Goal: Task Accomplishment & Management: Use online tool/utility

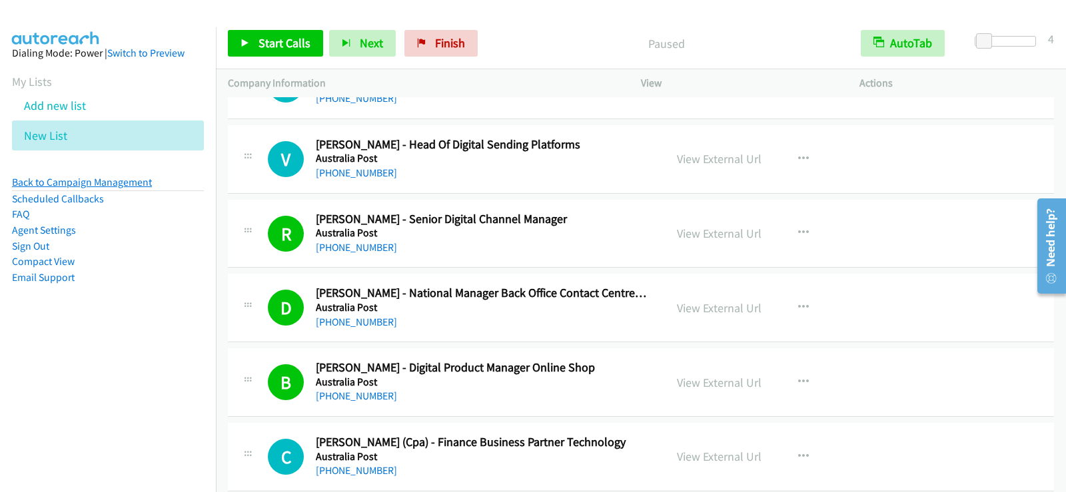
click at [92, 185] on link "Back to Campaign Management" at bounding box center [82, 182] width 140 height 13
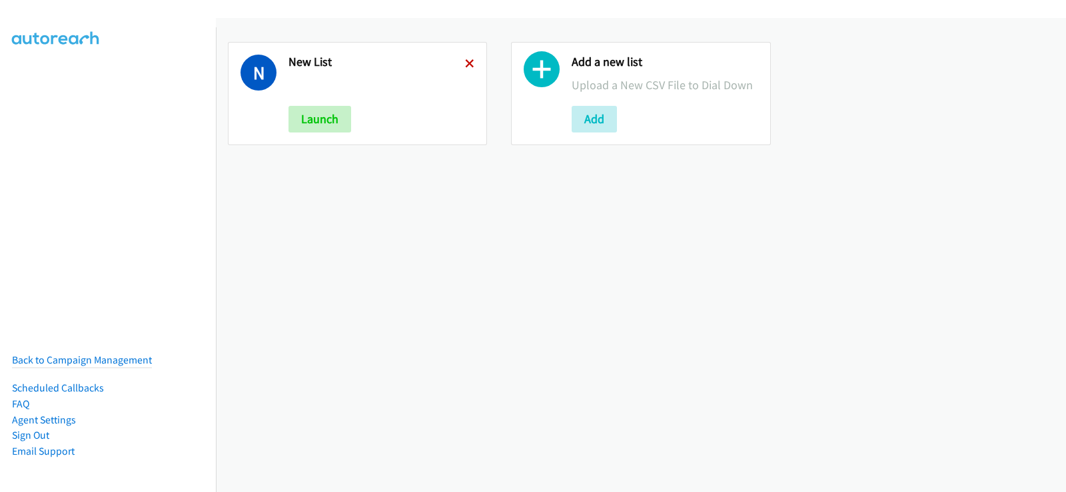
click at [465, 63] on icon at bounding box center [469, 64] width 9 height 9
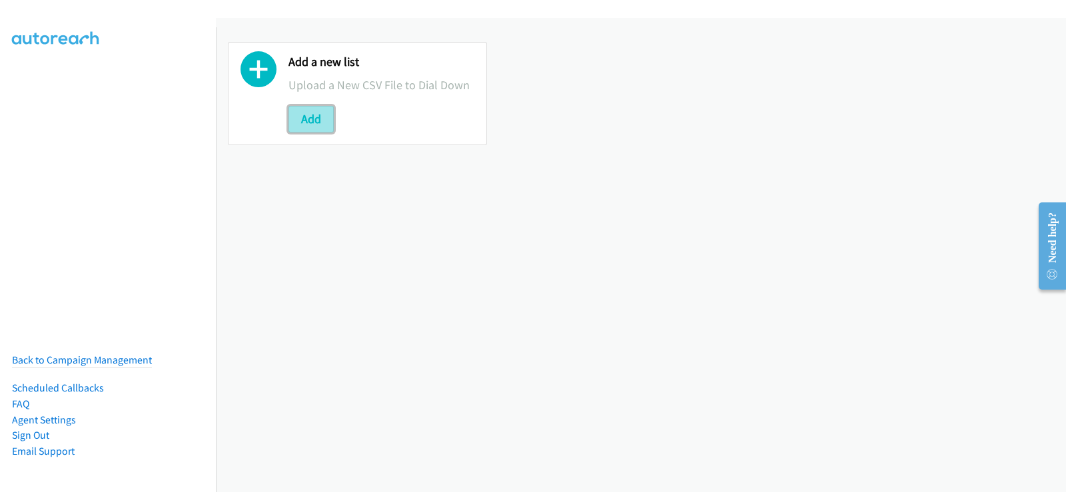
click at [308, 121] on button "Add" at bounding box center [310, 119] width 45 height 27
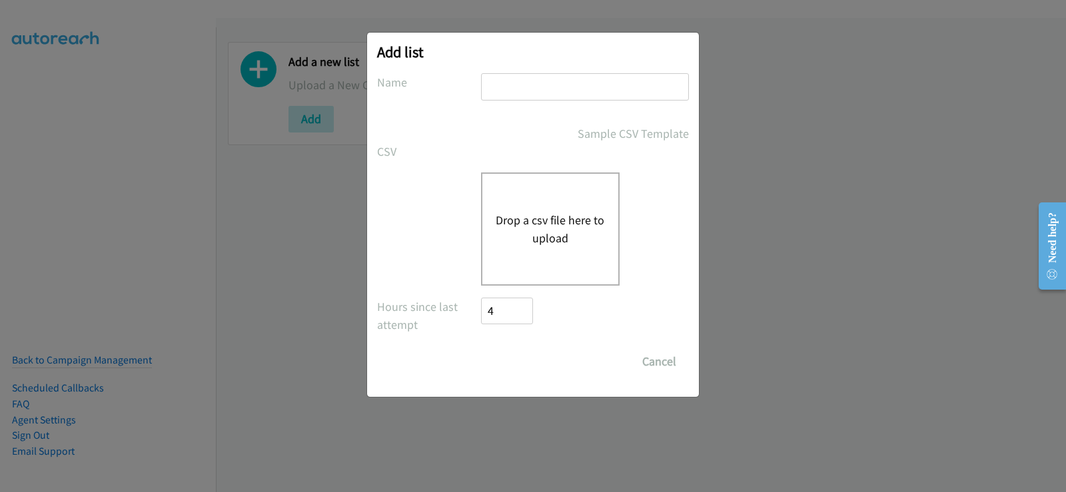
drag, startPoint x: 529, startPoint y: 89, endPoint x: 540, endPoint y: 151, distance: 62.9
click at [529, 89] on input "text" at bounding box center [585, 86] width 208 height 27
type input "new list"
click at [556, 218] on button "Drop a csv file here to upload" at bounding box center [550, 229] width 109 height 36
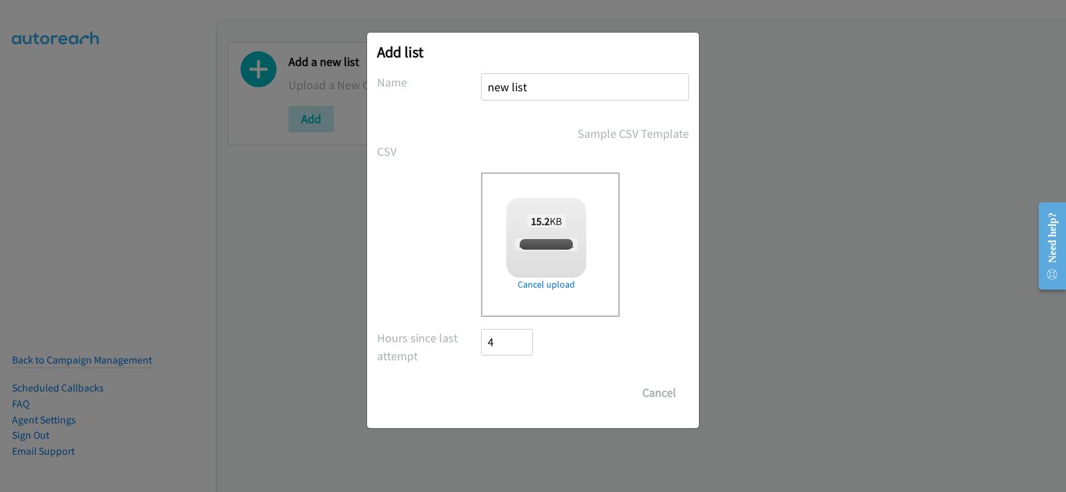
checkbox input "true"
click at [532, 389] on input "Save List" at bounding box center [516, 393] width 70 height 27
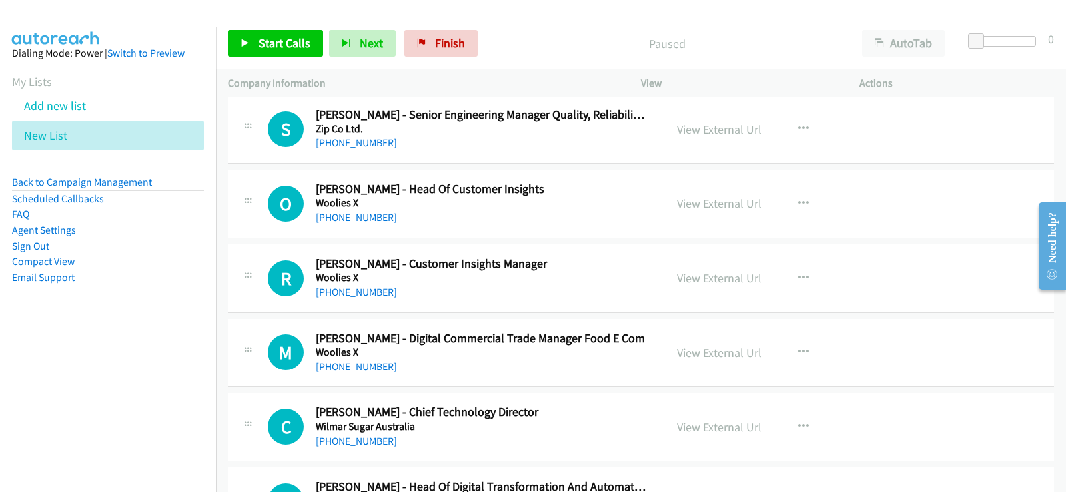
scroll to position [133, 0]
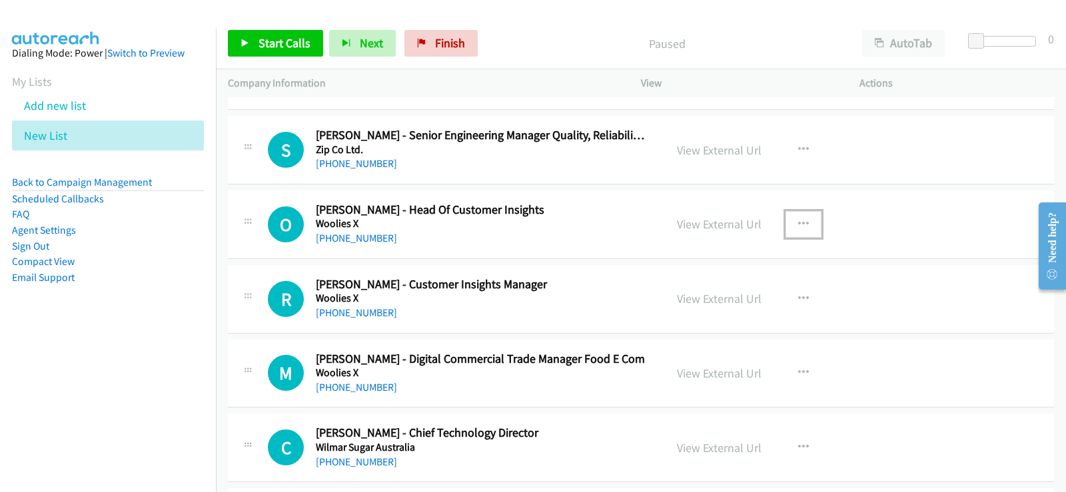
click at [790, 219] on button "button" at bounding box center [803, 224] width 36 height 27
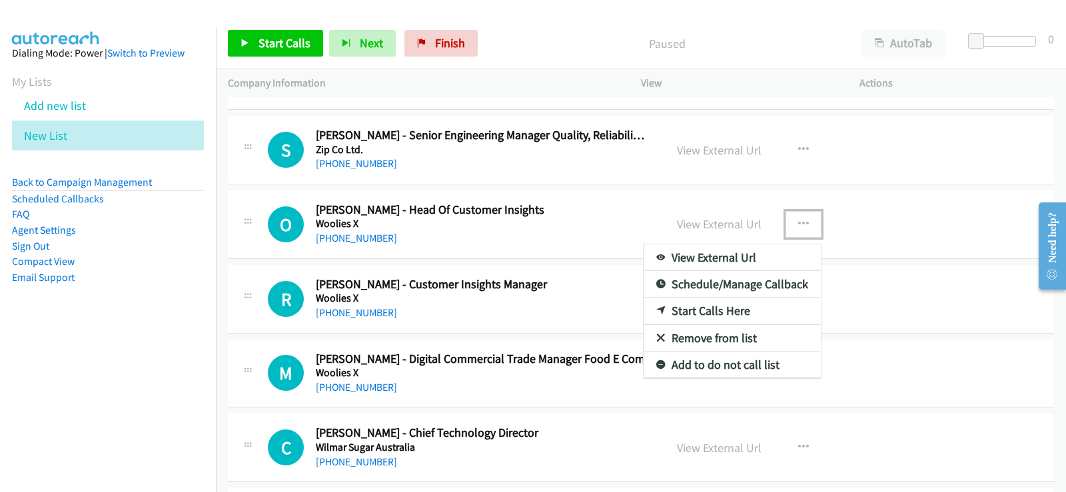
click at [677, 311] on link "Start Calls Here" at bounding box center [731, 311] width 177 height 27
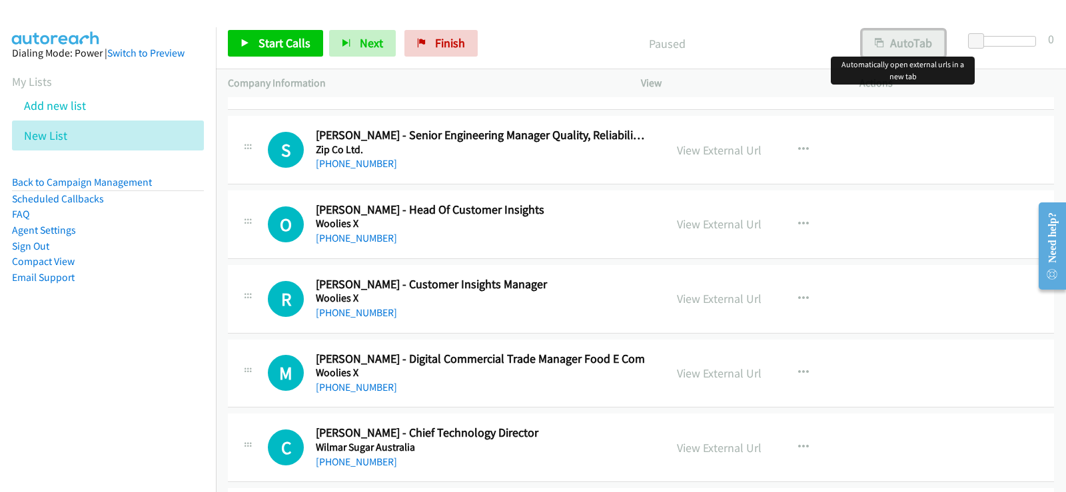
click at [918, 43] on button "AutoTab" at bounding box center [903, 43] width 83 height 27
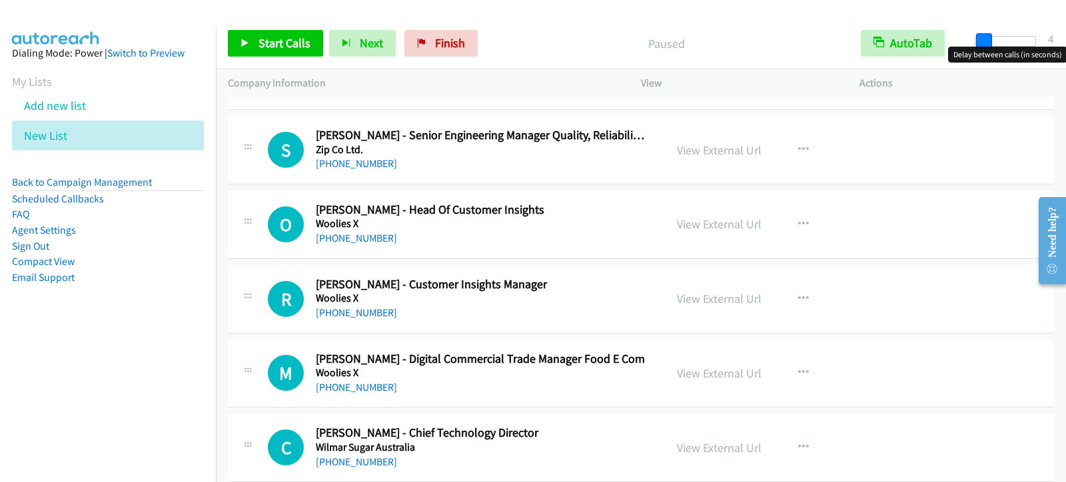
drag, startPoint x: 981, startPoint y: 41, endPoint x: 988, endPoint y: 41, distance: 7.4
click at [988, 41] on span at bounding box center [984, 41] width 16 height 16
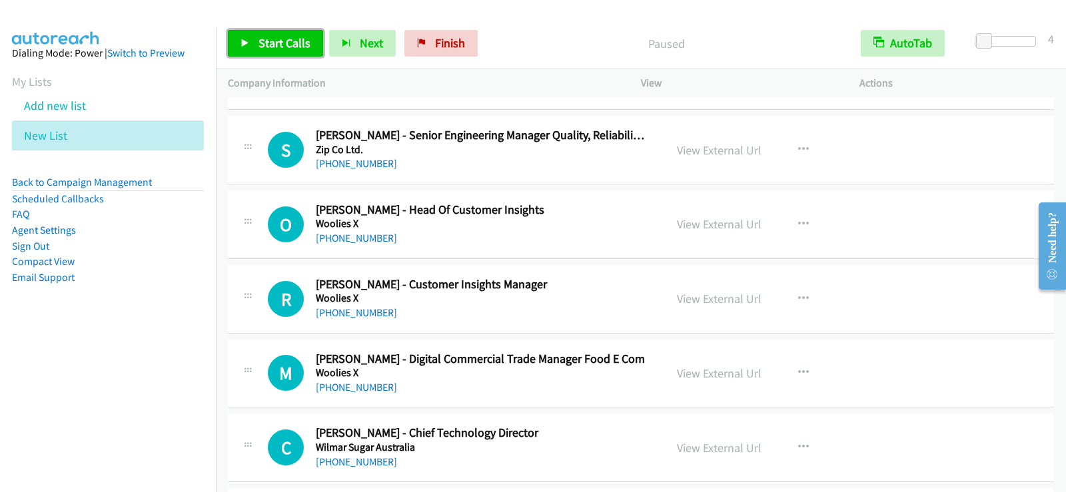
click at [276, 32] on link "Start Calls" at bounding box center [275, 43] width 95 height 27
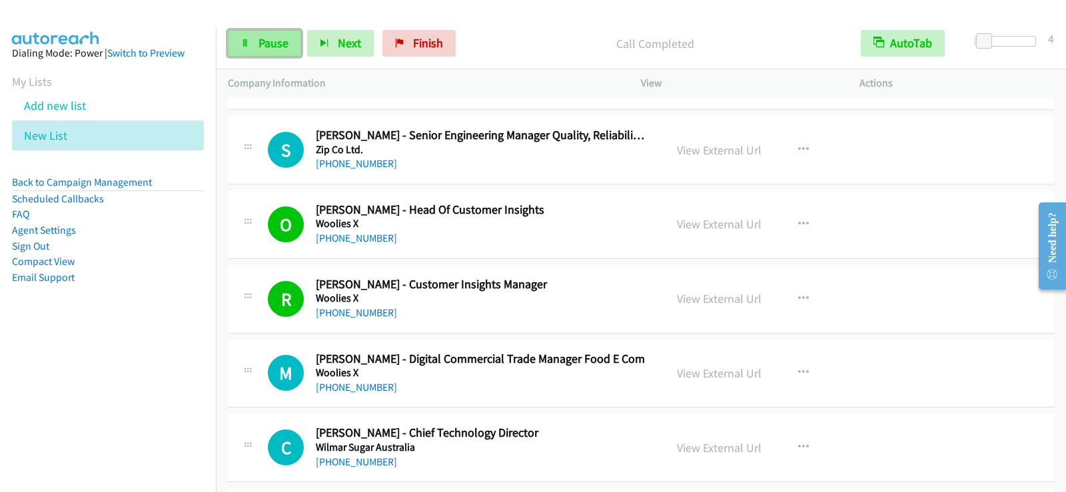
click at [283, 41] on span "Pause" at bounding box center [273, 42] width 30 height 15
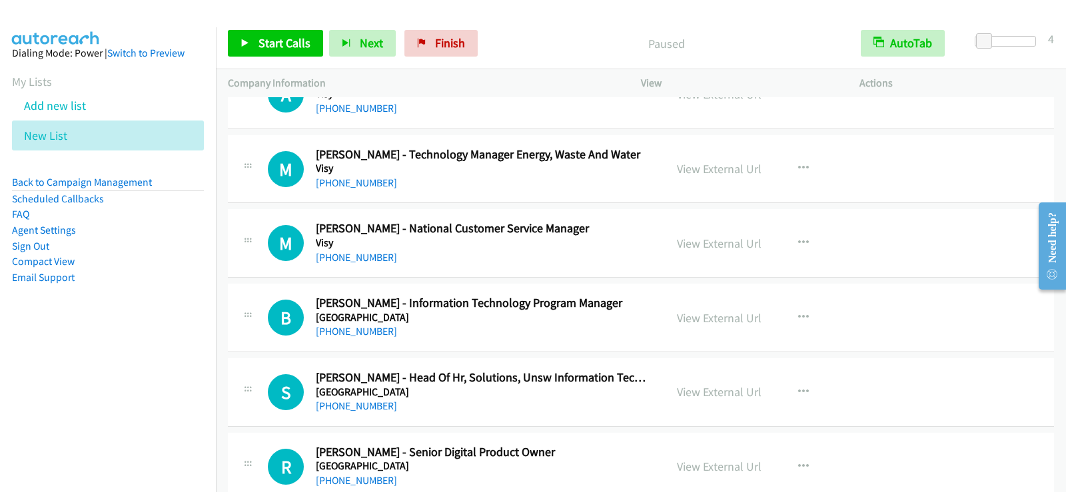
scroll to position [733, 0]
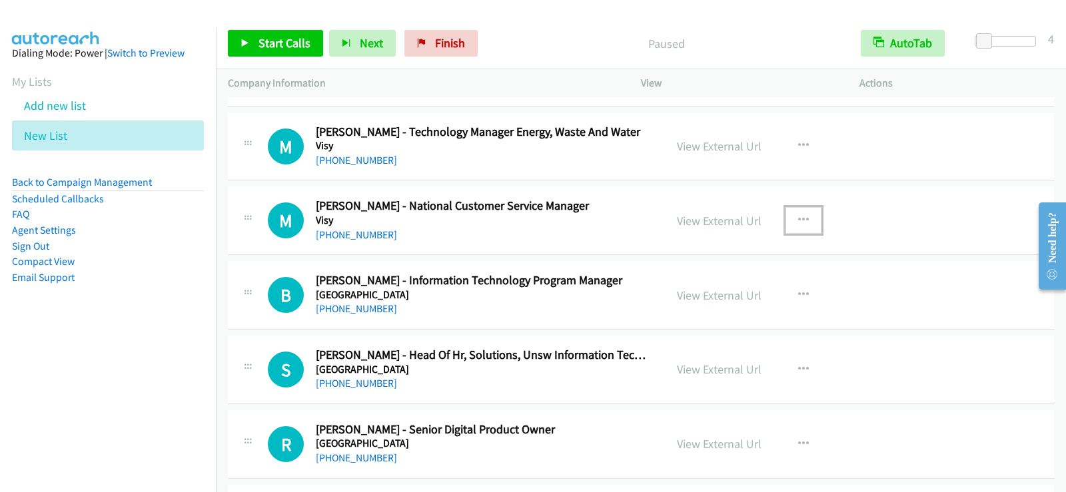
click at [798, 215] on icon "button" at bounding box center [803, 220] width 11 height 11
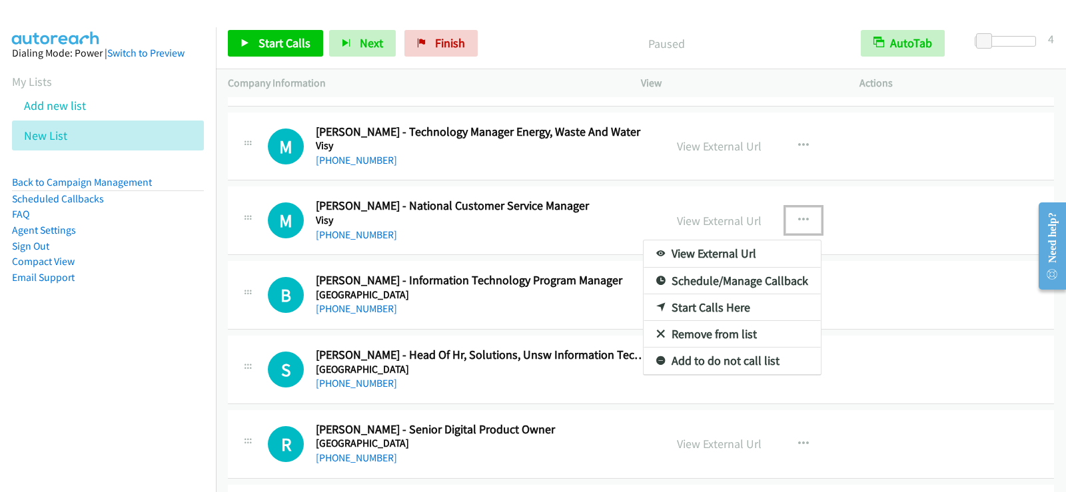
click at [682, 308] on link "Start Calls Here" at bounding box center [731, 307] width 177 height 27
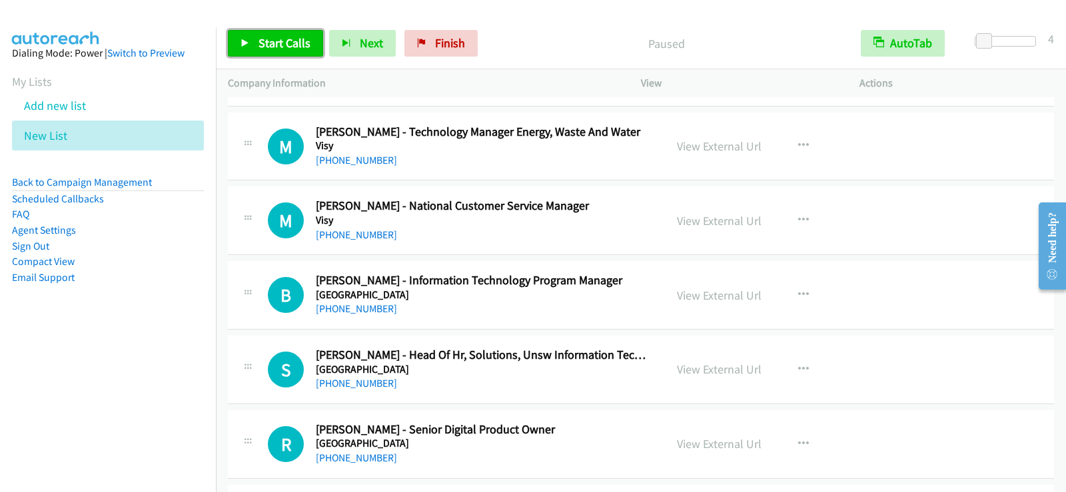
click at [256, 45] on link "Start Calls" at bounding box center [275, 43] width 95 height 27
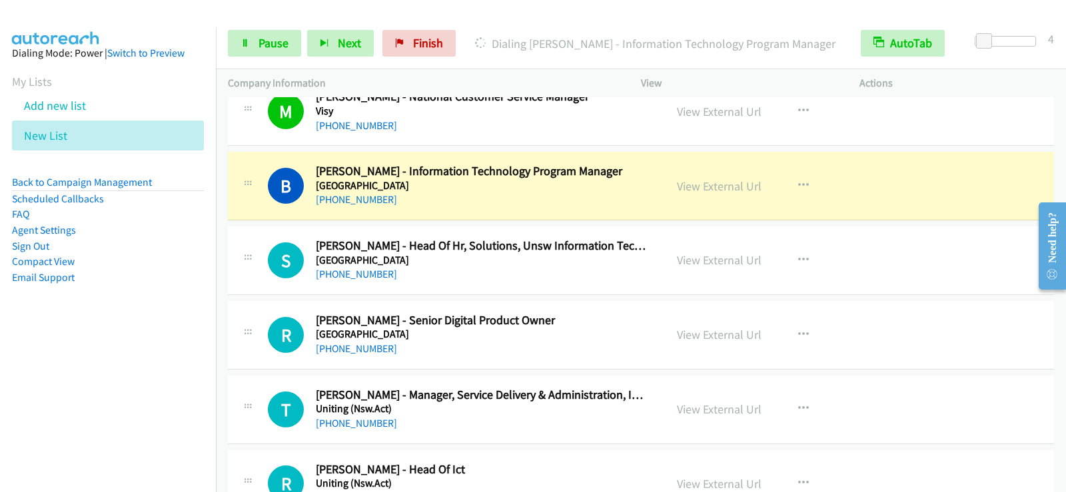
scroll to position [866, 0]
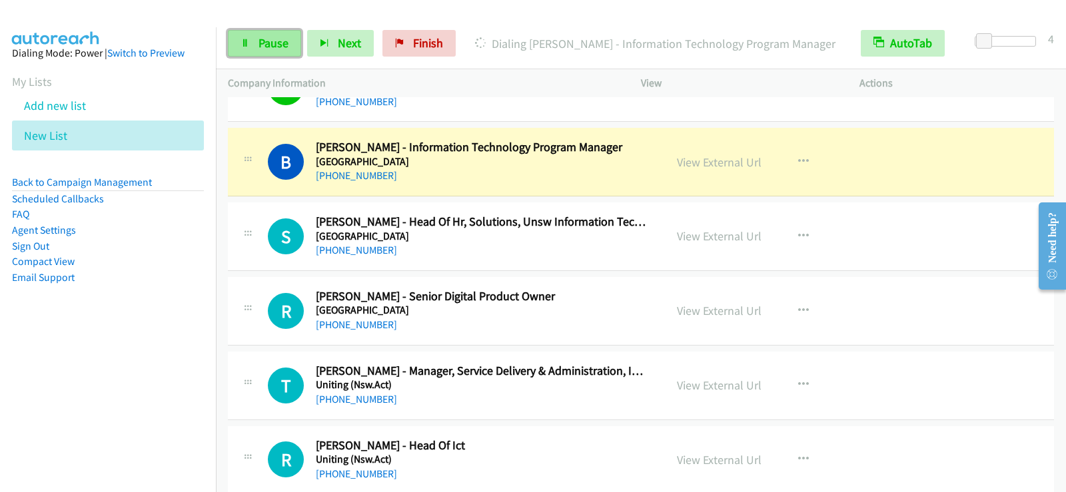
click at [256, 43] on link "Pause" at bounding box center [264, 43] width 73 height 27
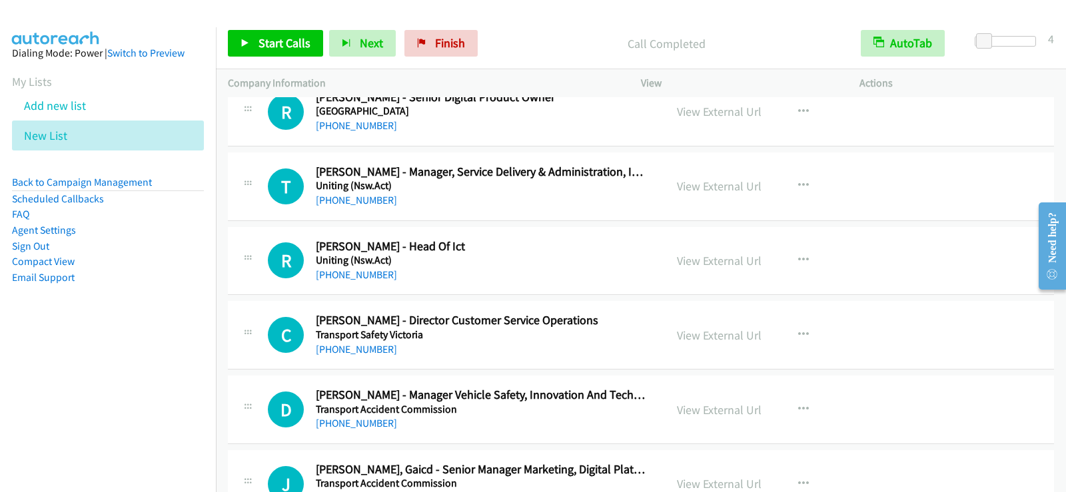
scroll to position [1066, 0]
click at [593, 262] on h5 "Uniting (Nsw.Act)" at bounding box center [482, 259] width 332 height 13
drag, startPoint x: 799, startPoint y: 260, endPoint x: 791, endPoint y: 262, distance: 7.8
click at [799, 259] on icon "button" at bounding box center [803, 259] width 11 height 11
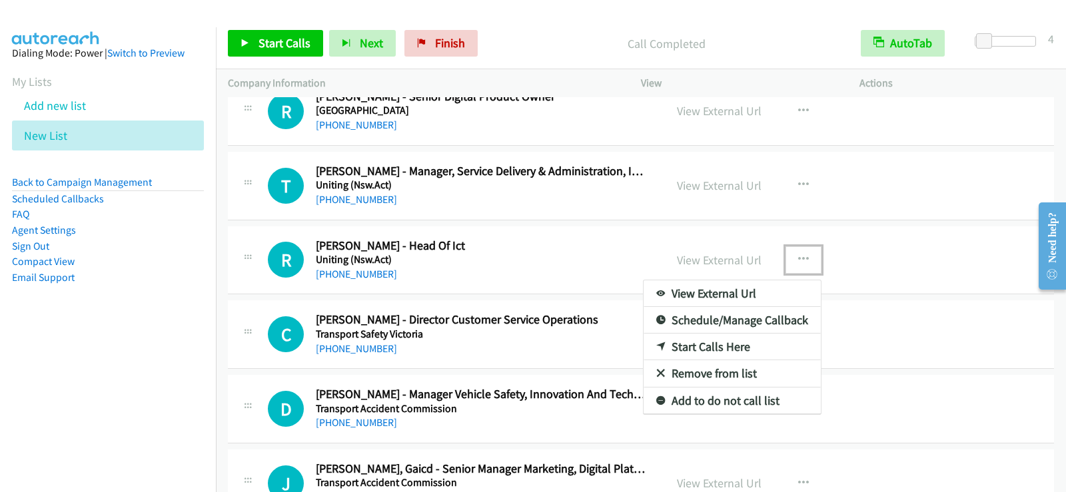
click at [708, 342] on link "Start Calls Here" at bounding box center [731, 347] width 177 height 27
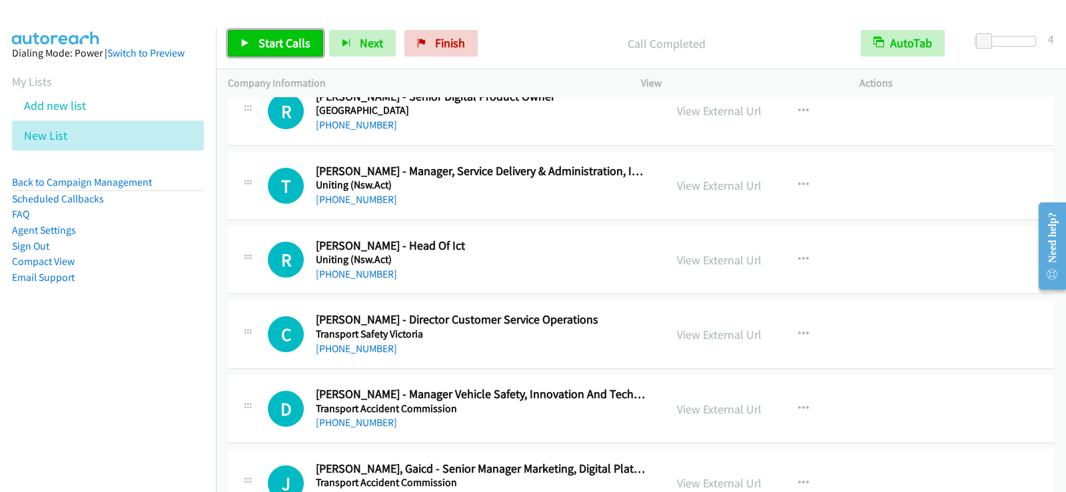
click at [304, 54] on link "Start Calls" at bounding box center [275, 43] width 95 height 27
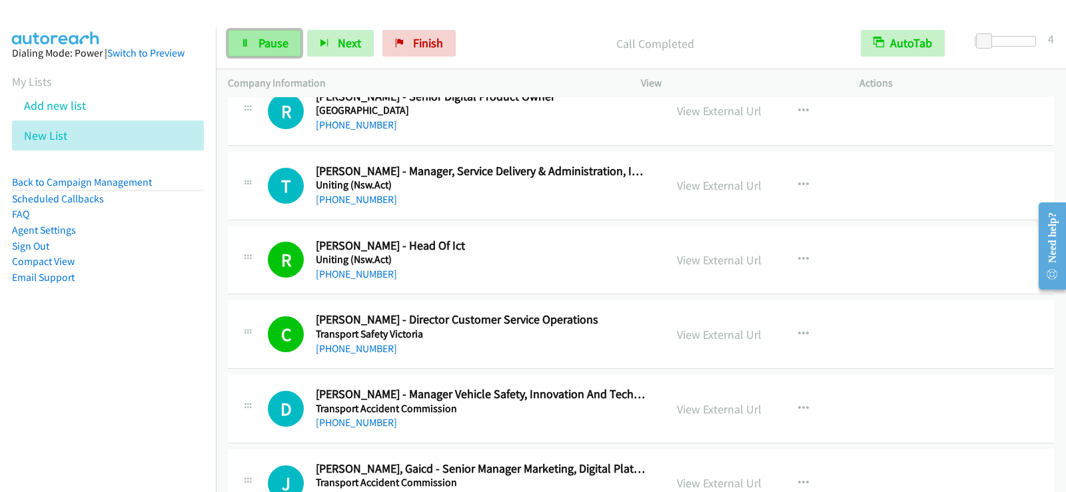
click at [283, 44] on span "Pause" at bounding box center [273, 42] width 30 height 15
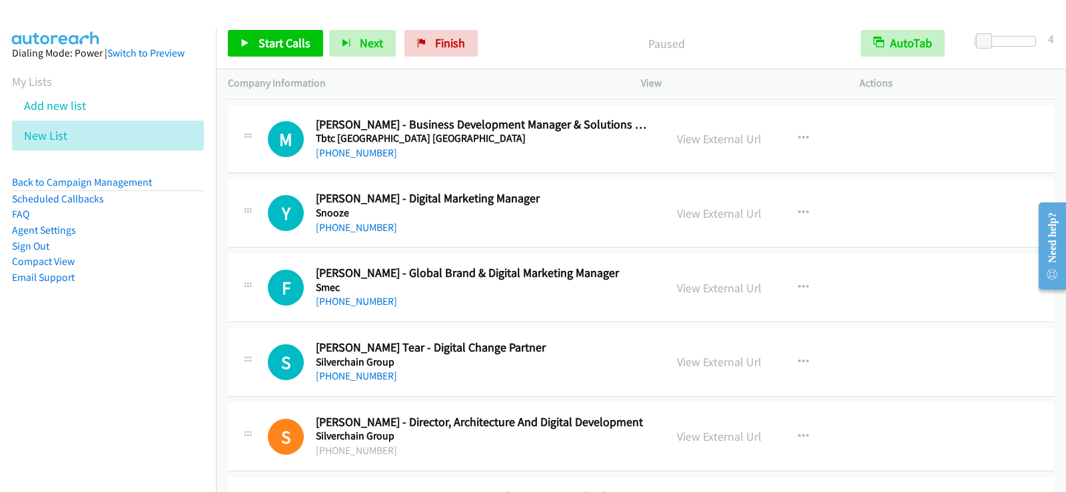
scroll to position [1998, 0]
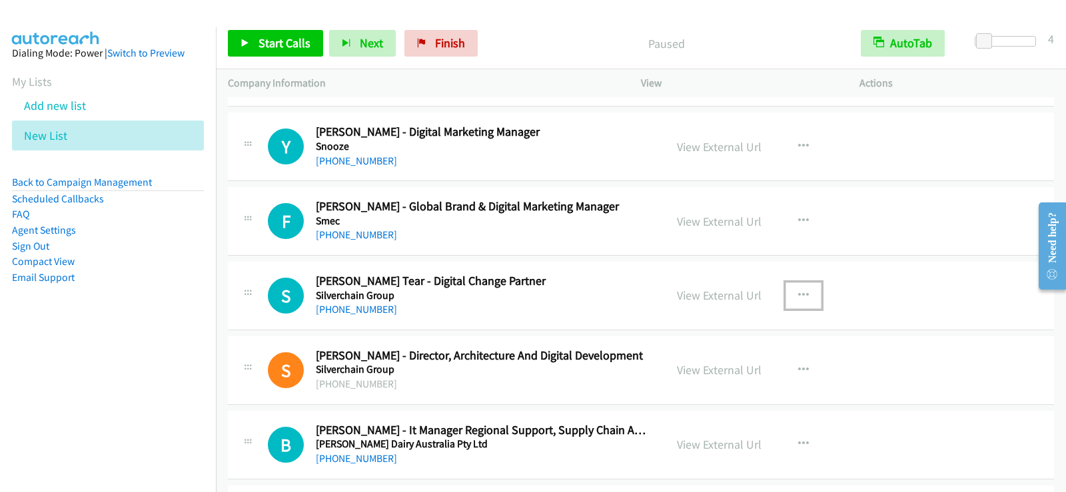
click at [800, 294] on icon "button" at bounding box center [803, 295] width 11 height 11
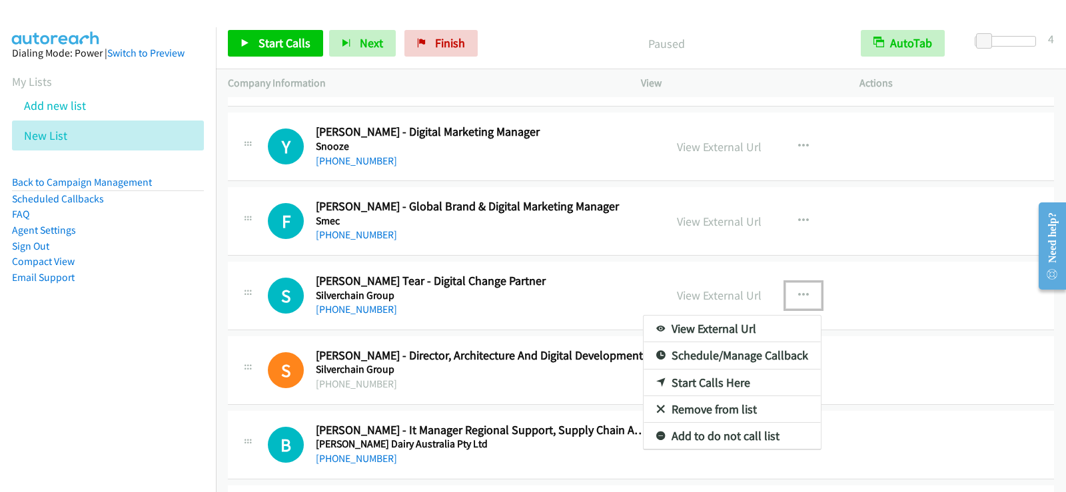
click at [684, 380] on link "Start Calls Here" at bounding box center [731, 383] width 177 height 27
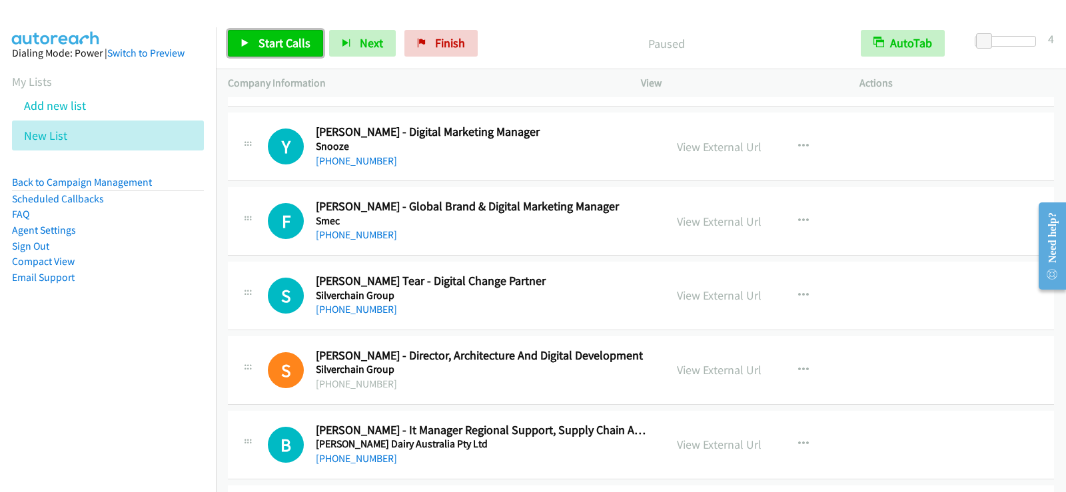
click at [282, 45] on span "Start Calls" at bounding box center [284, 42] width 52 height 15
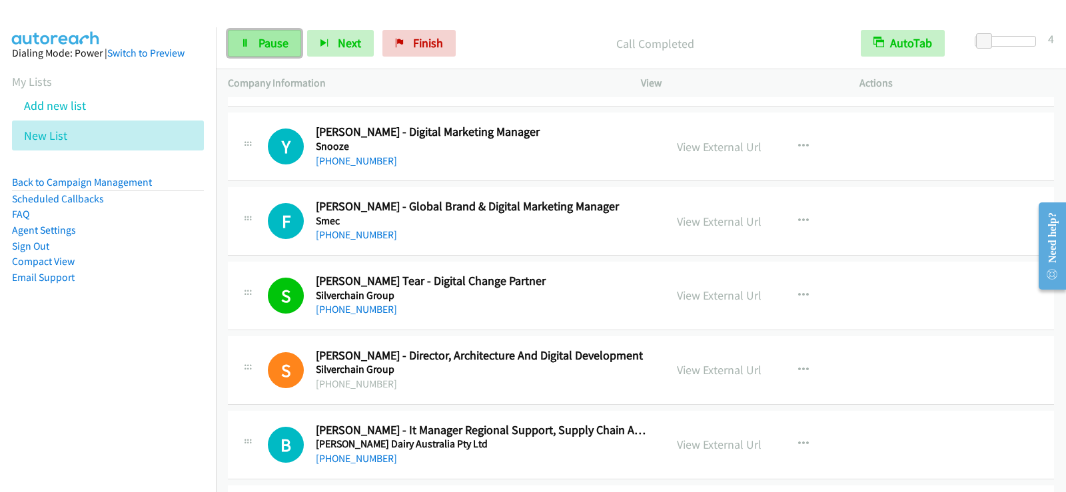
click at [283, 40] on span "Pause" at bounding box center [273, 42] width 30 height 15
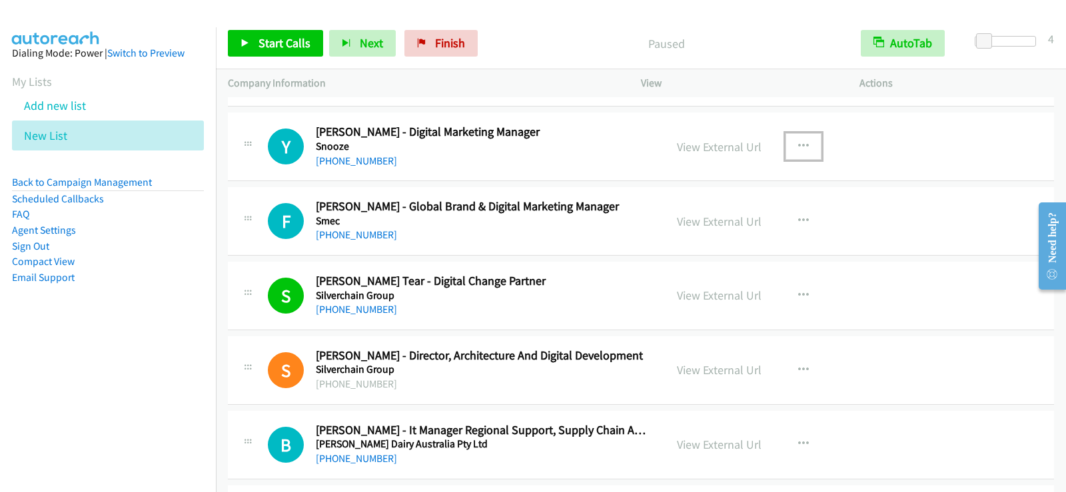
click at [805, 146] on button "button" at bounding box center [803, 146] width 36 height 27
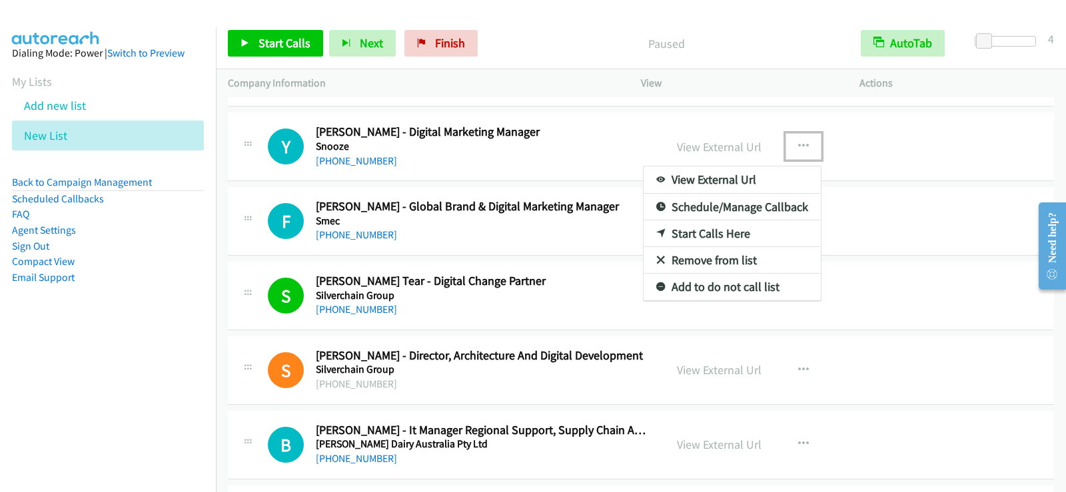
click at [693, 238] on link "Start Calls Here" at bounding box center [731, 233] width 177 height 27
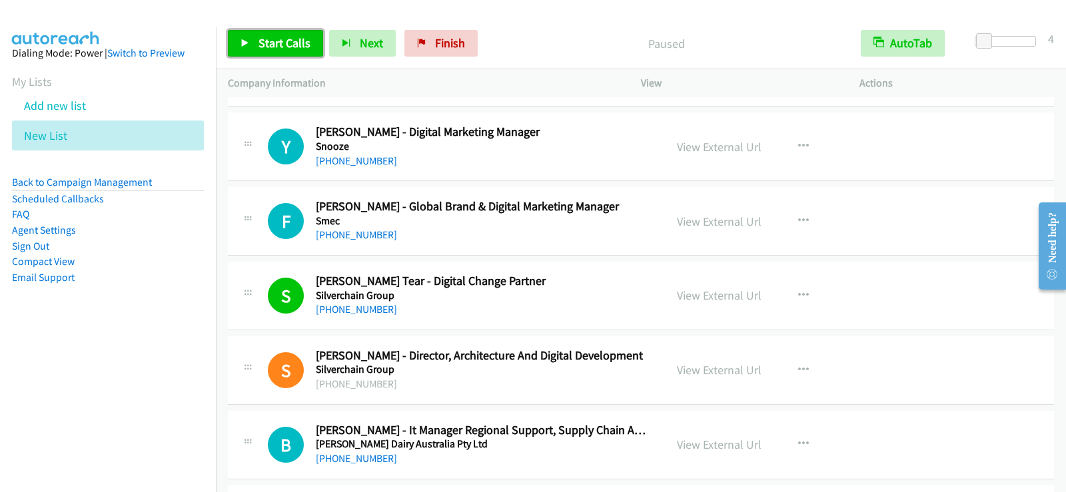
click at [297, 37] on span "Start Calls" at bounding box center [284, 42] width 52 height 15
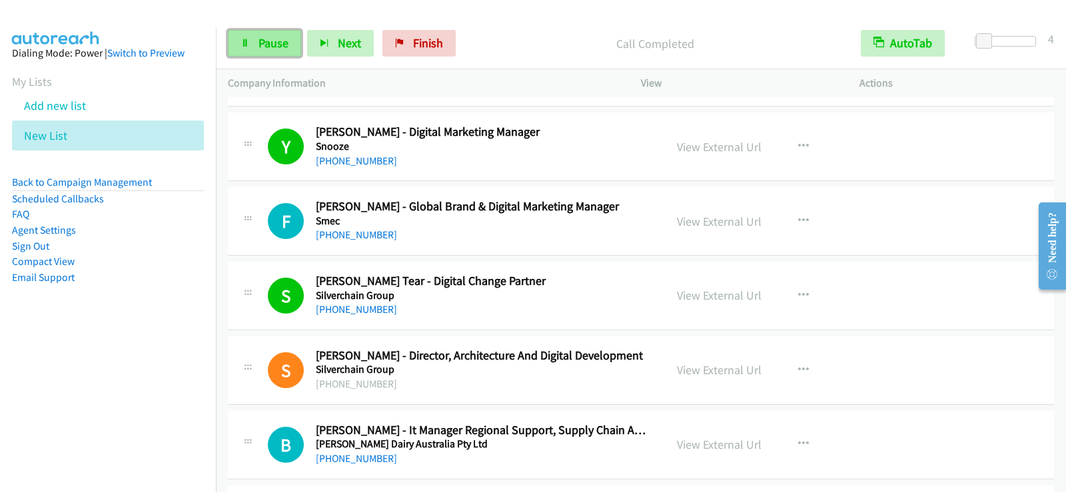
click at [250, 39] on link "Pause" at bounding box center [264, 43] width 73 height 27
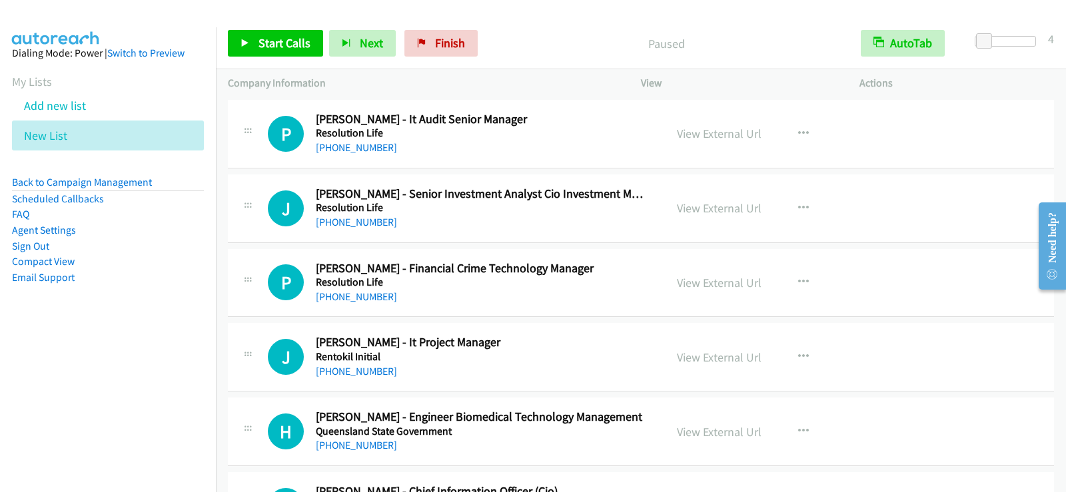
scroll to position [2664, 0]
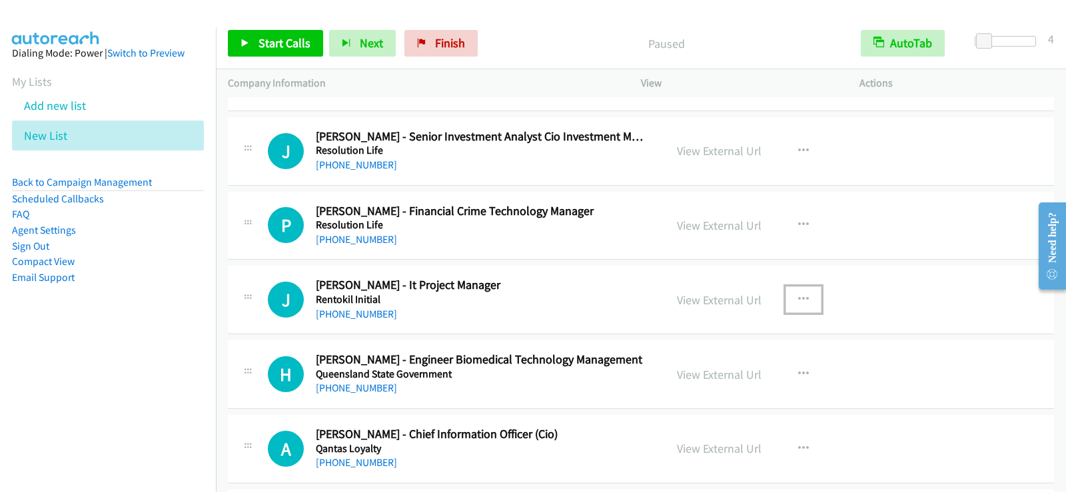
click at [803, 300] on button "button" at bounding box center [803, 299] width 36 height 27
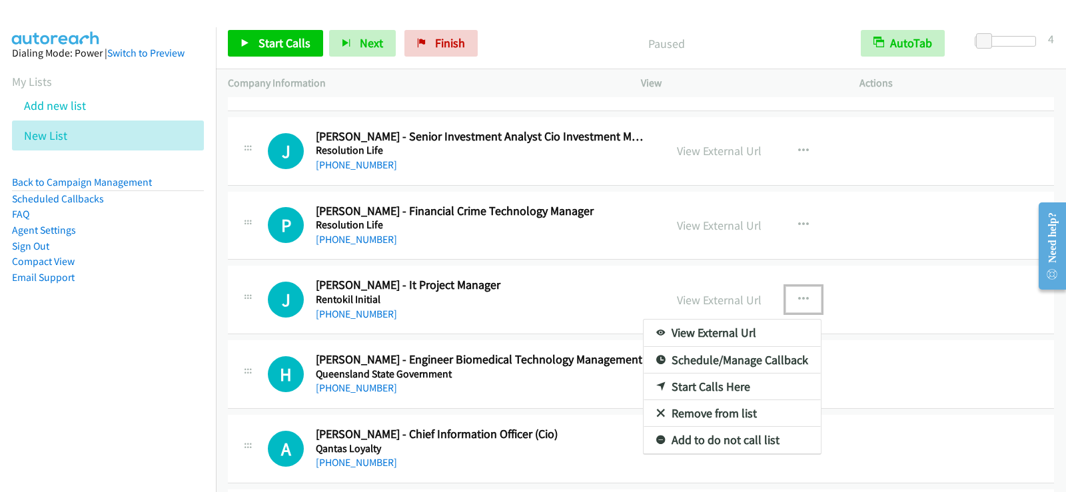
click at [683, 388] on link "Start Calls Here" at bounding box center [731, 387] width 177 height 27
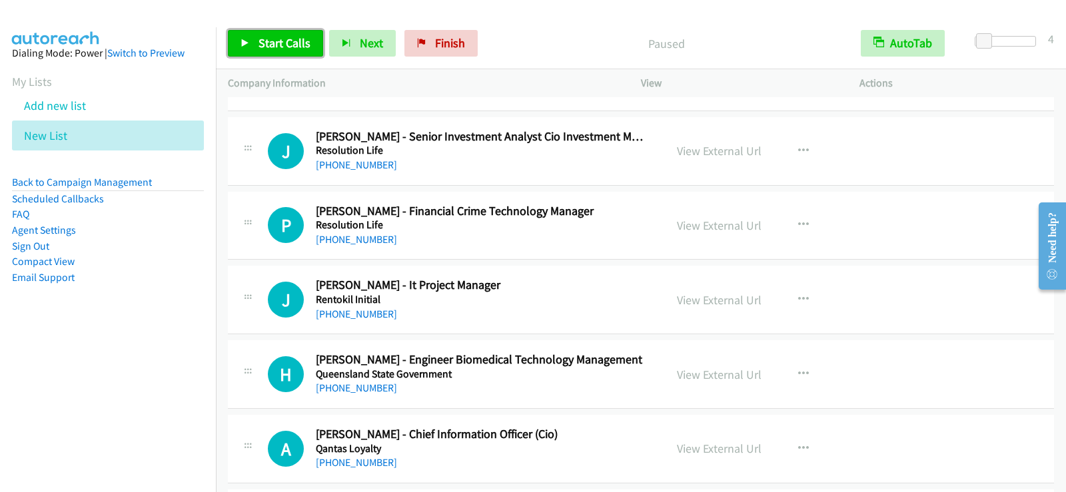
click at [304, 41] on span "Start Calls" at bounding box center [284, 42] width 52 height 15
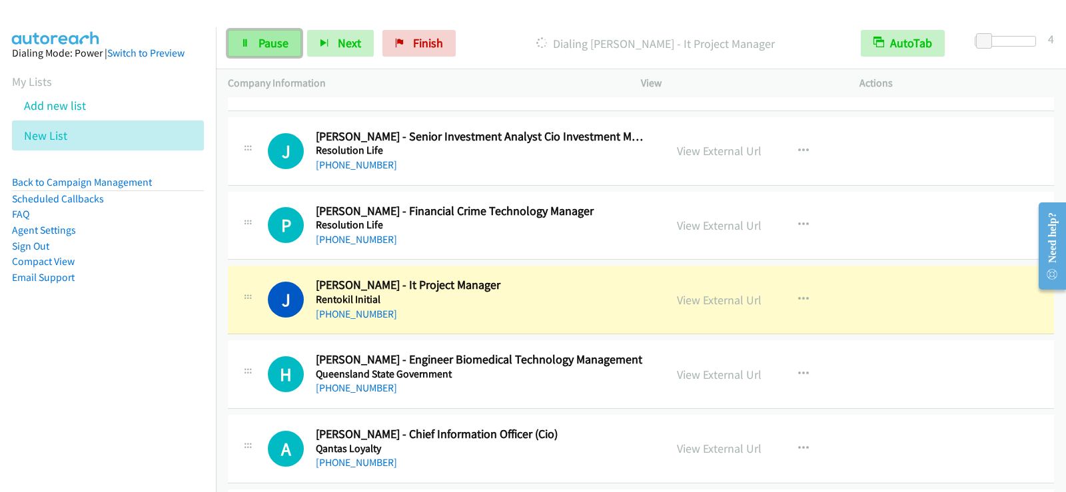
click at [280, 47] on span "Pause" at bounding box center [273, 42] width 30 height 15
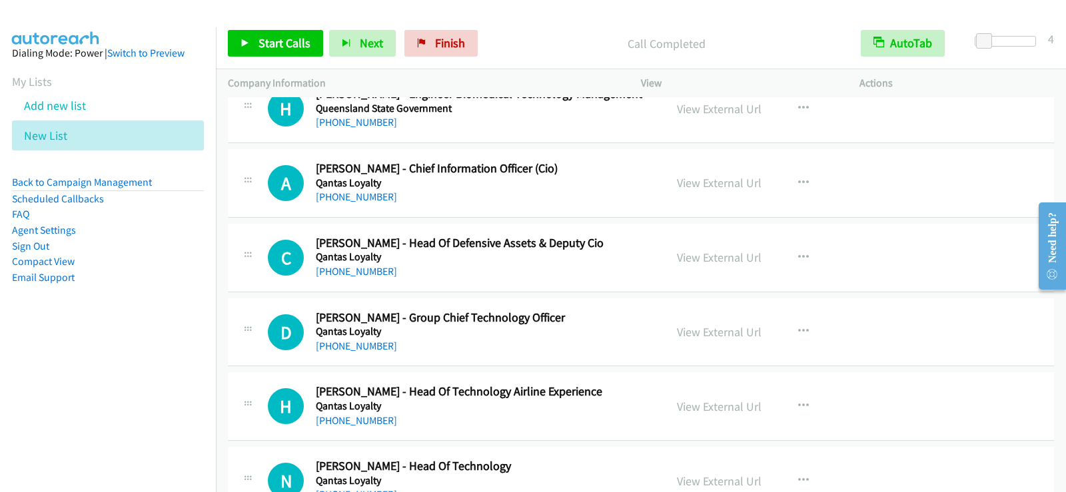
scroll to position [2931, 0]
click at [798, 178] on icon "button" at bounding box center [803, 182] width 11 height 11
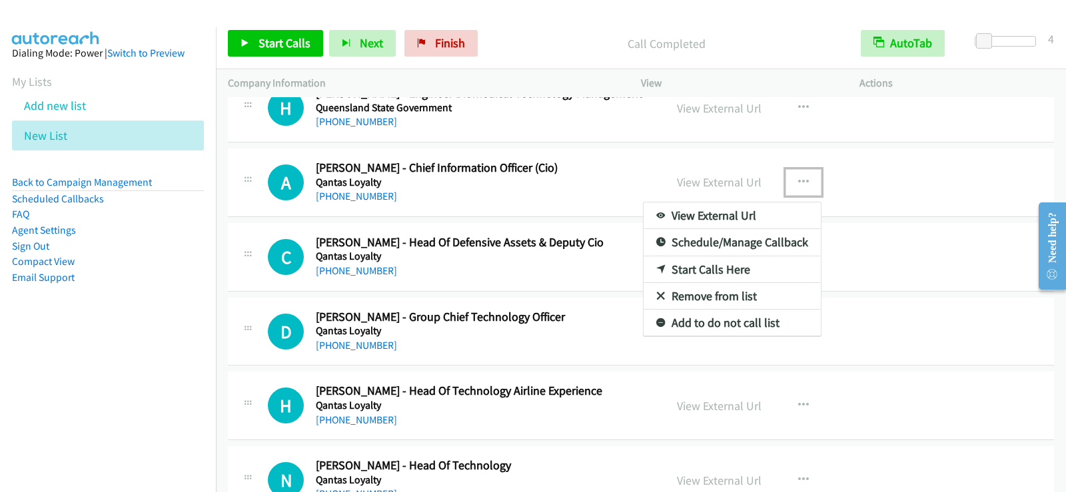
click at [709, 269] on link "Start Calls Here" at bounding box center [731, 269] width 177 height 27
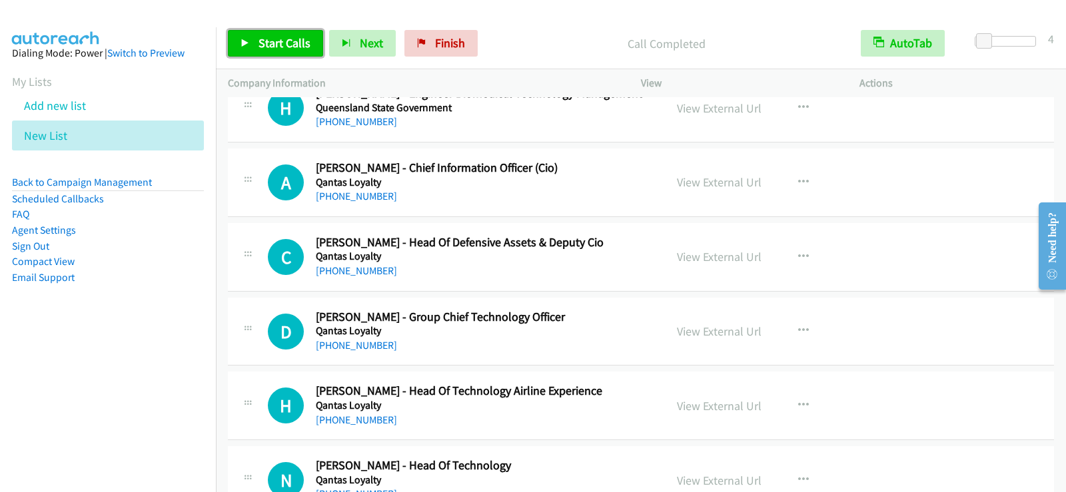
click at [301, 38] on span "Start Calls" at bounding box center [284, 42] width 52 height 15
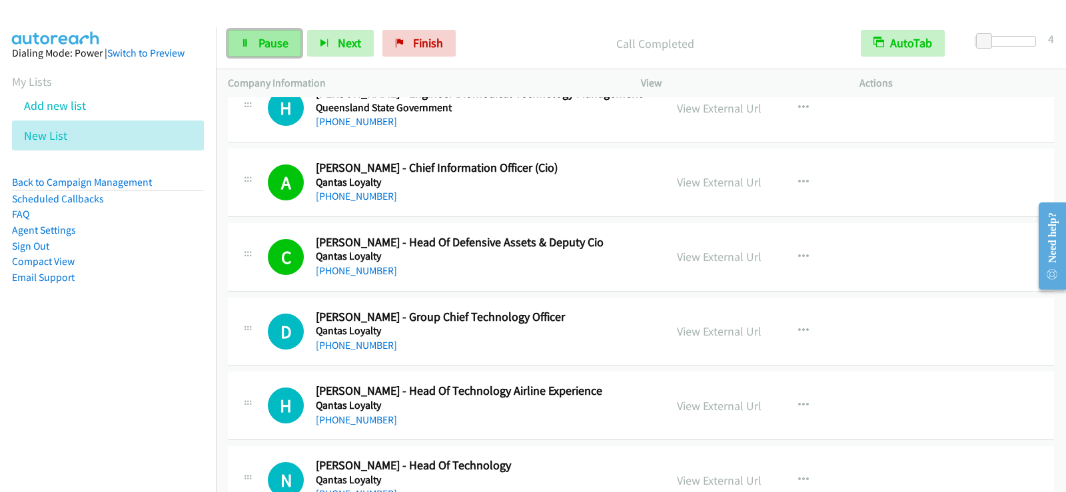
click at [264, 36] on span "Pause" at bounding box center [273, 42] width 30 height 15
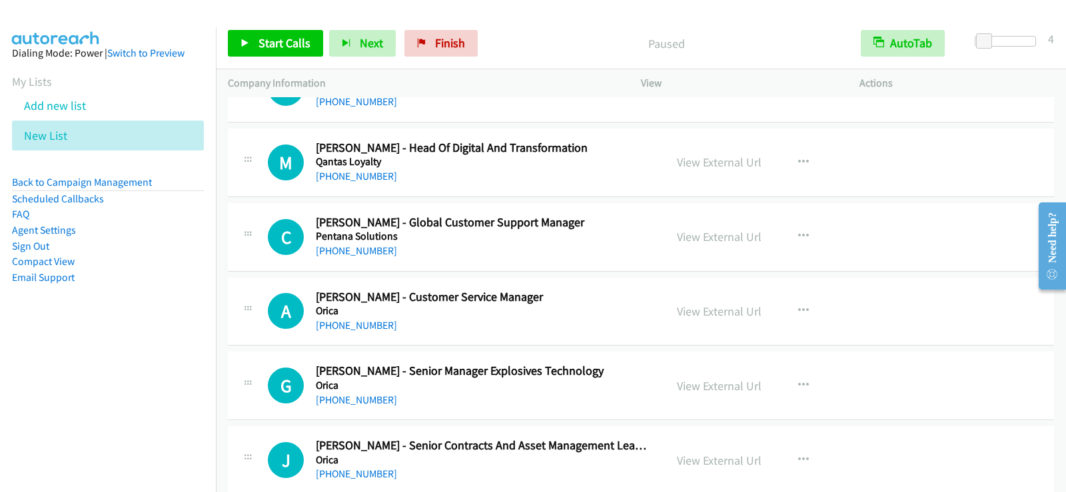
scroll to position [3464, 0]
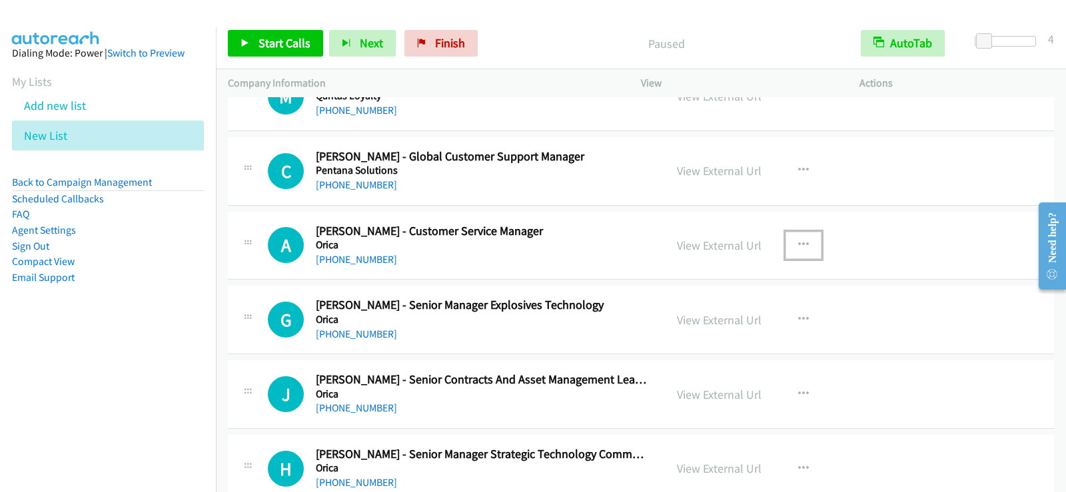
click at [802, 241] on icon "button" at bounding box center [803, 245] width 11 height 11
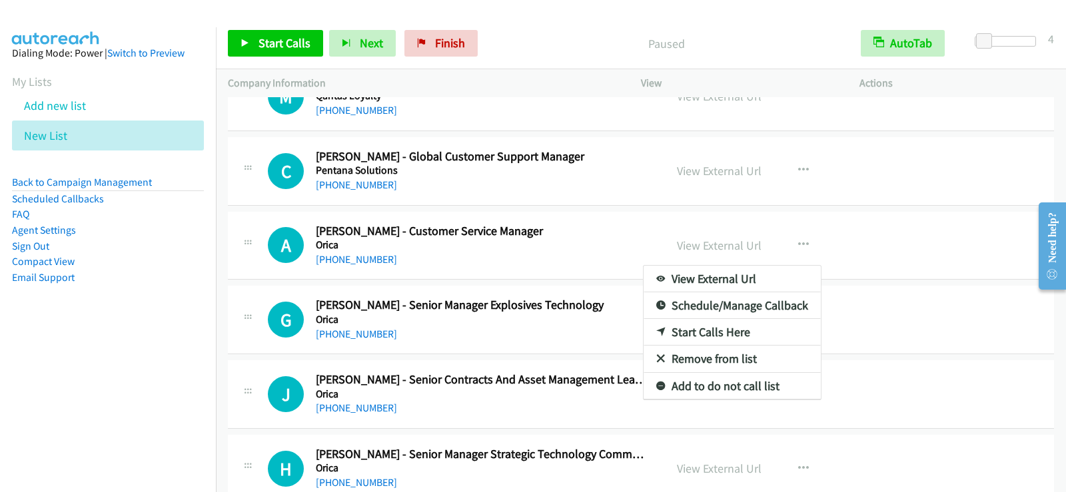
click at [703, 332] on link "Start Calls Here" at bounding box center [731, 332] width 177 height 27
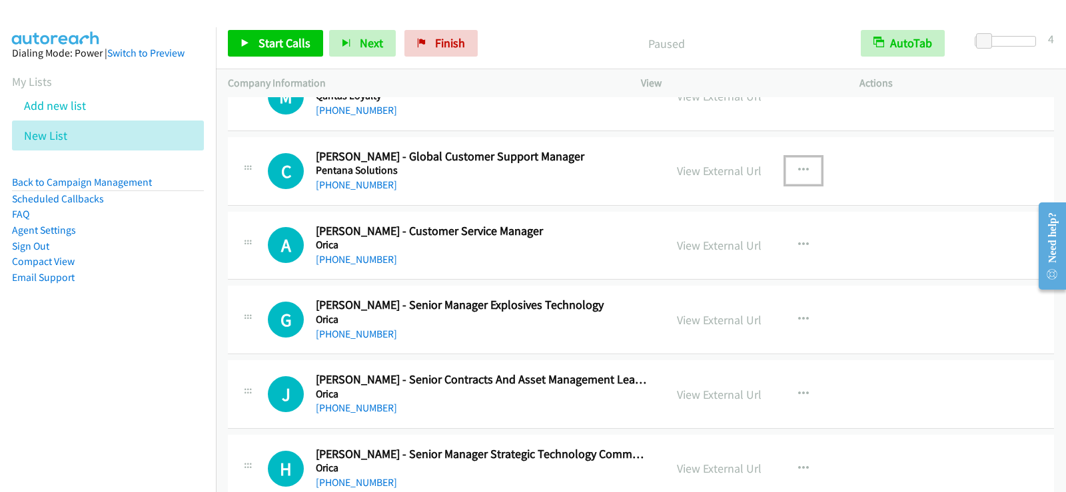
click at [798, 167] on icon "button" at bounding box center [803, 170] width 11 height 11
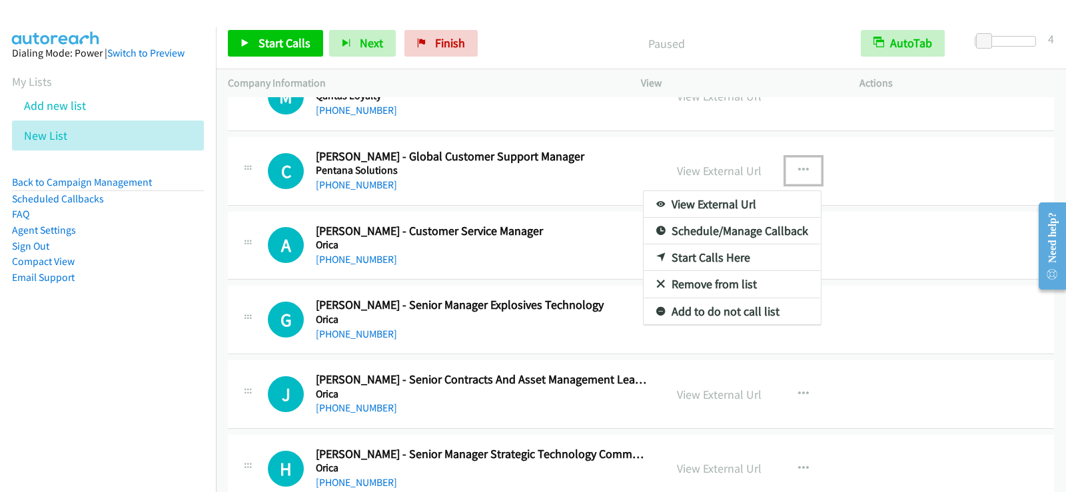
click at [714, 257] on link "Start Calls Here" at bounding box center [731, 257] width 177 height 27
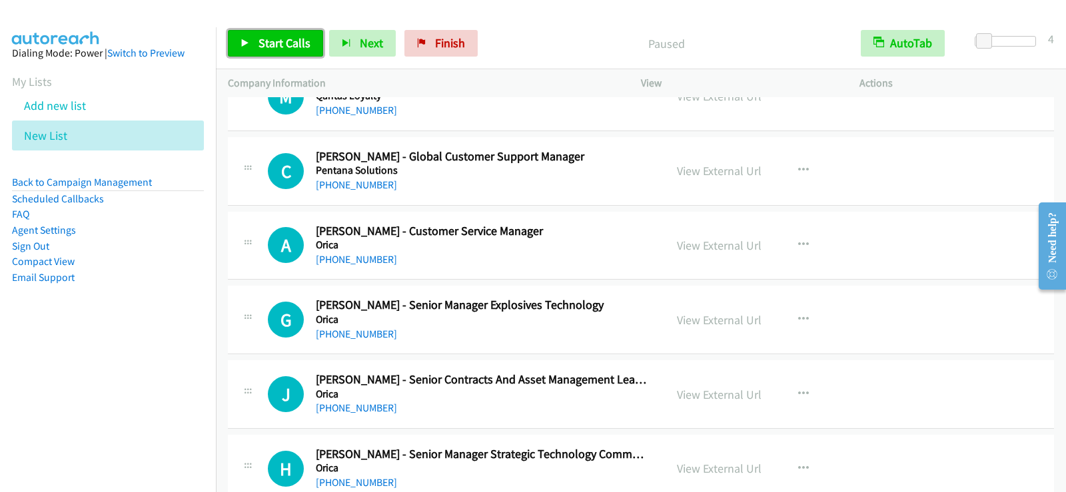
click at [289, 53] on link "Start Calls" at bounding box center [275, 43] width 95 height 27
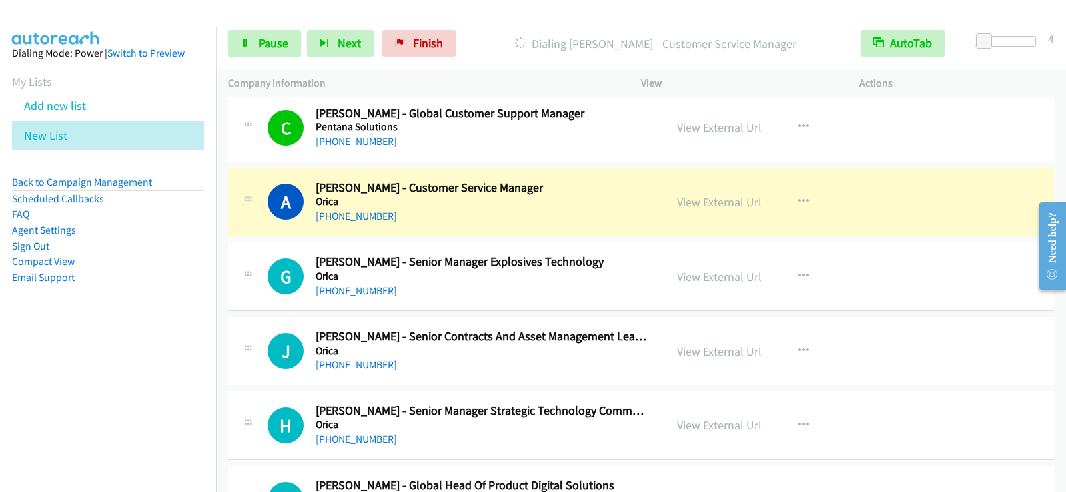
scroll to position [3530, 0]
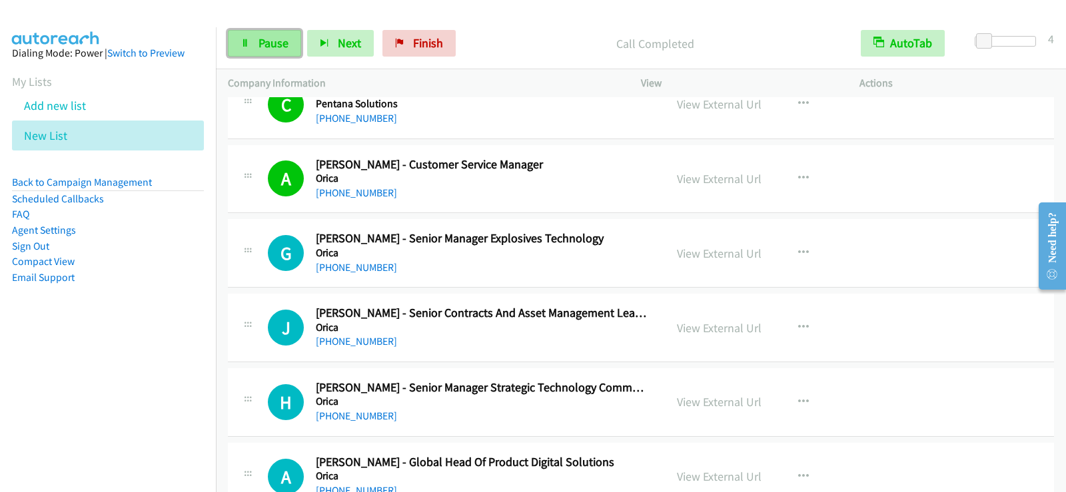
click at [286, 37] on span "Pause" at bounding box center [273, 42] width 30 height 15
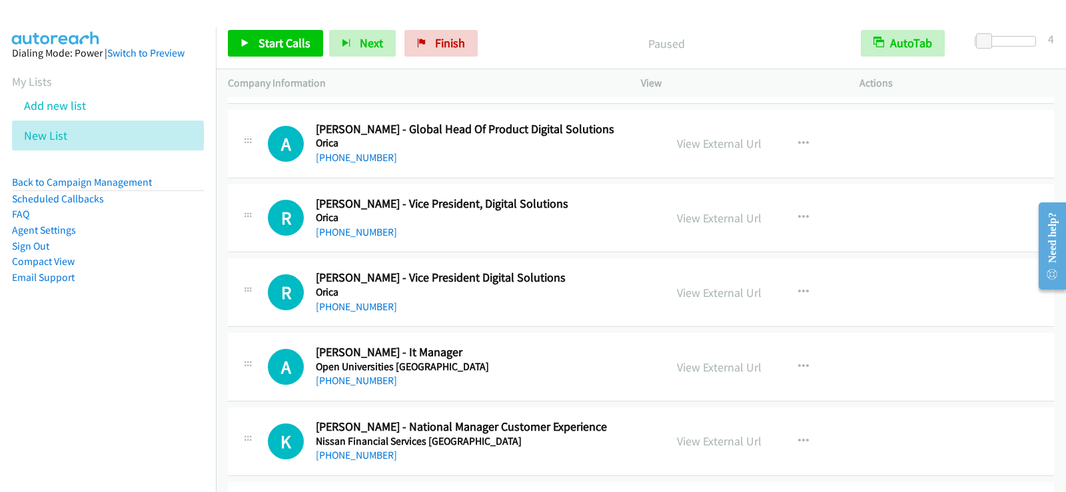
scroll to position [3930, 0]
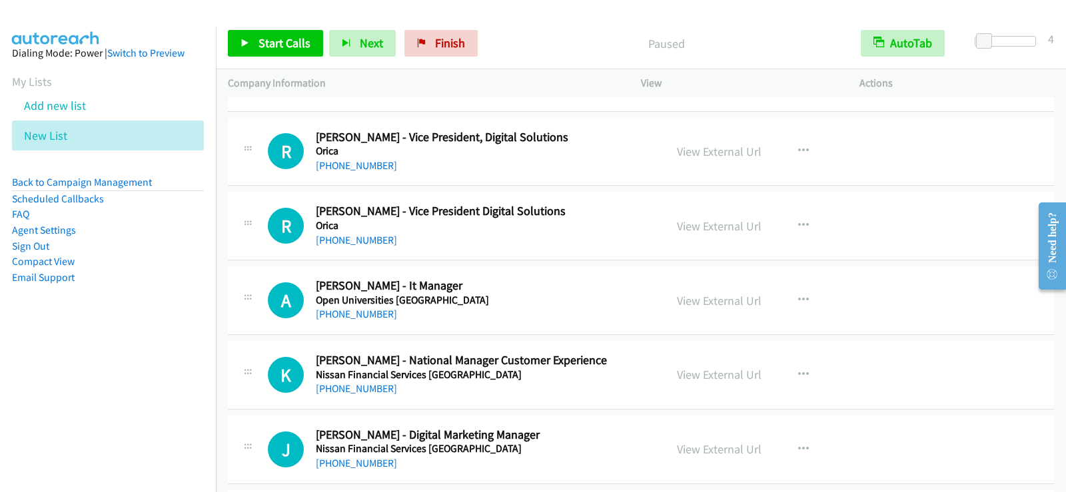
click at [779, 296] on div "View External Url View External Url Schedule/Manage Callback Start Calls Here R…" at bounding box center [780, 300] width 230 height 44
click at [798, 299] on icon "button" at bounding box center [803, 300] width 11 height 11
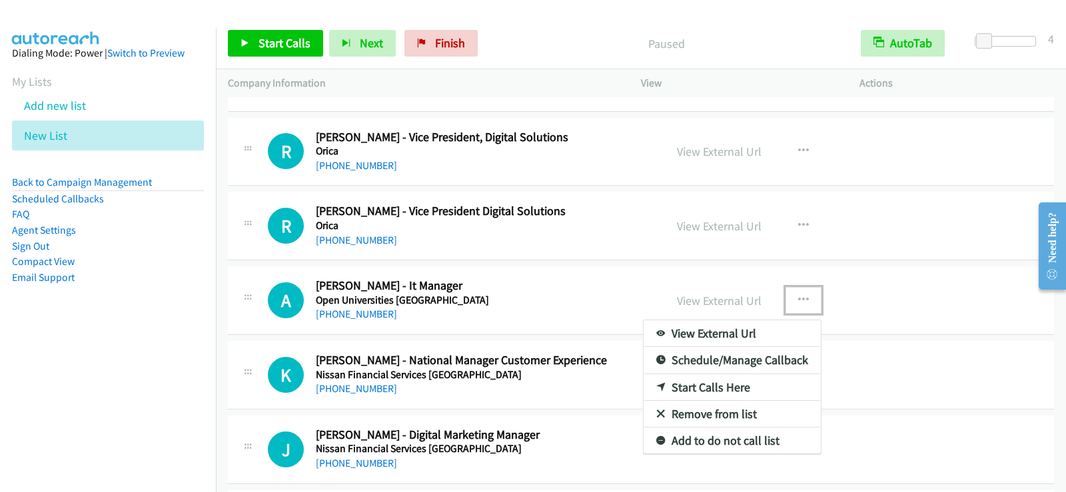
click at [695, 382] on link "Start Calls Here" at bounding box center [731, 387] width 177 height 27
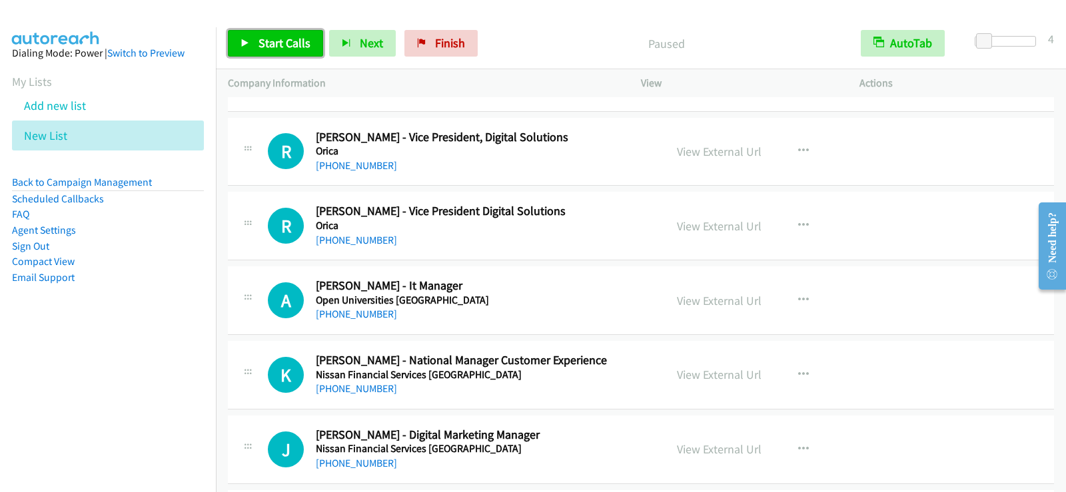
click at [262, 44] on span "Start Calls" at bounding box center [284, 42] width 52 height 15
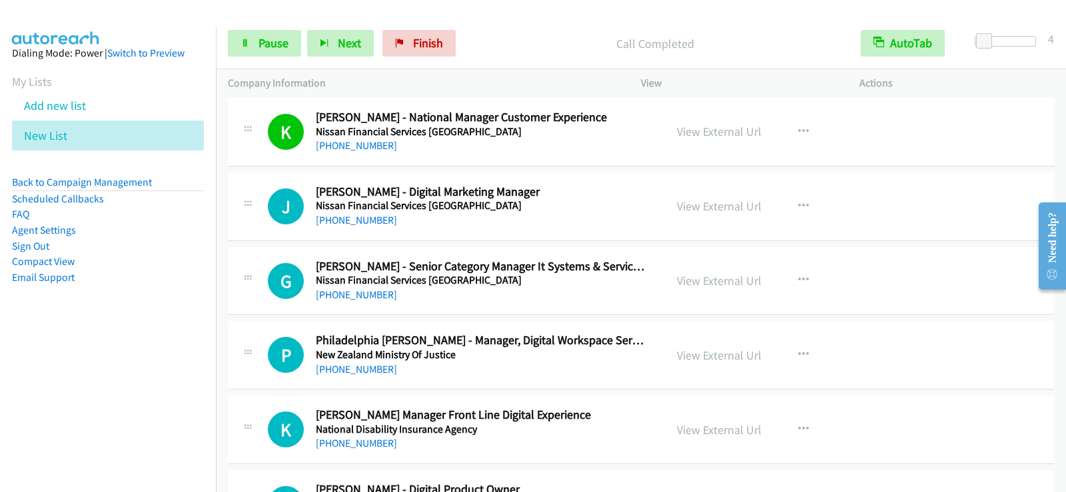
scroll to position [4196, 0]
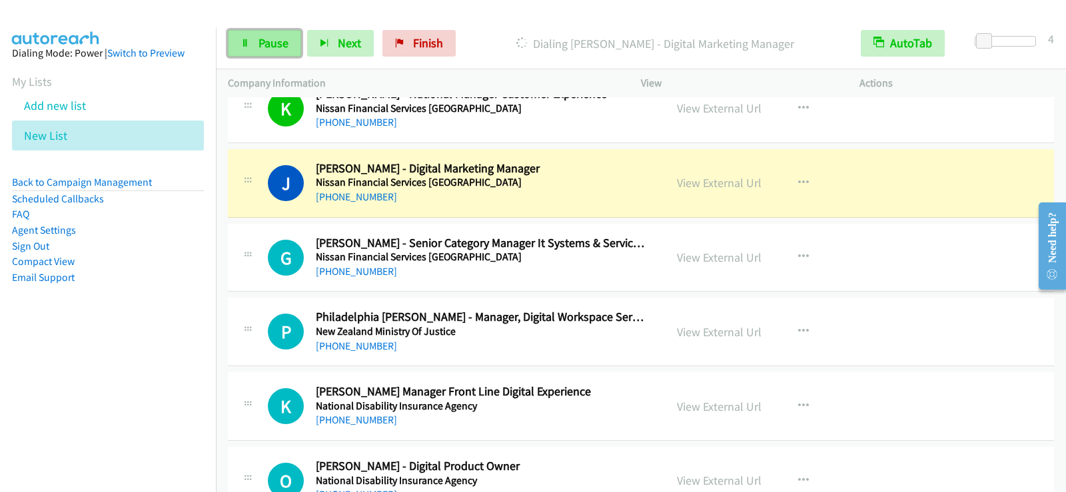
click at [250, 35] on link "Pause" at bounding box center [264, 43] width 73 height 27
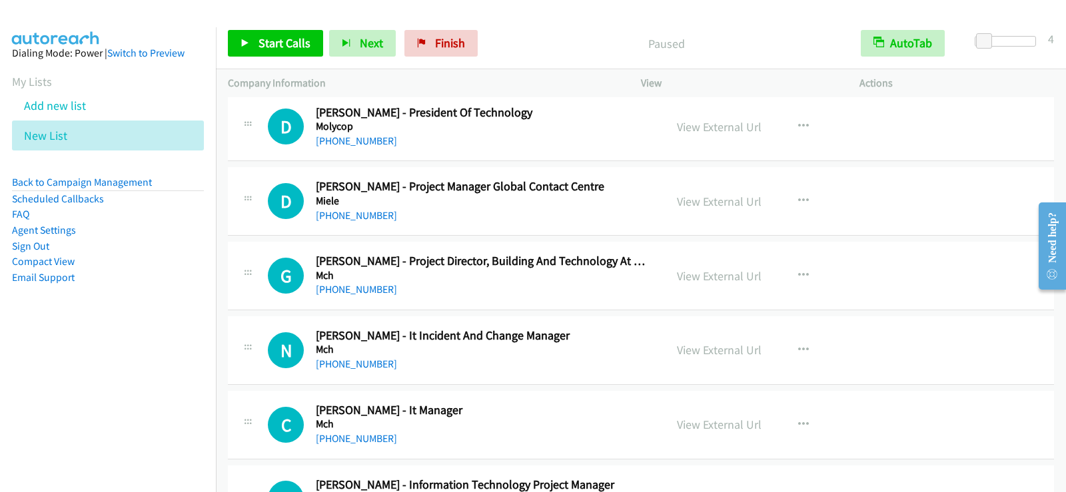
scroll to position [4796, 0]
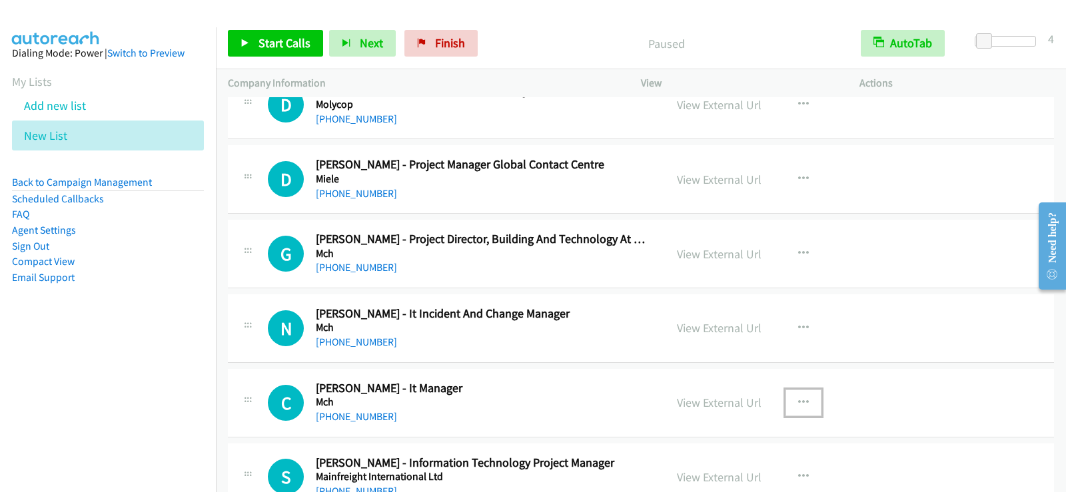
click at [803, 400] on button "button" at bounding box center [803, 403] width 36 height 27
click at [902, 389] on div at bounding box center [533, 246] width 1066 height 492
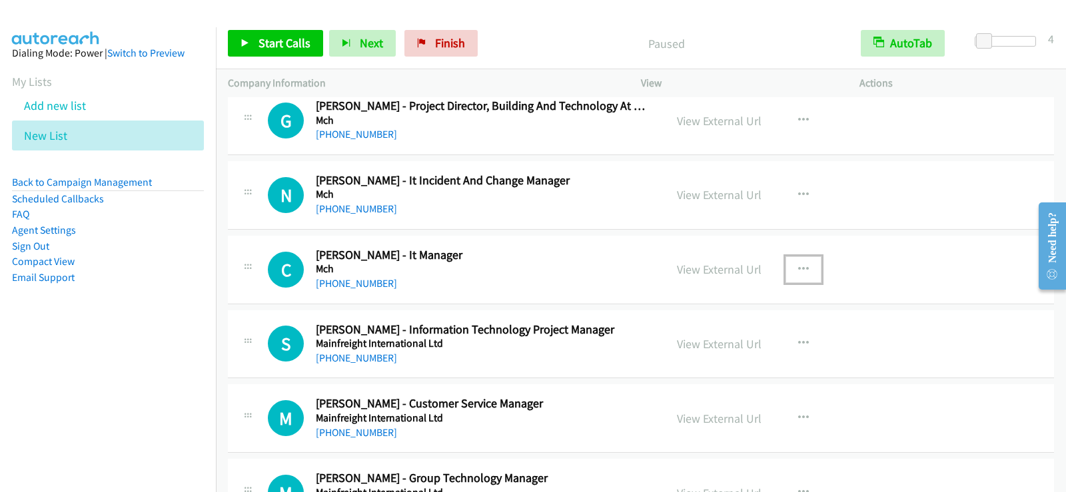
click at [803, 267] on button "button" at bounding box center [803, 269] width 36 height 27
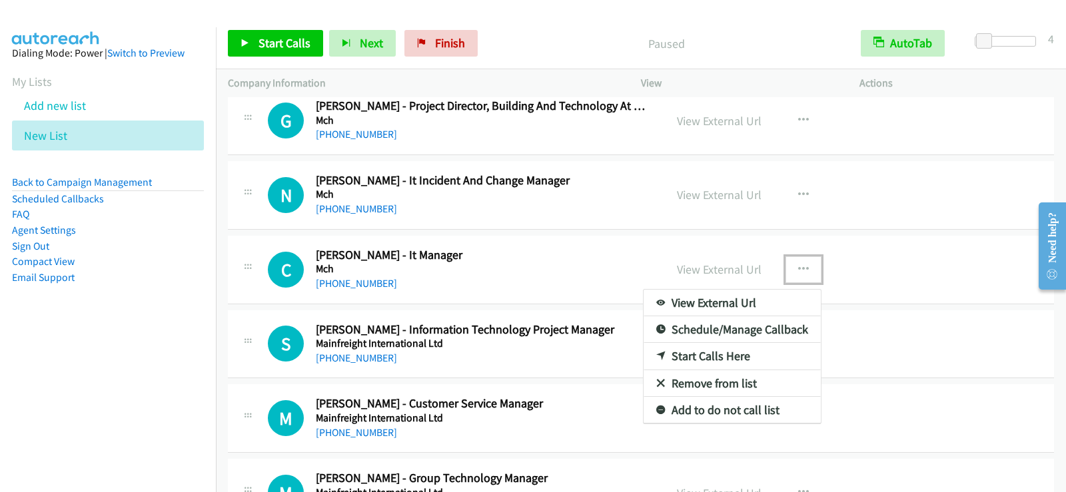
click at [709, 362] on link "Start Calls Here" at bounding box center [731, 356] width 177 height 27
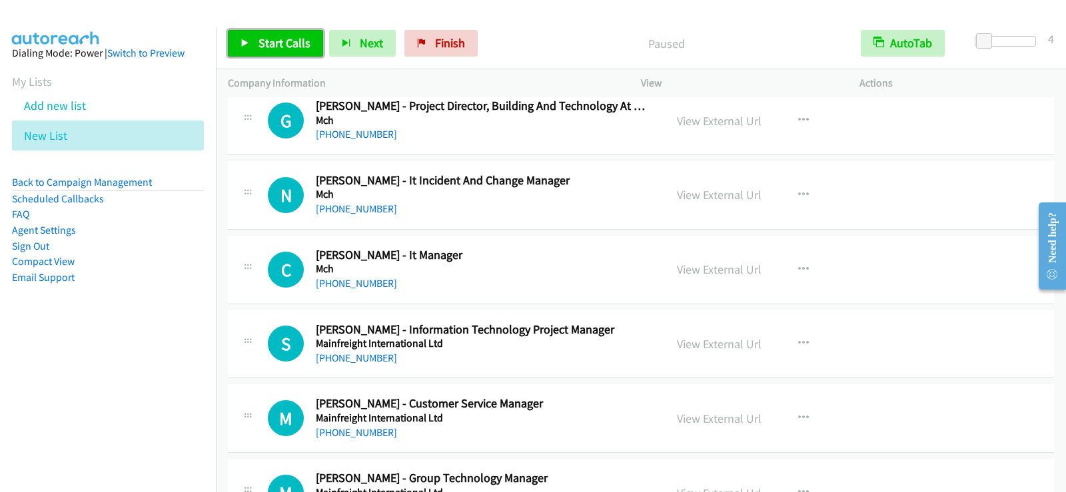
click at [264, 42] on span "Start Calls" at bounding box center [284, 42] width 52 height 15
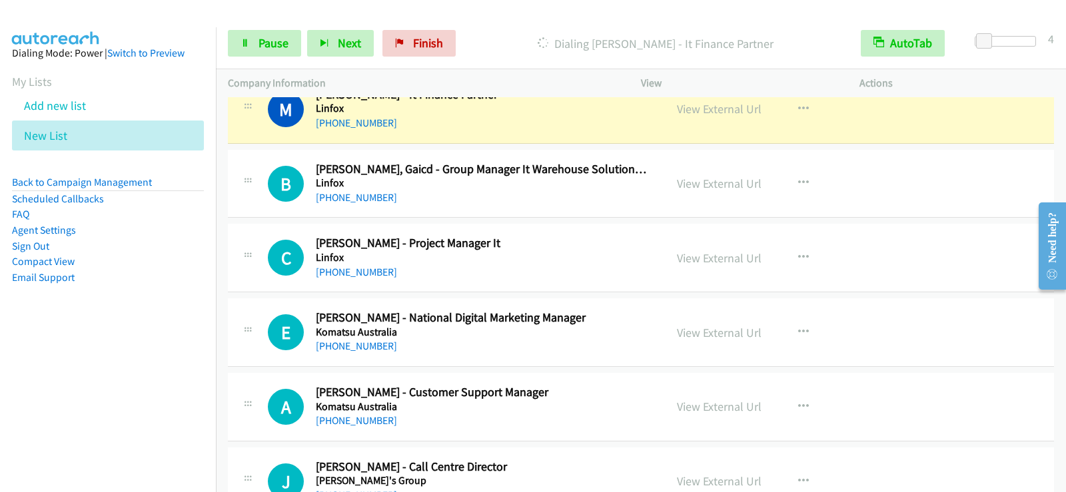
scroll to position [5395, 0]
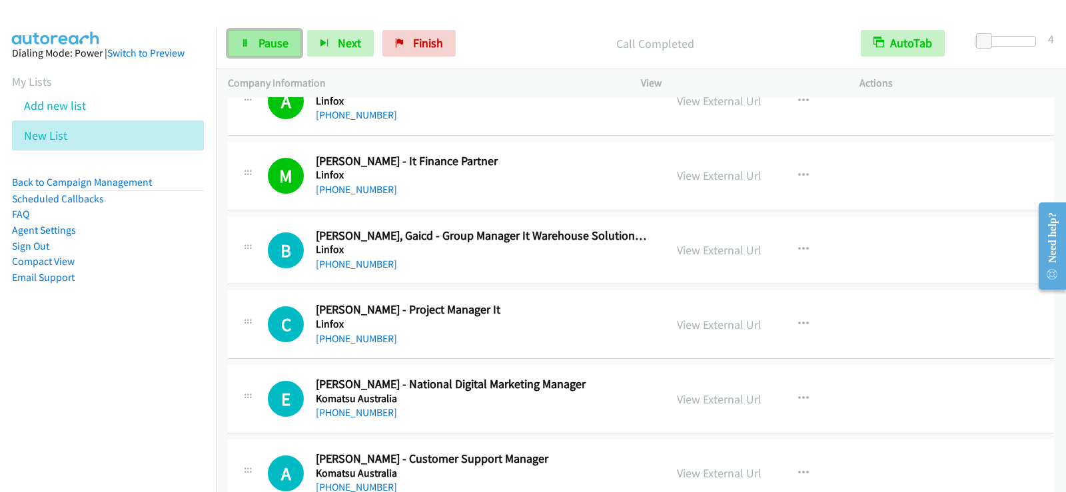
click at [284, 31] on link "Pause" at bounding box center [264, 43] width 73 height 27
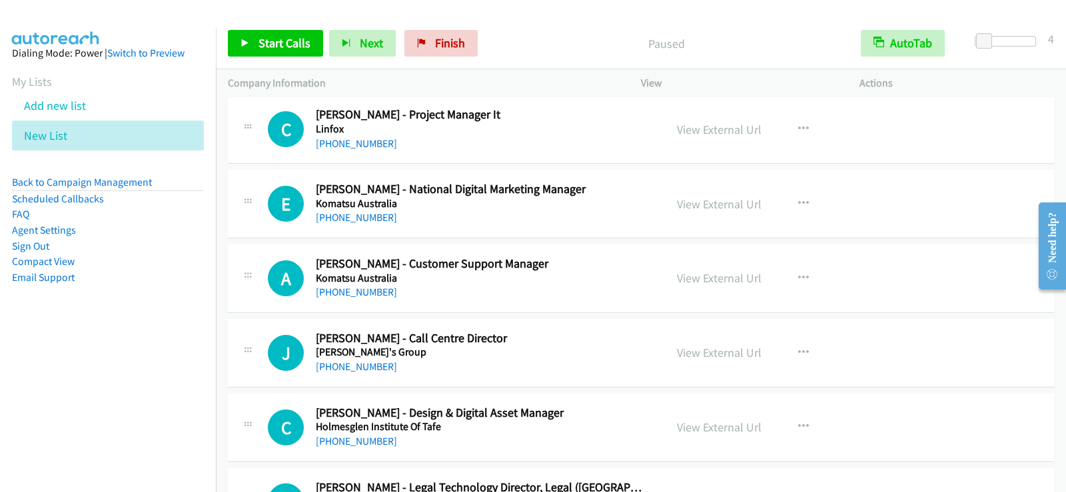
scroll to position [5595, 0]
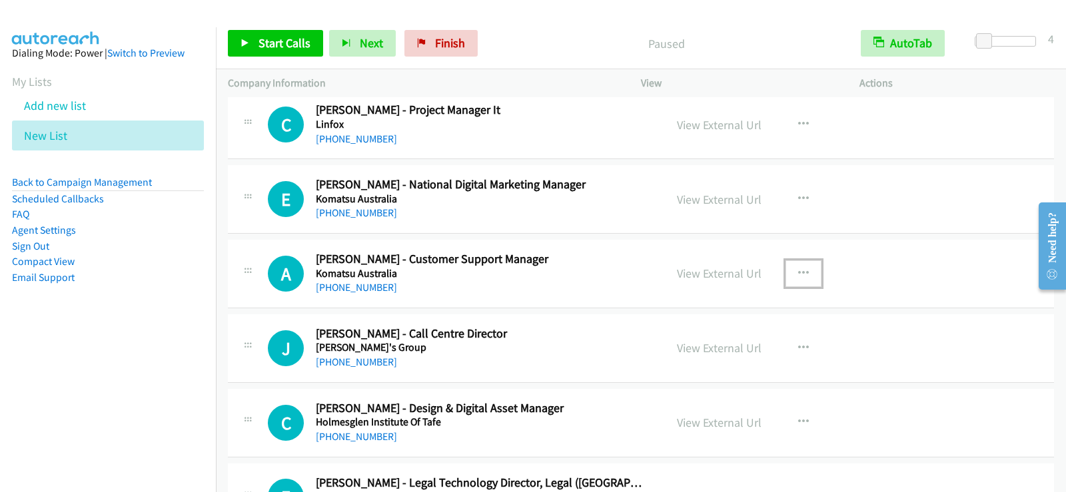
click at [795, 269] on button "button" at bounding box center [803, 273] width 36 height 27
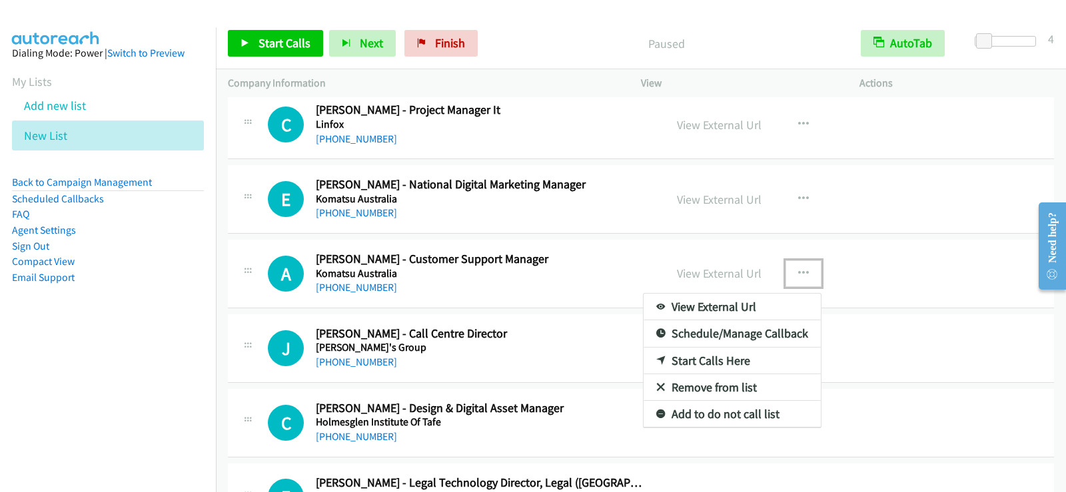
click at [693, 362] on link "Start Calls Here" at bounding box center [731, 361] width 177 height 27
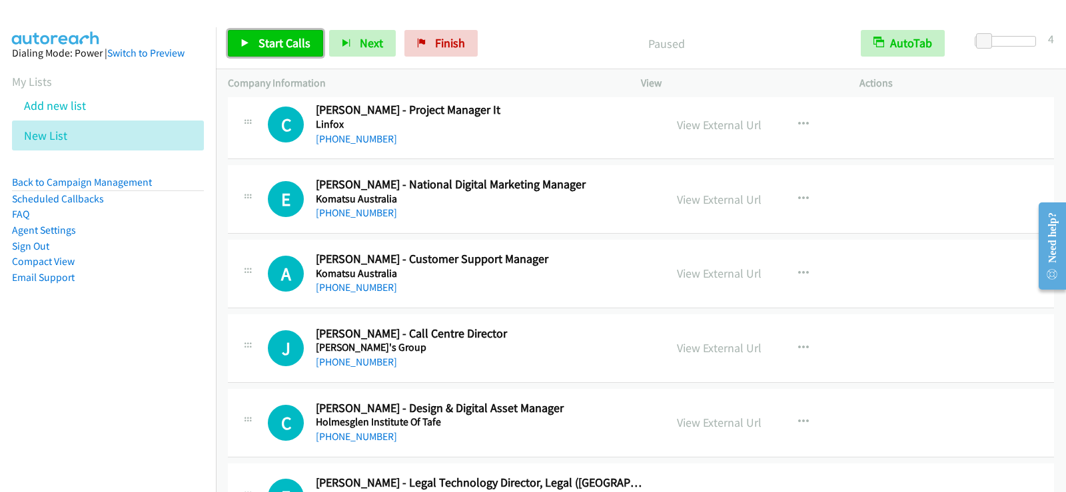
click at [306, 49] on span "Start Calls" at bounding box center [284, 42] width 52 height 15
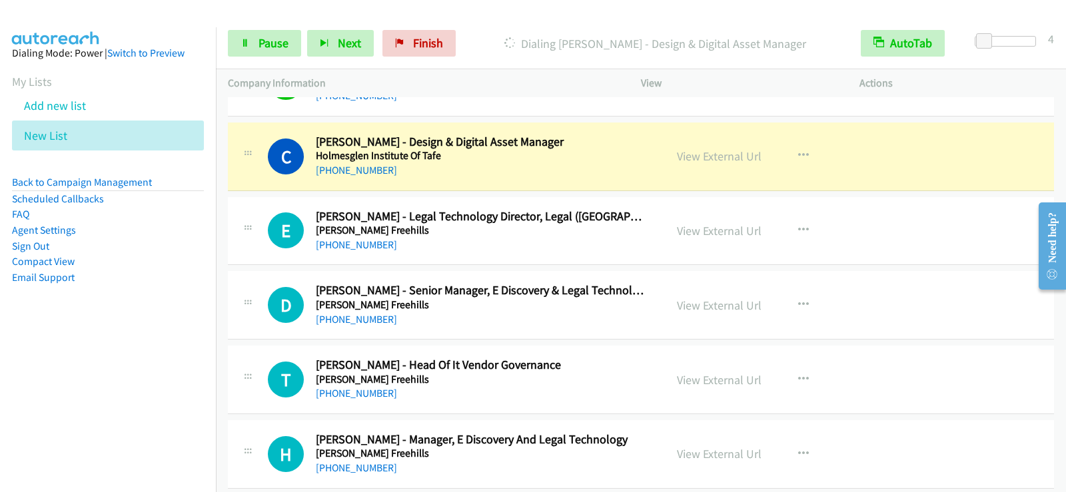
scroll to position [5928, 0]
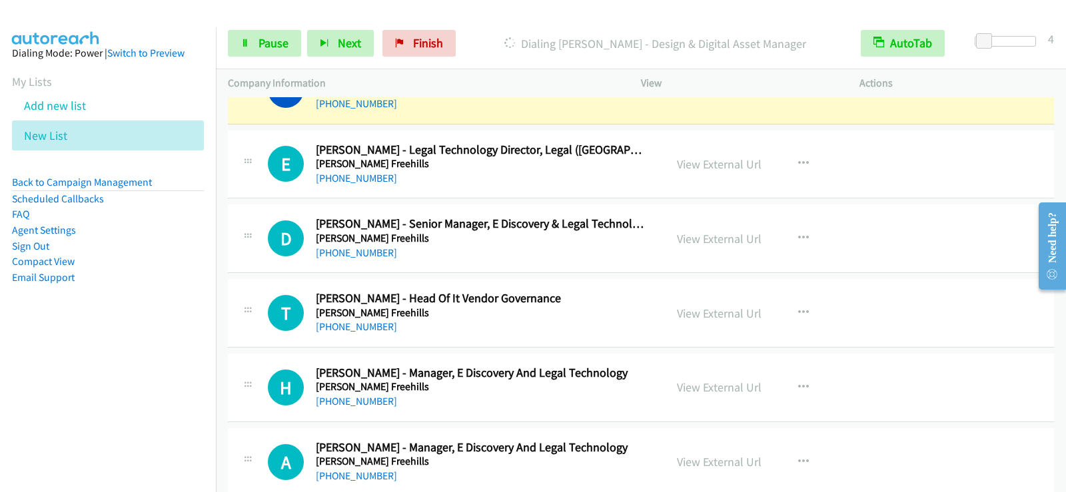
drag, startPoint x: 746, startPoint y: 320, endPoint x: 670, endPoint y: 324, distance: 76.0
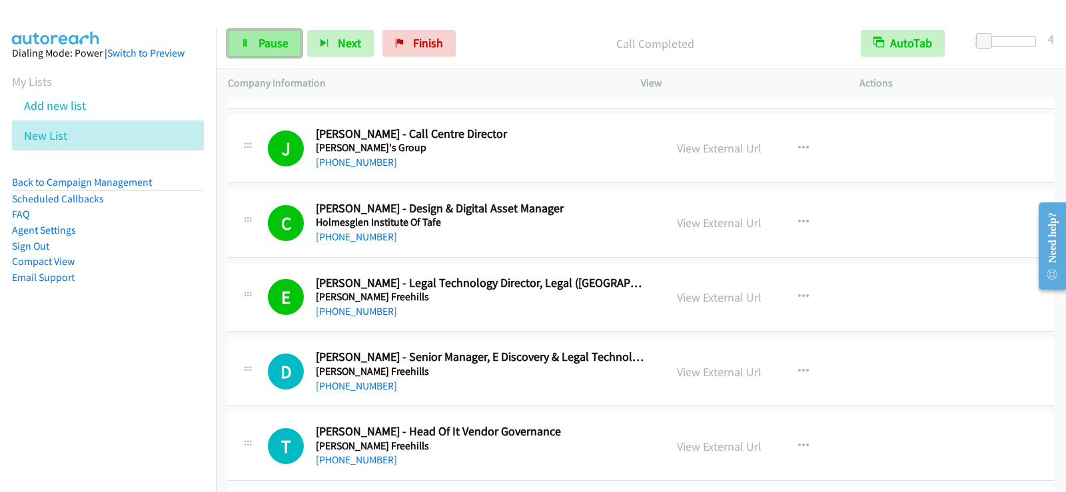
click at [283, 47] on span "Pause" at bounding box center [273, 42] width 30 height 15
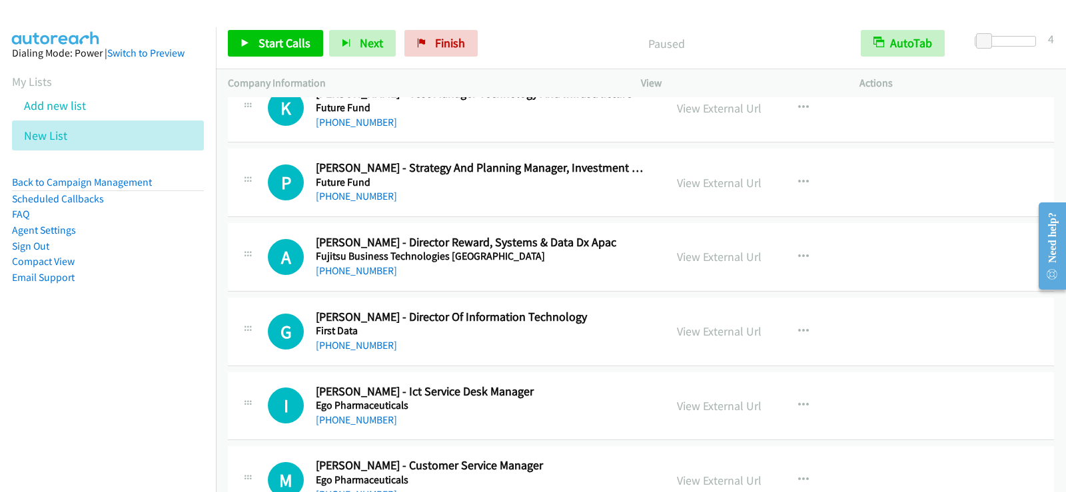
scroll to position [7260, 0]
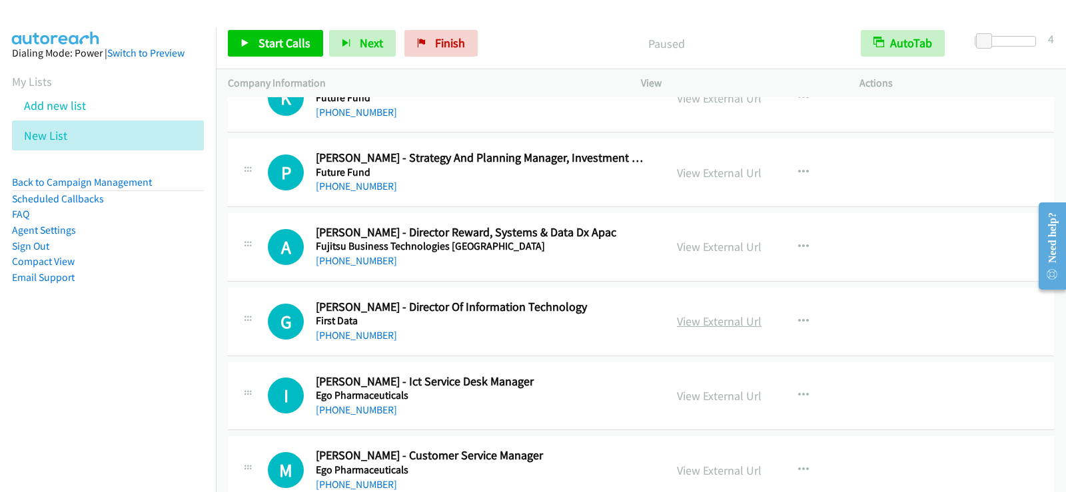
click at [728, 325] on link "View External Url" at bounding box center [719, 321] width 85 height 15
click at [798, 320] on icon "button" at bounding box center [803, 321] width 11 height 11
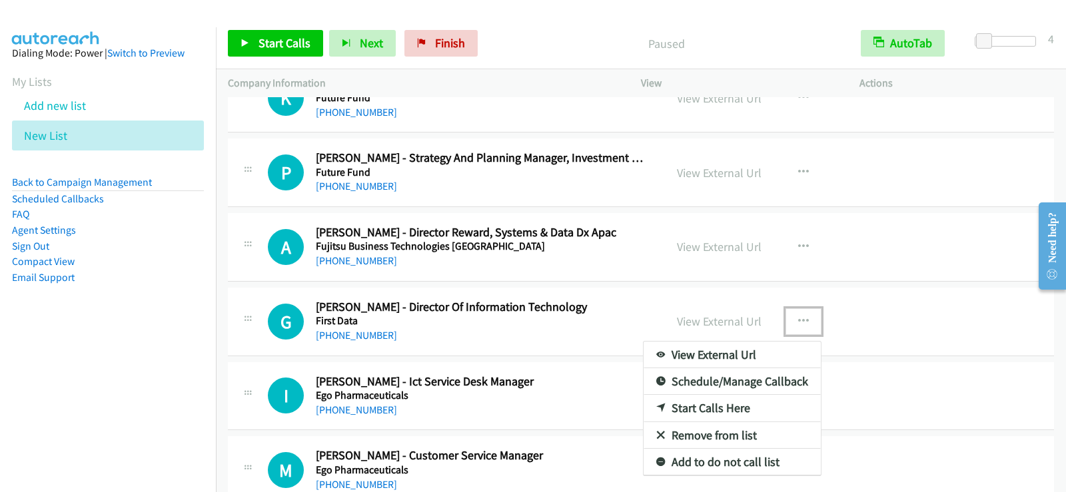
click at [730, 406] on link "Start Calls Here" at bounding box center [731, 408] width 177 height 27
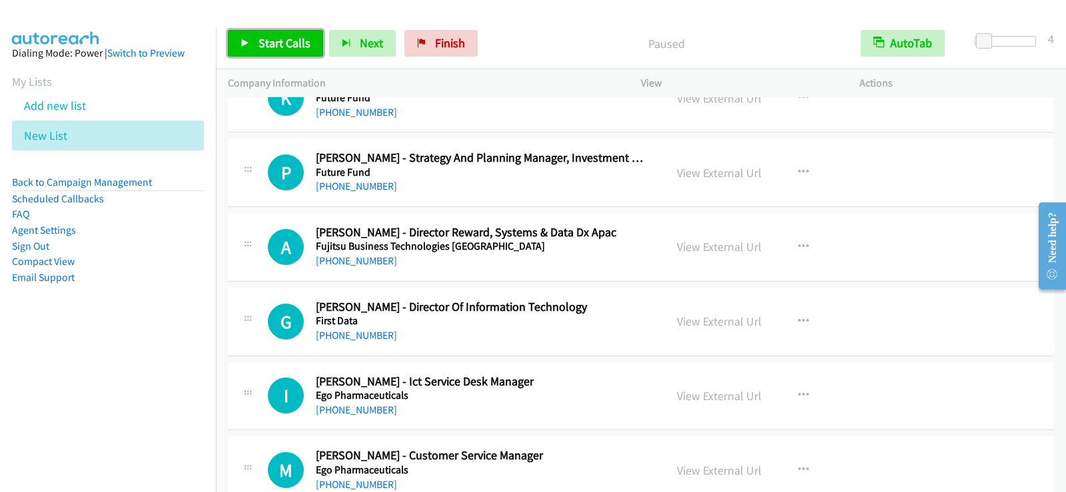
click at [282, 39] on span "Start Calls" at bounding box center [284, 42] width 52 height 15
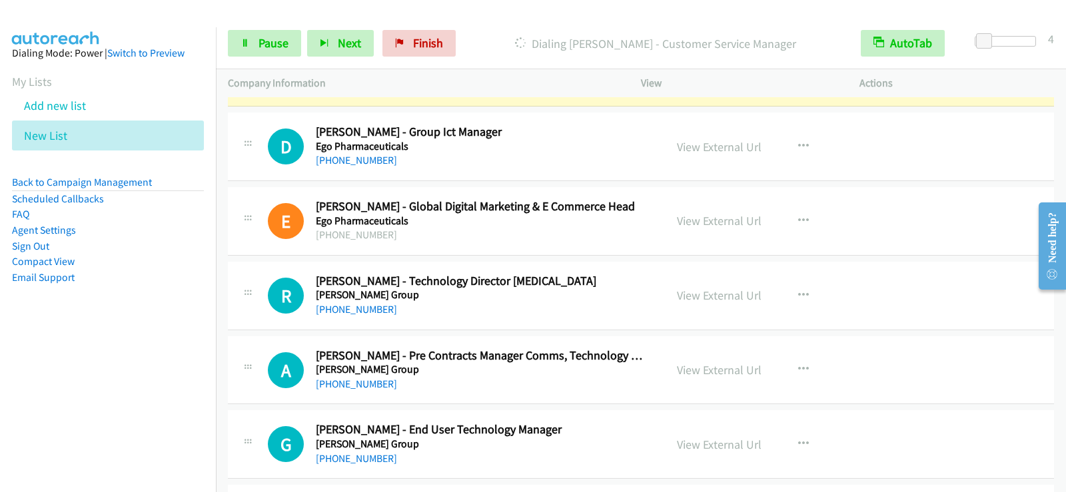
scroll to position [7660, 0]
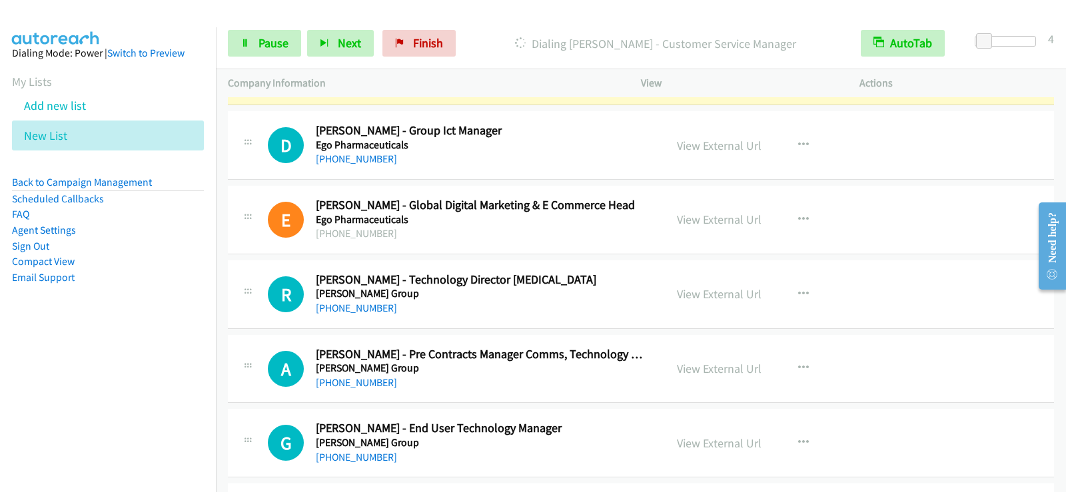
drag, startPoint x: 198, startPoint y: 352, endPoint x: 616, endPoint y: 288, distance: 422.4
click at [212, 348] on nav "Dialing Mode: Power | Switch to Preview My Lists Add new list New List Back to …" at bounding box center [108, 273] width 216 height 492
click at [247, 40] on icon at bounding box center [244, 43] width 9 height 9
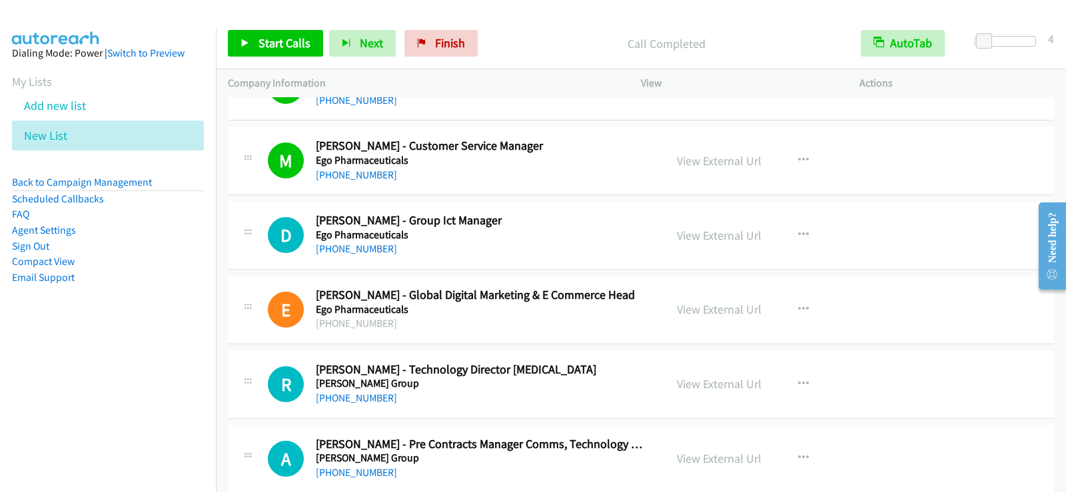
scroll to position [7593, 0]
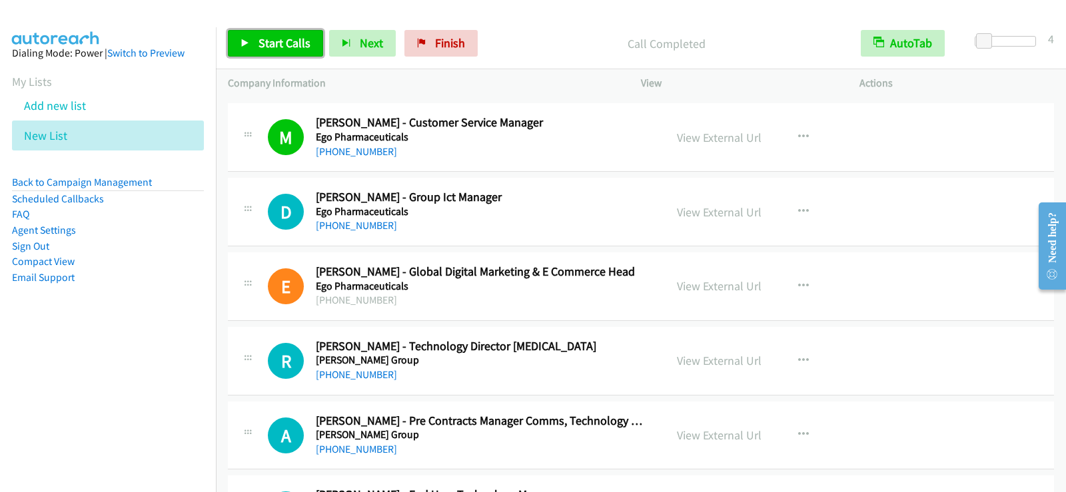
click at [286, 43] on span "Start Calls" at bounding box center [284, 42] width 52 height 15
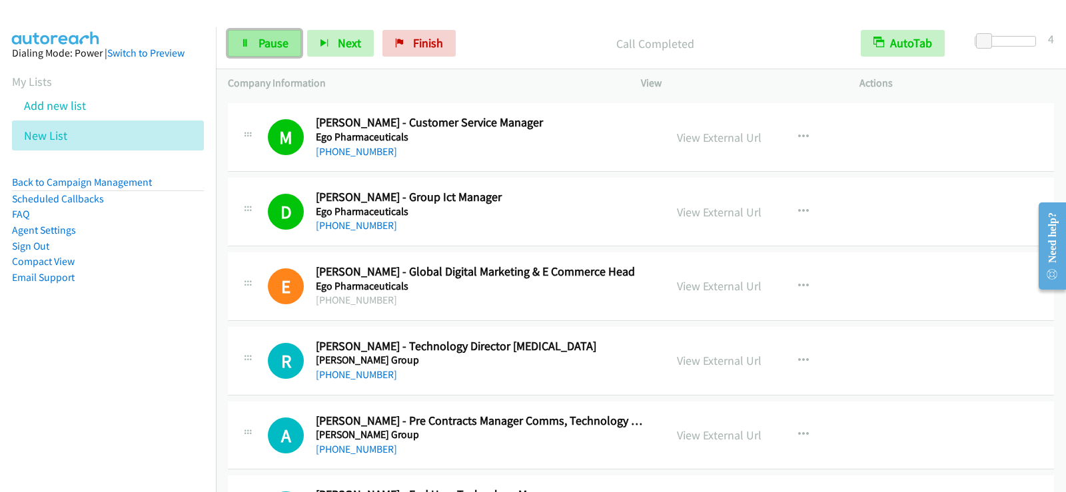
click at [284, 42] on span "Pause" at bounding box center [273, 42] width 30 height 15
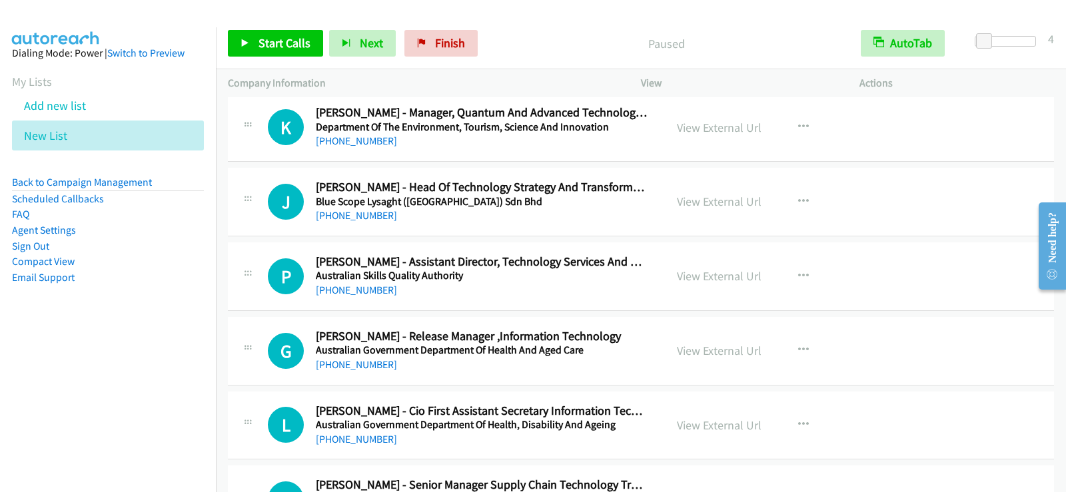
scroll to position [8126, 0]
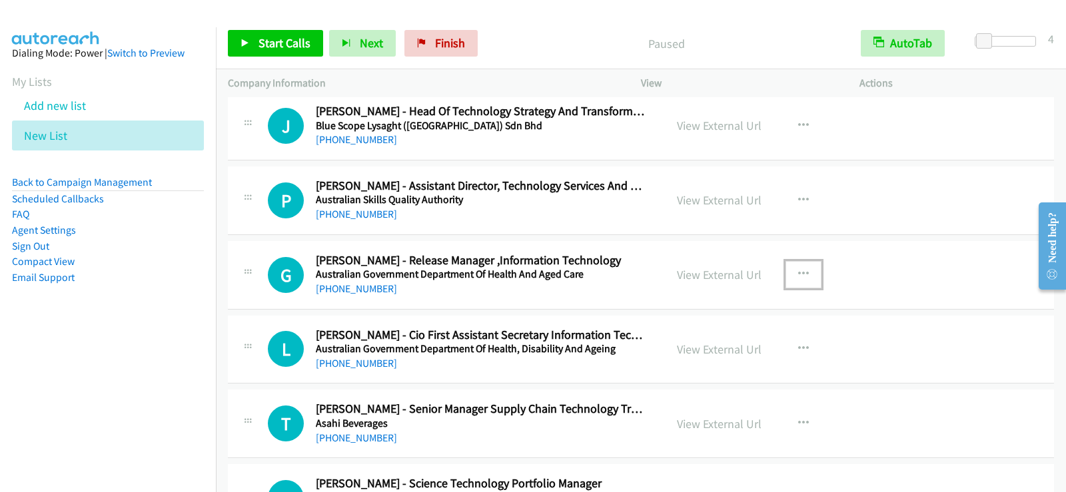
click at [789, 271] on button "button" at bounding box center [803, 274] width 36 height 27
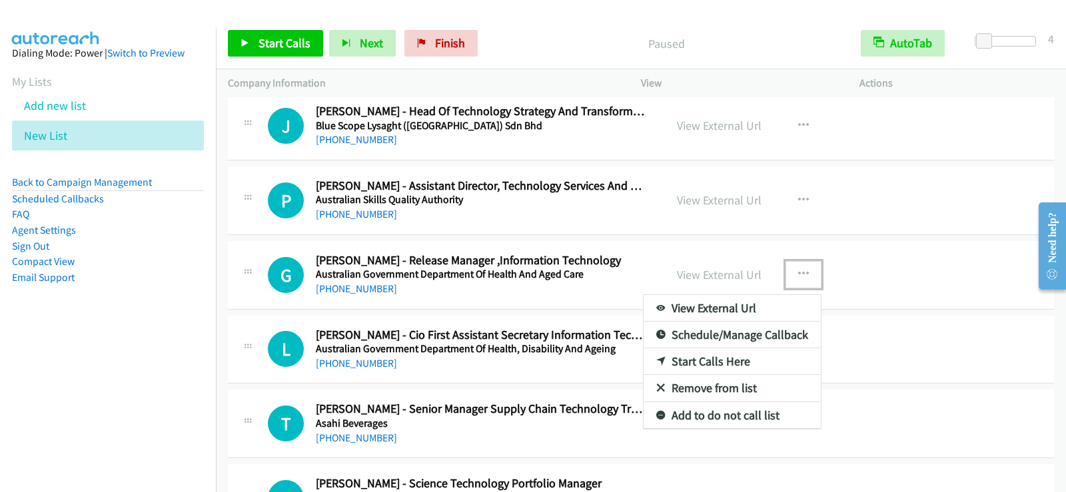
click at [711, 362] on link "Start Calls Here" at bounding box center [731, 361] width 177 height 27
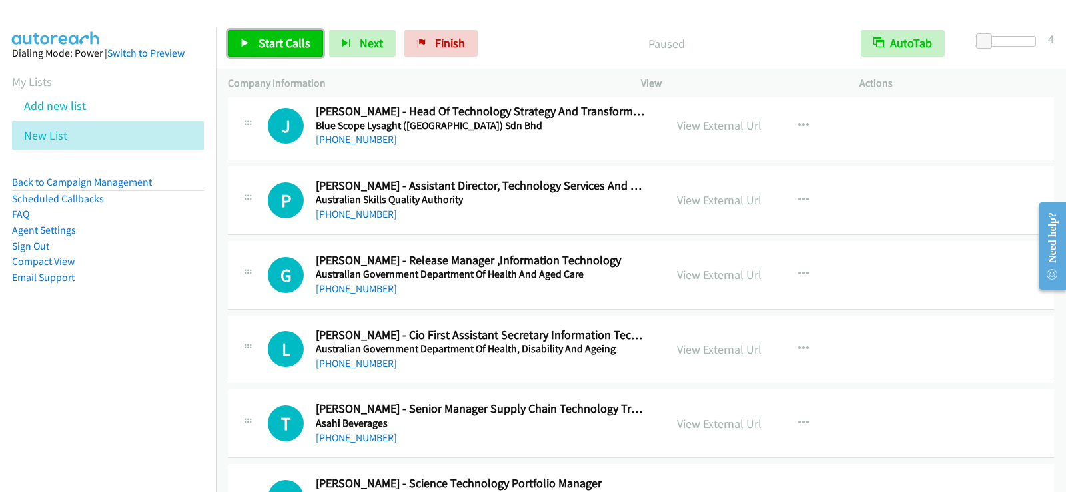
click at [272, 43] on span "Start Calls" at bounding box center [284, 42] width 52 height 15
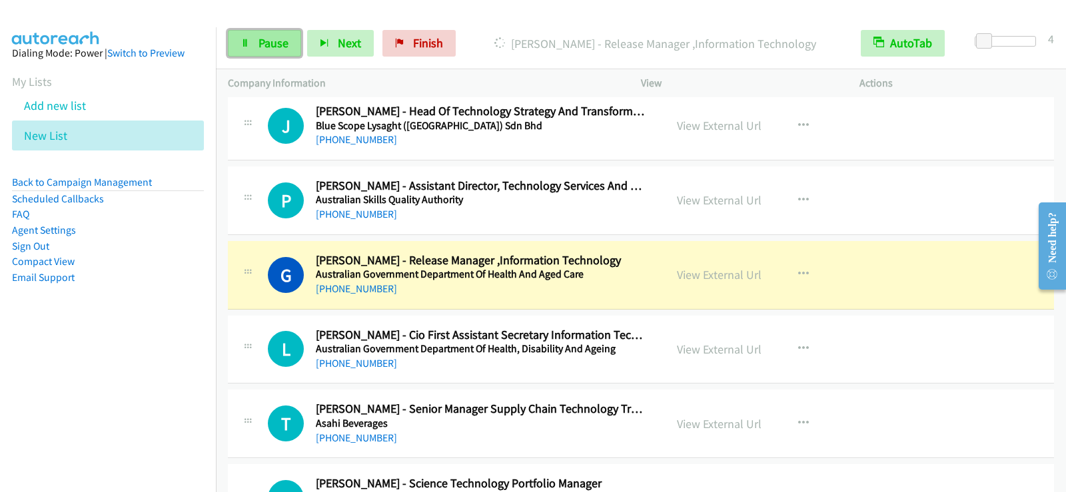
click at [264, 38] on span "Pause" at bounding box center [273, 42] width 30 height 15
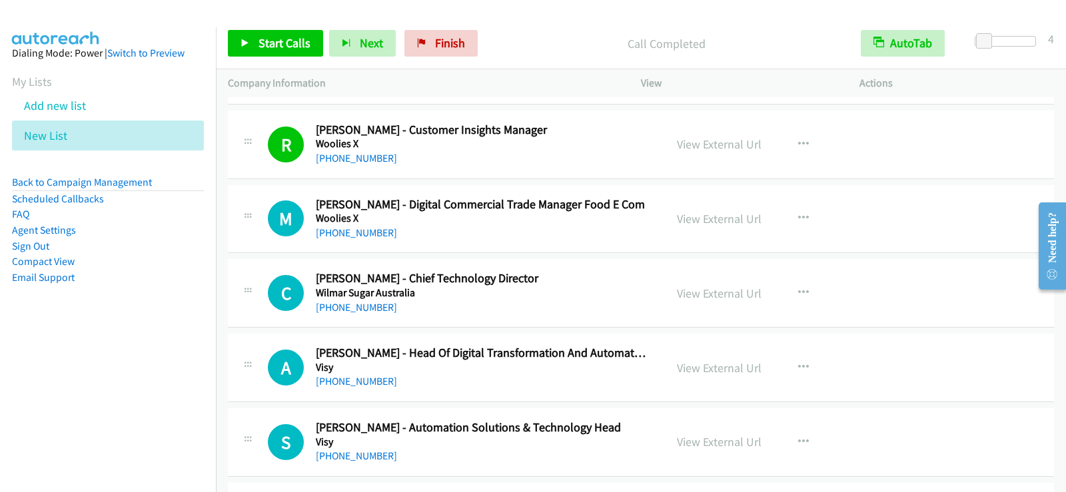
scroll to position [266, 0]
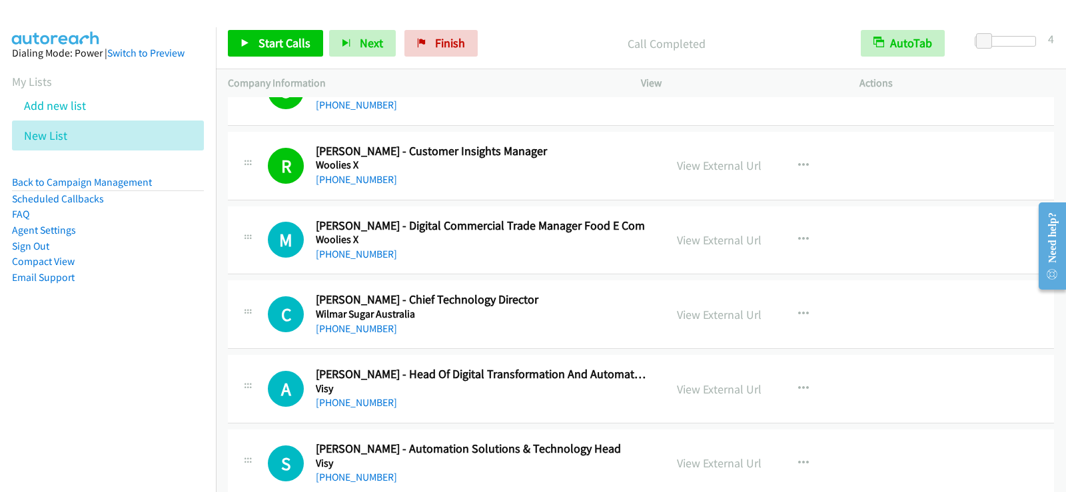
click at [536, 256] on div "+61 428 003 590" at bounding box center [482, 254] width 332 height 16
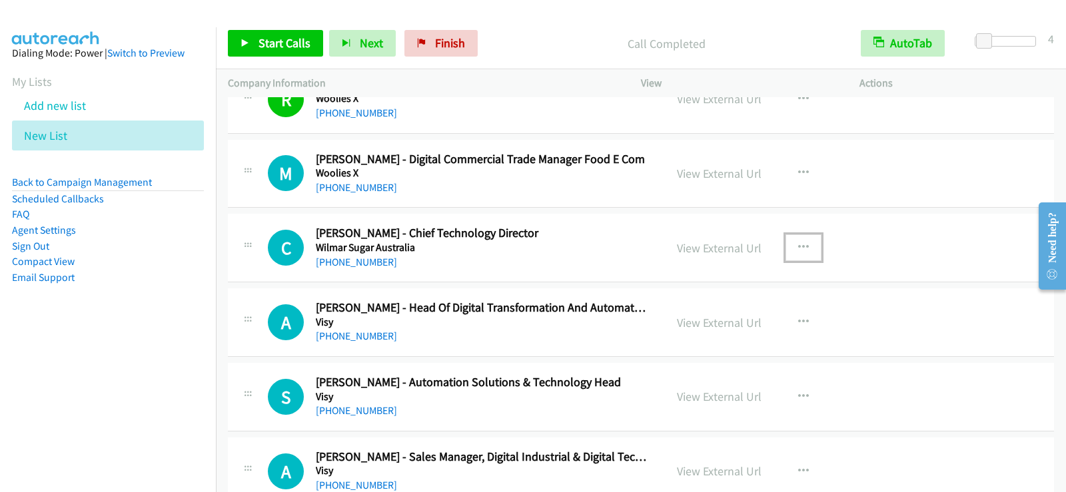
click at [790, 242] on button "button" at bounding box center [803, 247] width 36 height 27
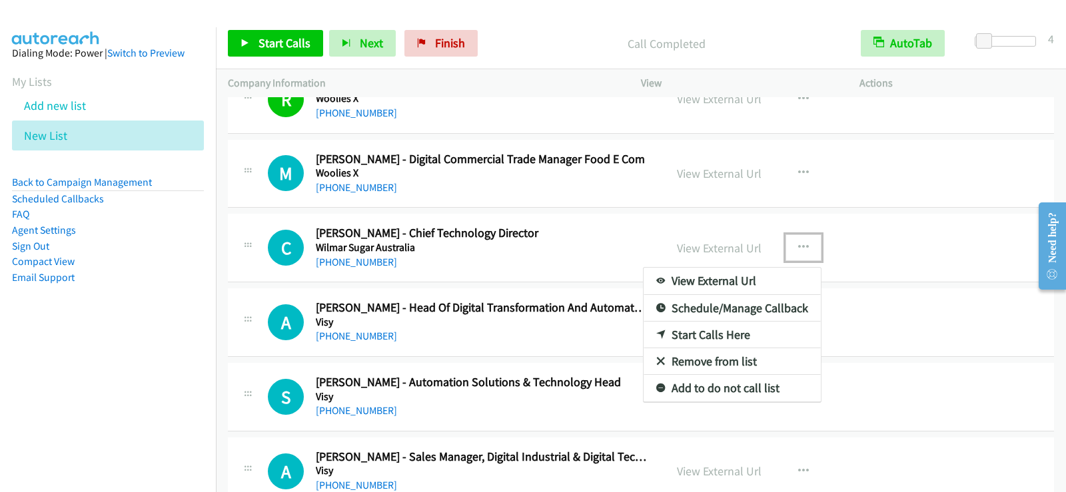
click at [713, 338] on link "Start Calls Here" at bounding box center [731, 335] width 177 height 27
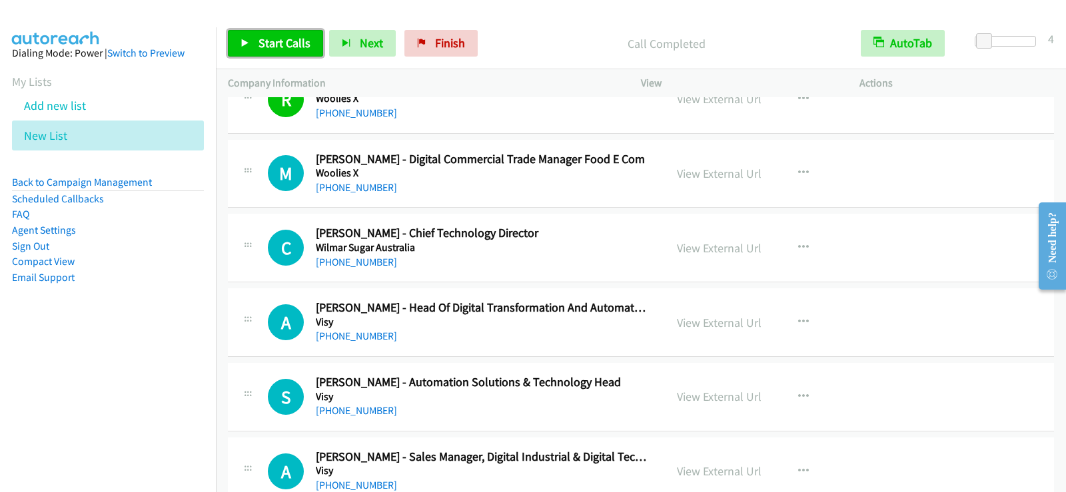
click at [287, 47] on span "Start Calls" at bounding box center [284, 42] width 52 height 15
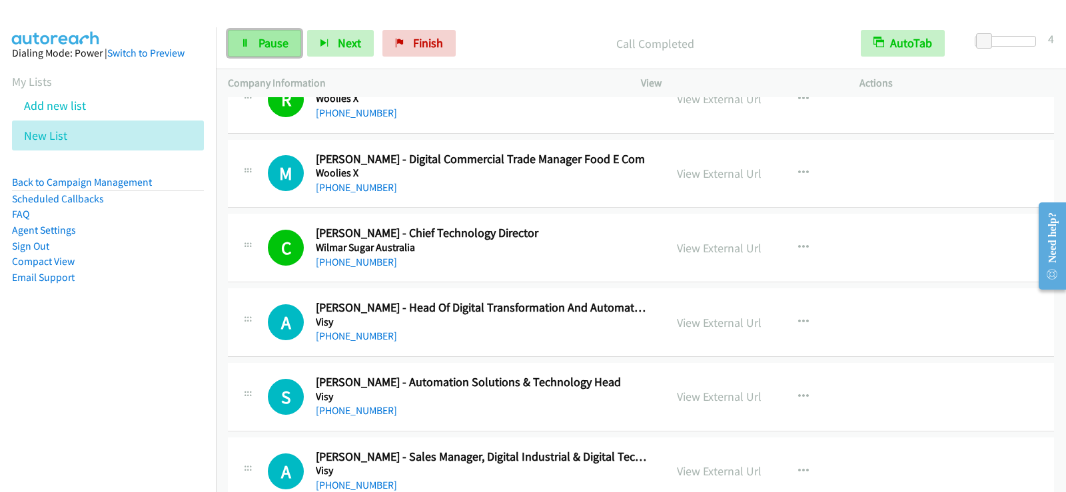
click at [277, 41] on span "Pause" at bounding box center [273, 42] width 30 height 15
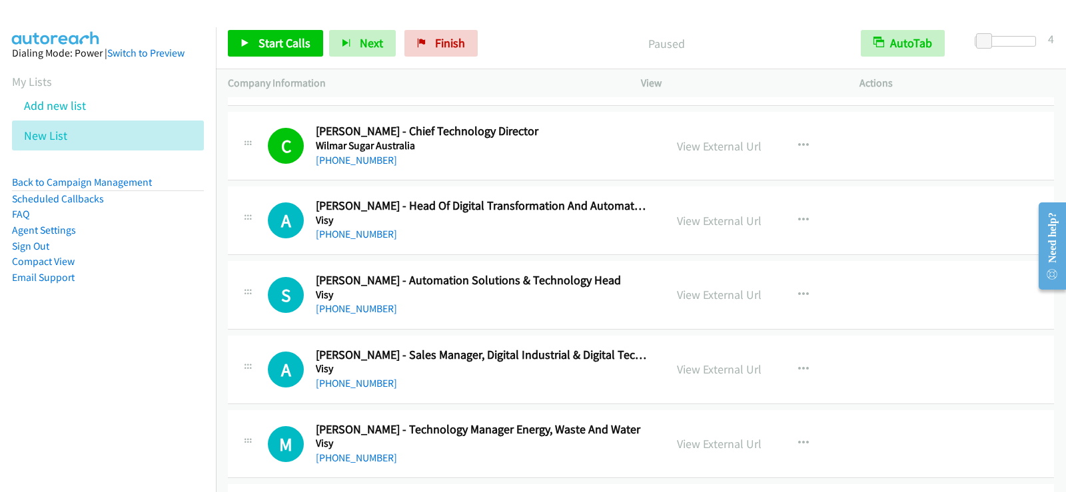
scroll to position [466, 0]
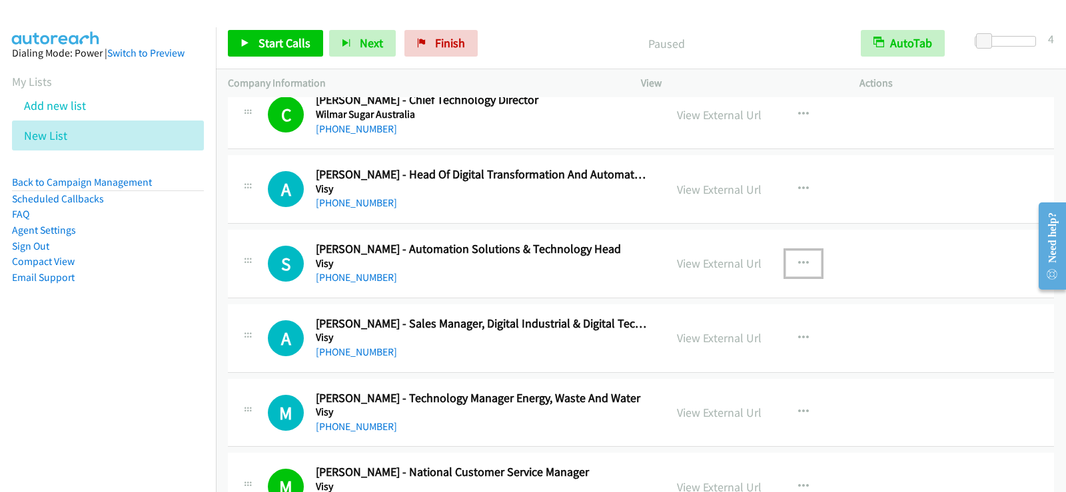
click at [800, 258] on icon "button" at bounding box center [803, 263] width 11 height 11
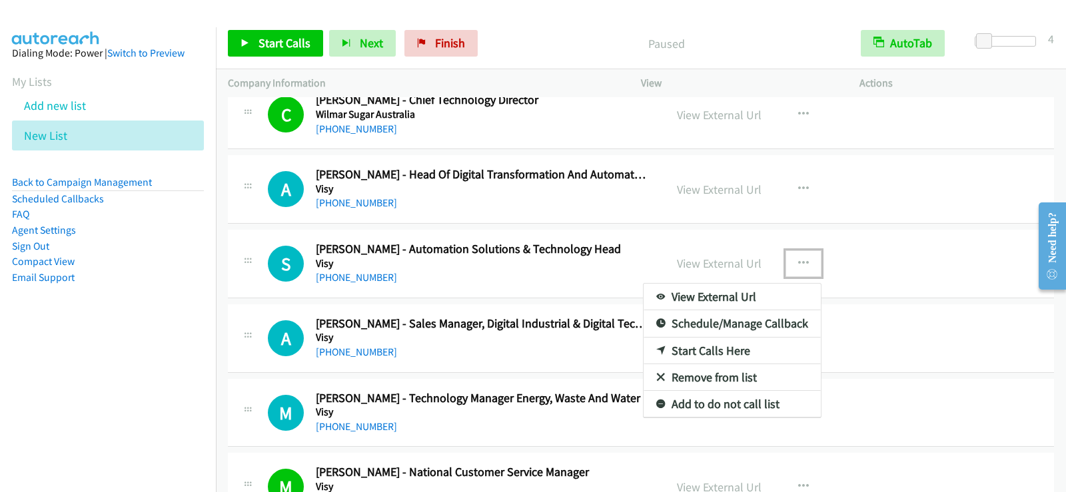
click at [701, 350] on link "Start Calls Here" at bounding box center [731, 351] width 177 height 27
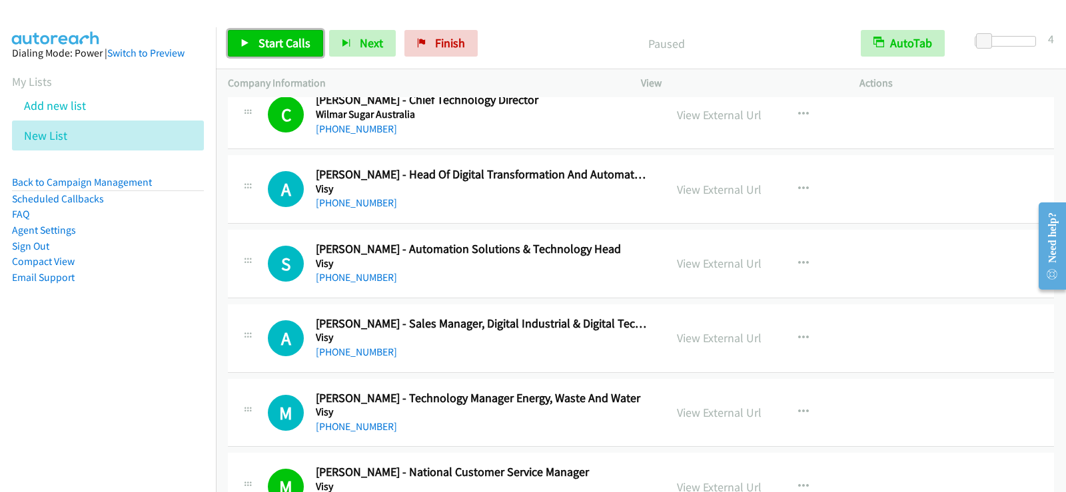
click at [288, 38] on span "Start Calls" at bounding box center [284, 42] width 52 height 15
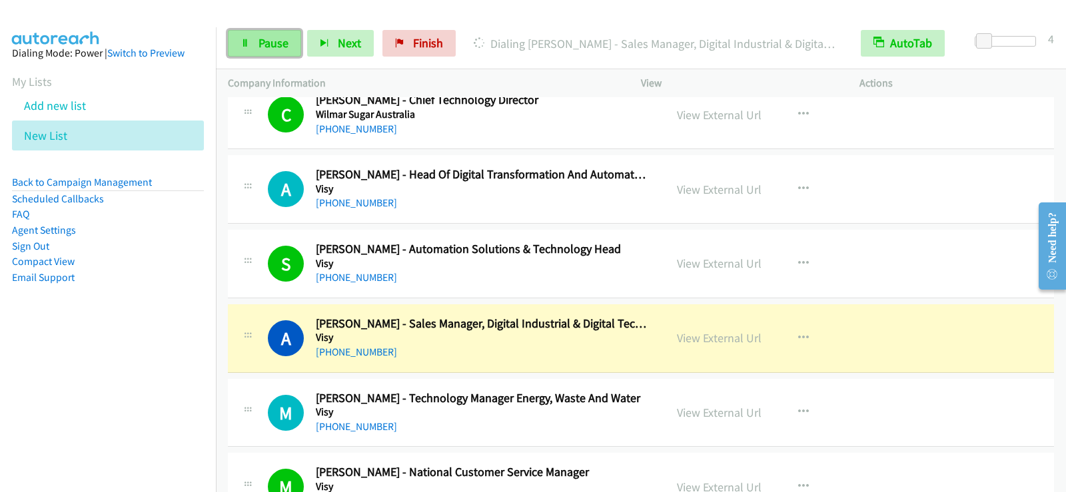
click at [236, 49] on link "Pause" at bounding box center [264, 43] width 73 height 27
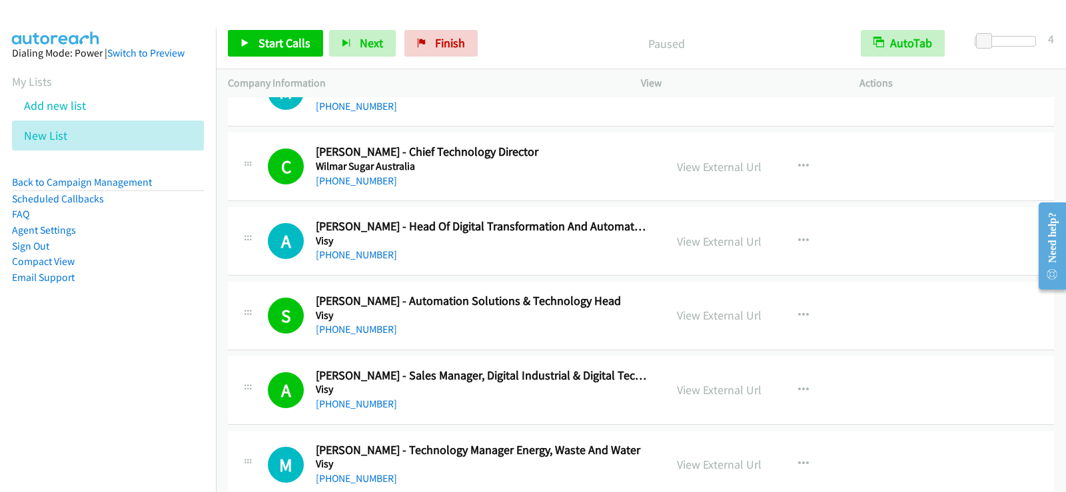
scroll to position [400, 0]
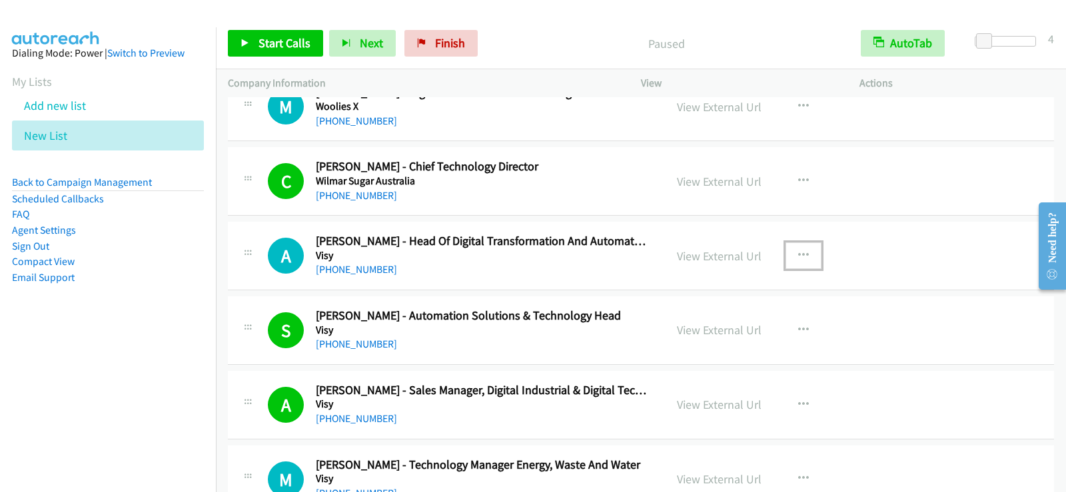
click at [789, 253] on button "button" at bounding box center [803, 255] width 36 height 27
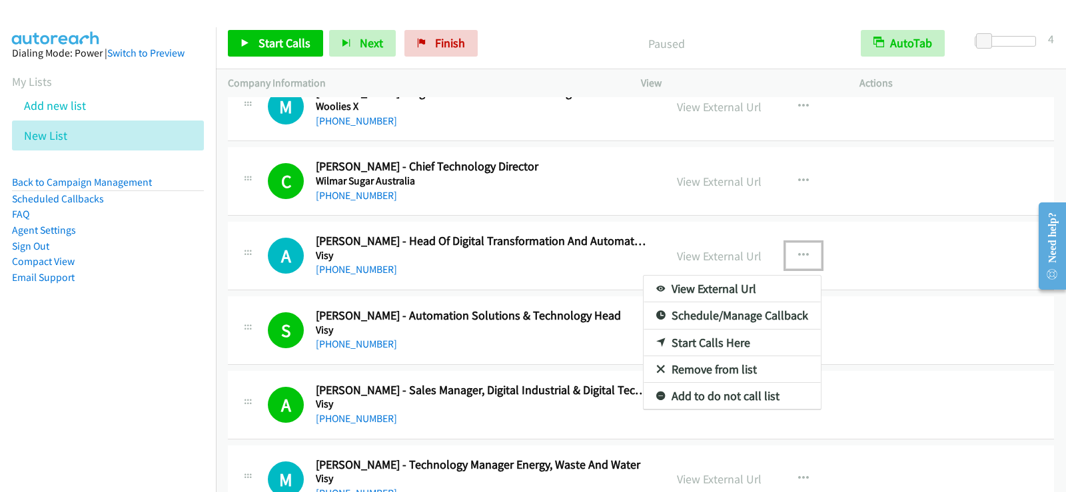
click at [699, 347] on link "Start Calls Here" at bounding box center [731, 343] width 177 height 27
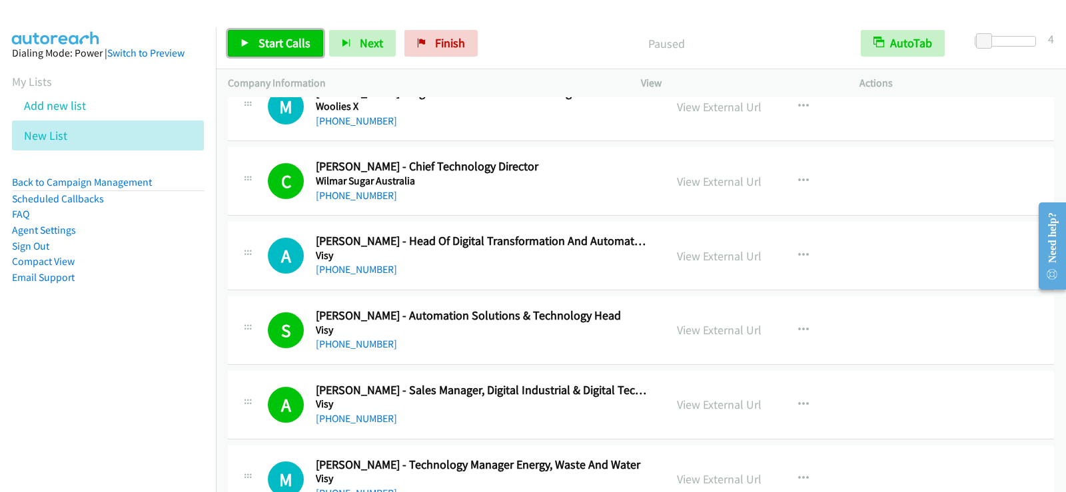
click at [289, 38] on span "Start Calls" at bounding box center [284, 42] width 52 height 15
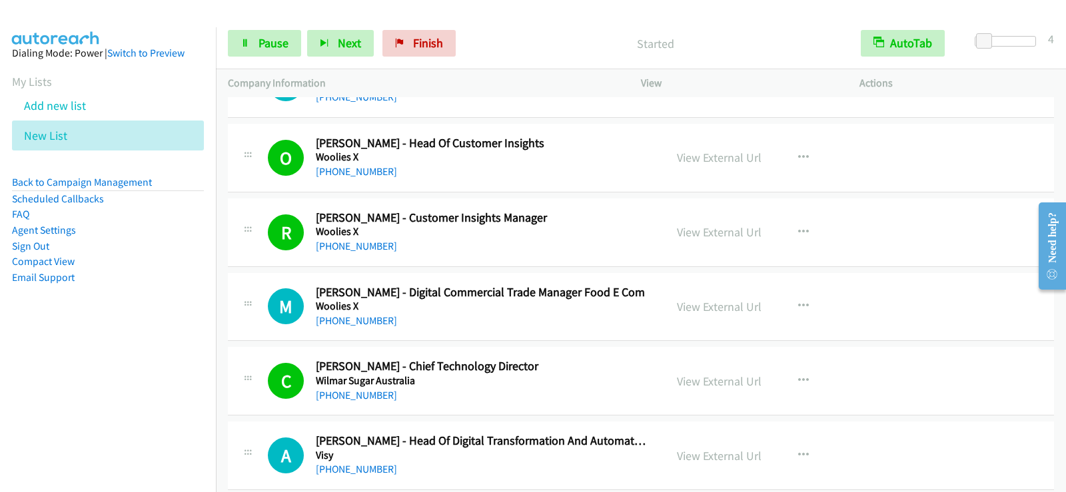
scroll to position [266, 0]
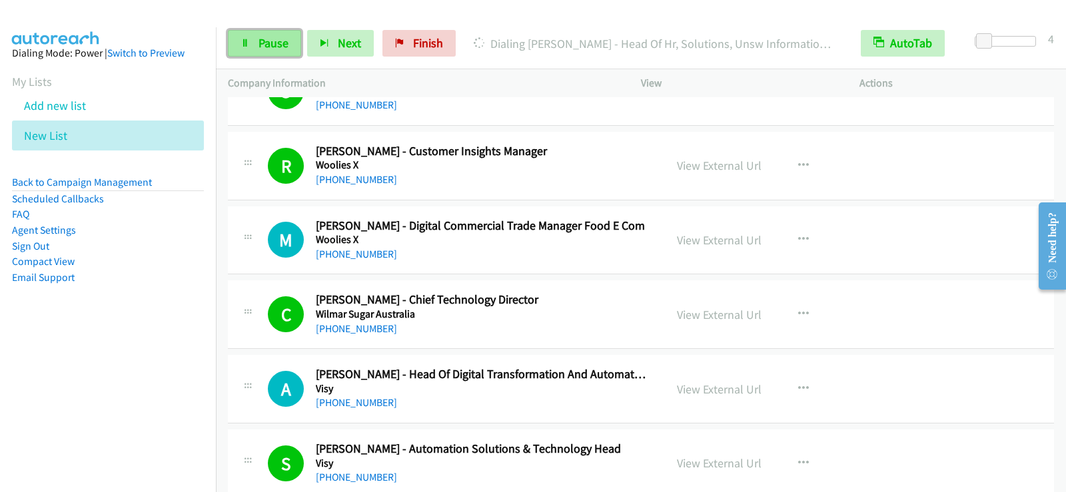
click at [276, 47] on span "Pause" at bounding box center [273, 42] width 30 height 15
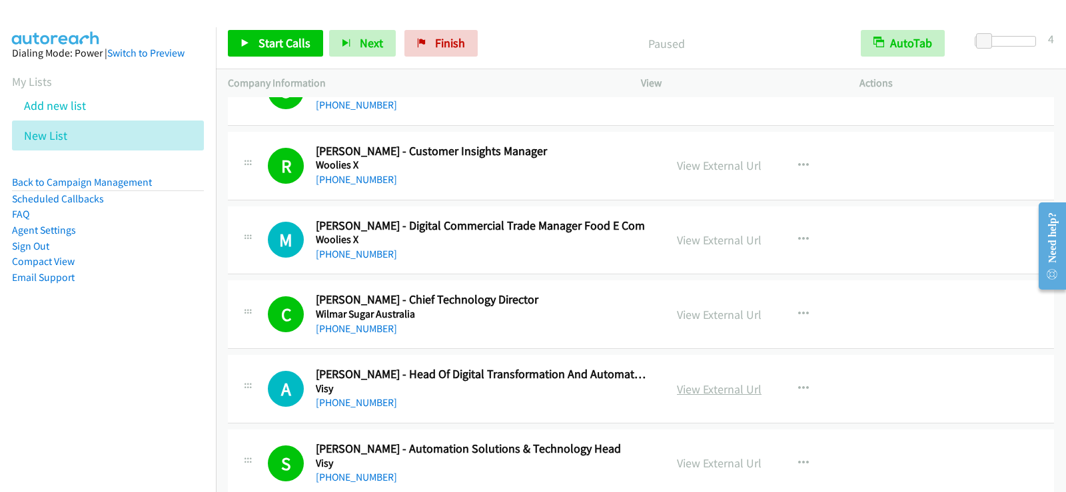
click at [714, 387] on link "View External Url" at bounding box center [719, 389] width 85 height 15
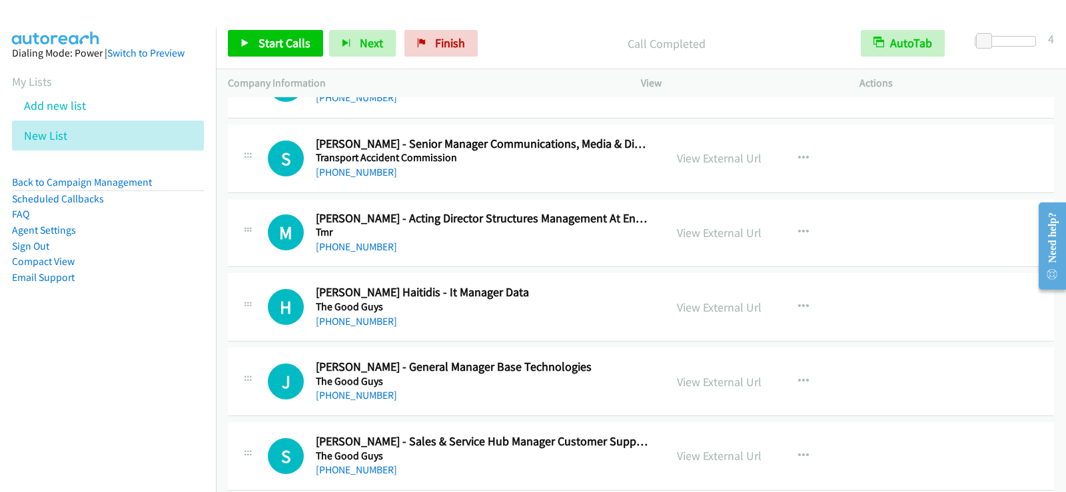
scroll to position [1532, 0]
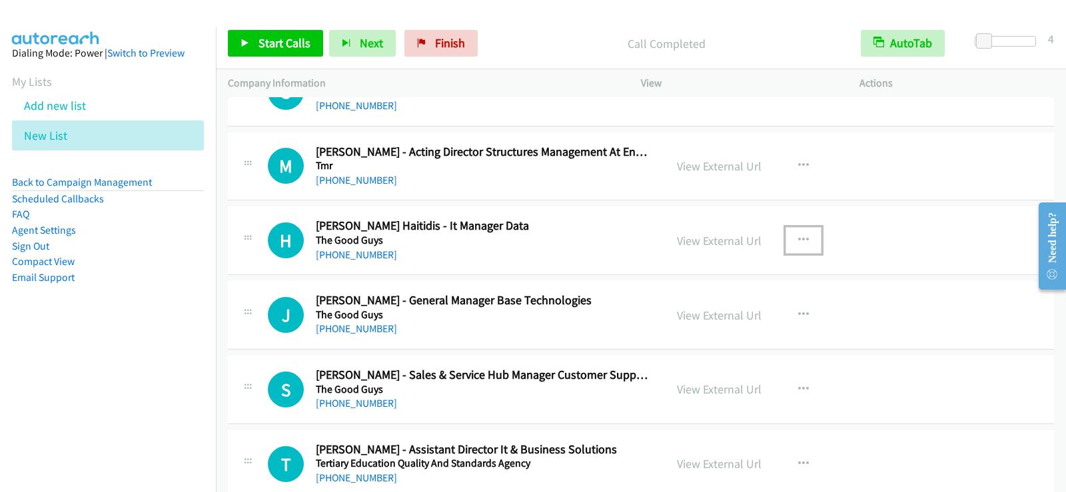
click at [805, 239] on button "button" at bounding box center [803, 240] width 36 height 27
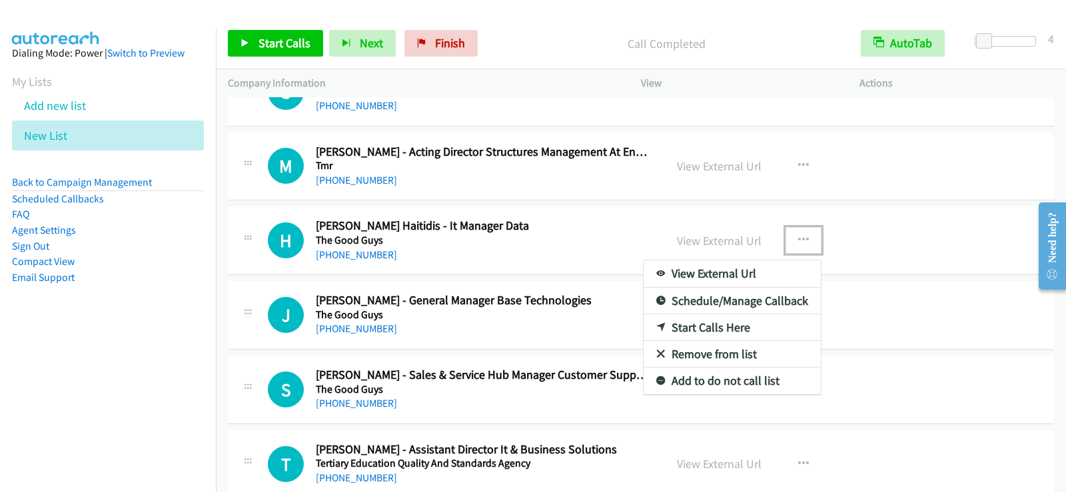
click at [720, 327] on link "Start Calls Here" at bounding box center [731, 327] width 177 height 27
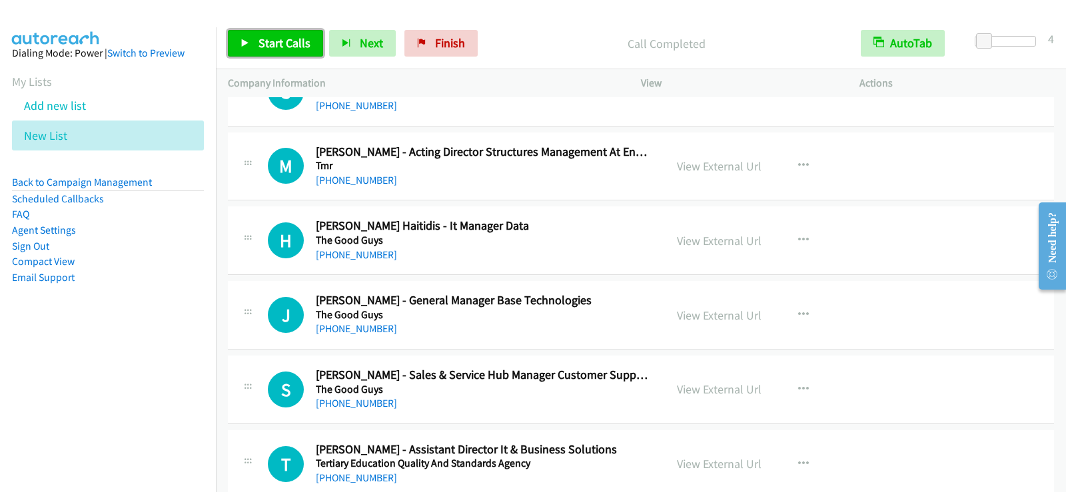
click at [298, 49] on span "Start Calls" at bounding box center [284, 42] width 52 height 15
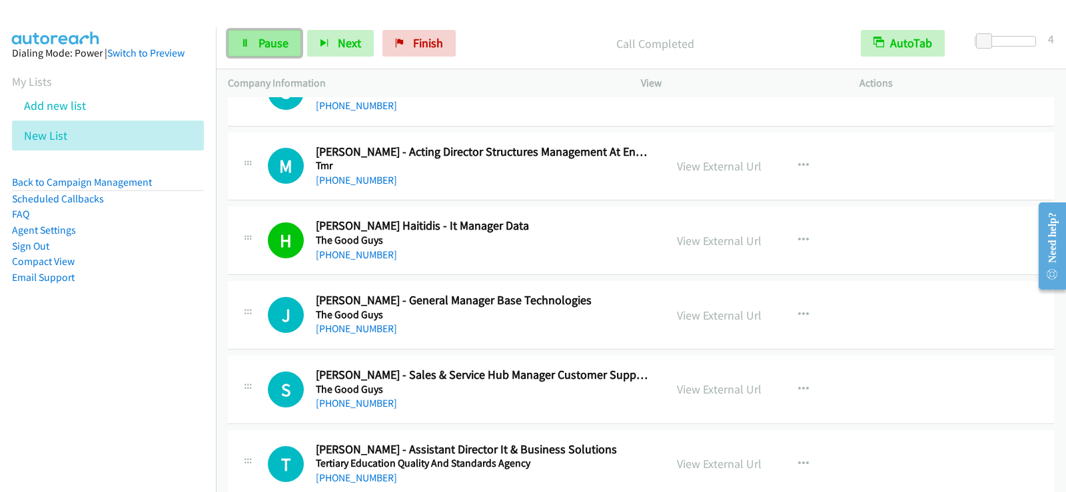
click at [276, 39] on span "Pause" at bounding box center [273, 42] width 30 height 15
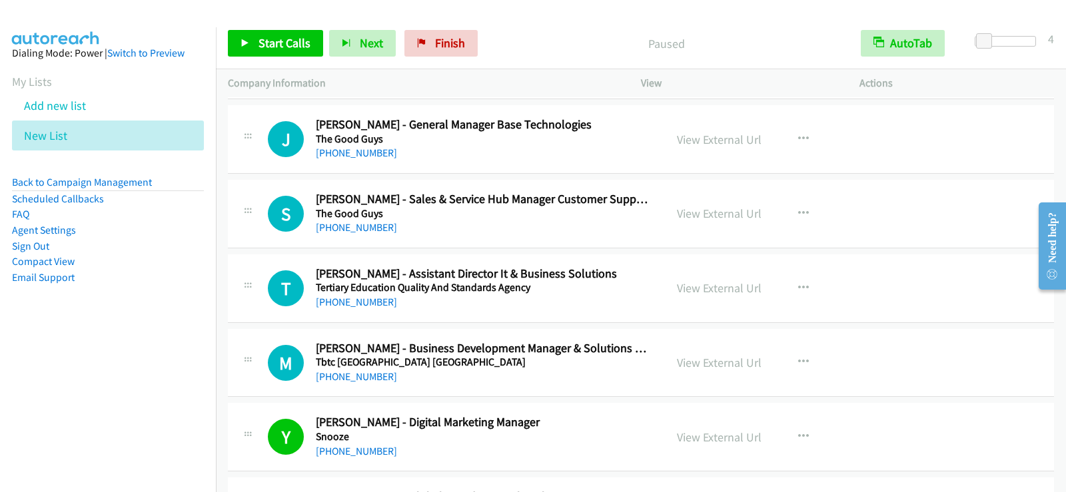
scroll to position [1732, 0]
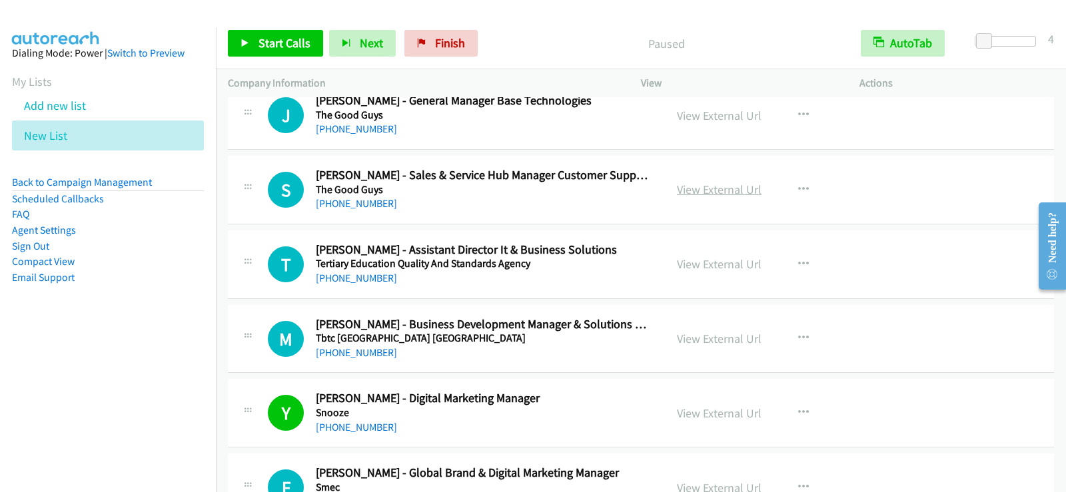
click at [737, 188] on link "View External Url" at bounding box center [719, 189] width 85 height 15
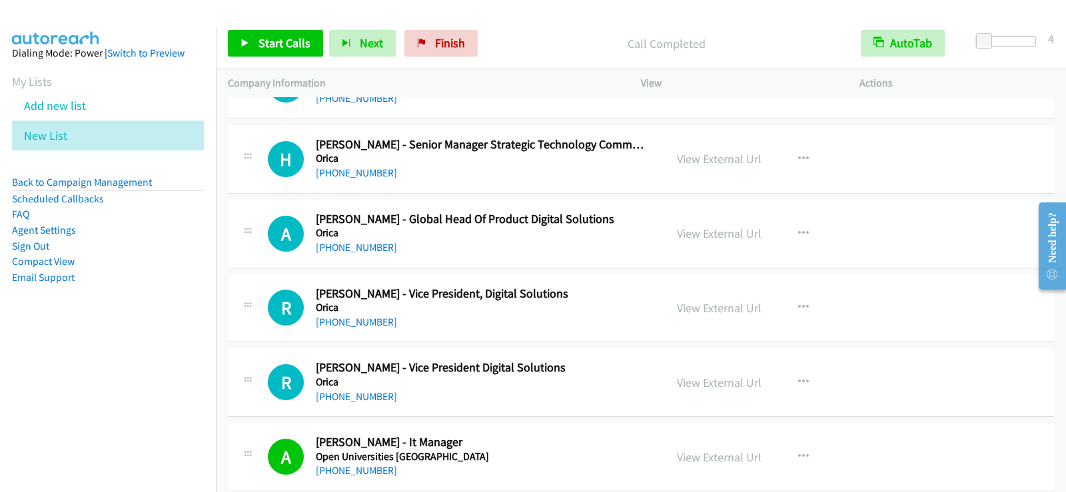
scroll to position [3797, 0]
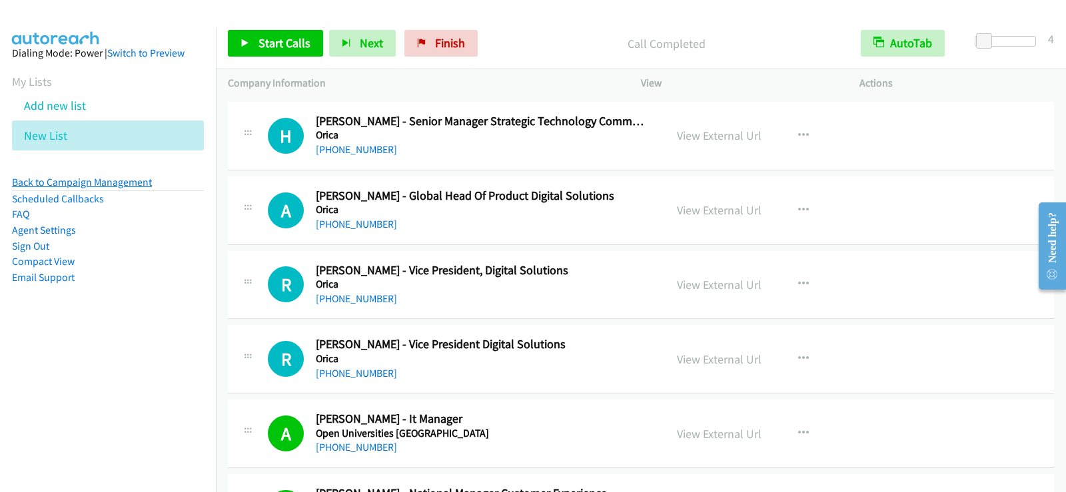
click at [80, 187] on link "Back to Campaign Management" at bounding box center [82, 182] width 140 height 13
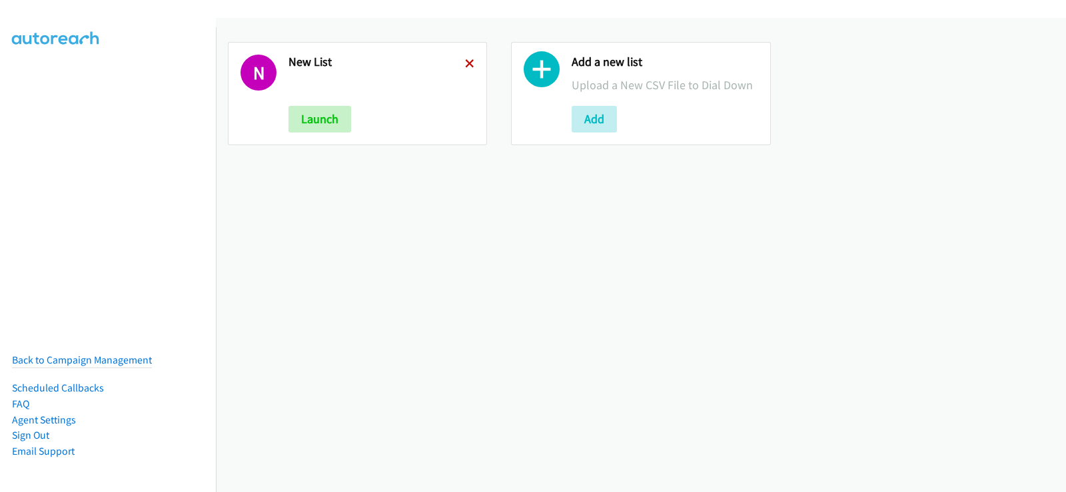
click at [465, 65] on icon at bounding box center [469, 64] width 9 height 9
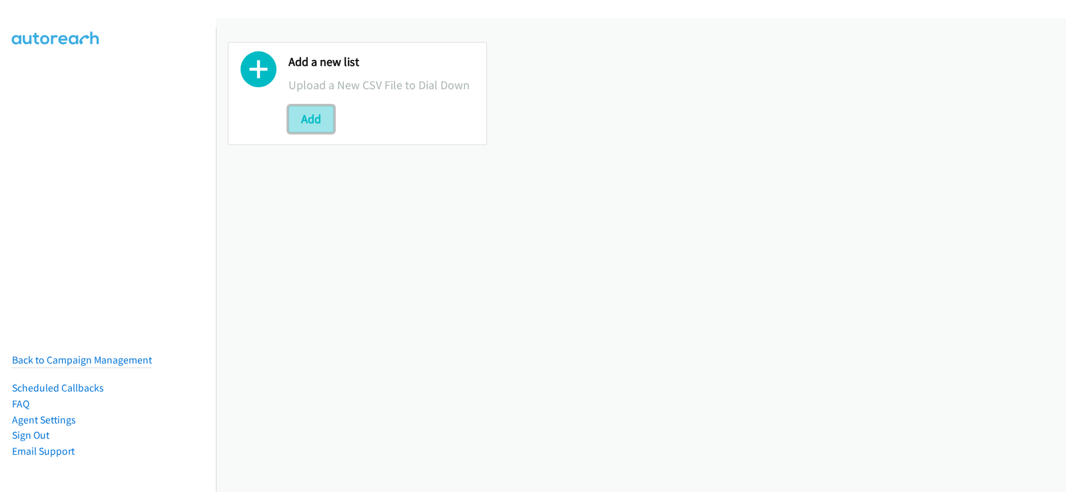
click at [296, 119] on button "Add" at bounding box center [310, 119] width 45 height 27
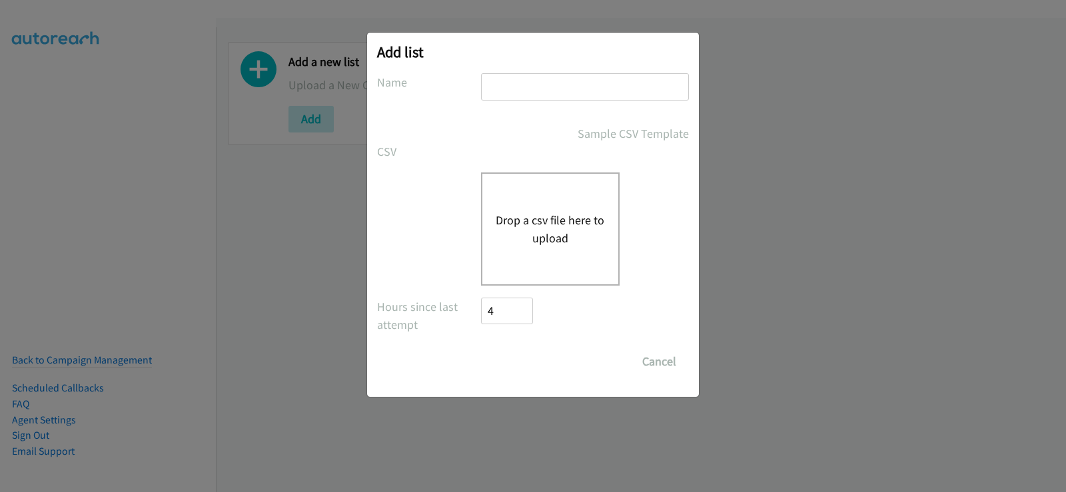
click at [574, 95] on input "text" at bounding box center [585, 86] width 208 height 27
type input "new list"
click at [548, 212] on button "Drop a csv file here to upload" at bounding box center [550, 229] width 109 height 36
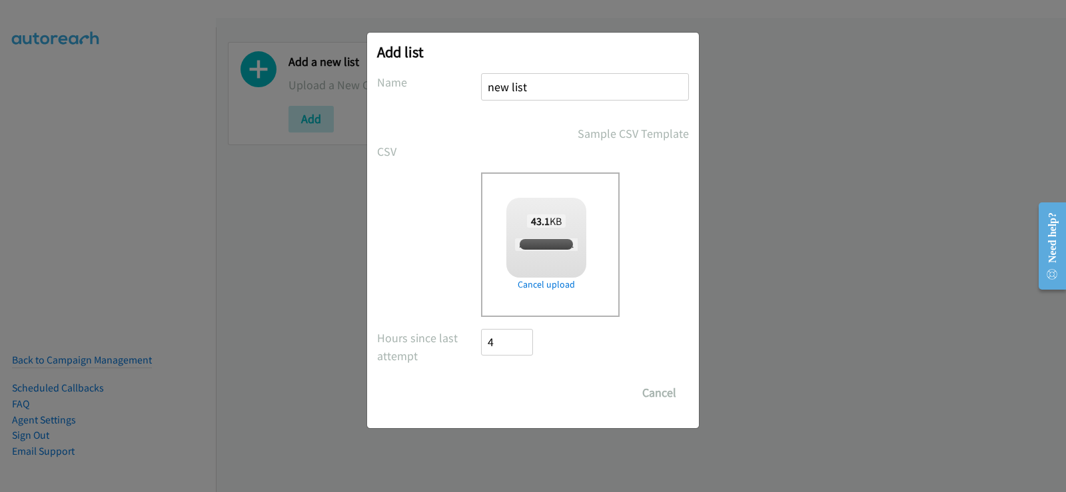
checkbox input "true"
click at [532, 394] on input "Save List" at bounding box center [516, 393] width 70 height 27
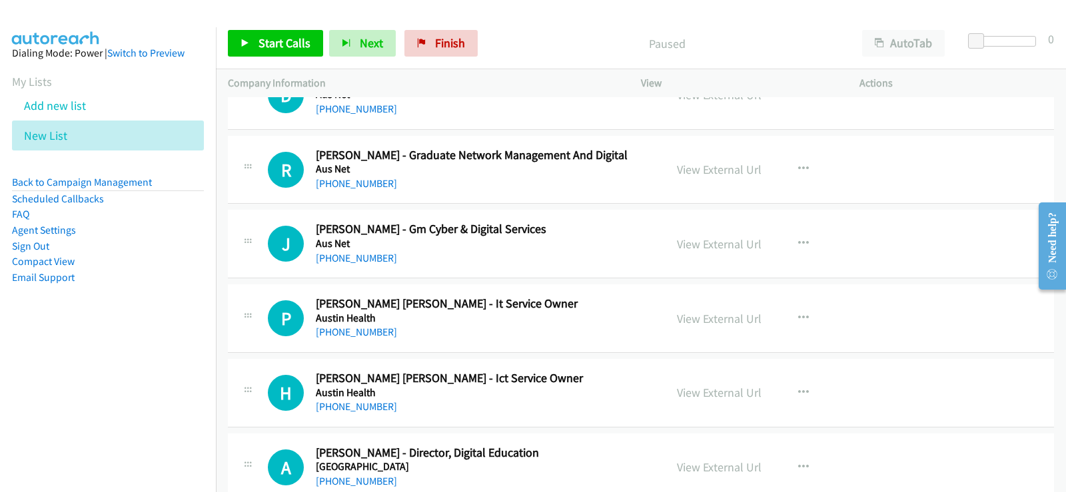
scroll to position [733, 0]
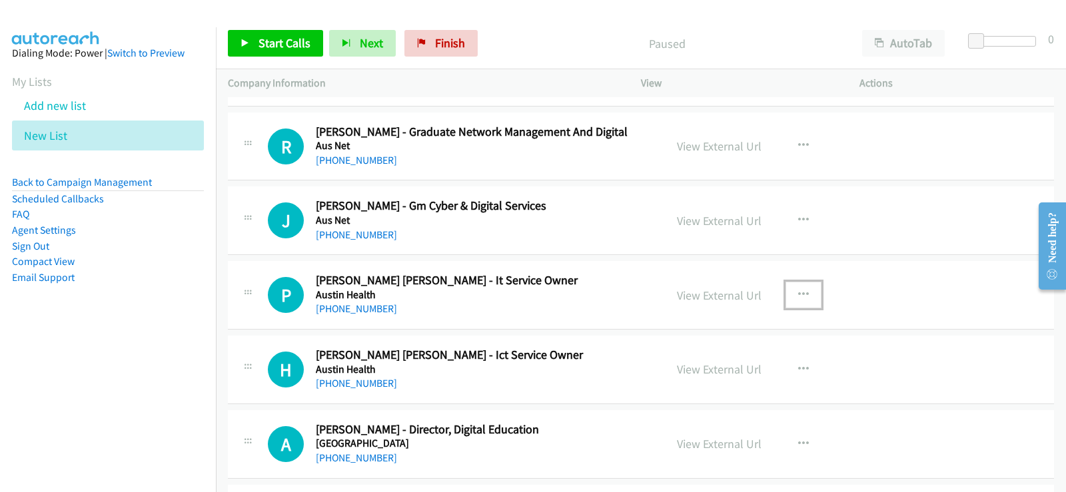
click at [807, 294] on button "button" at bounding box center [803, 295] width 36 height 27
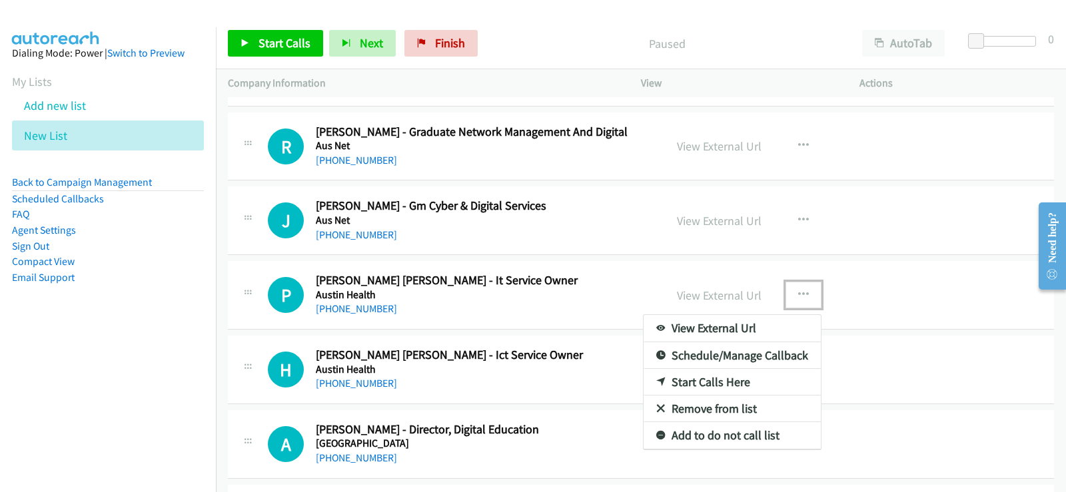
click at [680, 381] on link "Start Calls Here" at bounding box center [731, 382] width 177 height 27
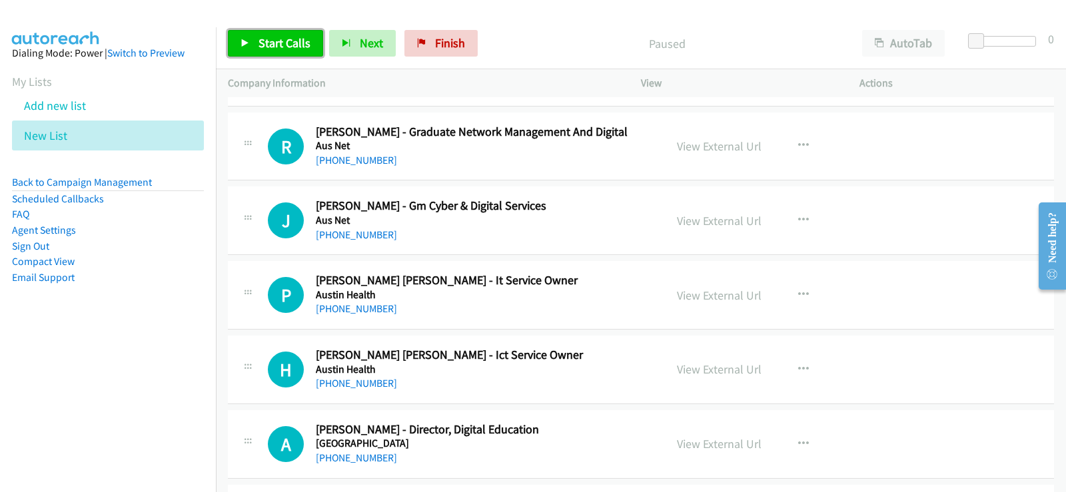
click at [270, 47] on span "Start Calls" at bounding box center [284, 42] width 52 height 15
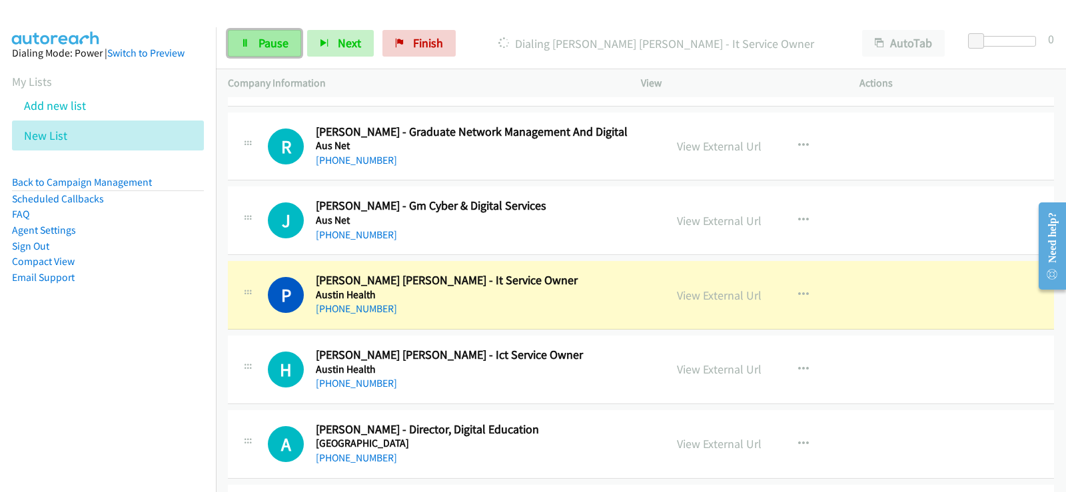
click at [276, 37] on span "Pause" at bounding box center [273, 42] width 30 height 15
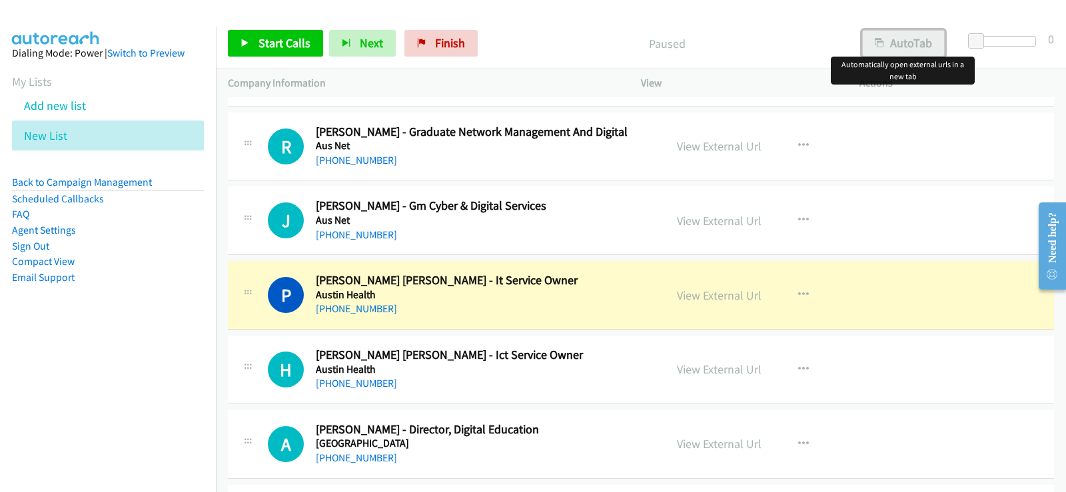
click at [883, 45] on icon "button" at bounding box center [879, 43] width 9 height 9
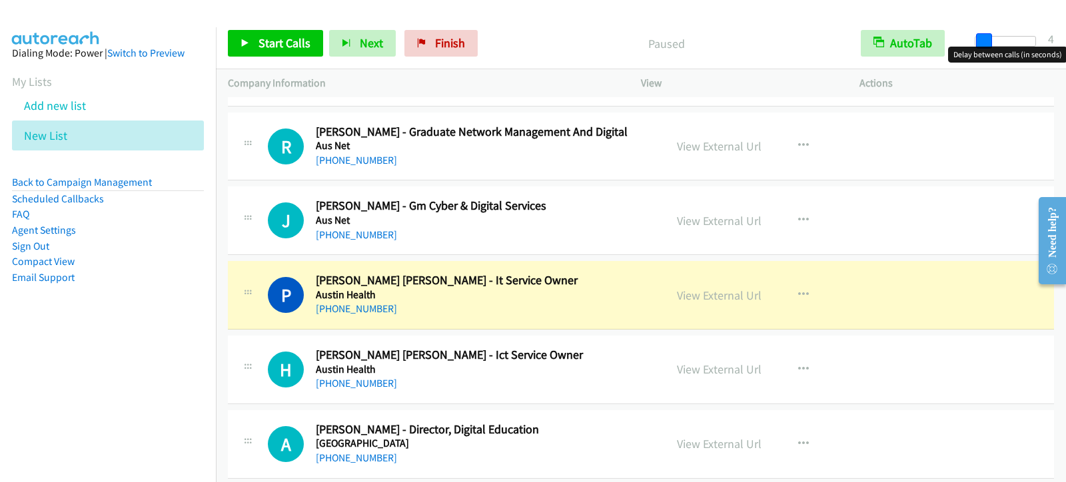
click at [984, 47] on body "Start Calls Pause Next Finish Paused AutoTab AutoTab 4 Company Information Info…" at bounding box center [533, 31] width 1066 height 63
click at [991, 41] on span at bounding box center [986, 41] width 16 height 16
click at [984, 44] on span at bounding box center [984, 41] width 16 height 16
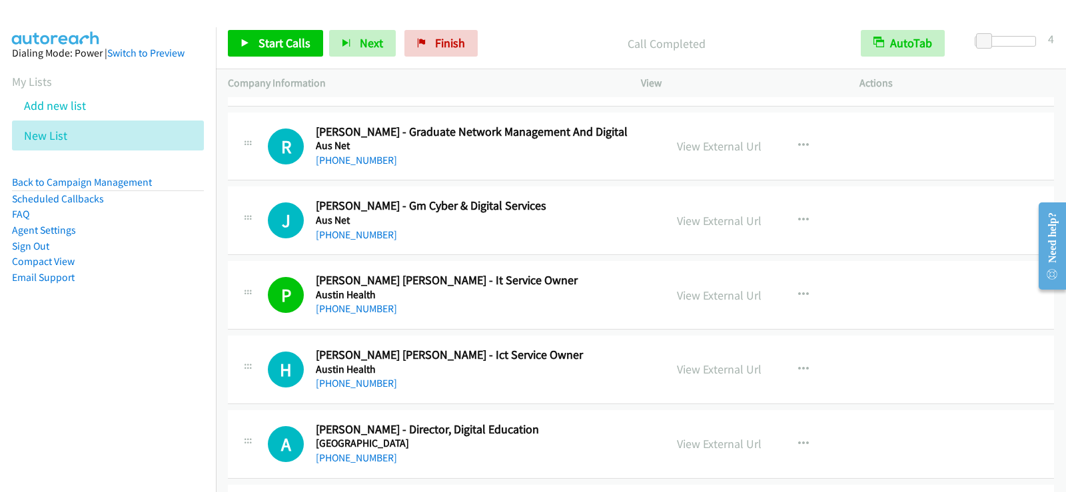
click at [574, 17] on div at bounding box center [527, 25] width 1054 height 51
click at [293, 37] on span "Start Calls" at bounding box center [284, 42] width 52 height 15
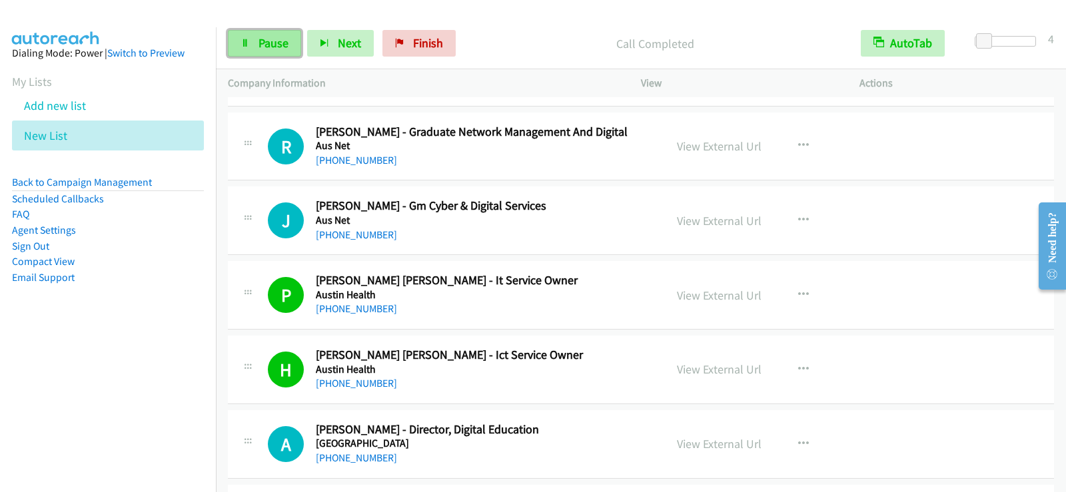
click at [256, 47] on link "Pause" at bounding box center [264, 43] width 73 height 27
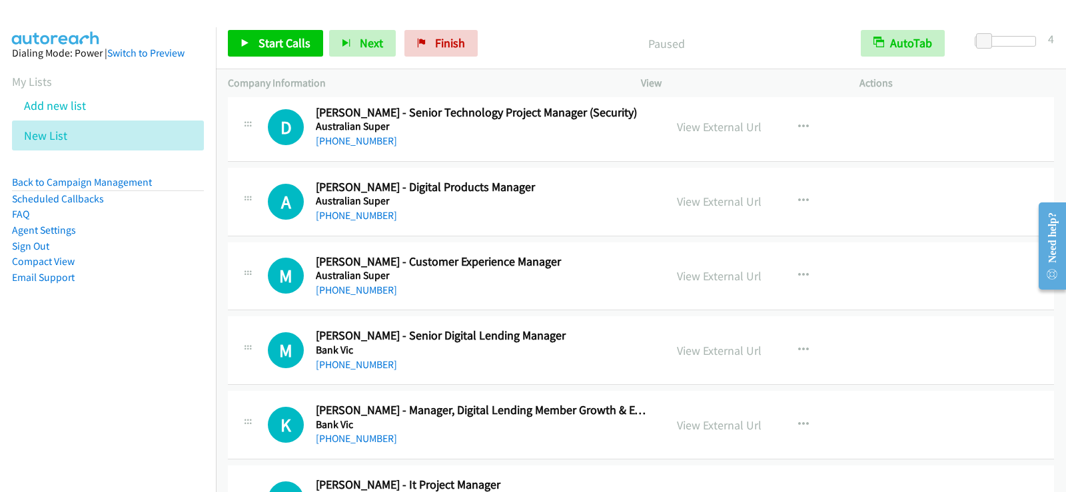
scroll to position [2265, 0]
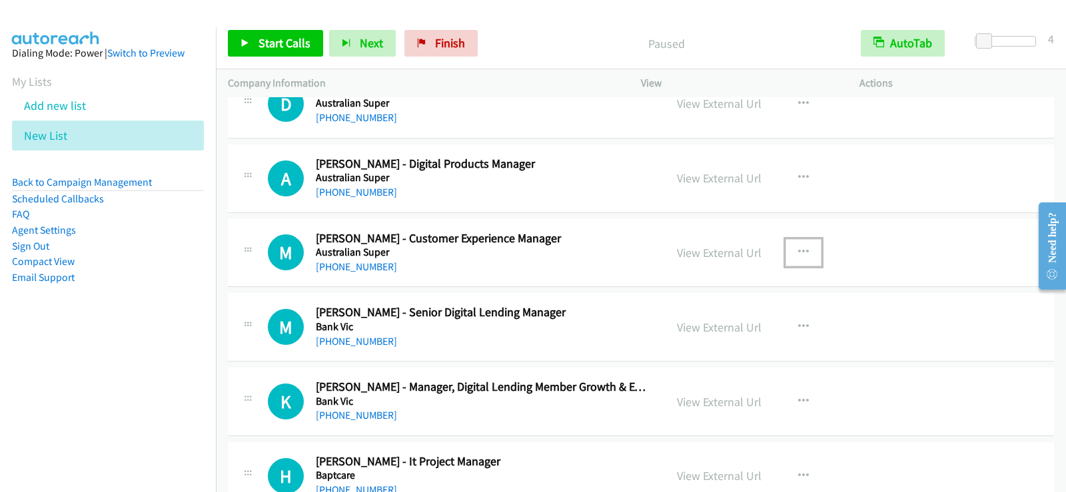
click at [799, 248] on icon "button" at bounding box center [803, 252] width 11 height 11
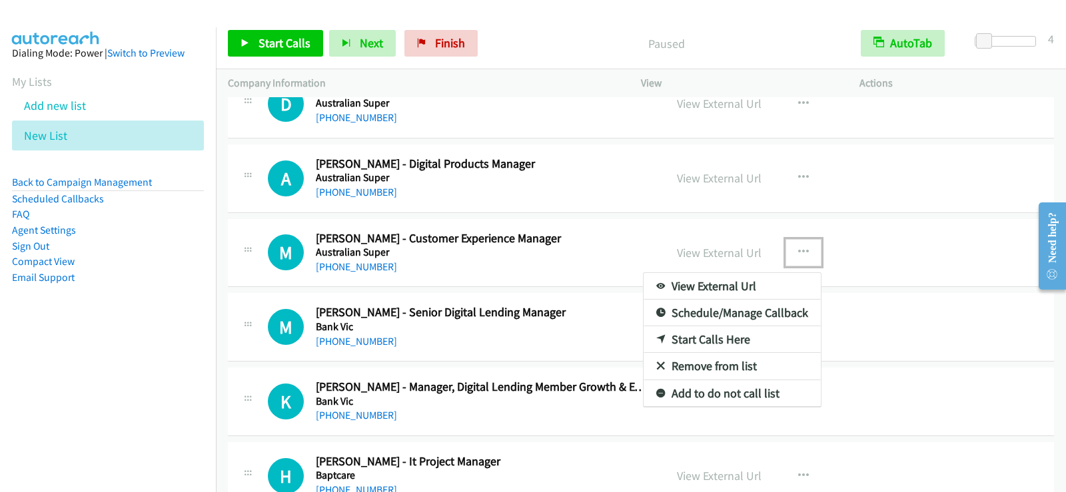
click at [681, 336] on link "Start Calls Here" at bounding box center [731, 339] width 177 height 27
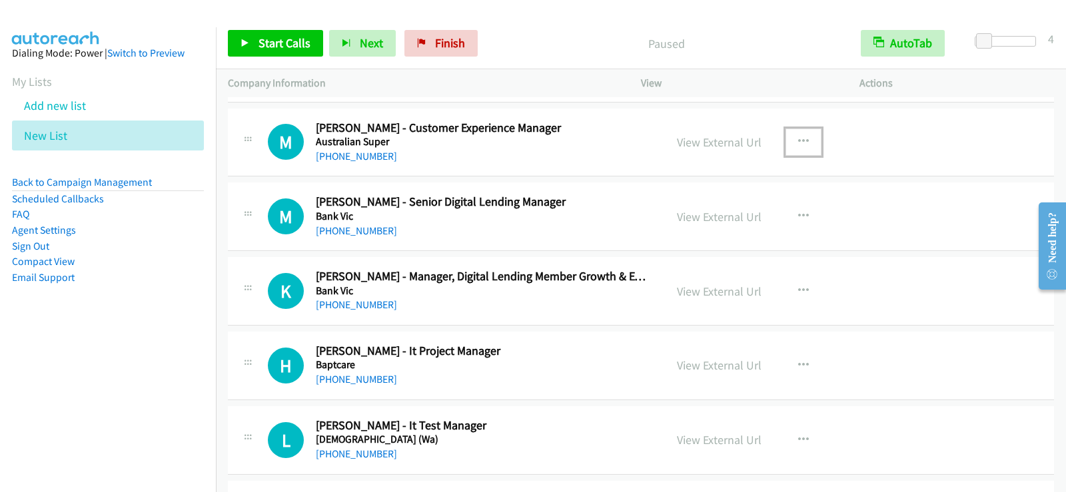
scroll to position [2398, 0]
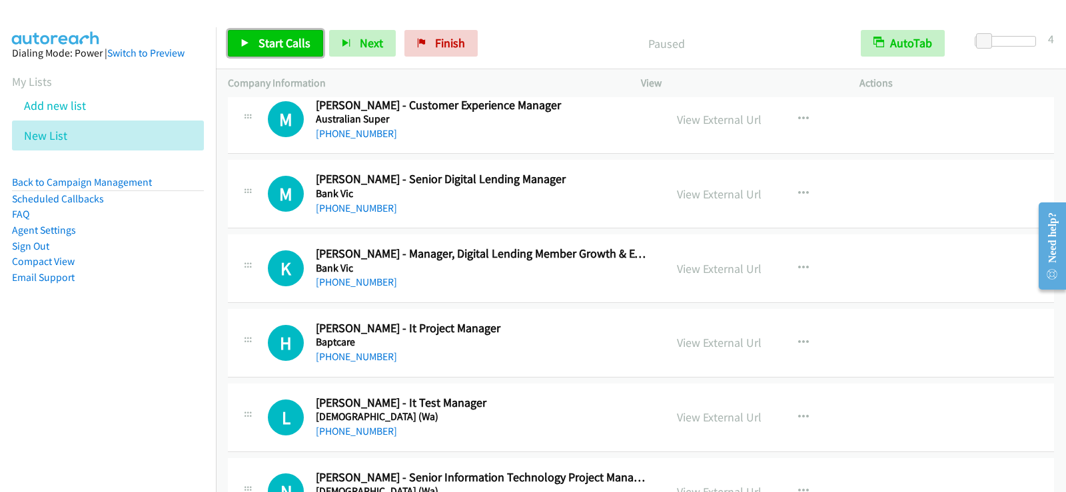
click at [255, 41] on link "Start Calls" at bounding box center [275, 43] width 95 height 27
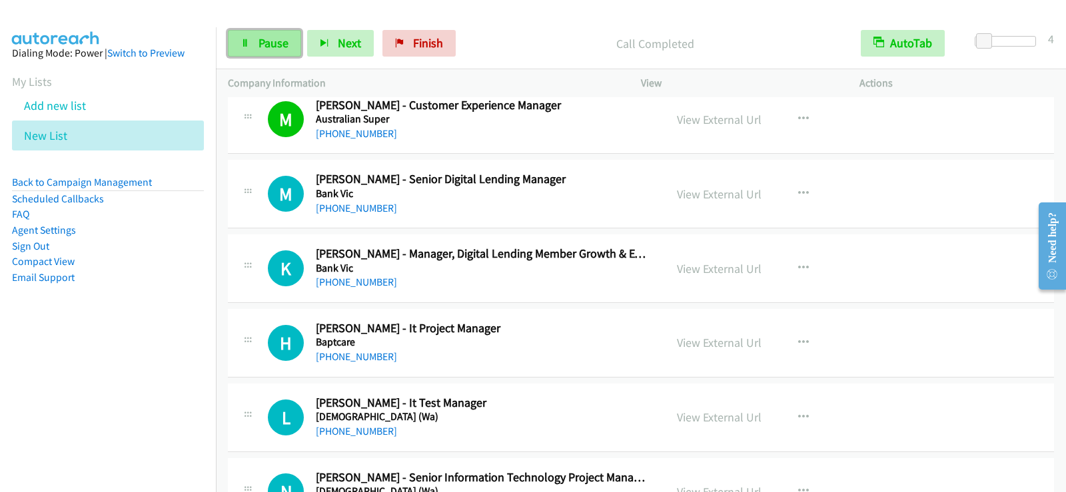
click at [258, 40] on span "Pause" at bounding box center [273, 42] width 30 height 15
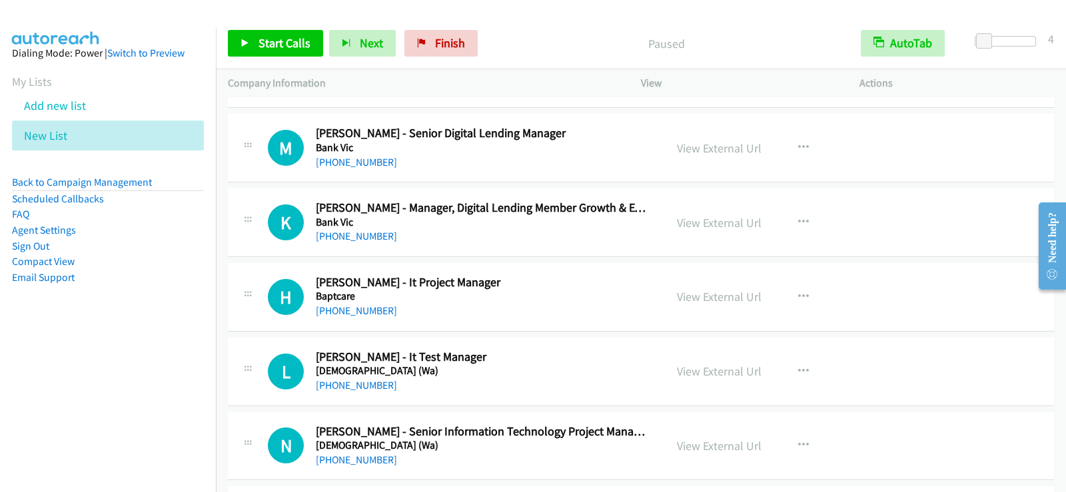
scroll to position [2464, 0]
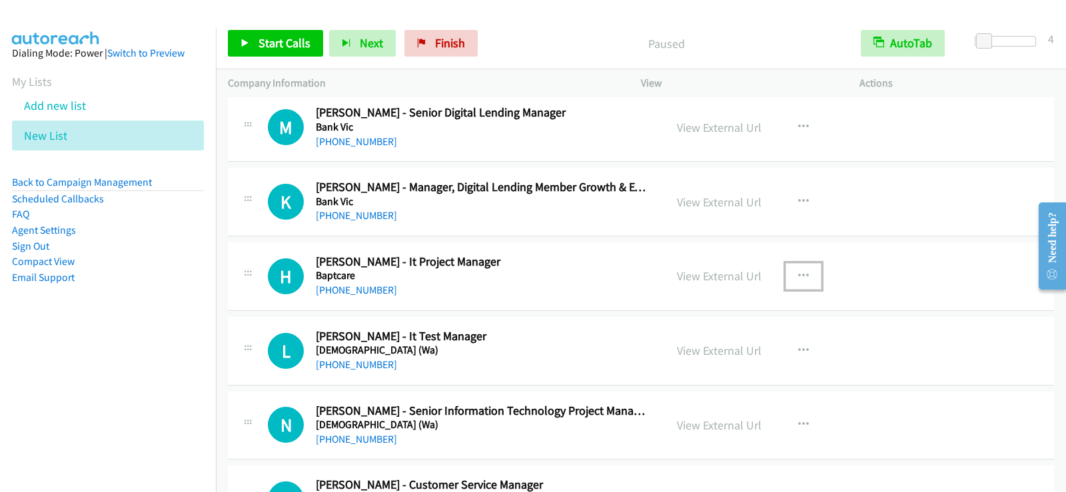
click at [800, 276] on icon "button" at bounding box center [803, 276] width 11 height 11
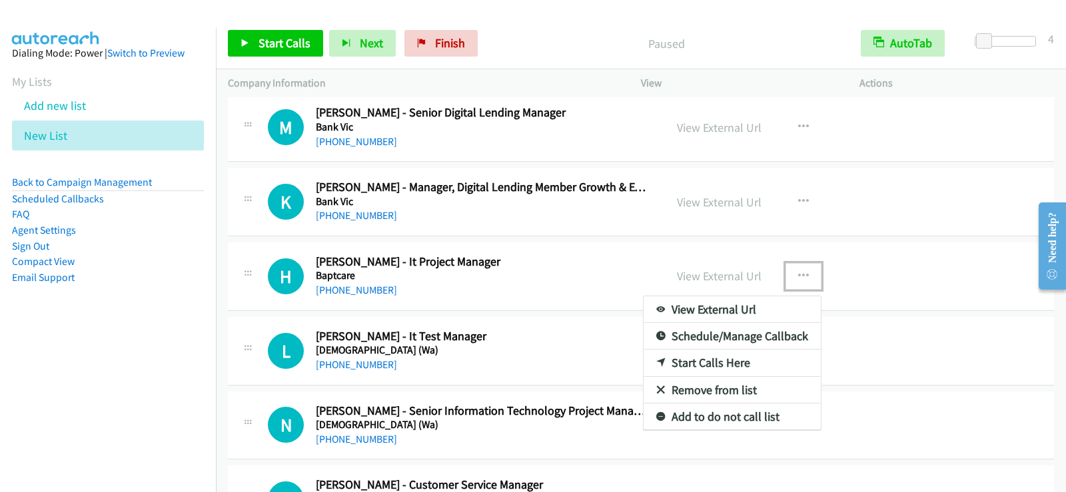
click at [685, 362] on link "Start Calls Here" at bounding box center [731, 363] width 177 height 27
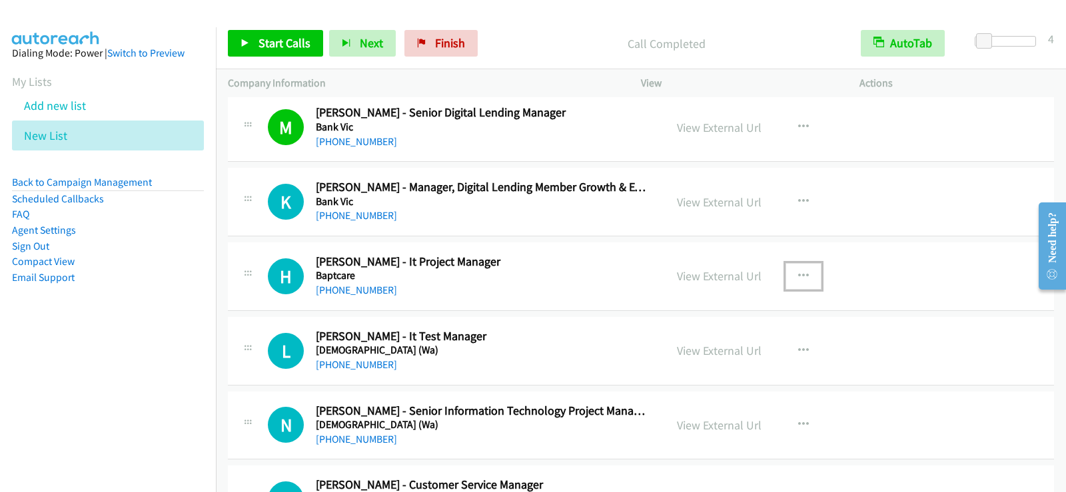
click at [612, 290] on div "[PHONE_NUMBER]" at bounding box center [482, 290] width 332 height 16
click at [799, 276] on icon "button" at bounding box center [803, 276] width 11 height 11
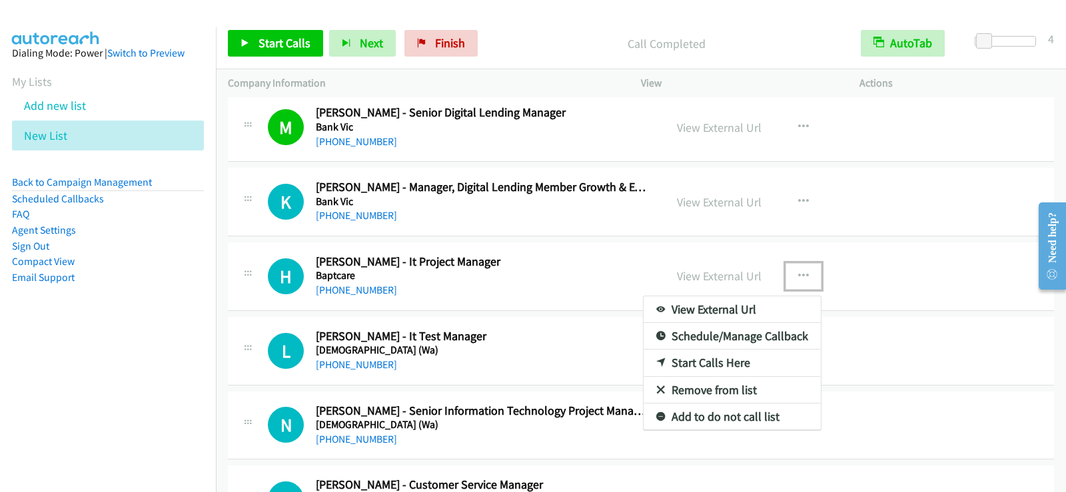
drag, startPoint x: 720, startPoint y: 366, endPoint x: 634, endPoint y: 392, distance: 89.8
click at [695, 362] on link "Start Calls Here" at bounding box center [731, 363] width 177 height 27
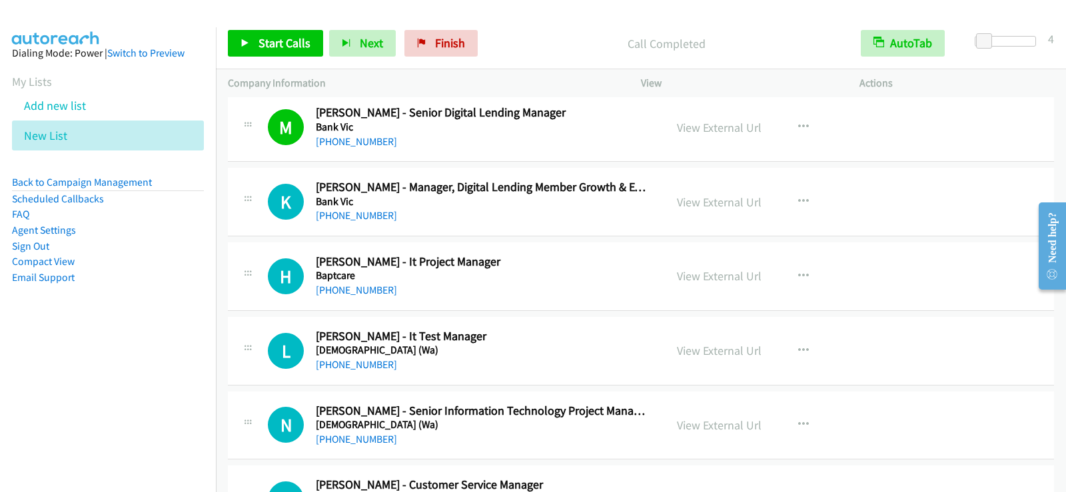
scroll to position [2531, 0]
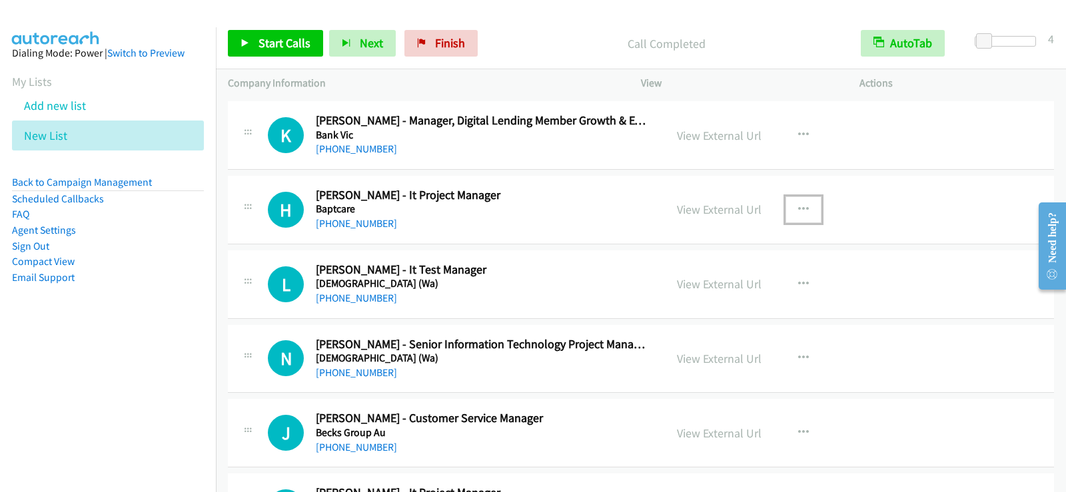
click at [803, 209] on button "button" at bounding box center [803, 209] width 36 height 27
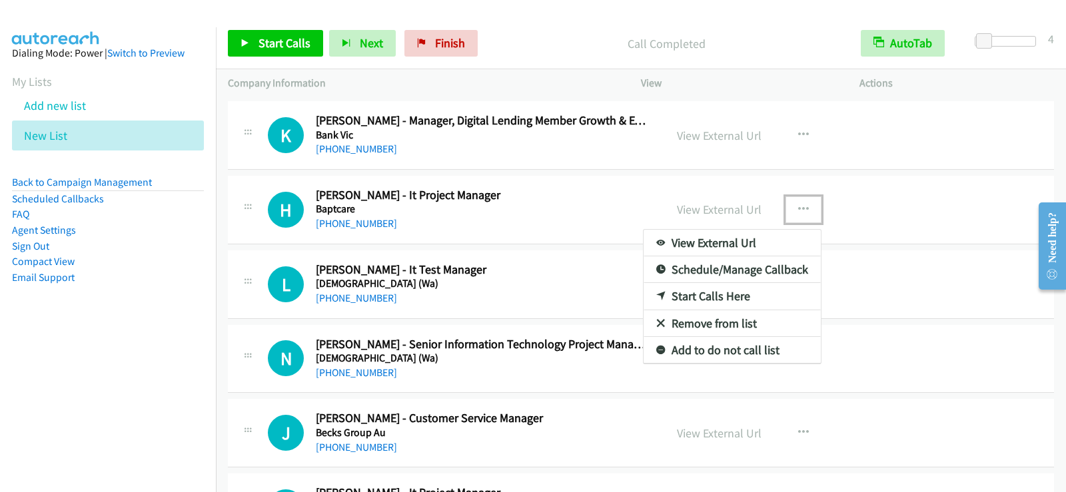
click at [723, 293] on link "Start Calls Here" at bounding box center [731, 296] width 177 height 27
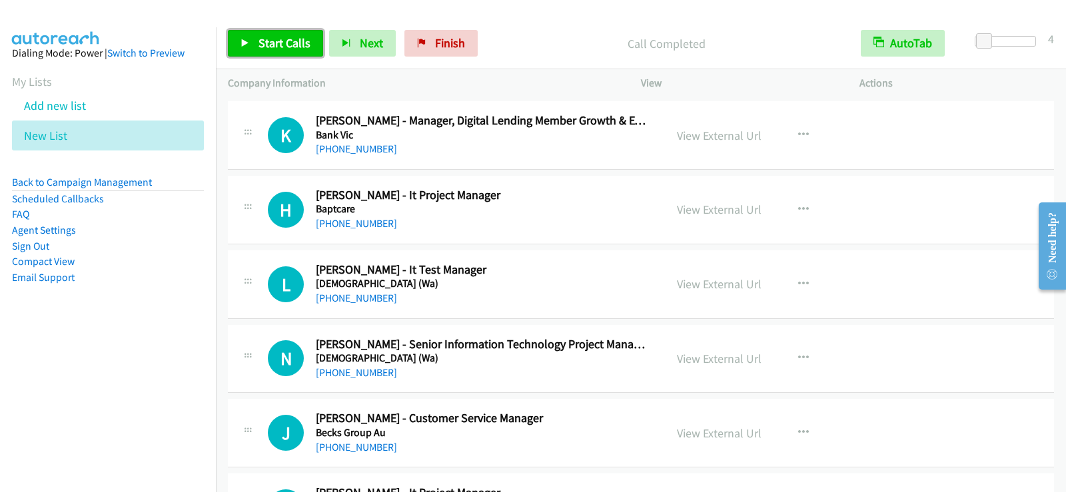
click at [258, 42] on span "Start Calls" at bounding box center [284, 42] width 52 height 15
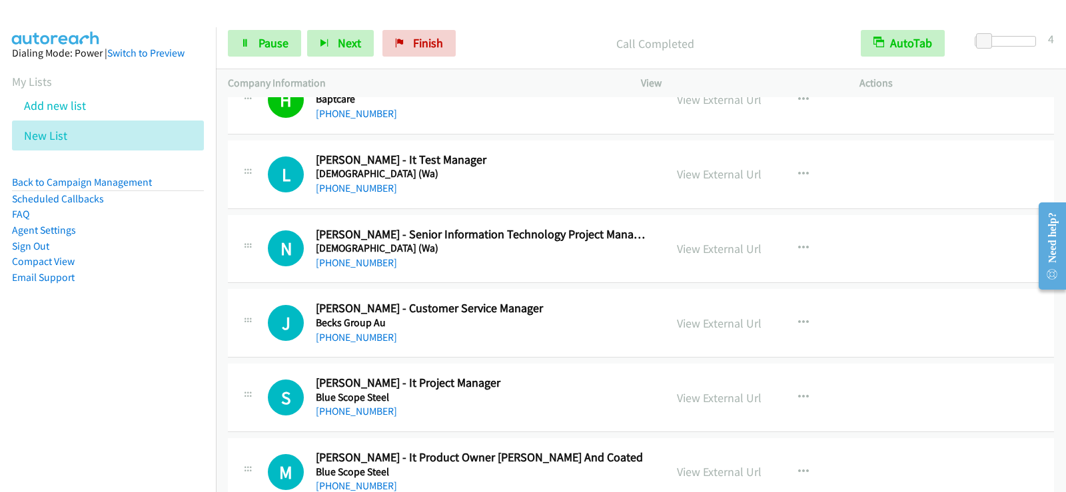
scroll to position [2664, 0]
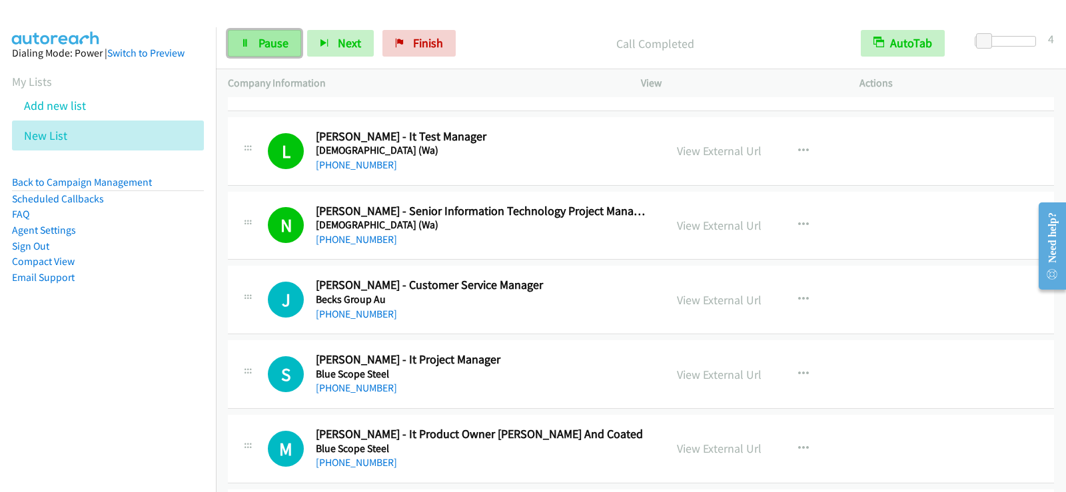
click at [278, 47] on span "Pause" at bounding box center [273, 42] width 30 height 15
click at [278, 49] on span "Start Calls" at bounding box center [284, 42] width 52 height 15
click at [269, 49] on span "Pause" at bounding box center [273, 42] width 30 height 15
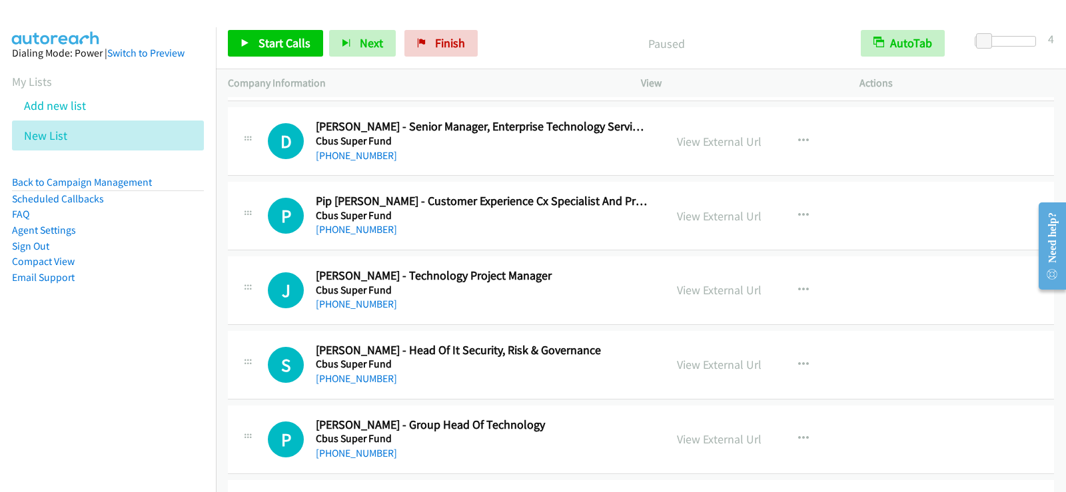
scroll to position [3197, 0]
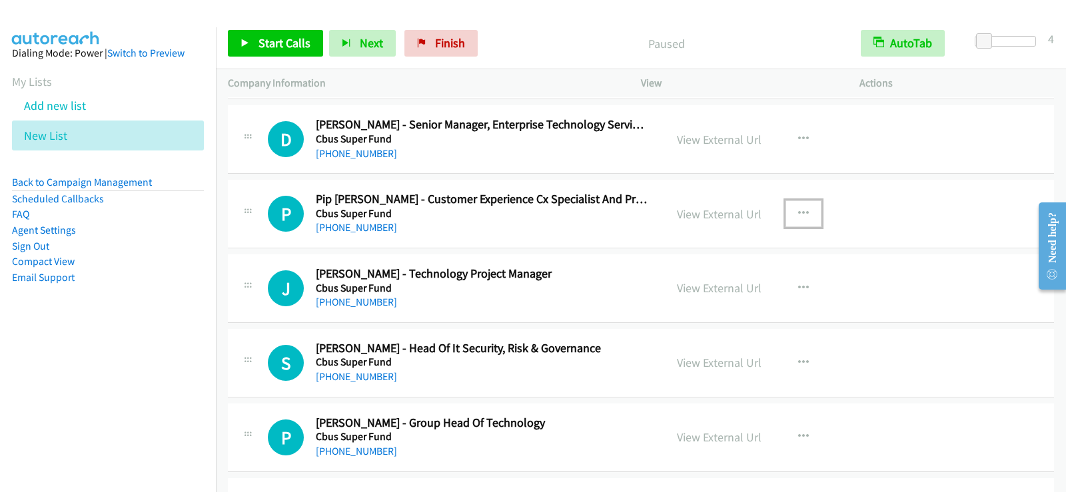
click at [799, 210] on icon "button" at bounding box center [803, 213] width 11 height 11
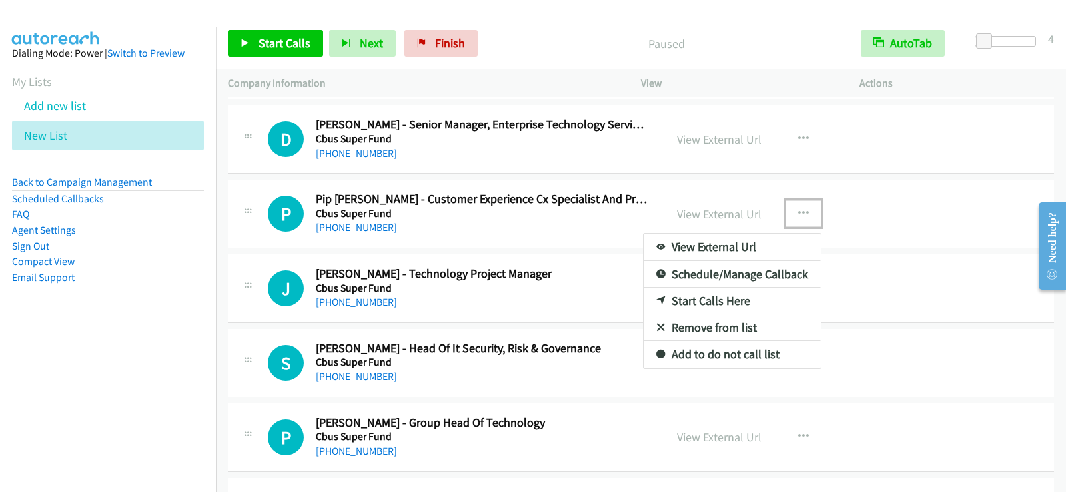
click at [685, 302] on link "Start Calls Here" at bounding box center [731, 301] width 177 height 27
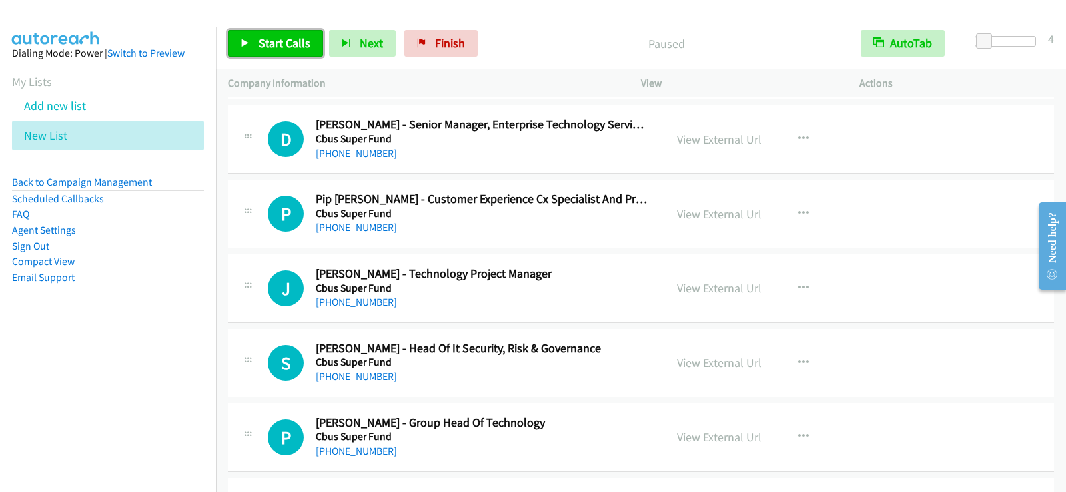
click at [262, 53] on link "Start Calls" at bounding box center [275, 43] width 95 height 27
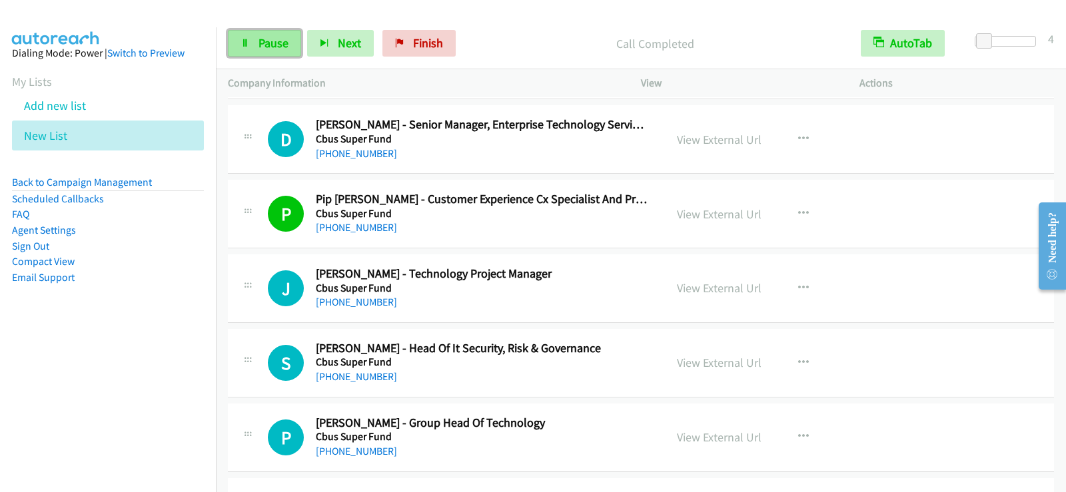
click at [253, 48] on link "Pause" at bounding box center [264, 43] width 73 height 27
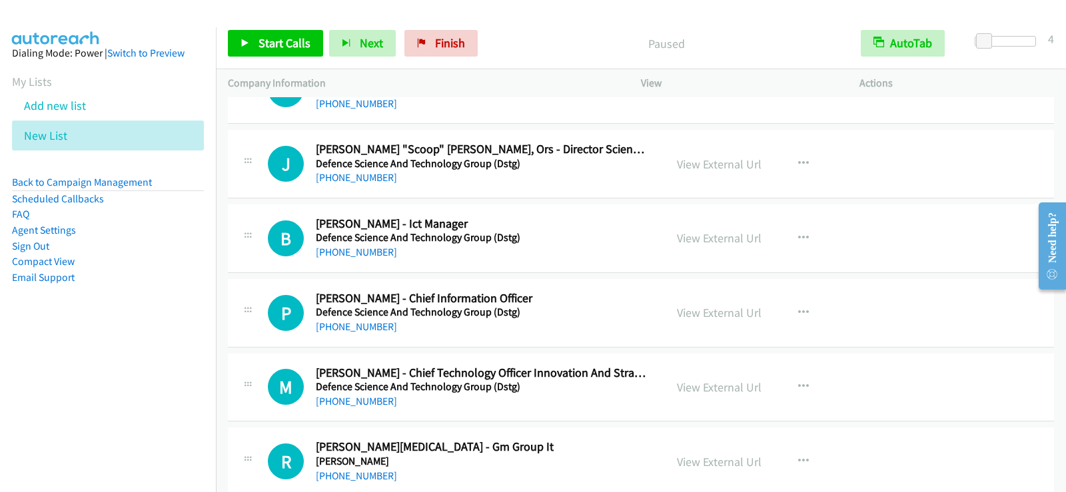
scroll to position [4862, 0]
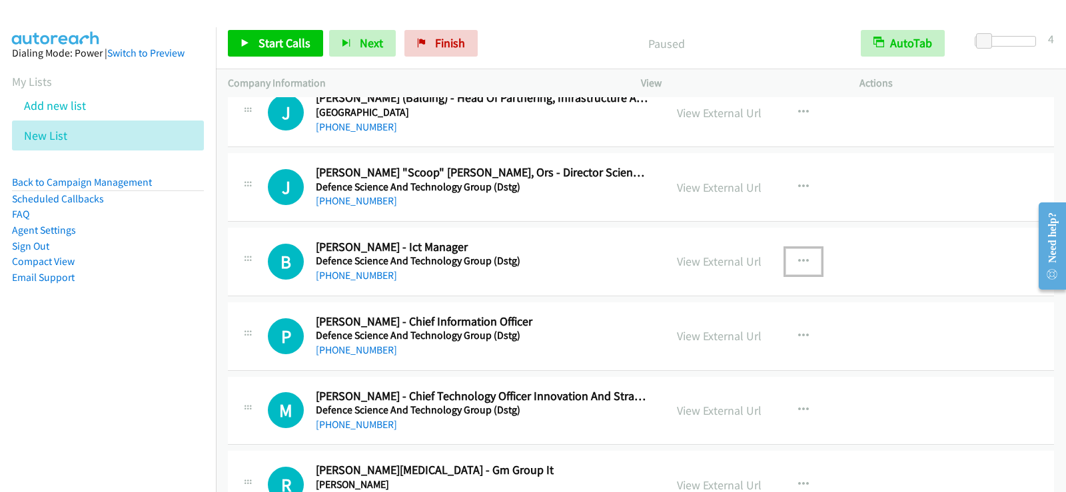
click at [807, 266] on button "button" at bounding box center [803, 261] width 36 height 27
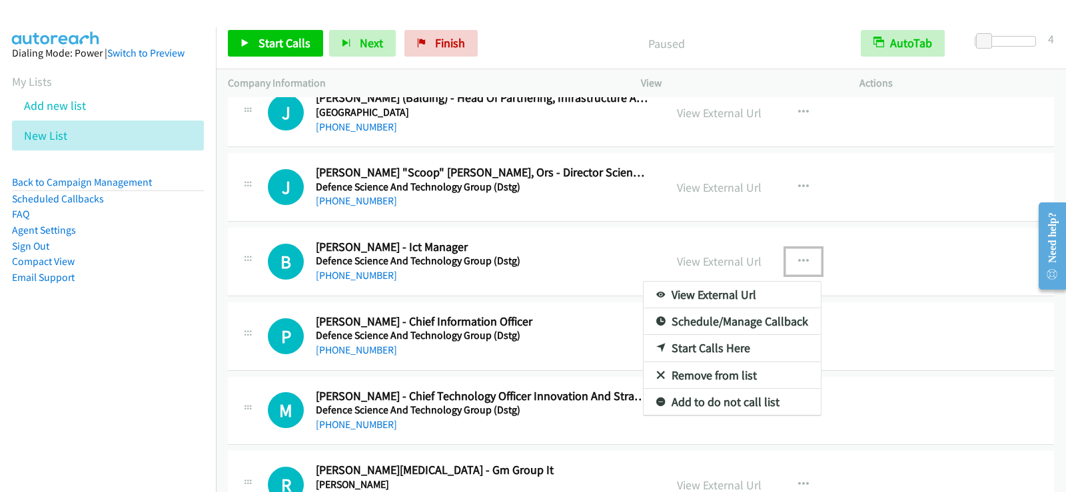
click at [742, 349] on link "Start Calls Here" at bounding box center [731, 348] width 177 height 27
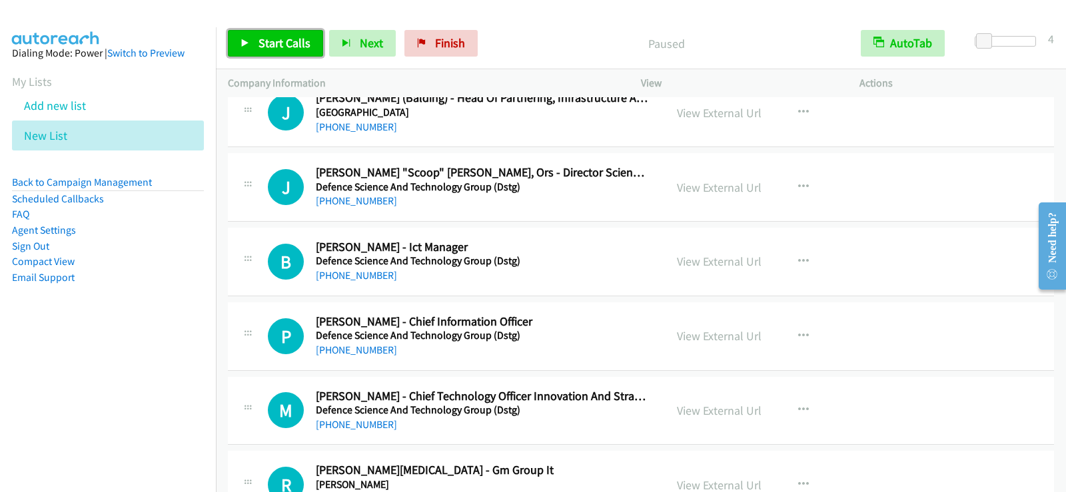
click at [276, 41] on span "Start Calls" at bounding box center [284, 42] width 52 height 15
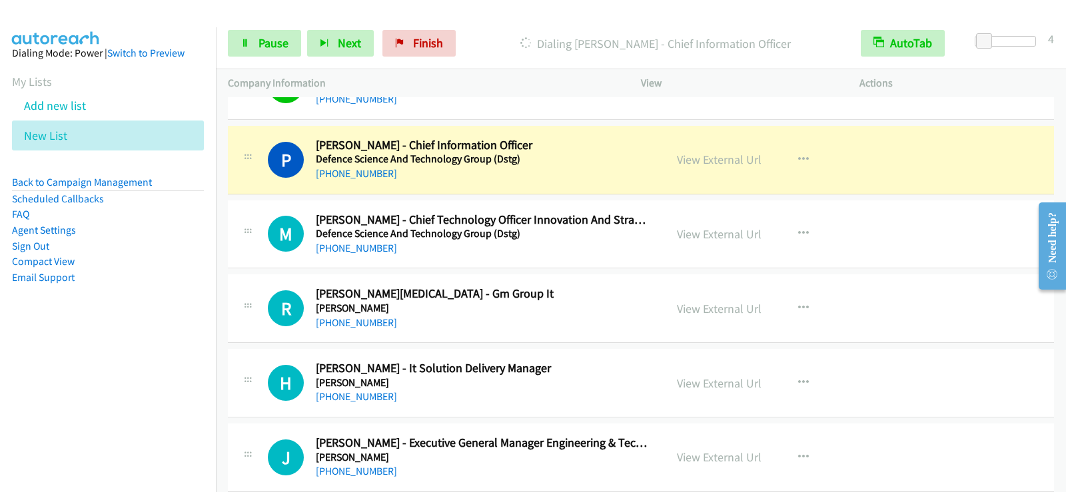
scroll to position [5062, 0]
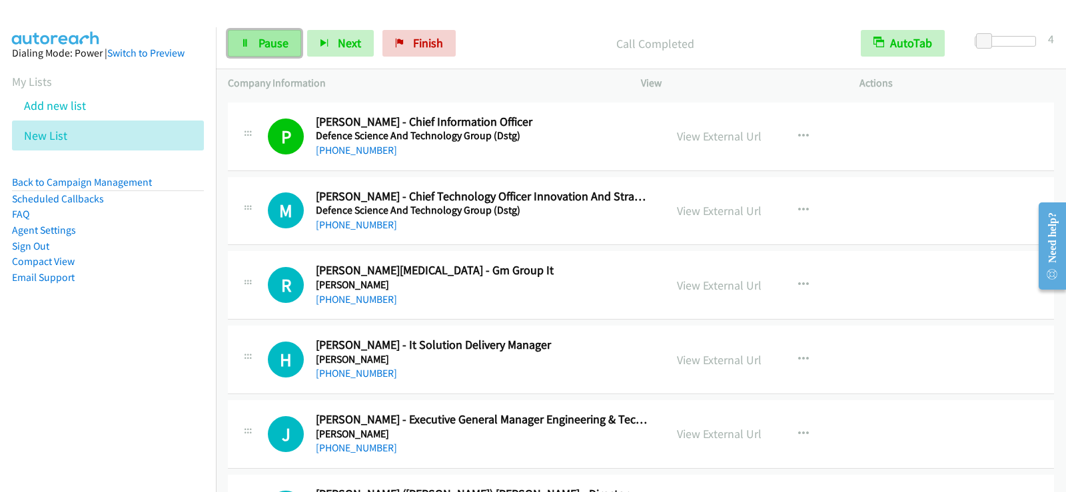
click at [290, 42] on link "Pause" at bounding box center [264, 43] width 73 height 27
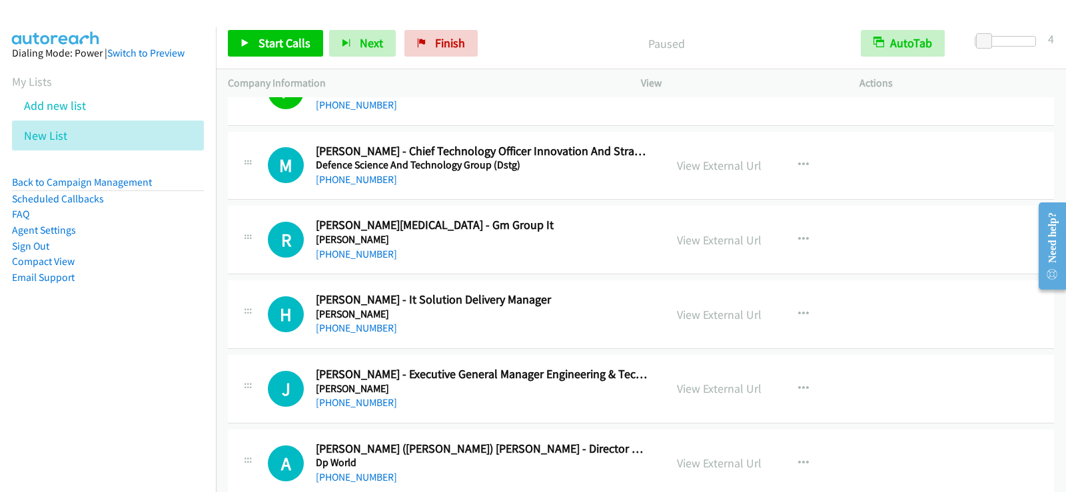
scroll to position [5129, 0]
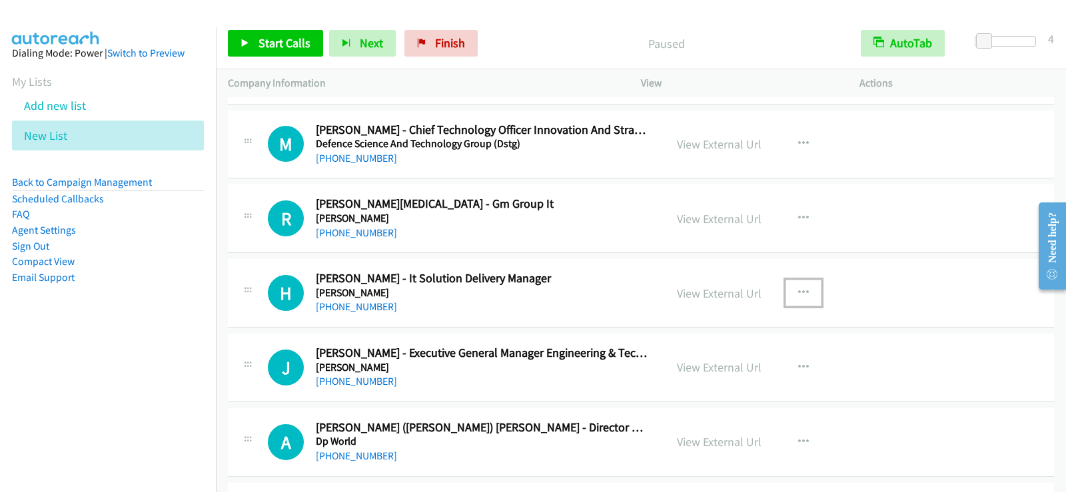
click at [802, 292] on icon "button" at bounding box center [803, 293] width 11 height 11
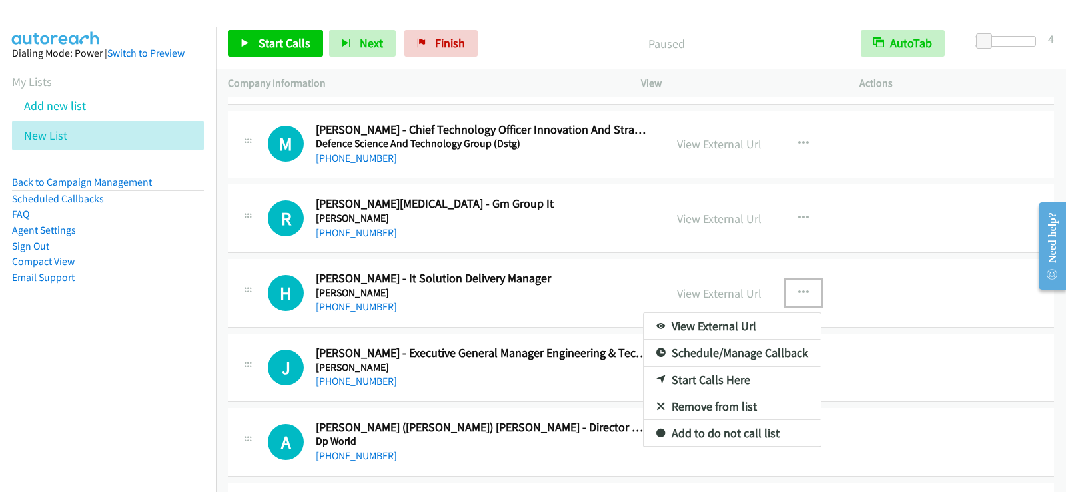
click at [695, 386] on link "Start Calls Here" at bounding box center [731, 380] width 177 height 27
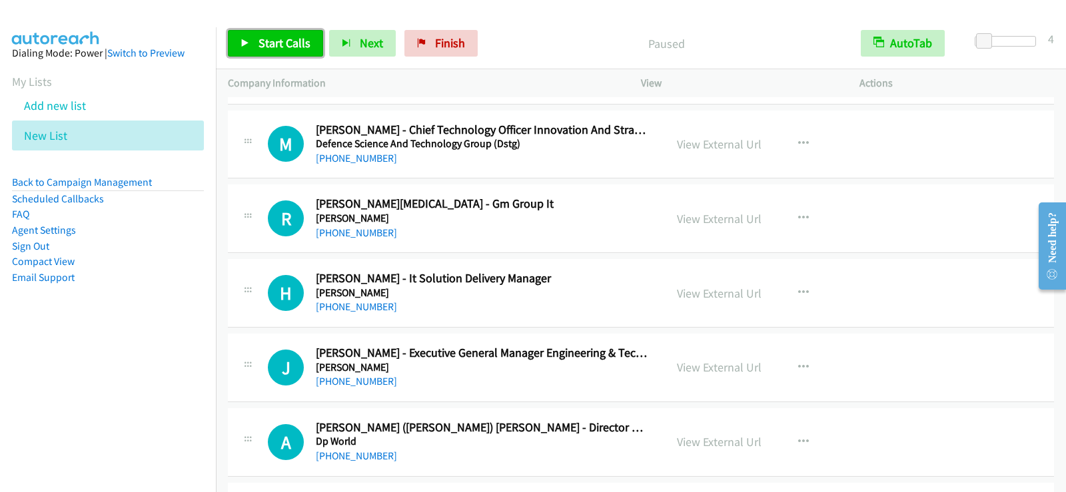
click at [278, 47] on span "Start Calls" at bounding box center [284, 42] width 52 height 15
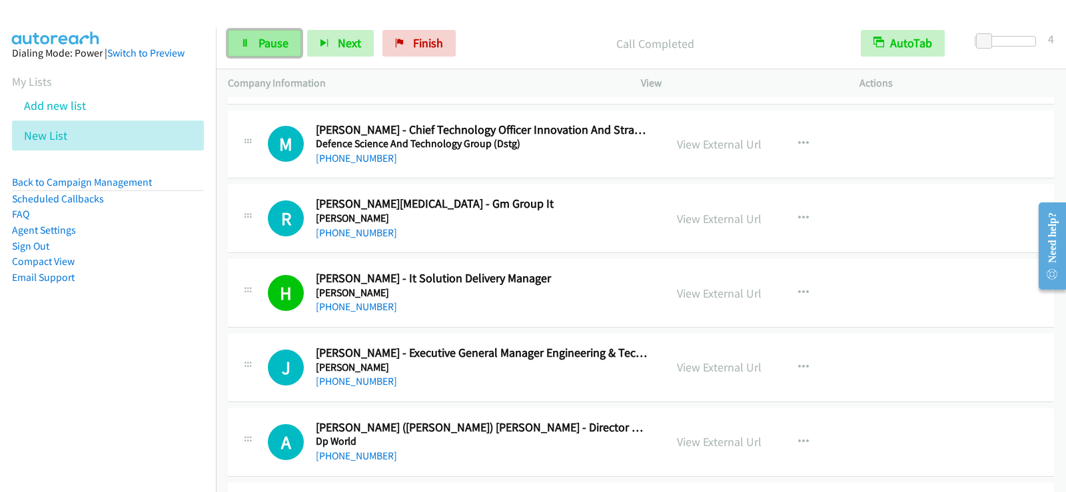
click at [272, 43] on span "Pause" at bounding box center [273, 42] width 30 height 15
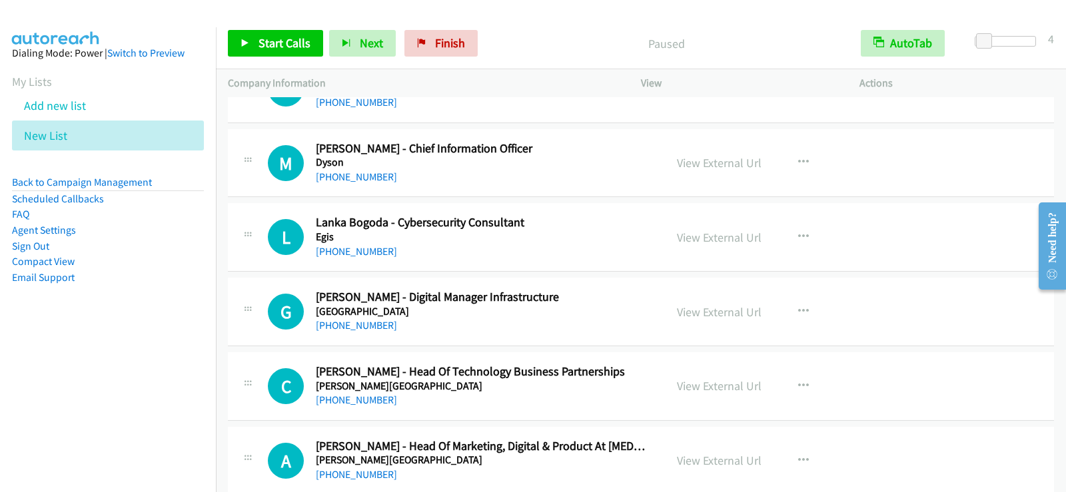
scroll to position [5462, 0]
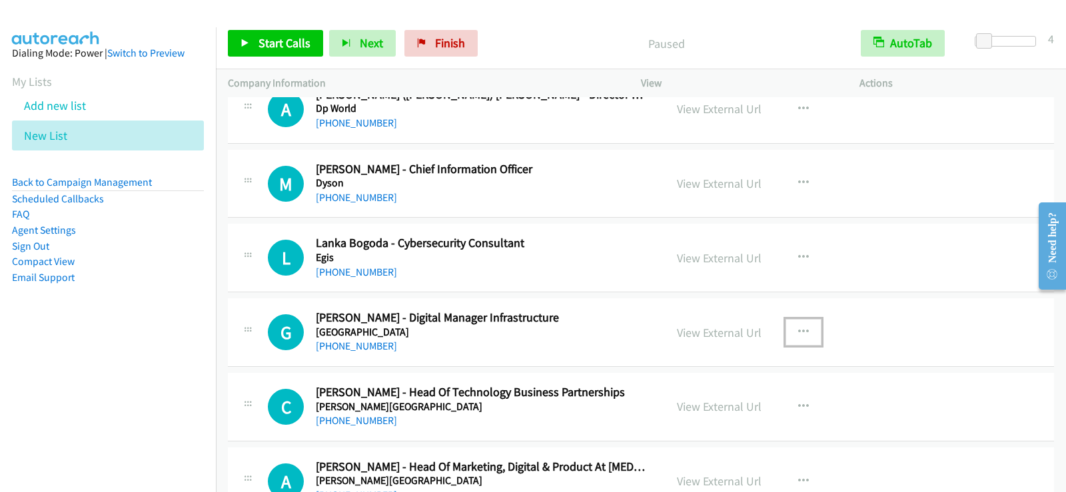
click at [798, 327] on icon "button" at bounding box center [803, 332] width 11 height 11
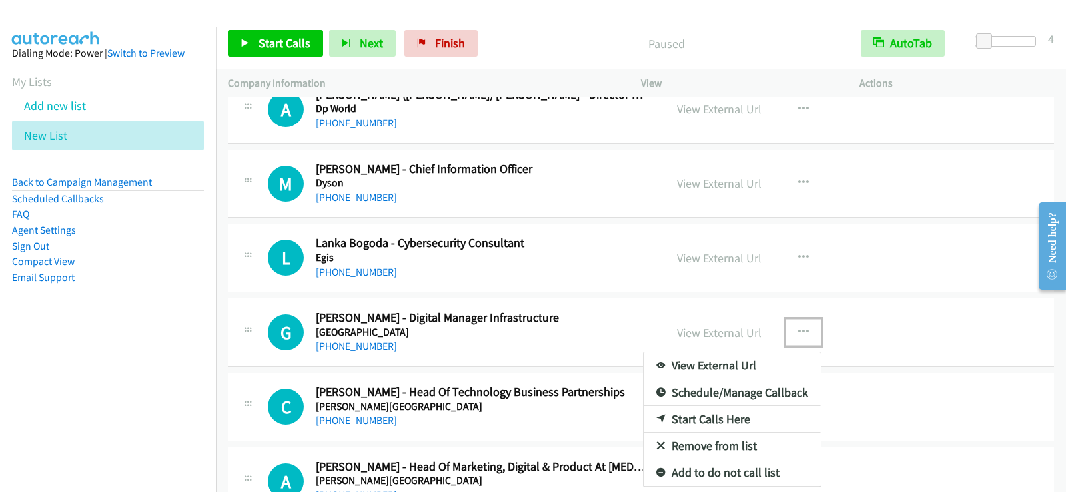
click at [708, 412] on link "Start Calls Here" at bounding box center [731, 419] width 177 height 27
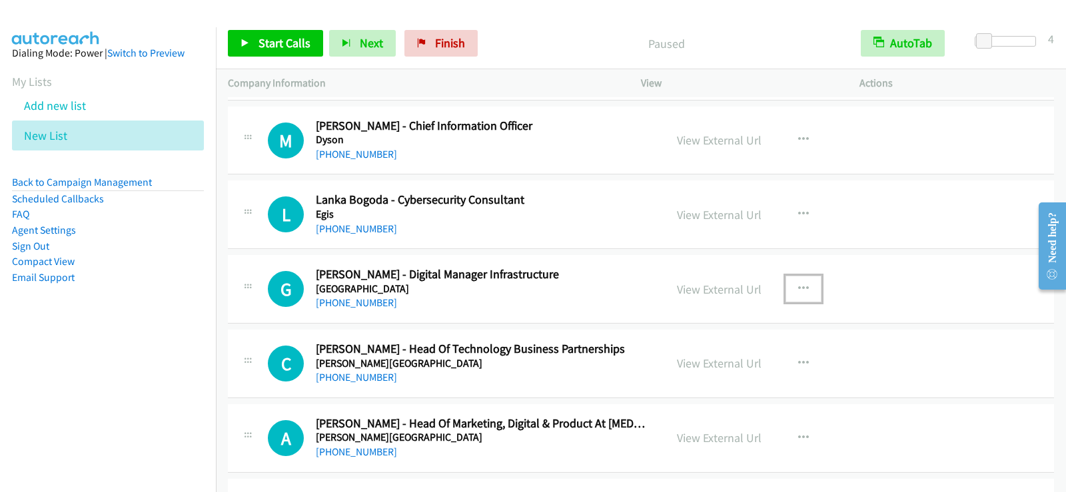
scroll to position [5528, 0]
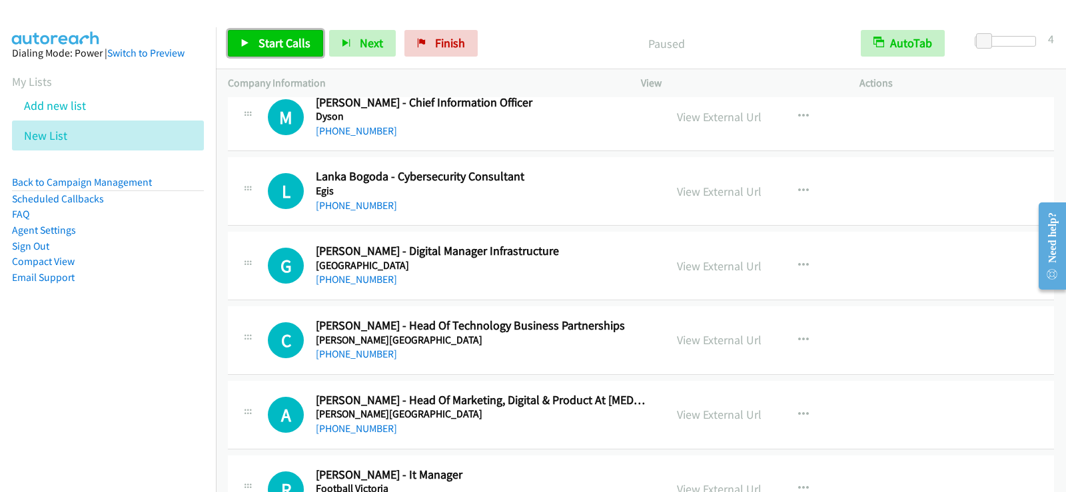
click at [301, 45] on span "Start Calls" at bounding box center [284, 42] width 52 height 15
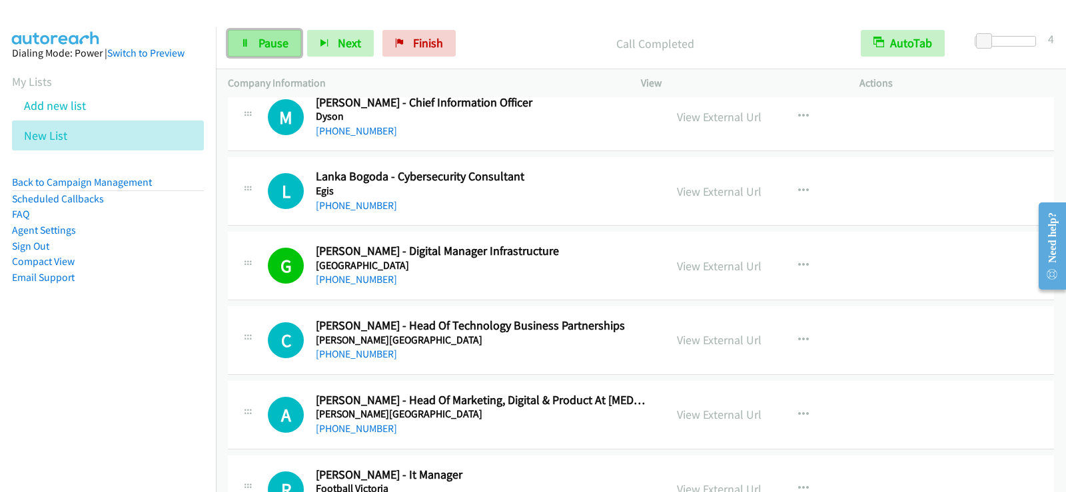
click at [266, 50] on span "Pause" at bounding box center [273, 42] width 30 height 15
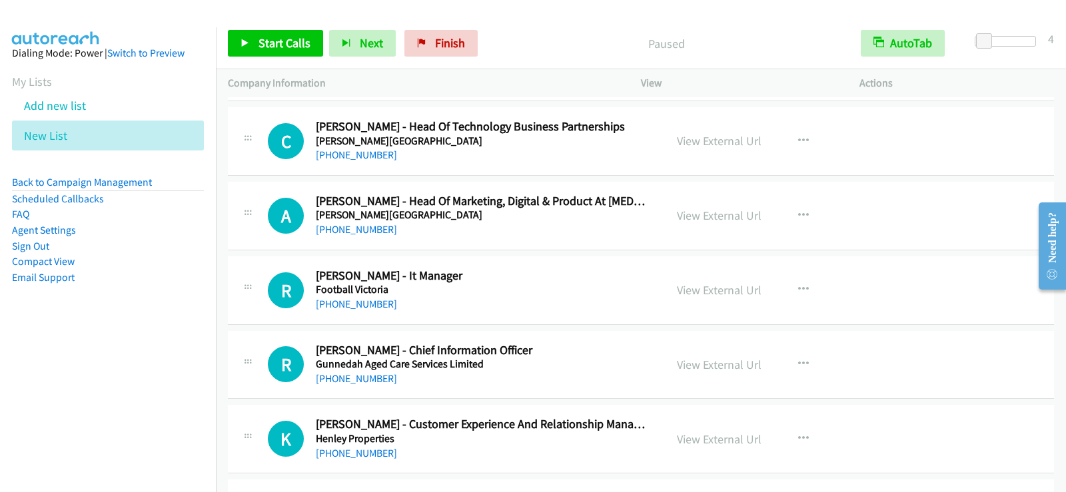
scroll to position [5728, 0]
click at [798, 286] on icon "button" at bounding box center [803, 289] width 11 height 11
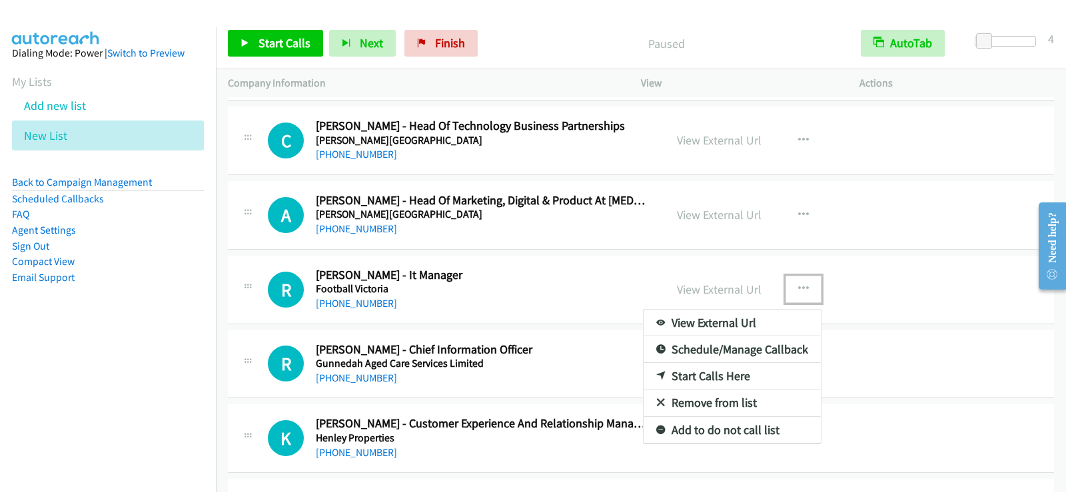
click at [725, 381] on link "Start Calls Here" at bounding box center [731, 376] width 177 height 27
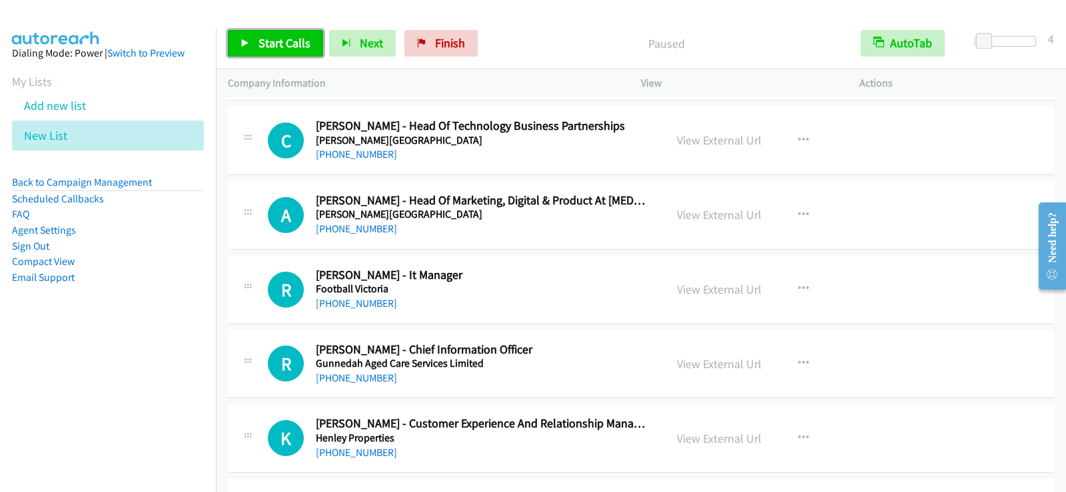
click at [243, 37] on link "Start Calls" at bounding box center [275, 43] width 95 height 27
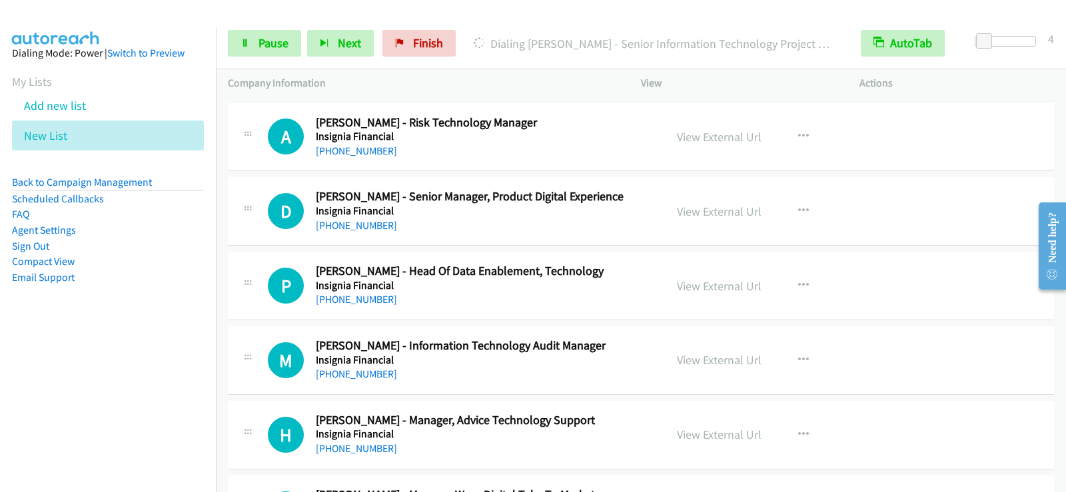
scroll to position [6261, 0]
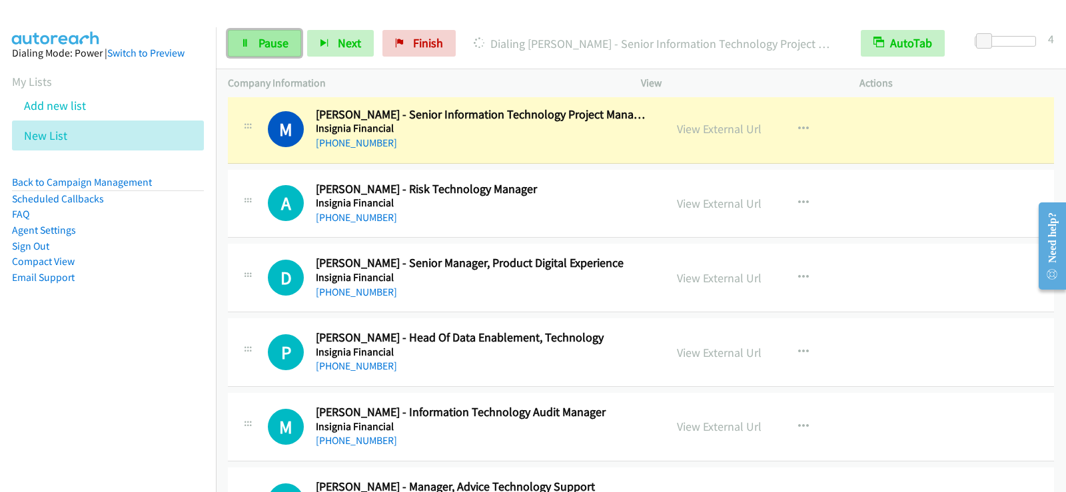
click at [263, 51] on link "Pause" at bounding box center [264, 43] width 73 height 27
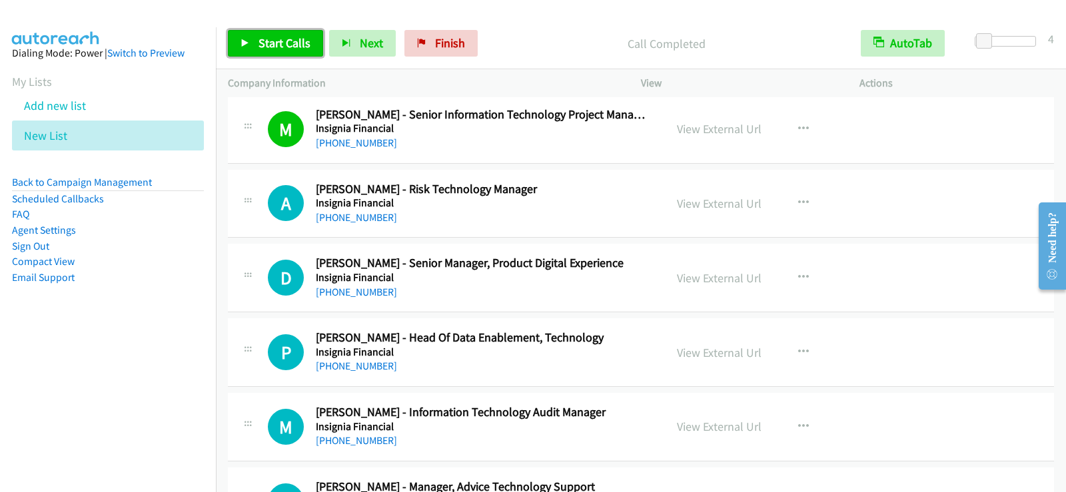
click at [287, 32] on link "Start Calls" at bounding box center [275, 43] width 95 height 27
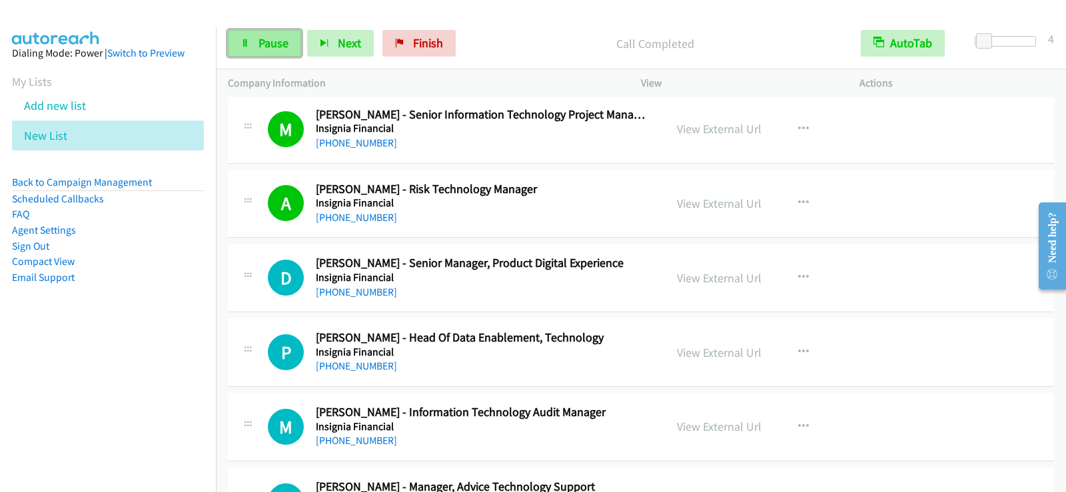
click at [269, 46] on span "Pause" at bounding box center [273, 42] width 30 height 15
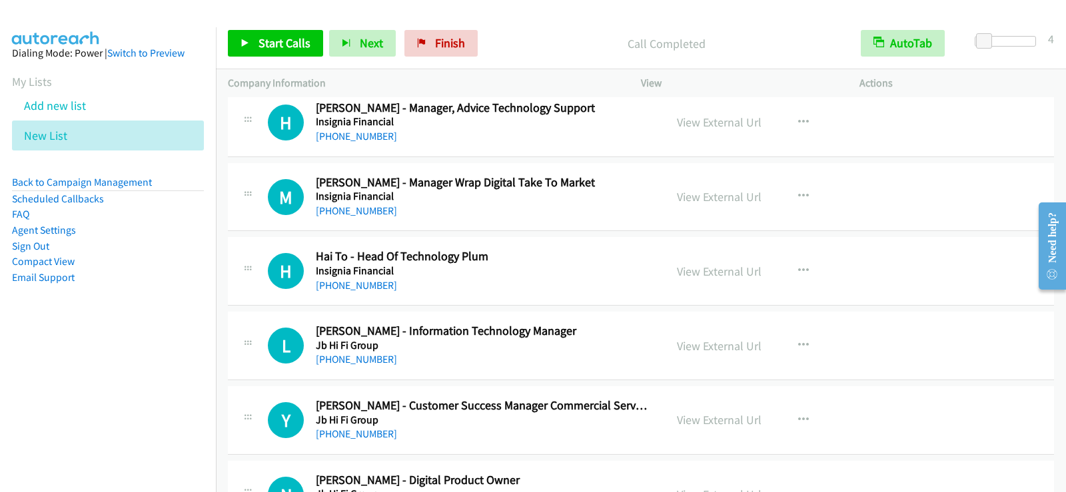
scroll to position [6661, 0]
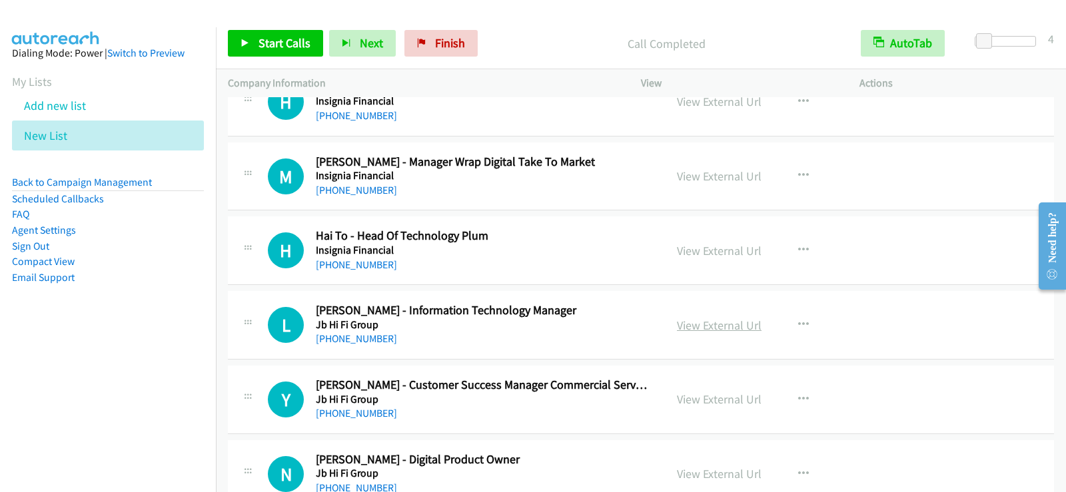
drag, startPoint x: 587, startPoint y: 330, endPoint x: 753, endPoint y: 322, distance: 166.1
click at [786, 322] on button "button" at bounding box center [803, 325] width 36 height 27
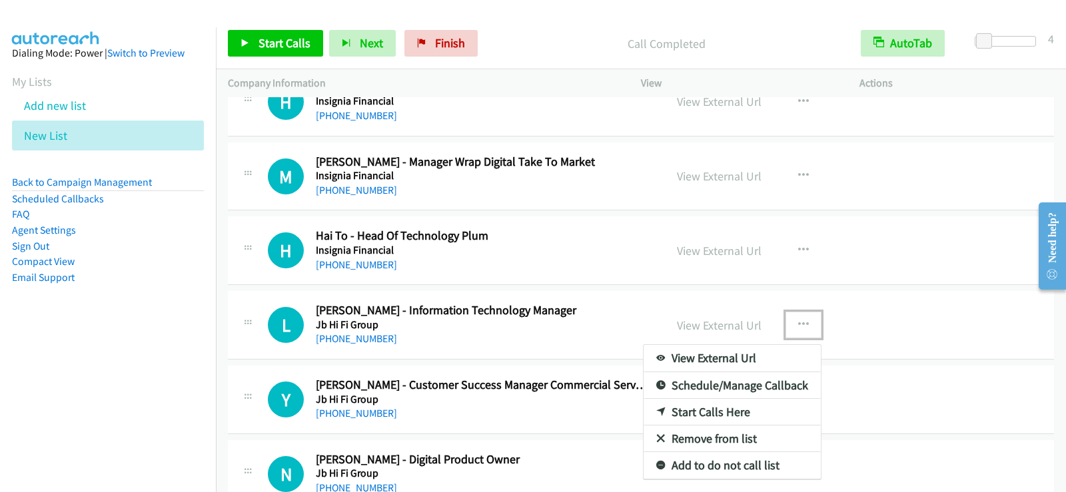
click at [716, 413] on link "Start Calls Here" at bounding box center [731, 412] width 177 height 27
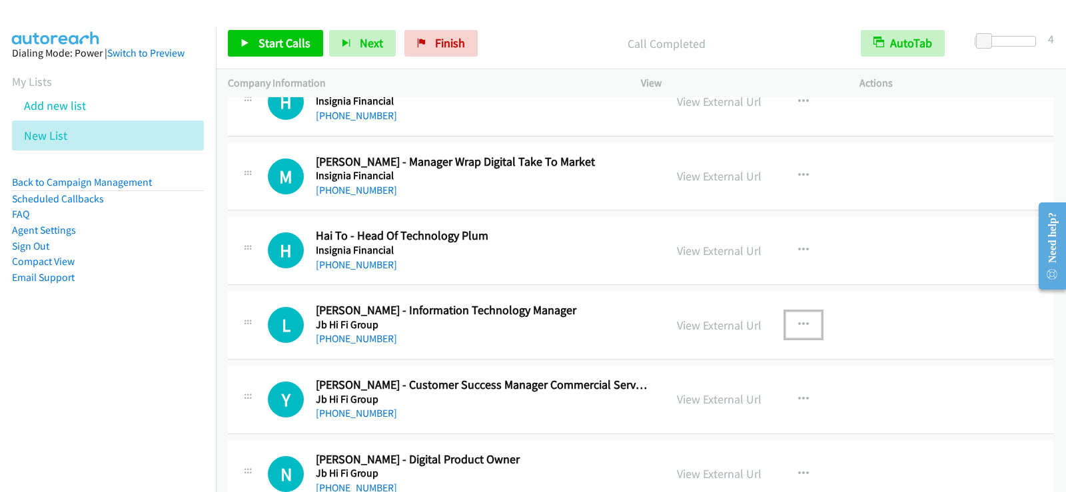
click at [785, 312] on button "button" at bounding box center [803, 325] width 36 height 27
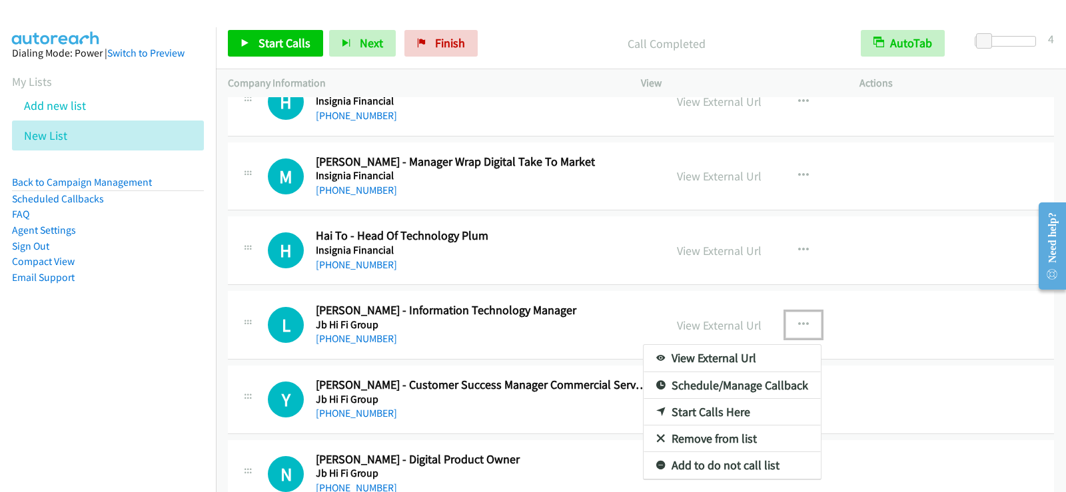
click at [703, 418] on link "Start Calls Here" at bounding box center [731, 412] width 177 height 27
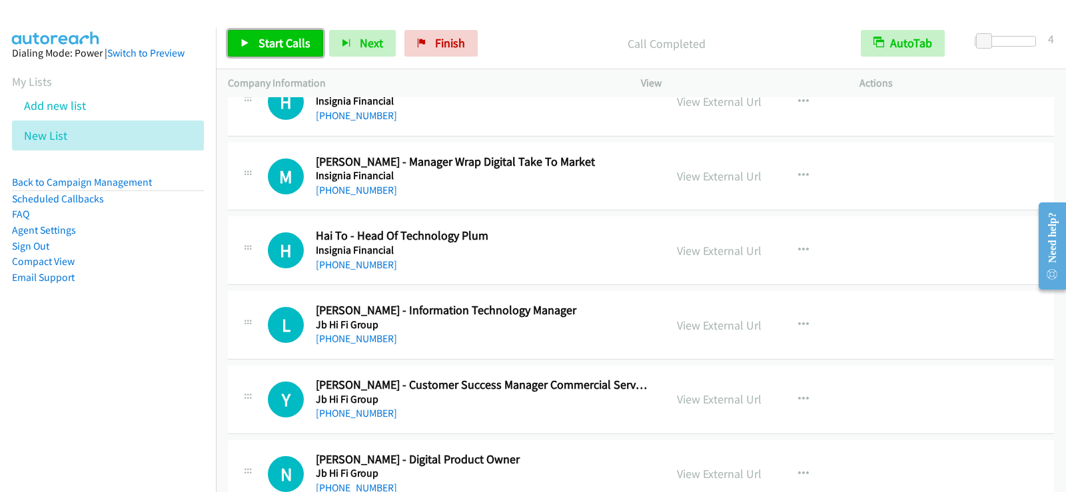
click at [276, 51] on link "Start Calls" at bounding box center [275, 43] width 95 height 27
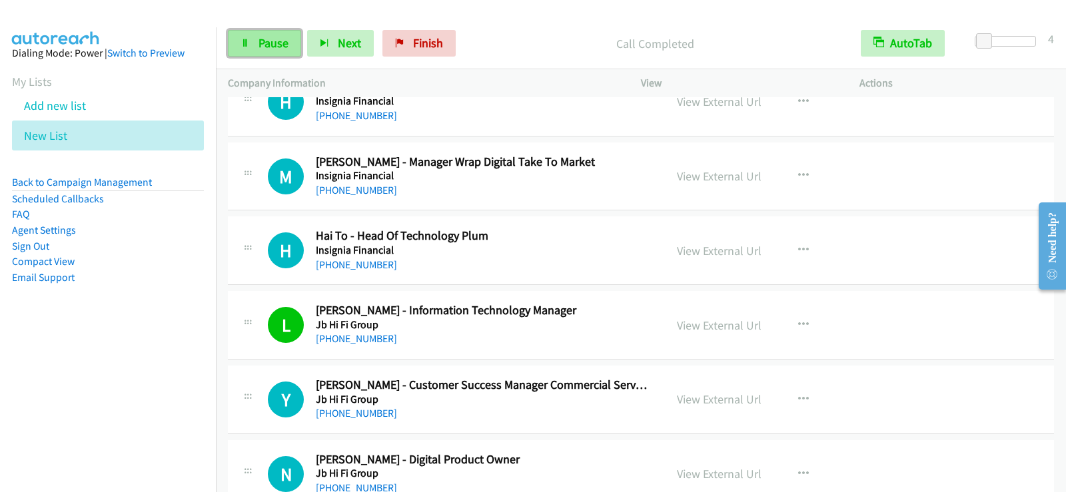
click at [288, 54] on link "Pause" at bounding box center [264, 43] width 73 height 27
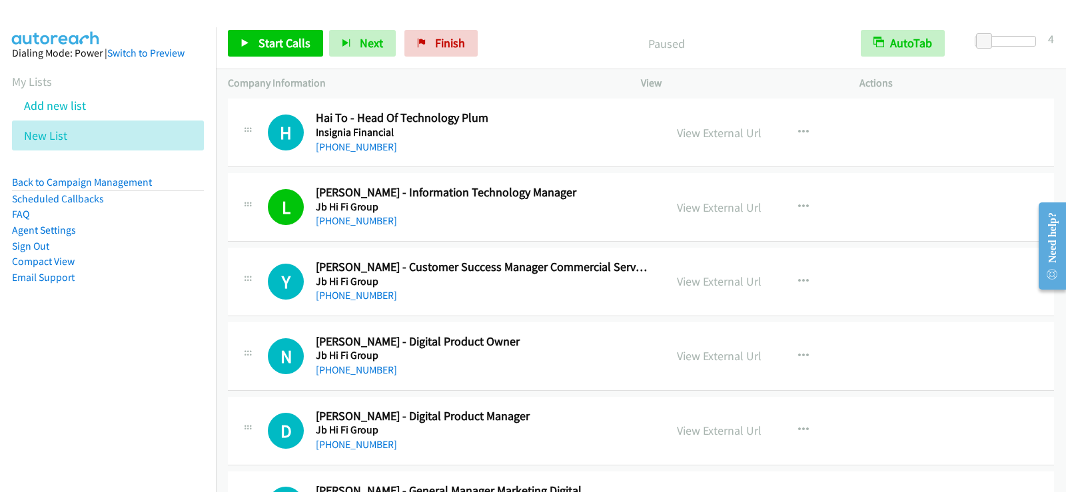
scroll to position [6860, 0]
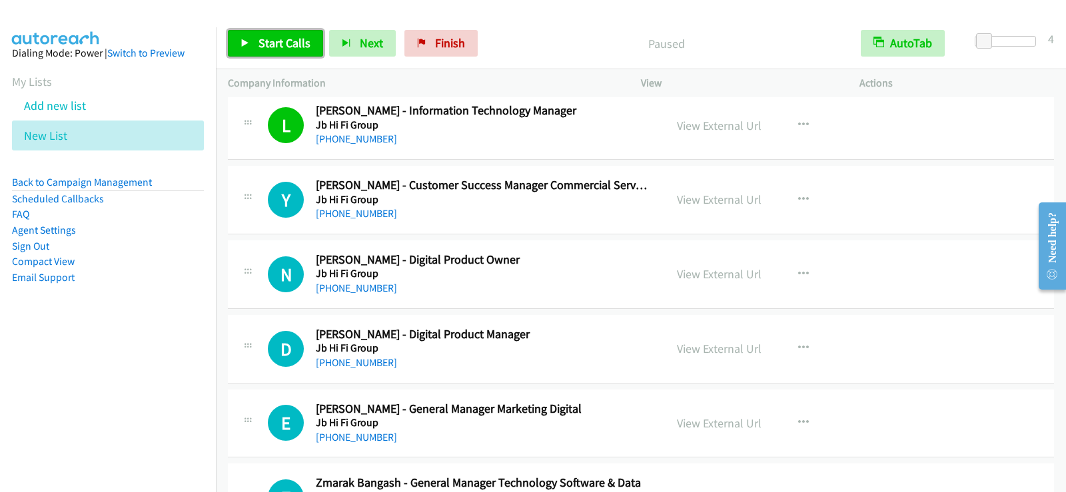
click at [278, 38] on span "Start Calls" at bounding box center [284, 42] width 52 height 15
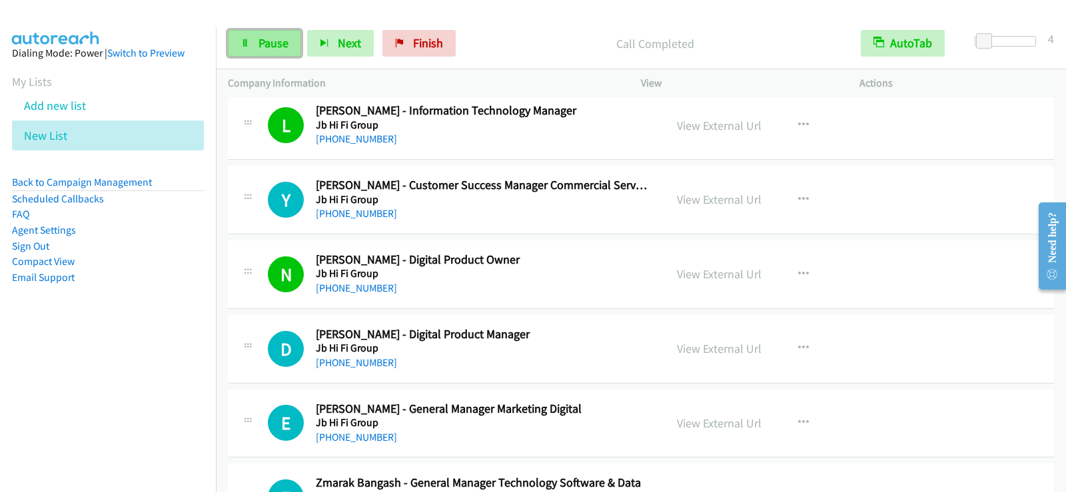
click at [257, 33] on link "Pause" at bounding box center [264, 43] width 73 height 27
click at [693, 201] on link "View External Url" at bounding box center [719, 199] width 85 height 15
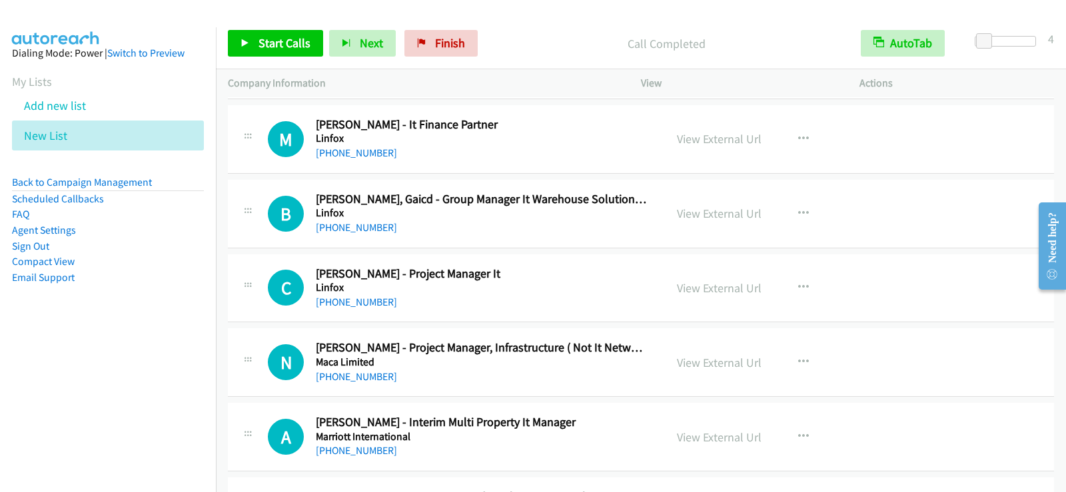
scroll to position [7393, 0]
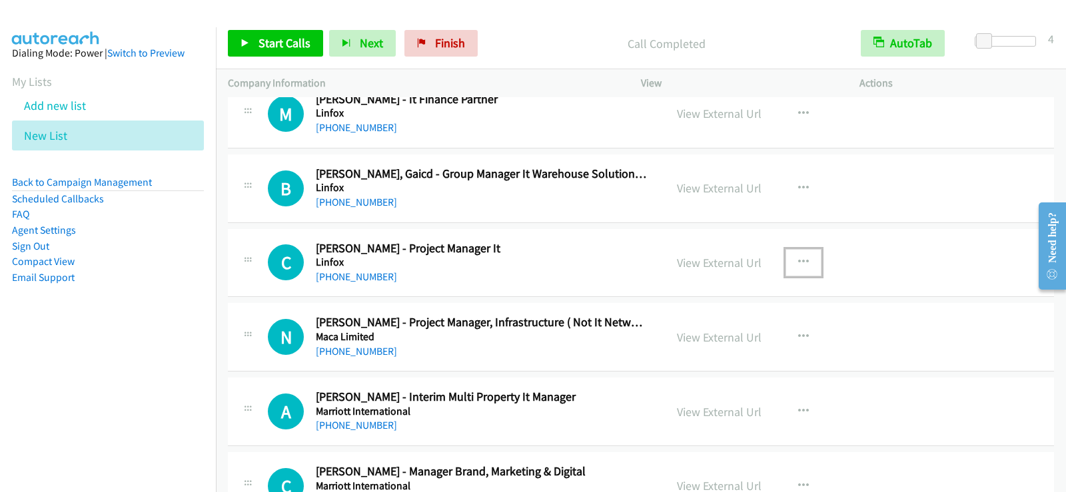
click at [798, 264] on icon "button" at bounding box center [803, 262] width 11 height 11
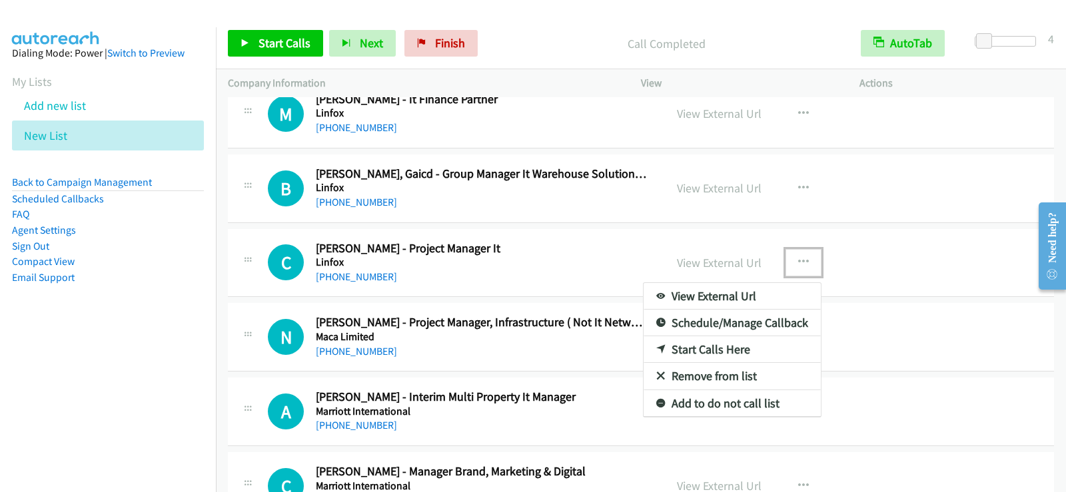
click at [695, 351] on link "Start Calls Here" at bounding box center [731, 349] width 177 height 27
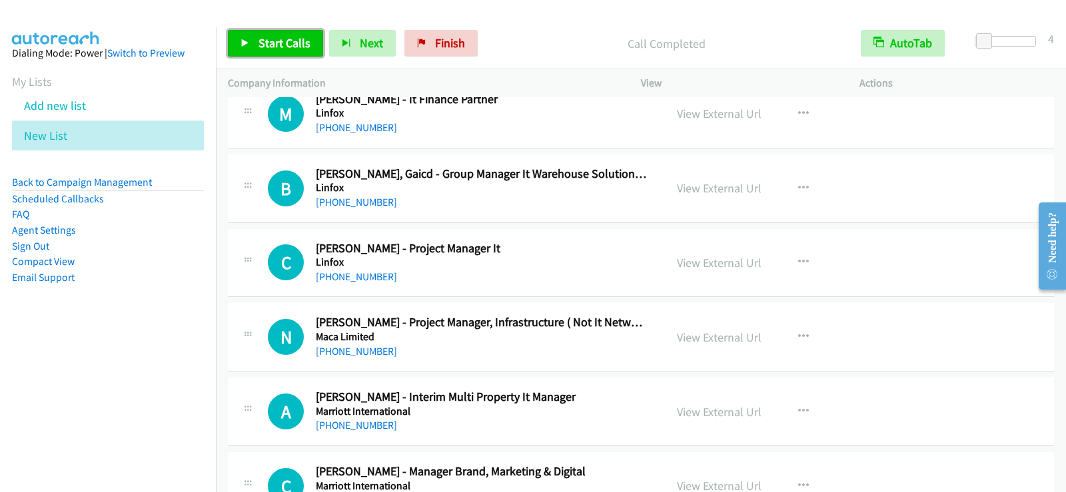
click at [289, 49] on span "Start Calls" at bounding box center [284, 42] width 52 height 15
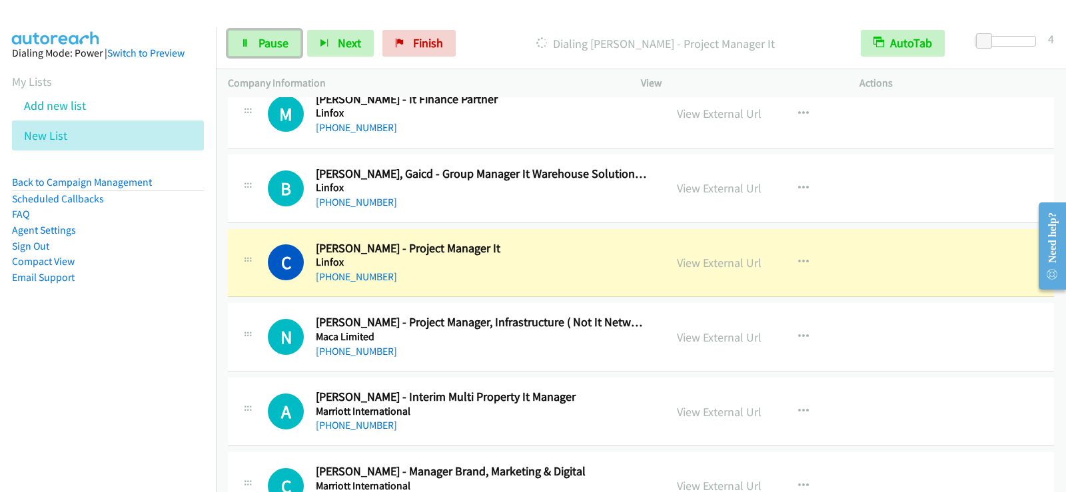
drag, startPoint x: 274, startPoint y: 32, endPoint x: 264, endPoint y: 67, distance: 36.7
click at [274, 32] on link "Pause" at bounding box center [264, 43] width 73 height 27
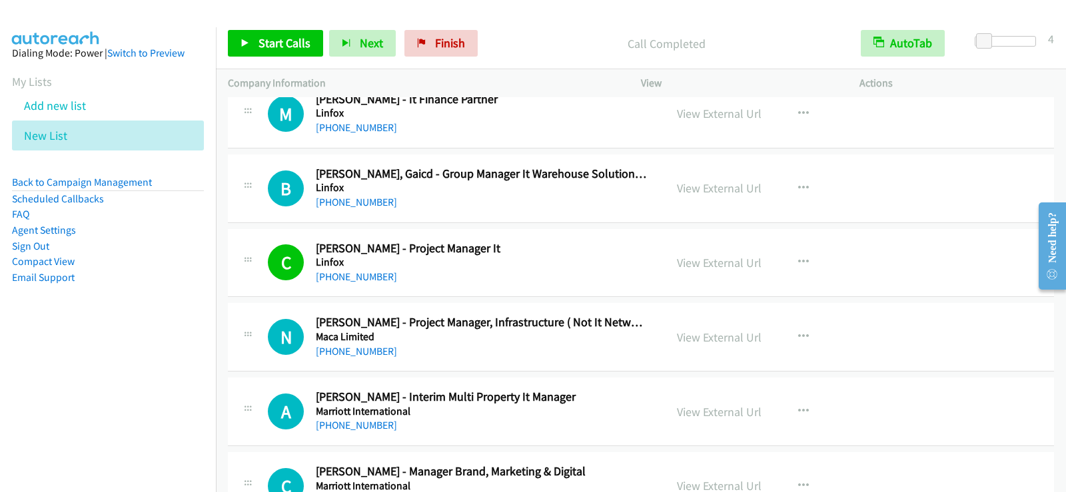
click at [616, 207] on div "[PHONE_NUMBER]" at bounding box center [482, 202] width 332 height 16
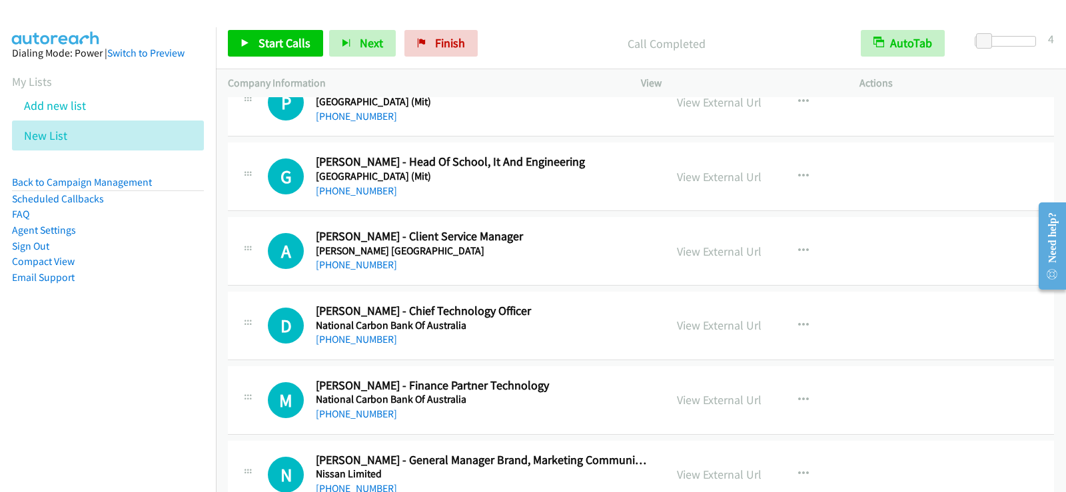
scroll to position [7993, 0]
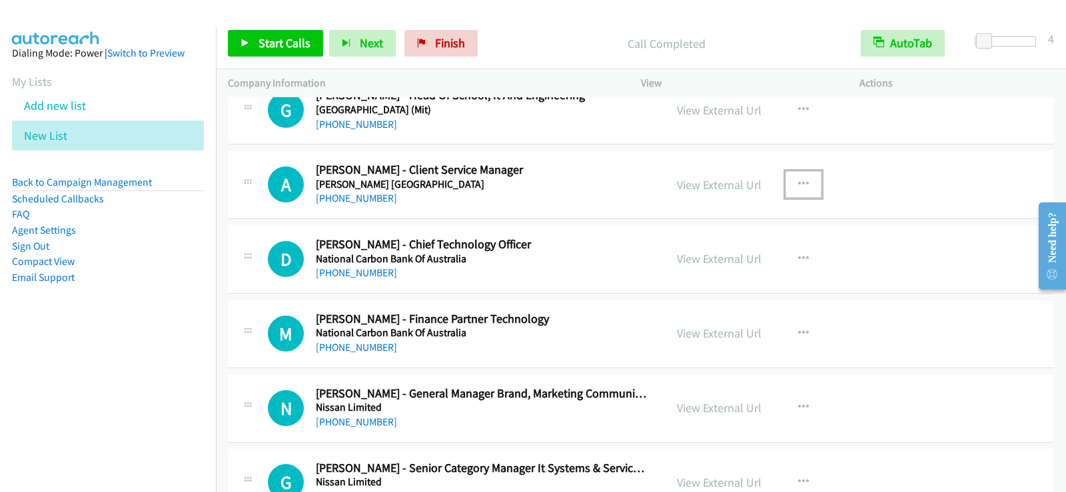
click at [798, 180] on icon "button" at bounding box center [803, 184] width 11 height 11
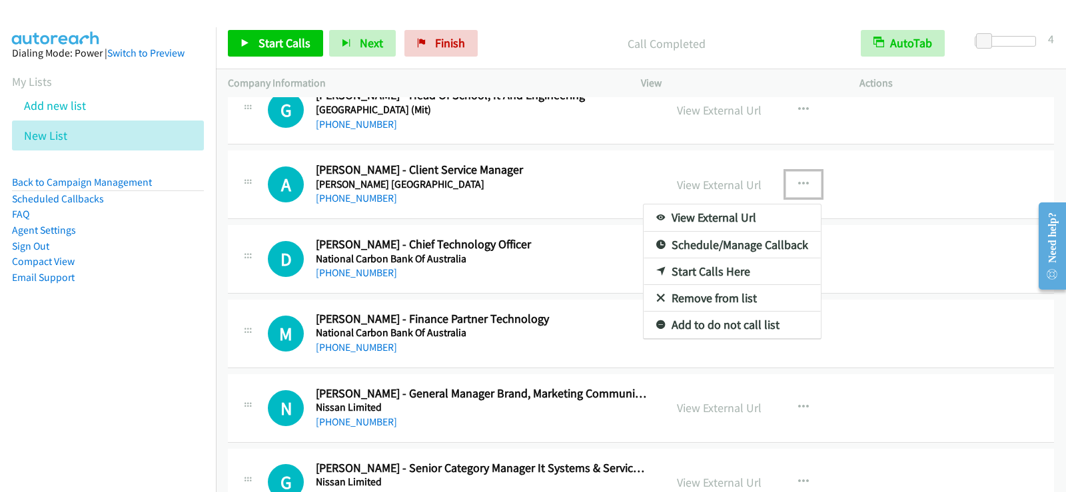
click at [714, 280] on link "Start Calls Here" at bounding box center [731, 271] width 177 height 27
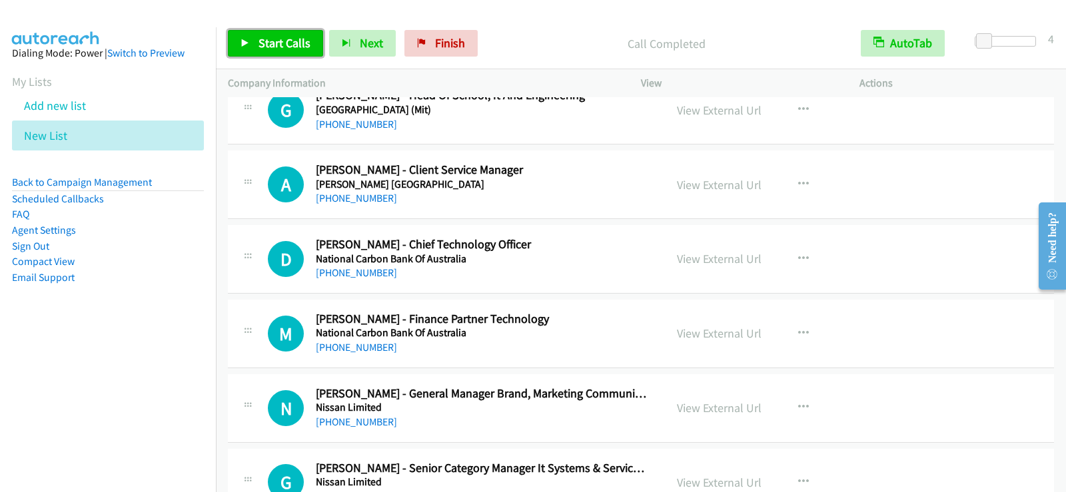
click at [307, 44] on span "Start Calls" at bounding box center [284, 42] width 52 height 15
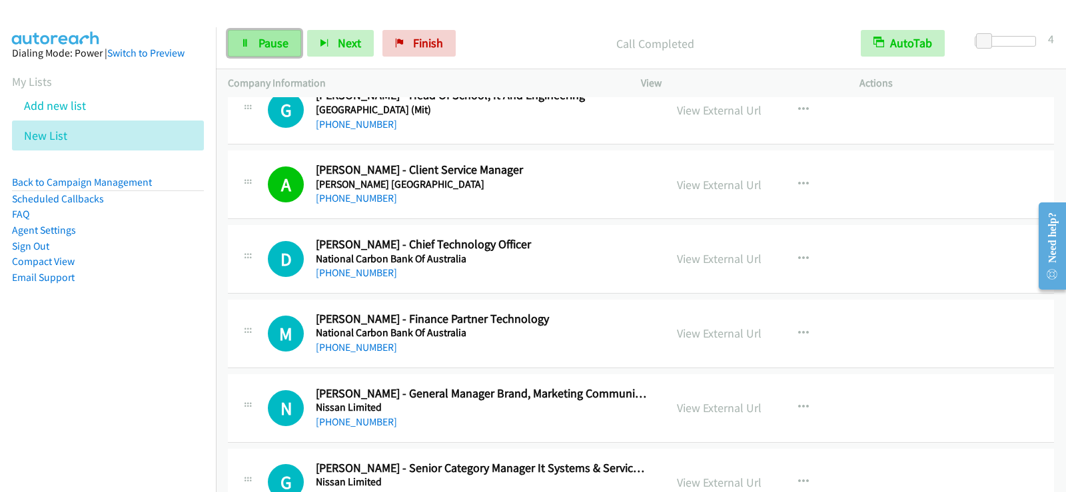
click at [273, 48] on span "Pause" at bounding box center [273, 42] width 30 height 15
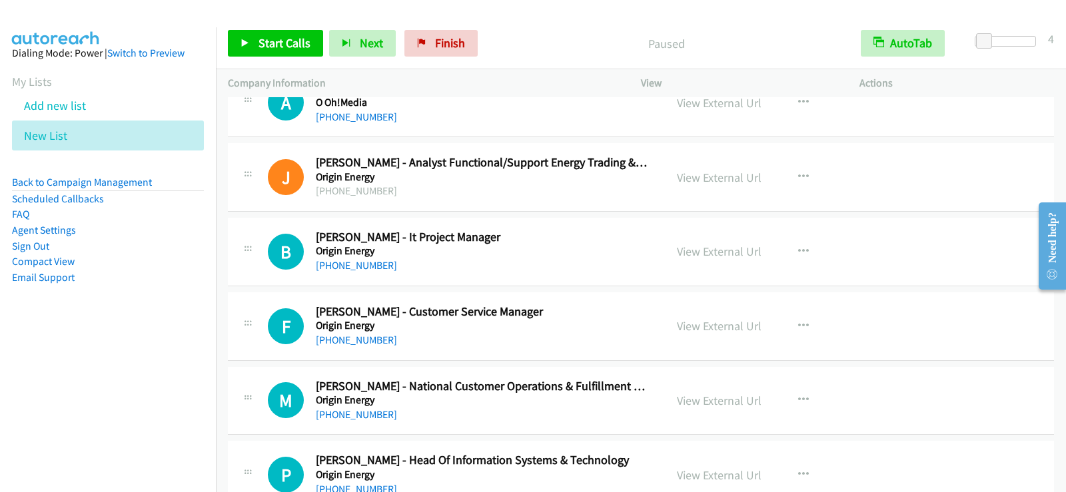
scroll to position [8459, 0]
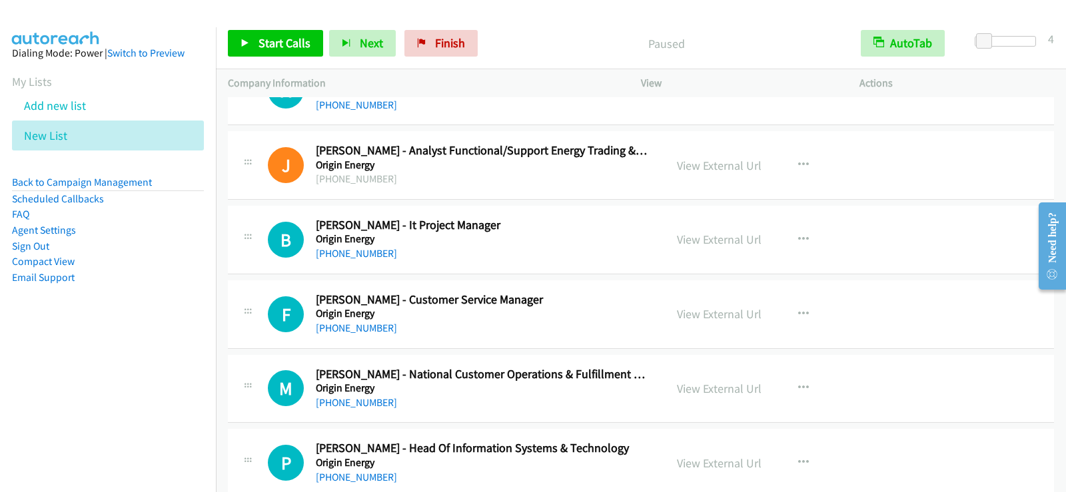
click at [591, 306] on h2 "[PERSON_NAME] - Customer Service Manager" at bounding box center [482, 299] width 332 height 15
click at [798, 240] on icon "button" at bounding box center [803, 239] width 11 height 11
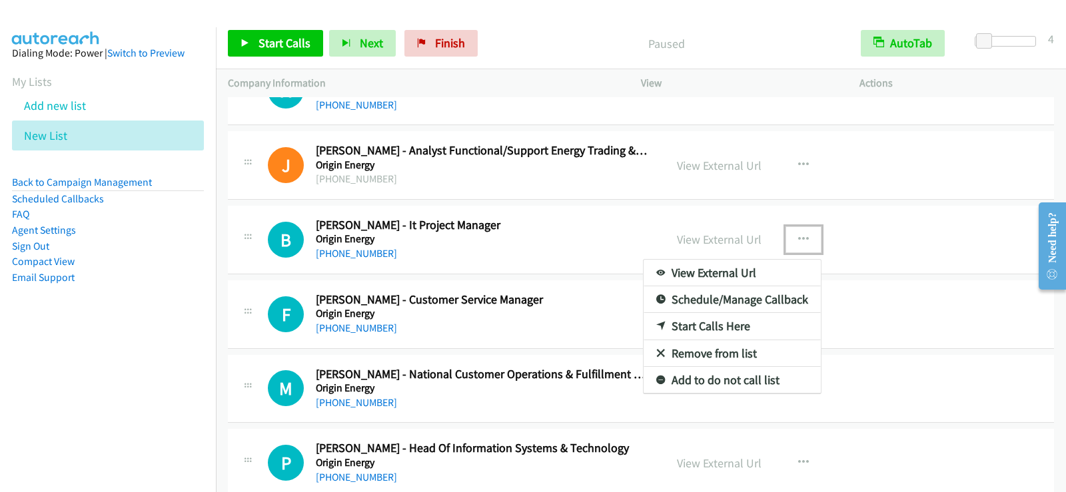
click at [727, 319] on link "Start Calls Here" at bounding box center [731, 326] width 177 height 27
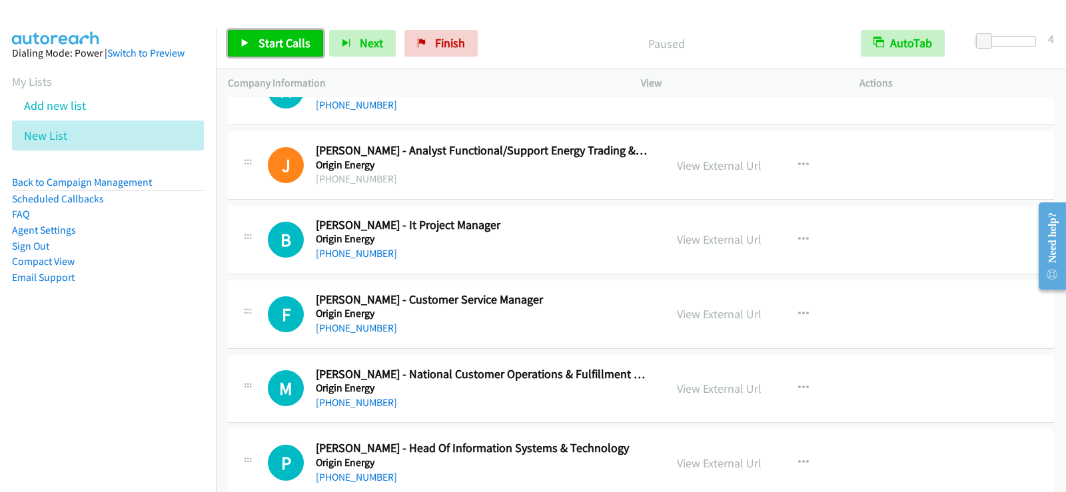
click at [296, 43] on span "Start Calls" at bounding box center [284, 42] width 52 height 15
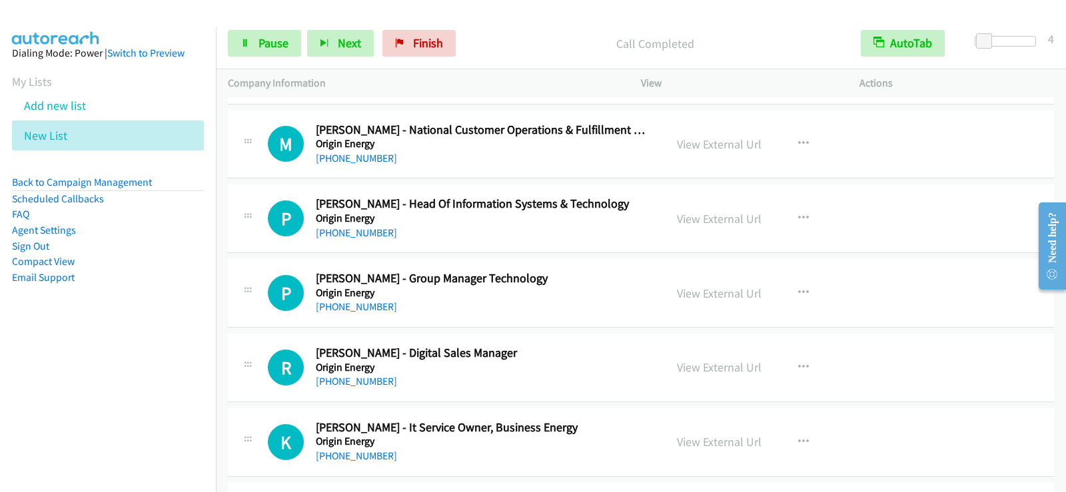
scroll to position [8725, 0]
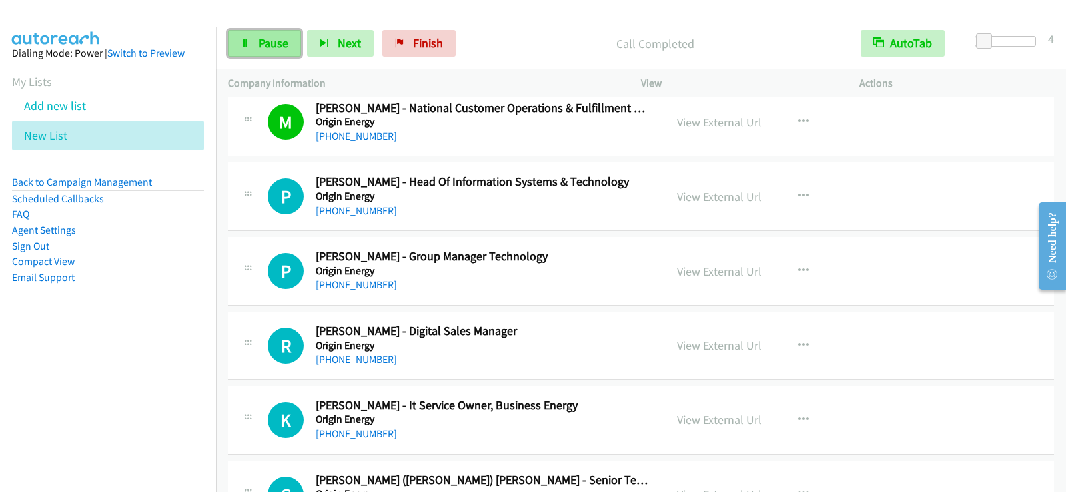
click at [276, 42] on span "Pause" at bounding box center [273, 42] width 30 height 15
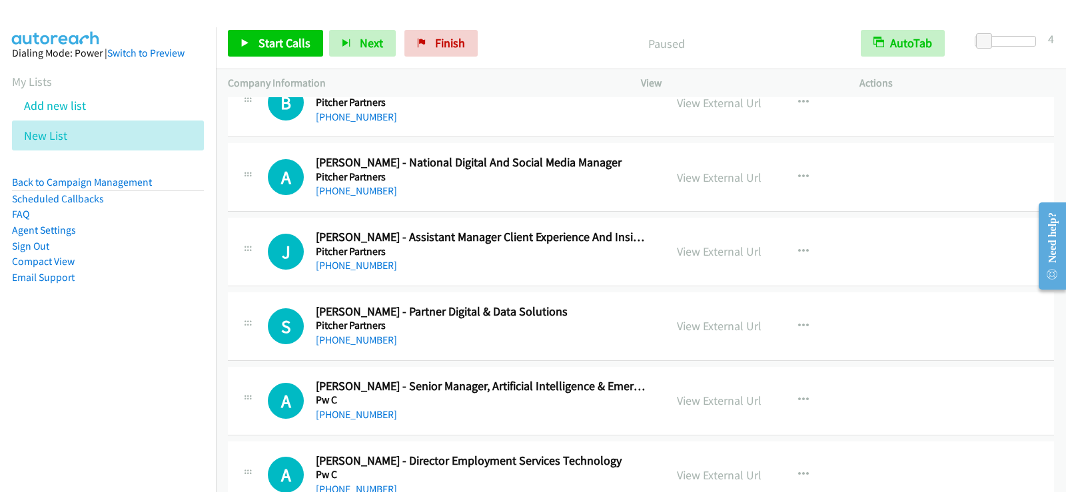
scroll to position [9258, 0]
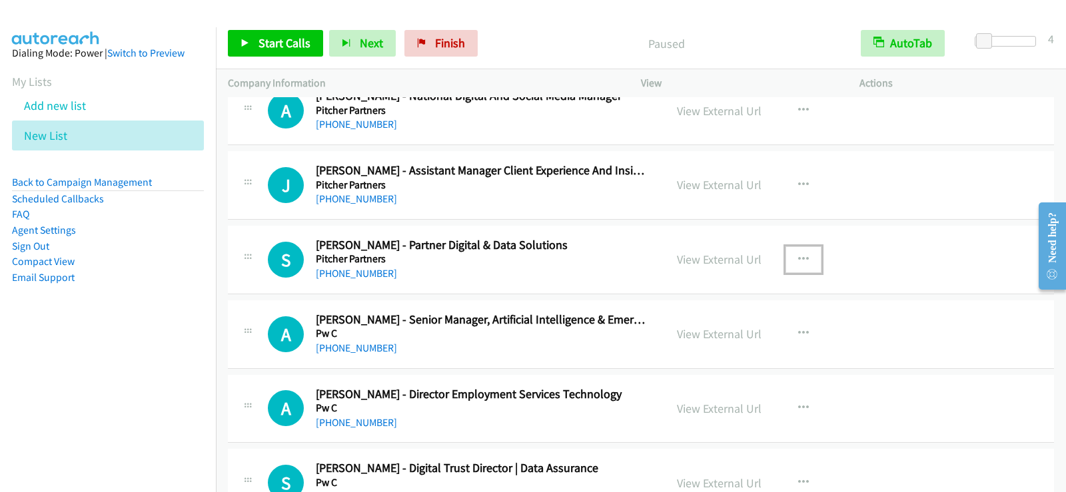
click at [785, 262] on button "button" at bounding box center [803, 259] width 36 height 27
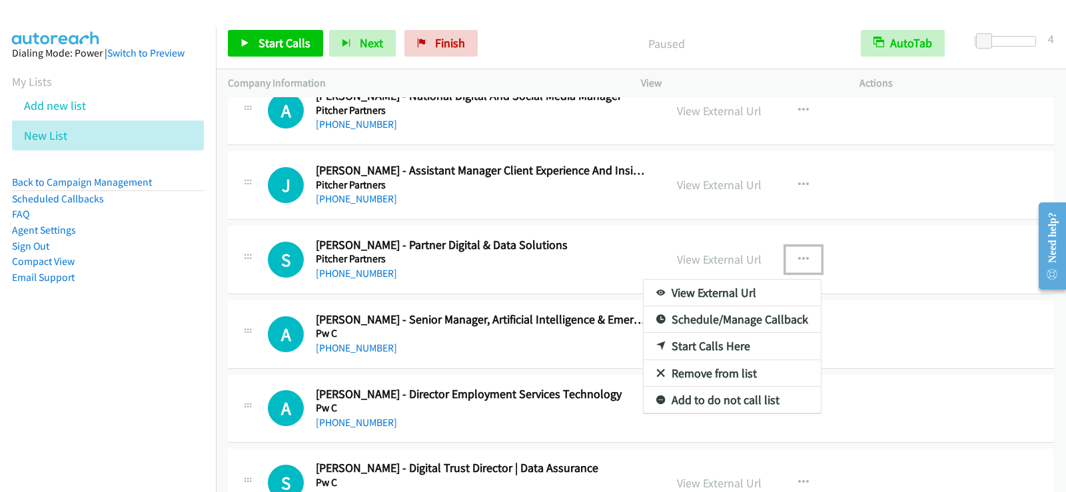
click at [725, 352] on link "Start Calls Here" at bounding box center [731, 346] width 177 height 27
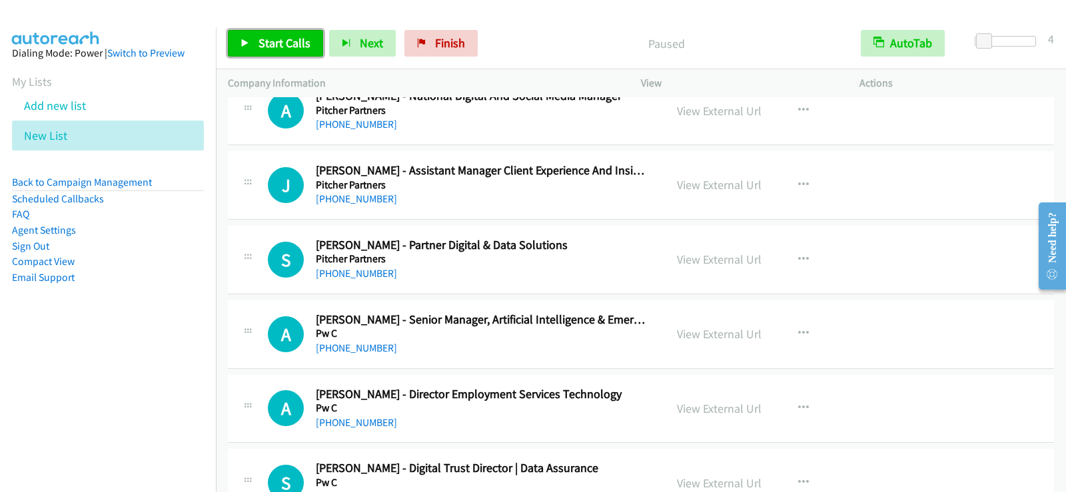
click at [264, 35] on span "Start Calls" at bounding box center [284, 42] width 52 height 15
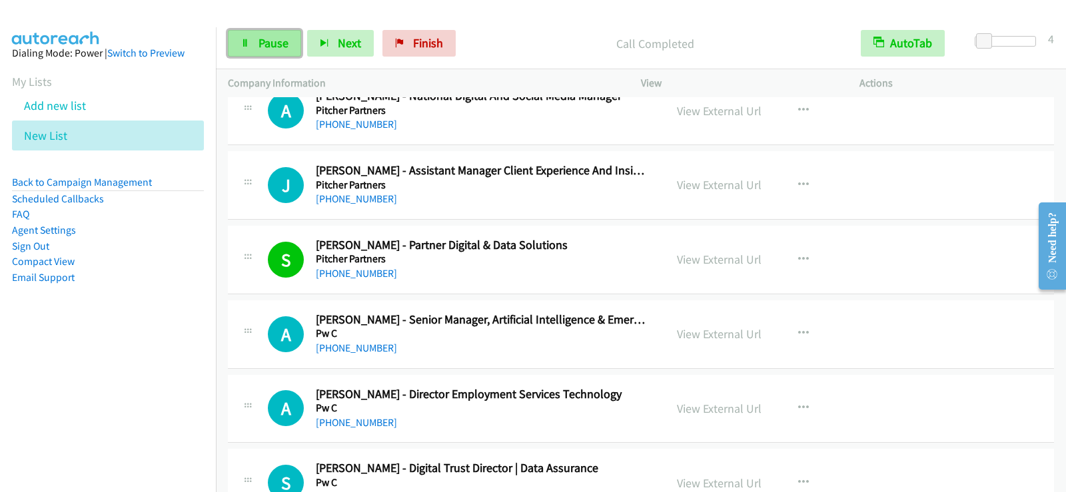
click at [244, 47] on icon at bounding box center [244, 43] width 9 height 9
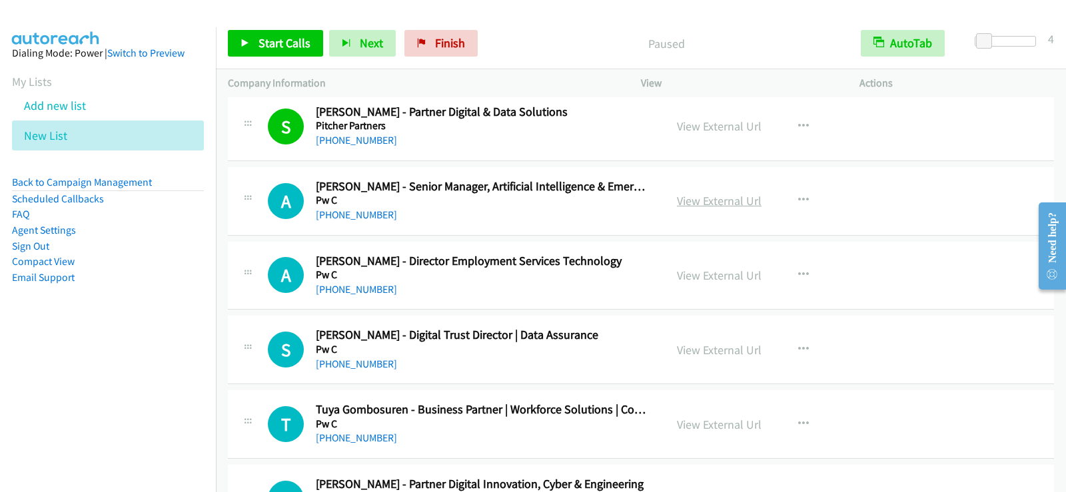
click at [728, 204] on link "View External Url" at bounding box center [719, 200] width 85 height 15
click at [288, 27] on div "Start Calls Pause Next Finish Paused AutoTab AutoTab 4" at bounding box center [641, 43] width 850 height 51
click at [288, 39] on span "Start Calls" at bounding box center [284, 42] width 52 height 15
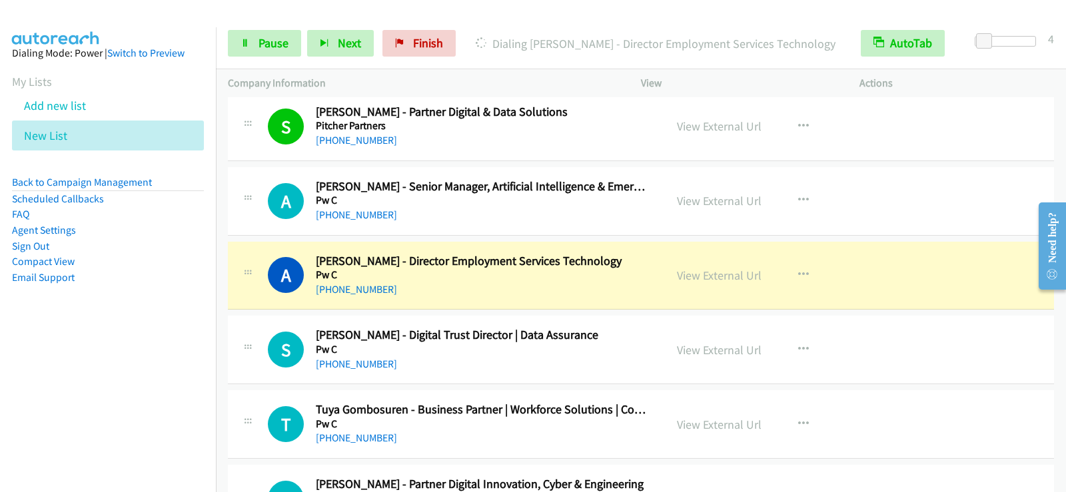
click at [278, 57] on div "Start Calls Pause Next Finish Dialing [PERSON_NAME] - Director Employment Servi…" at bounding box center [641, 43] width 850 height 51
click at [279, 36] on span "Pause" at bounding box center [273, 42] width 30 height 15
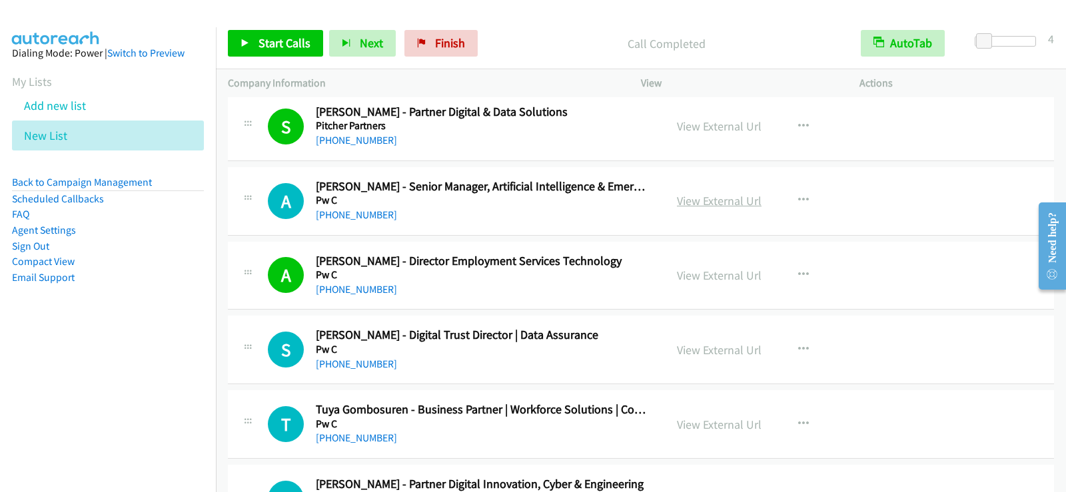
click at [694, 206] on link "View External Url" at bounding box center [719, 200] width 85 height 15
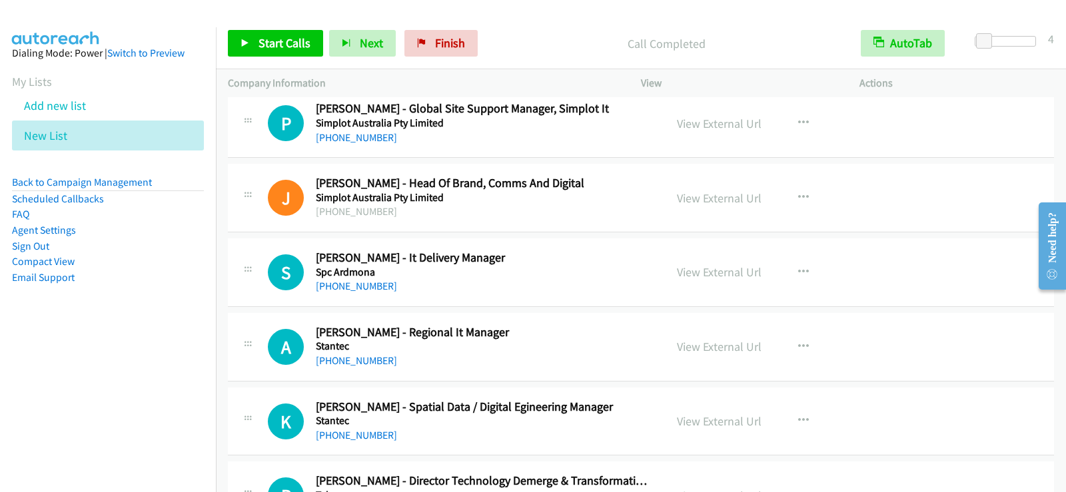
scroll to position [9991, 0]
click at [798, 273] on icon "button" at bounding box center [803, 271] width 11 height 11
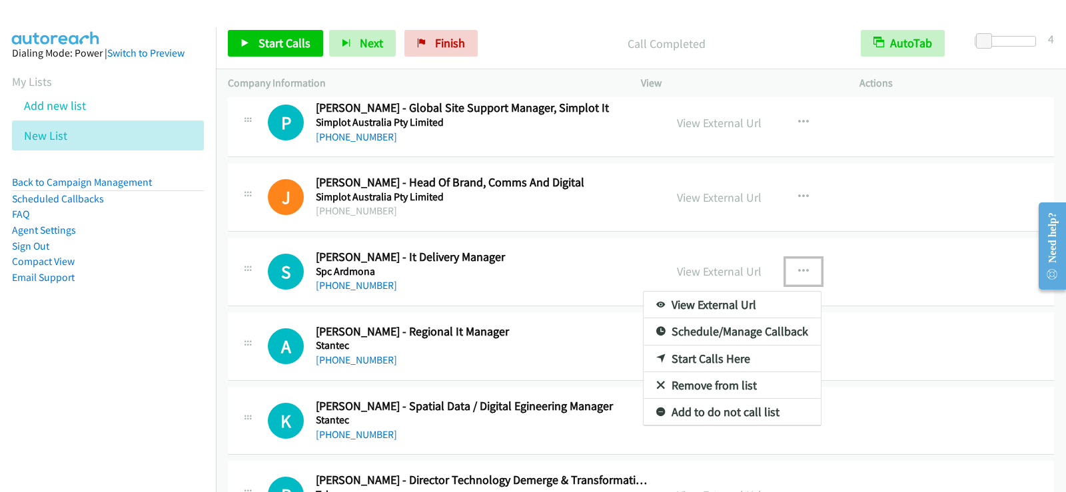
click at [689, 362] on link "Start Calls Here" at bounding box center [731, 359] width 177 height 27
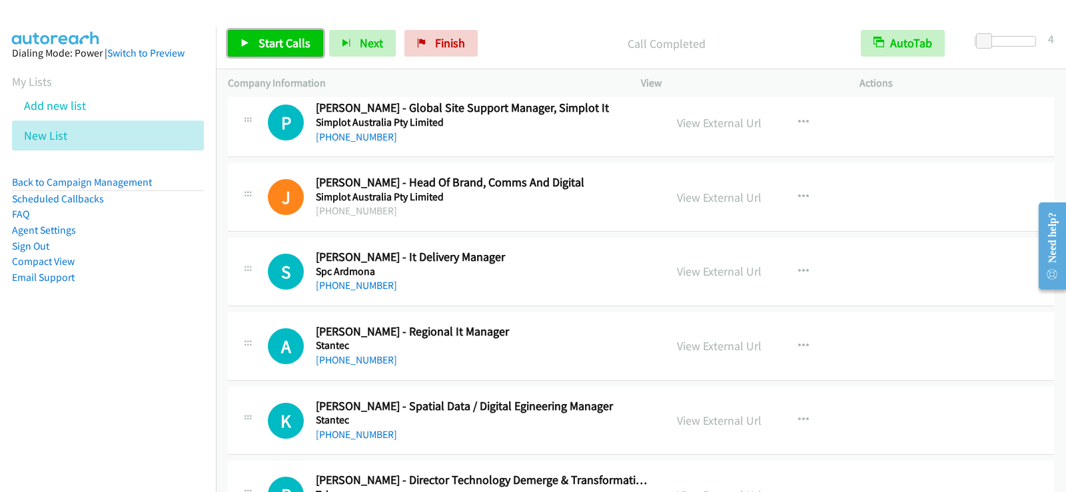
click at [299, 47] on span "Start Calls" at bounding box center [284, 42] width 52 height 15
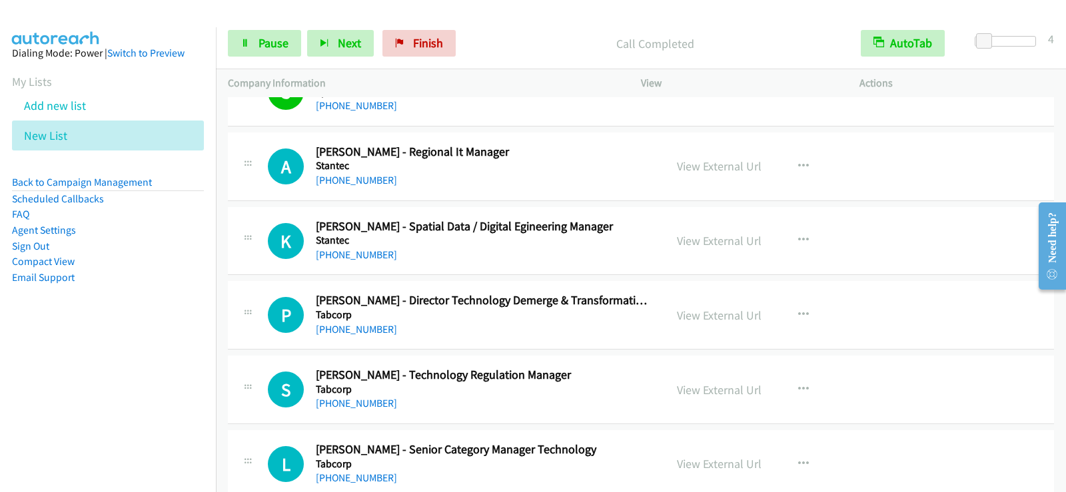
scroll to position [10191, 0]
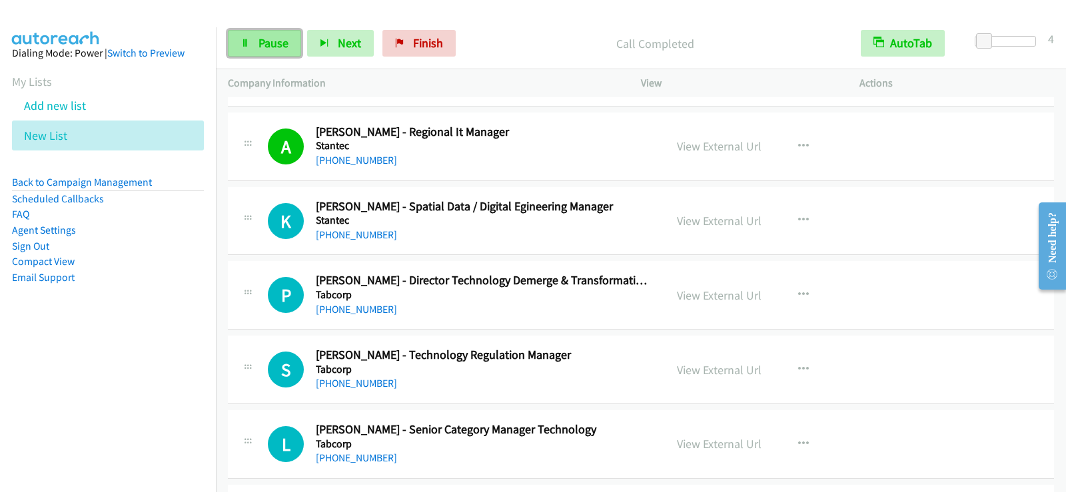
click at [268, 39] on span "Pause" at bounding box center [273, 42] width 30 height 15
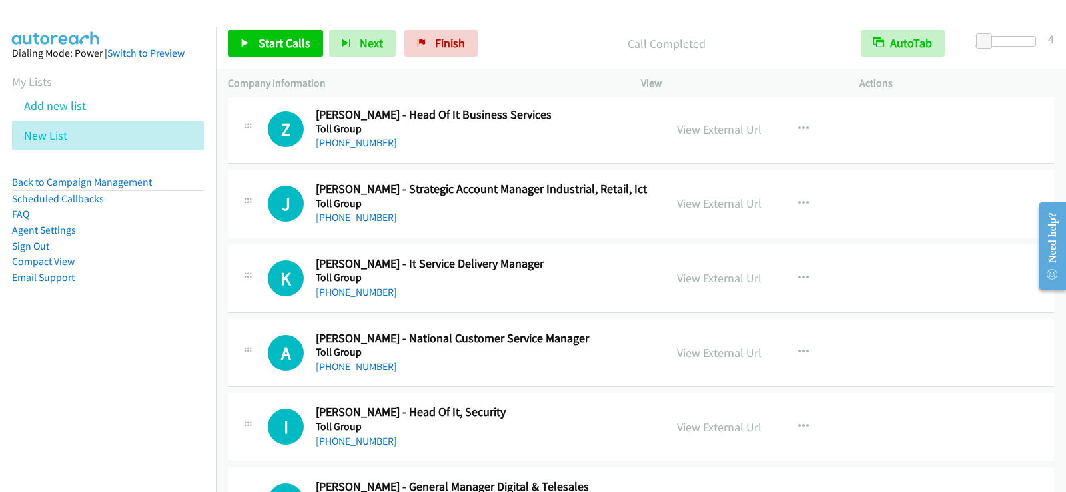
scroll to position [12455, 0]
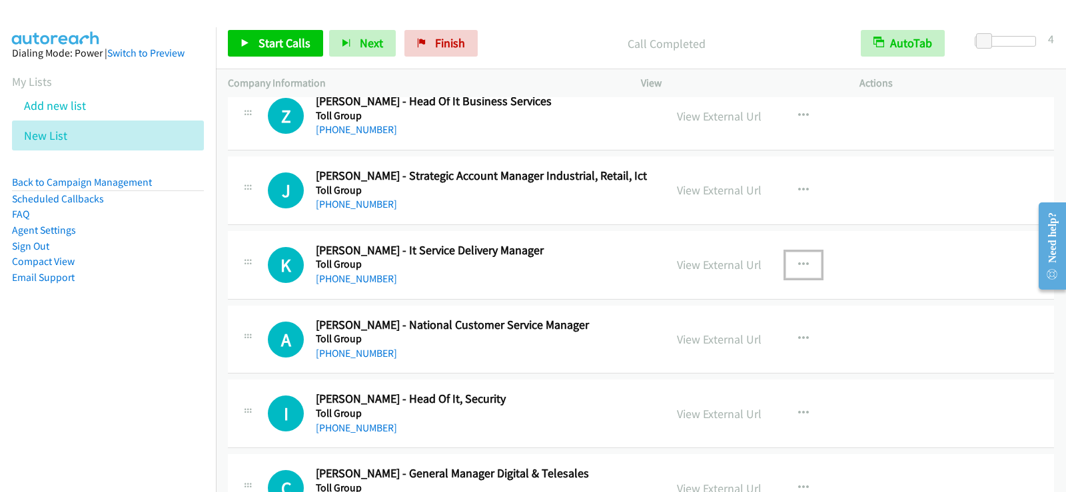
drag, startPoint x: 802, startPoint y: 263, endPoint x: 798, endPoint y: 278, distance: 15.2
click at [802, 263] on icon "button" at bounding box center [803, 265] width 11 height 11
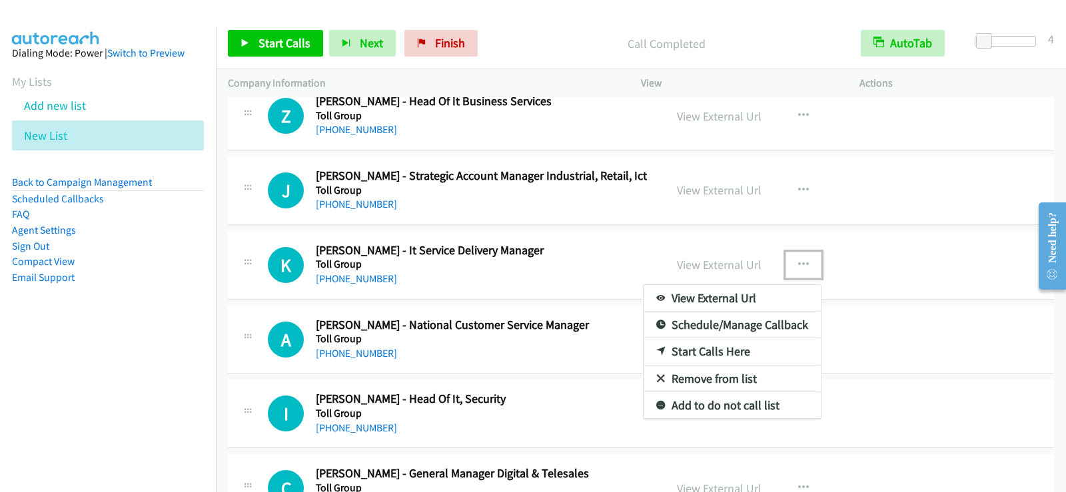
click at [715, 354] on link "Start Calls Here" at bounding box center [731, 351] width 177 height 27
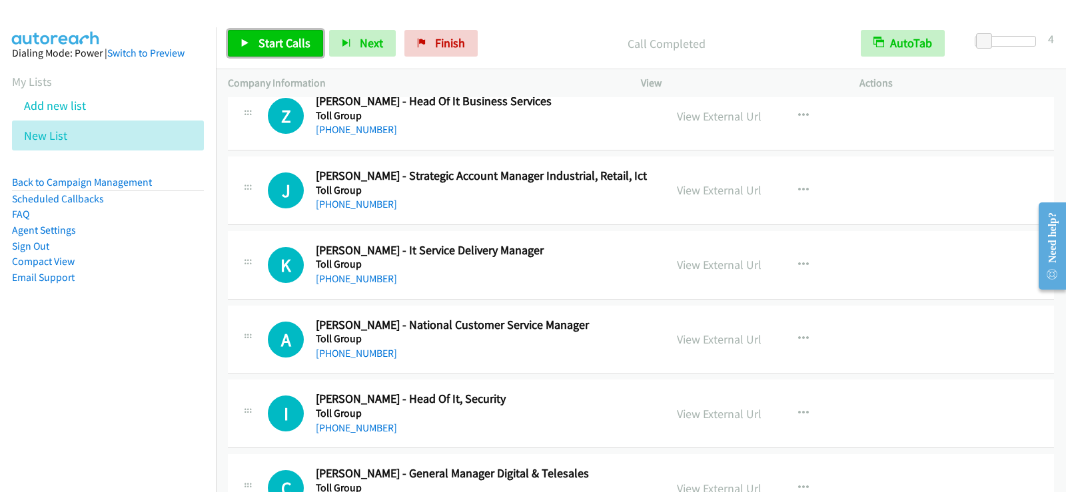
click at [266, 41] on span "Start Calls" at bounding box center [284, 42] width 52 height 15
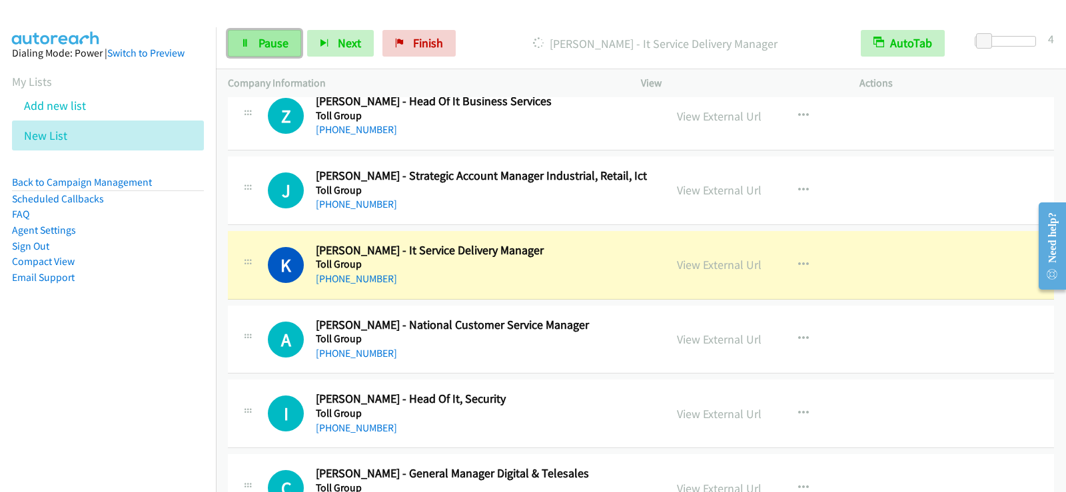
click at [269, 45] on span "Pause" at bounding box center [273, 42] width 30 height 15
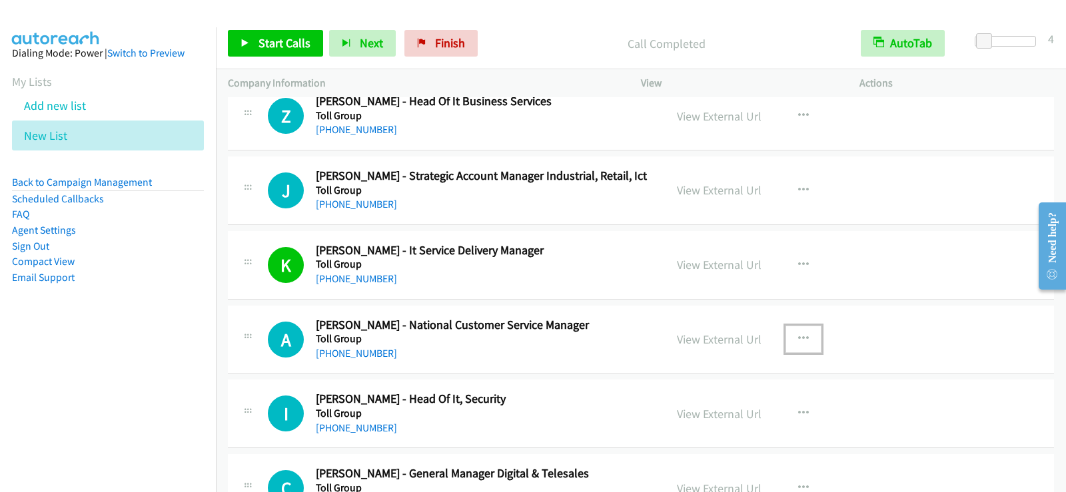
click at [789, 337] on button "button" at bounding box center [803, 339] width 36 height 27
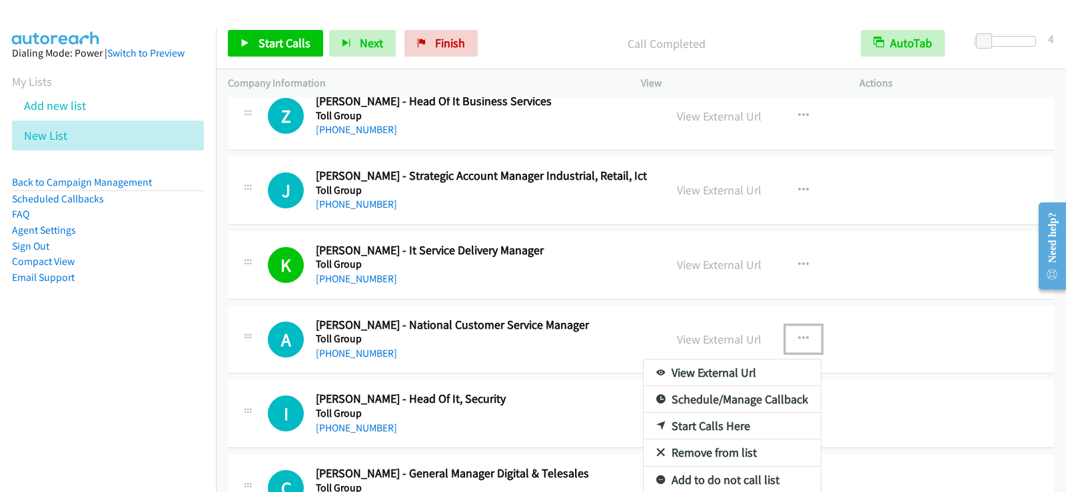
drag, startPoint x: 757, startPoint y: 425, endPoint x: 725, endPoint y: 421, distance: 32.2
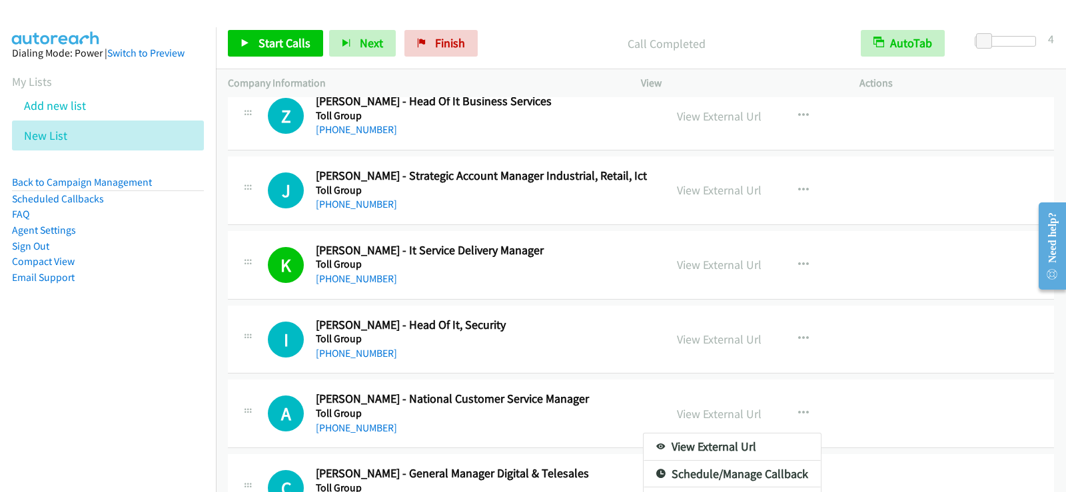
click at [883, 405] on div at bounding box center [533, 246] width 1066 height 492
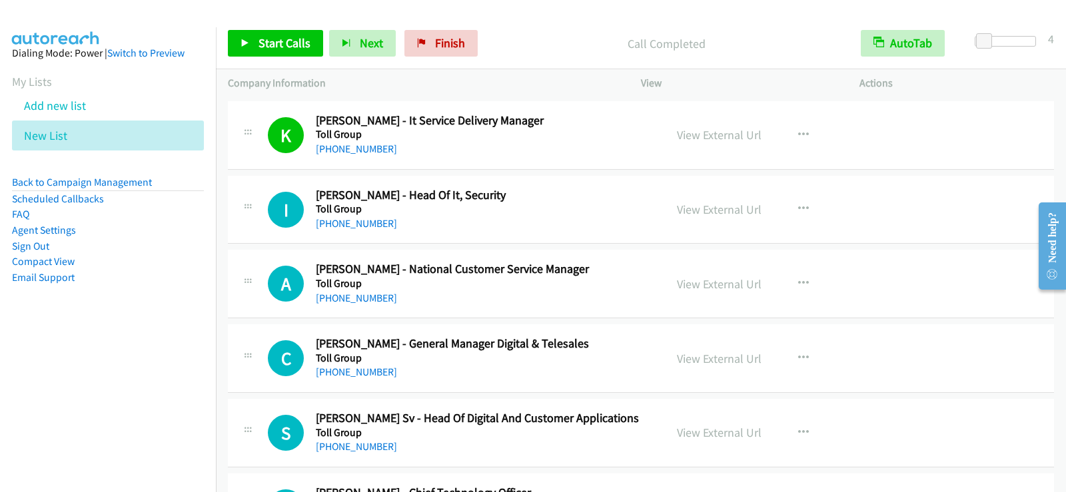
scroll to position [12589, 0]
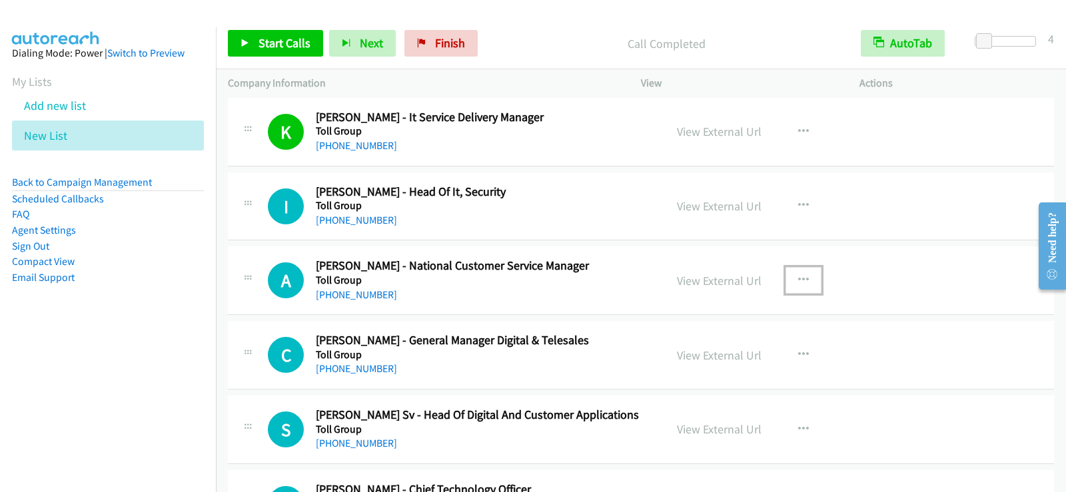
click at [798, 282] on icon "button" at bounding box center [803, 280] width 11 height 11
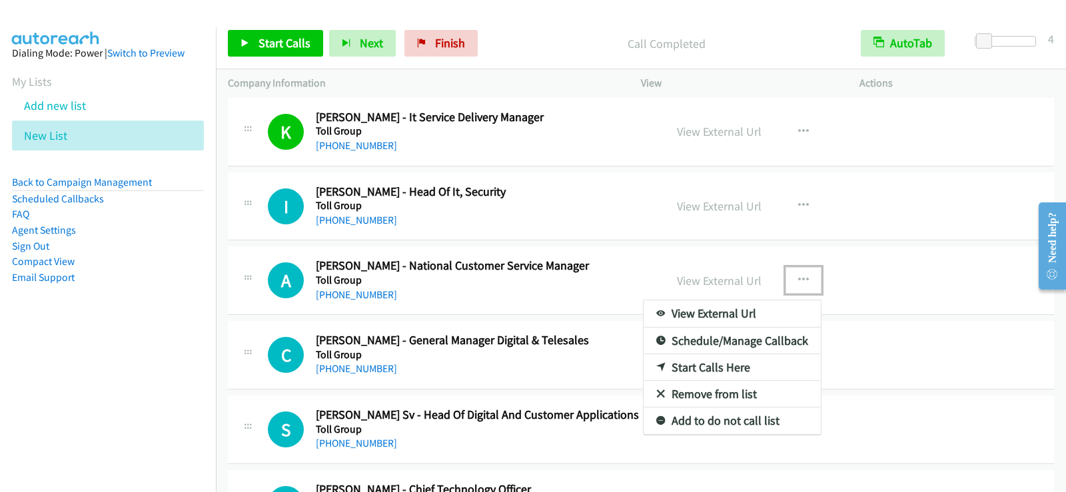
click at [703, 372] on link "Start Calls Here" at bounding box center [731, 367] width 177 height 27
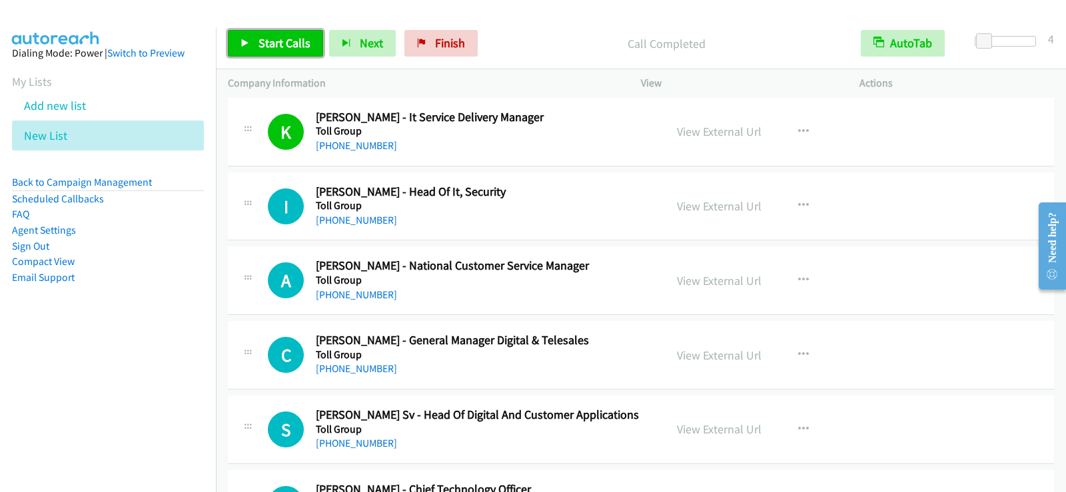
click at [271, 47] on span "Start Calls" at bounding box center [284, 42] width 52 height 15
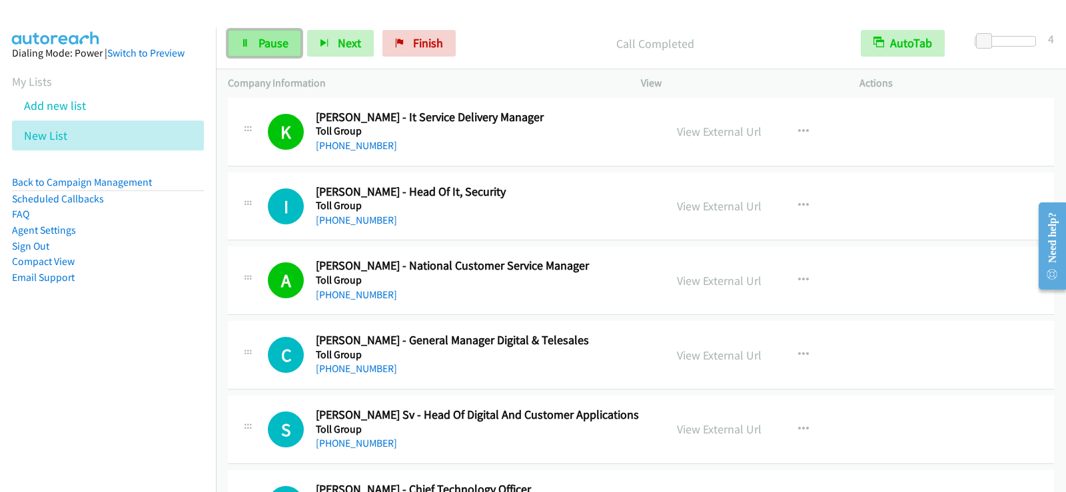
click at [266, 49] on span "Pause" at bounding box center [273, 42] width 30 height 15
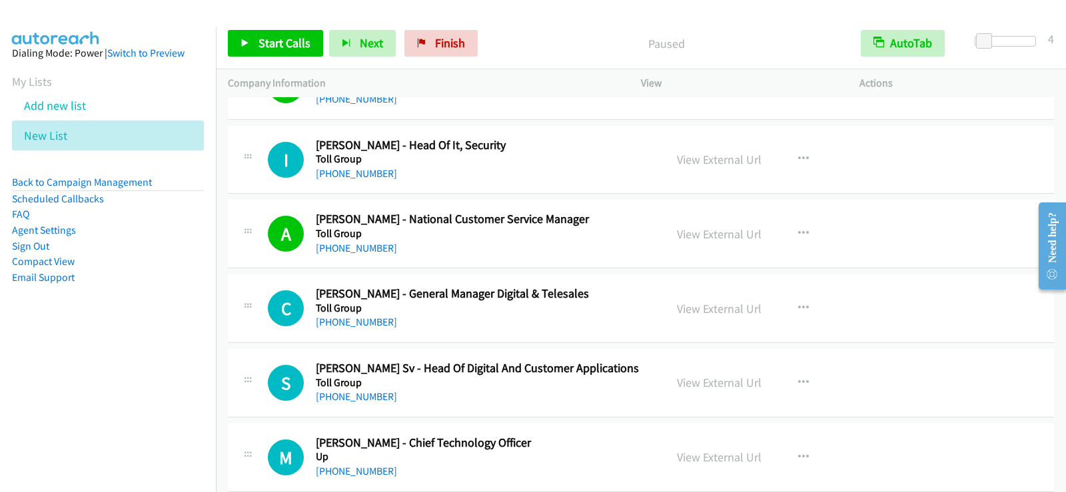
scroll to position [12722, 0]
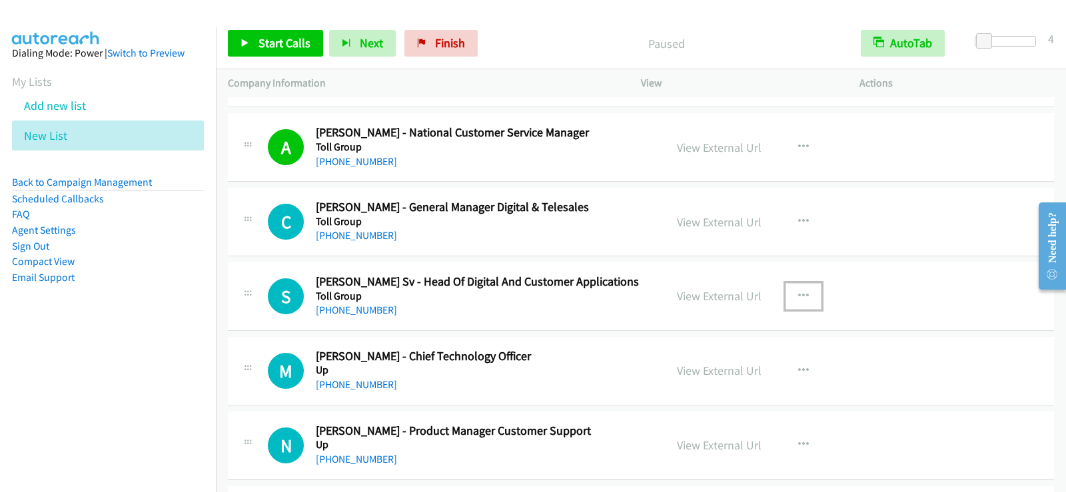
click at [798, 295] on icon "button" at bounding box center [803, 296] width 11 height 11
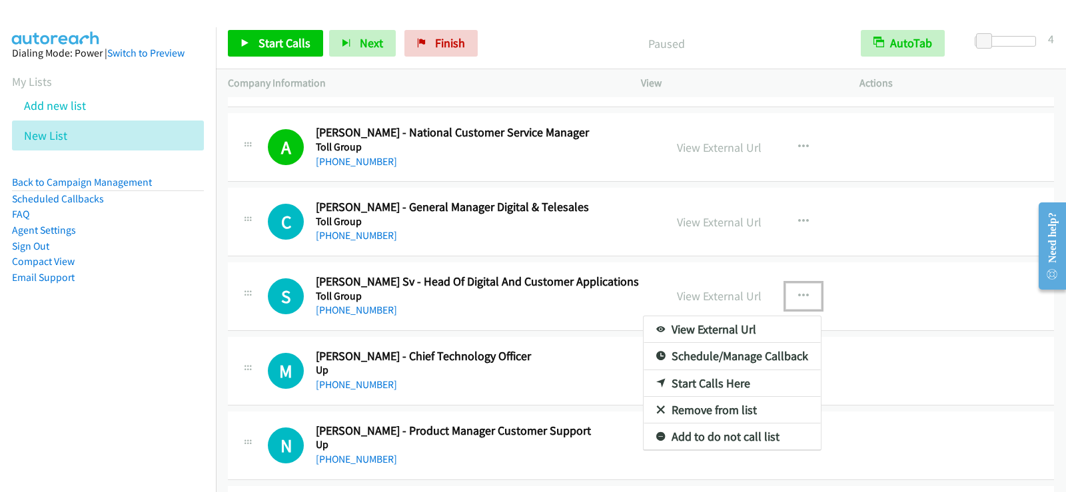
click at [685, 389] on link "Start Calls Here" at bounding box center [731, 383] width 177 height 27
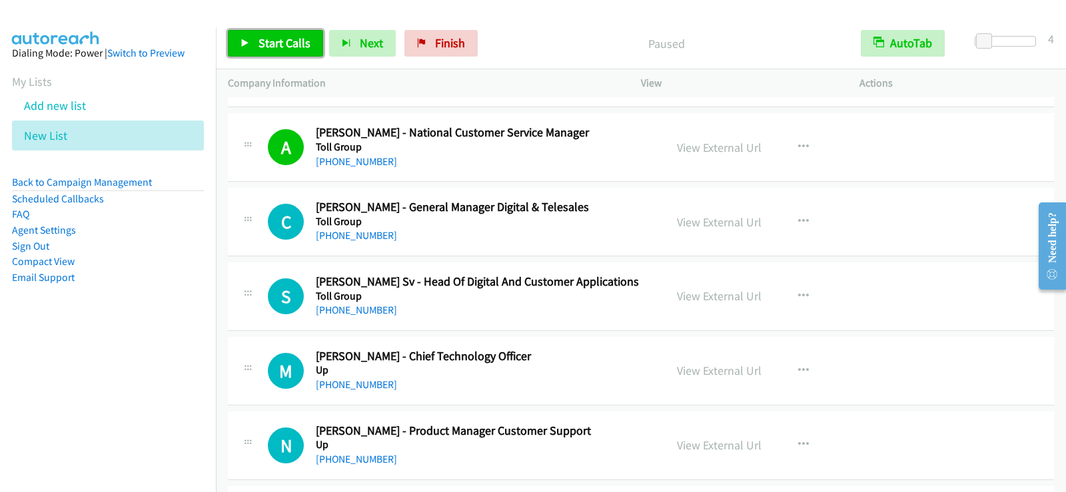
click at [278, 47] on span "Start Calls" at bounding box center [284, 42] width 52 height 15
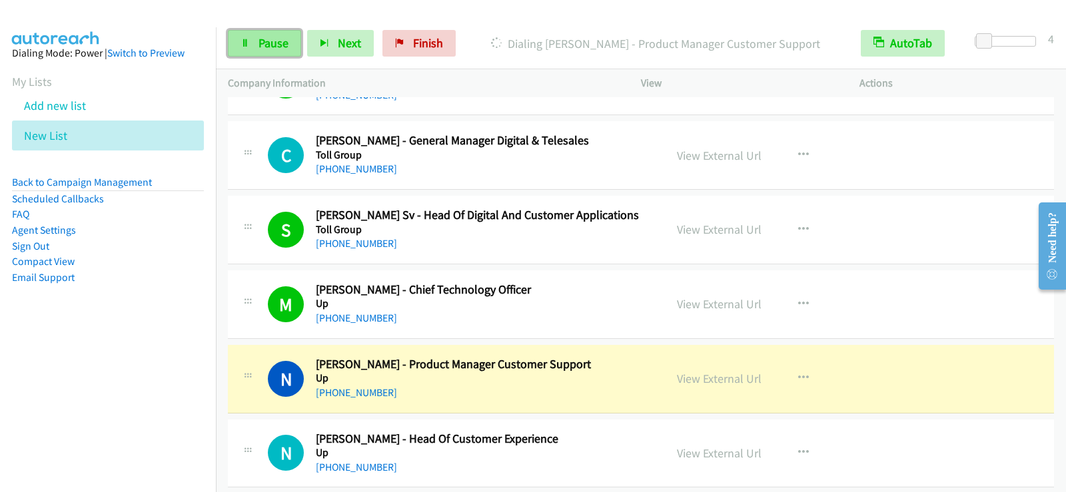
click at [266, 51] on link "Pause" at bounding box center [264, 43] width 73 height 27
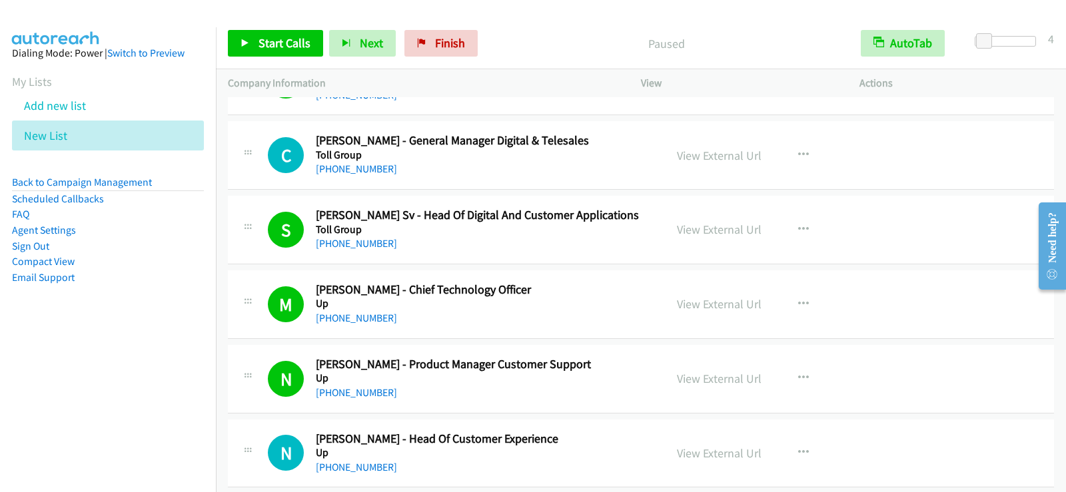
scroll to position [12855, 0]
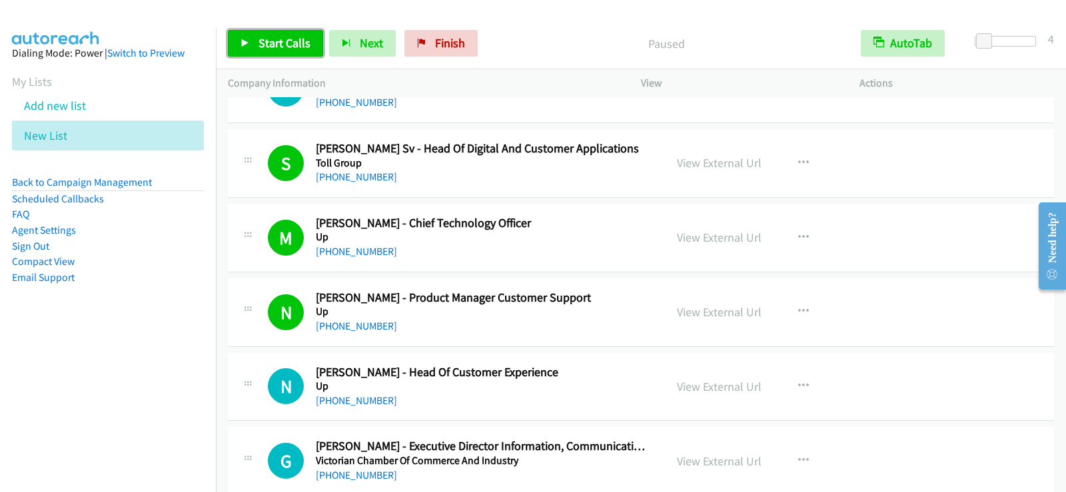
click at [263, 45] on span "Start Calls" at bounding box center [284, 42] width 52 height 15
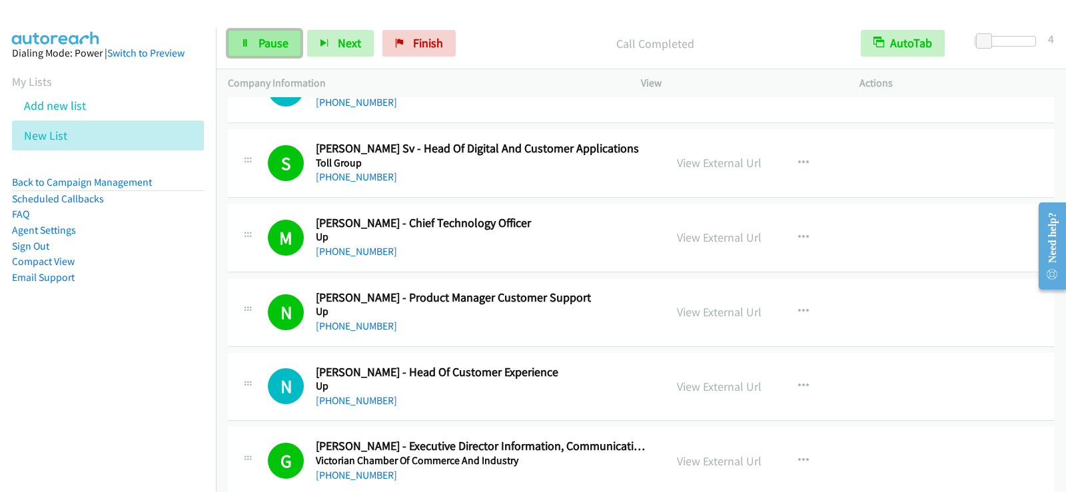
click at [270, 36] on span "Pause" at bounding box center [273, 42] width 30 height 15
click at [733, 390] on link "View External Url" at bounding box center [719, 386] width 85 height 15
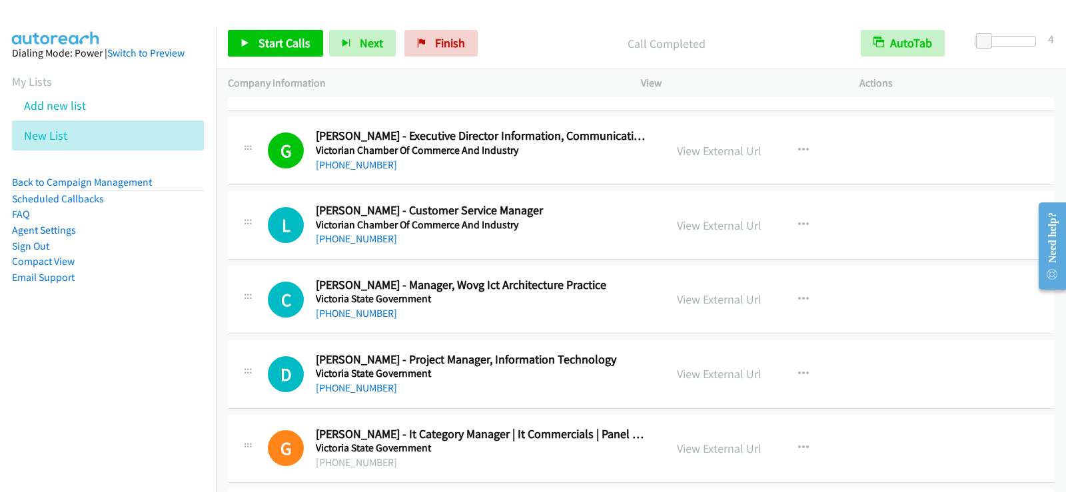
scroll to position [13188, 0]
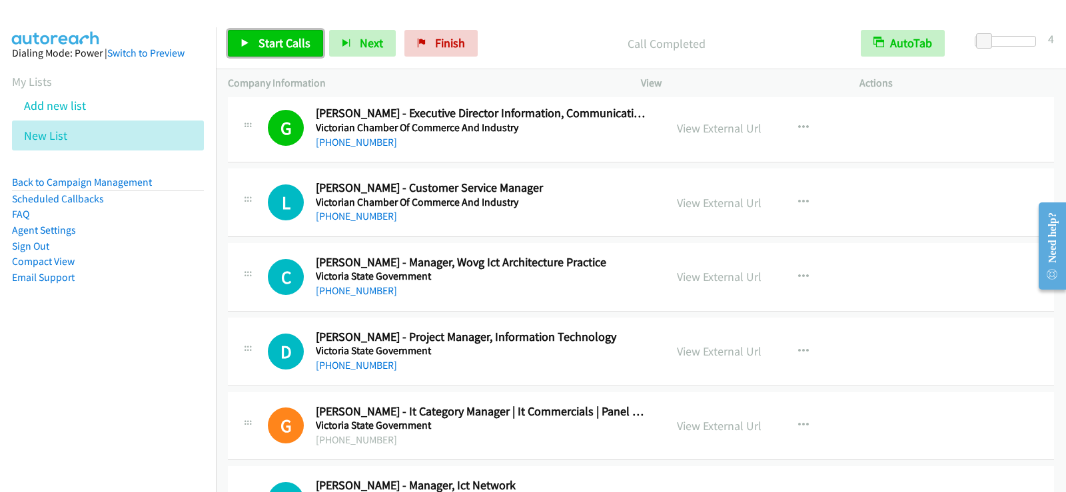
click at [263, 46] on span "Start Calls" at bounding box center [284, 42] width 52 height 15
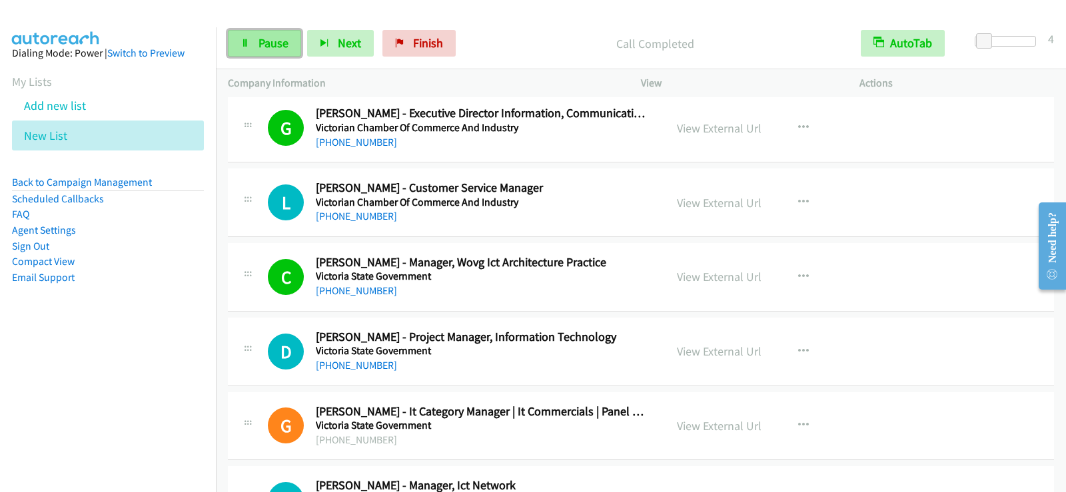
click at [260, 42] on span "Pause" at bounding box center [273, 42] width 30 height 15
click at [712, 203] on link "View External Url" at bounding box center [719, 202] width 85 height 15
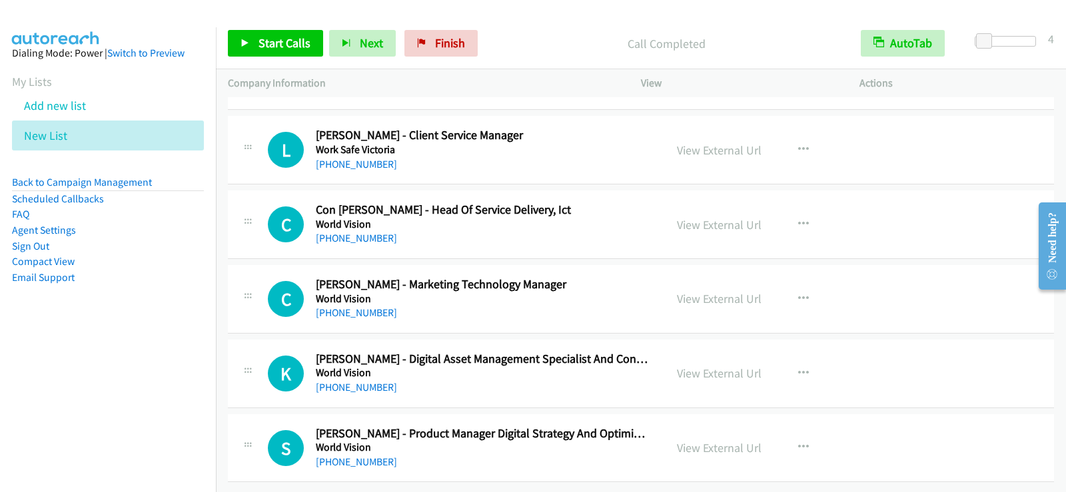
scroll to position [15932, 0]
click at [798, 145] on icon "button" at bounding box center [803, 150] width 11 height 11
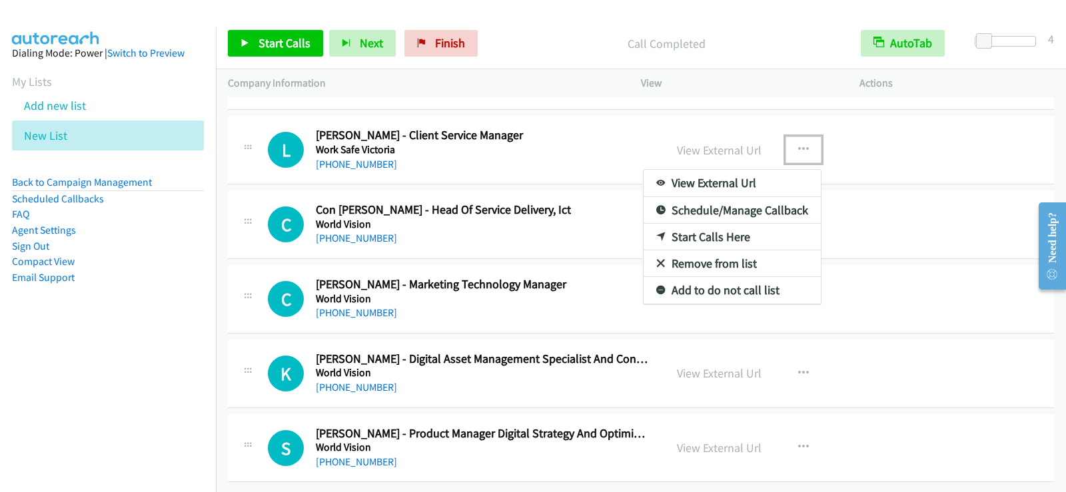
click at [728, 224] on link "Start Calls Here" at bounding box center [731, 237] width 177 height 27
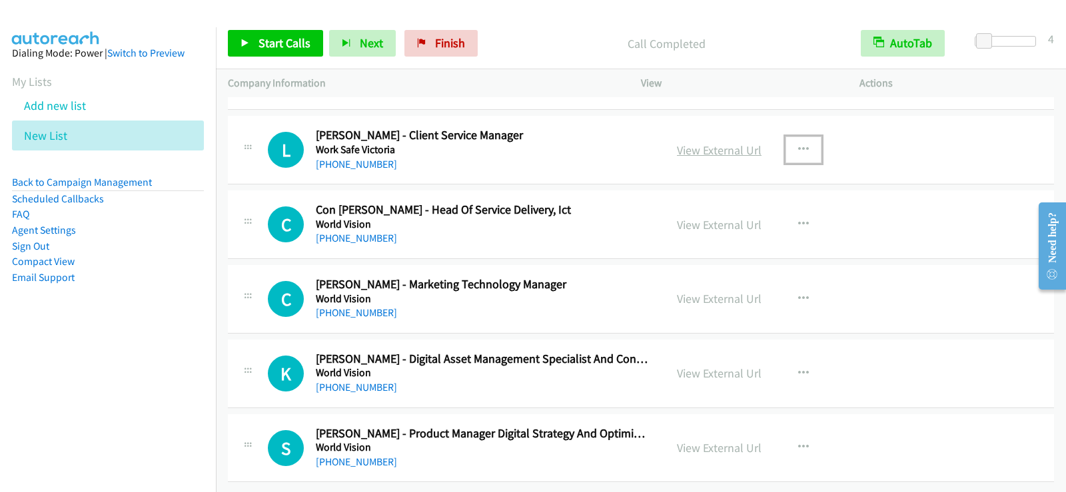
click at [719, 147] on link "View External Url" at bounding box center [719, 150] width 85 height 15
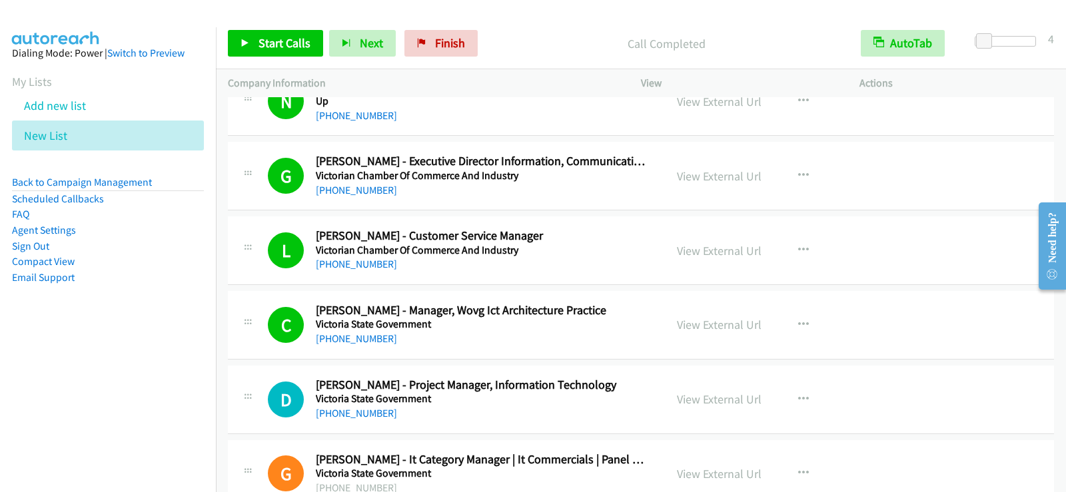
scroll to position [13201, 0]
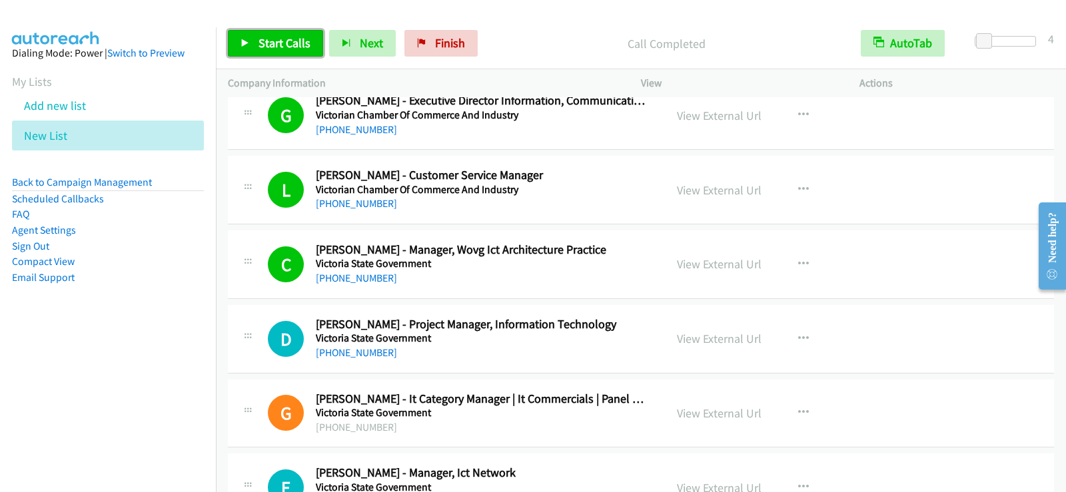
click at [266, 51] on link "Start Calls" at bounding box center [275, 43] width 95 height 27
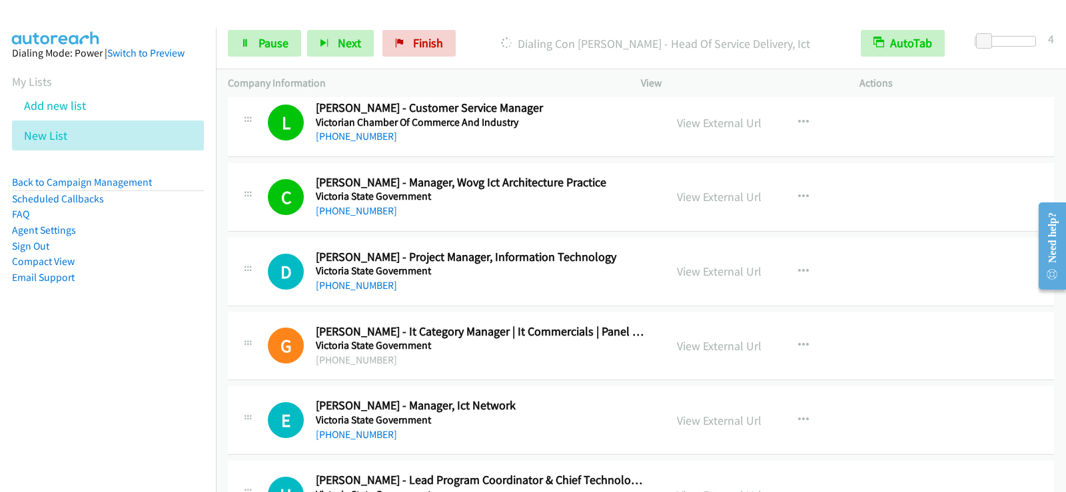
scroll to position [13267, 0]
click at [264, 44] on span "Pause" at bounding box center [273, 42] width 30 height 15
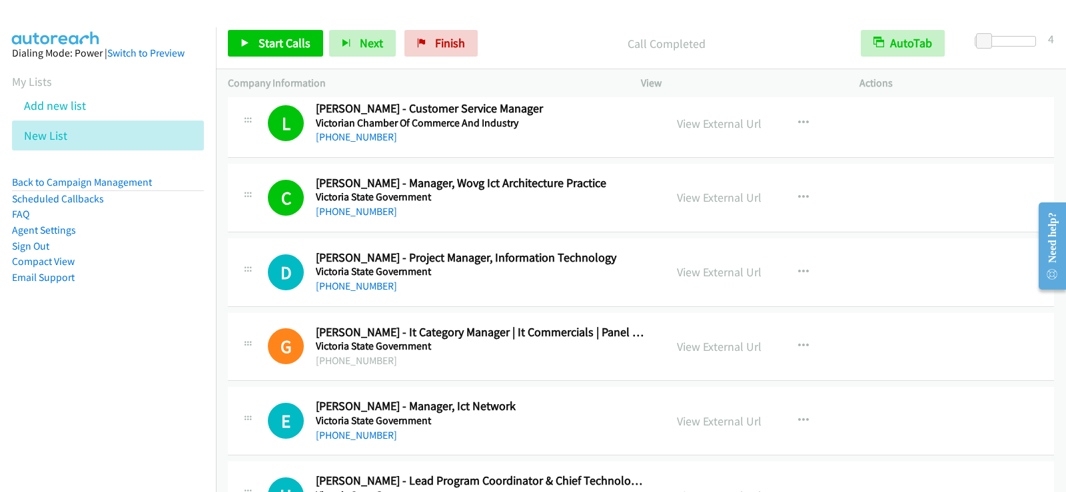
drag, startPoint x: 740, startPoint y: 295, endPoint x: 762, endPoint y: 294, distance: 22.0
click at [740, 295] on div "D Callback Scheduled [PERSON_NAME] - Project Manager, Information Technology Vi…" at bounding box center [641, 272] width 826 height 69
click at [805, 268] on button "button" at bounding box center [803, 272] width 36 height 27
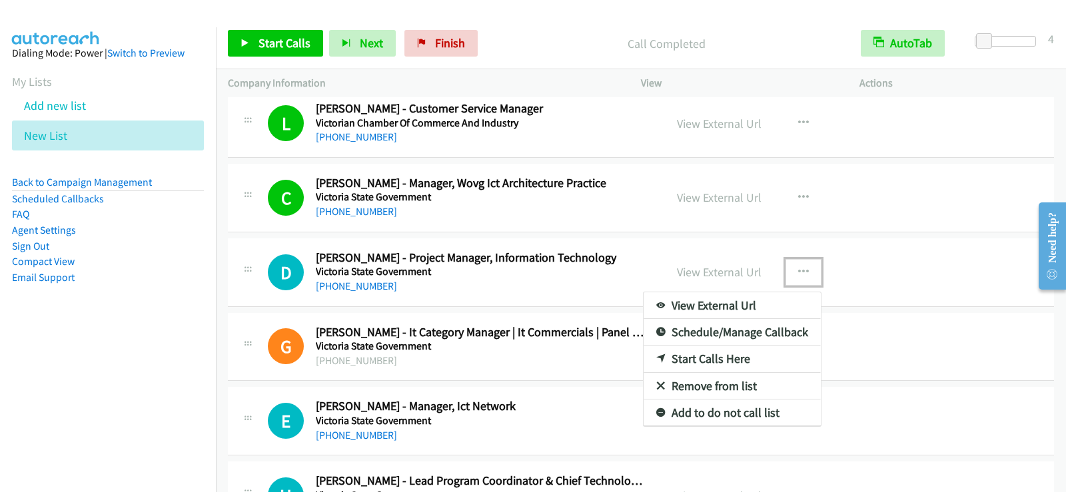
click at [733, 358] on link "Start Calls Here" at bounding box center [731, 359] width 177 height 27
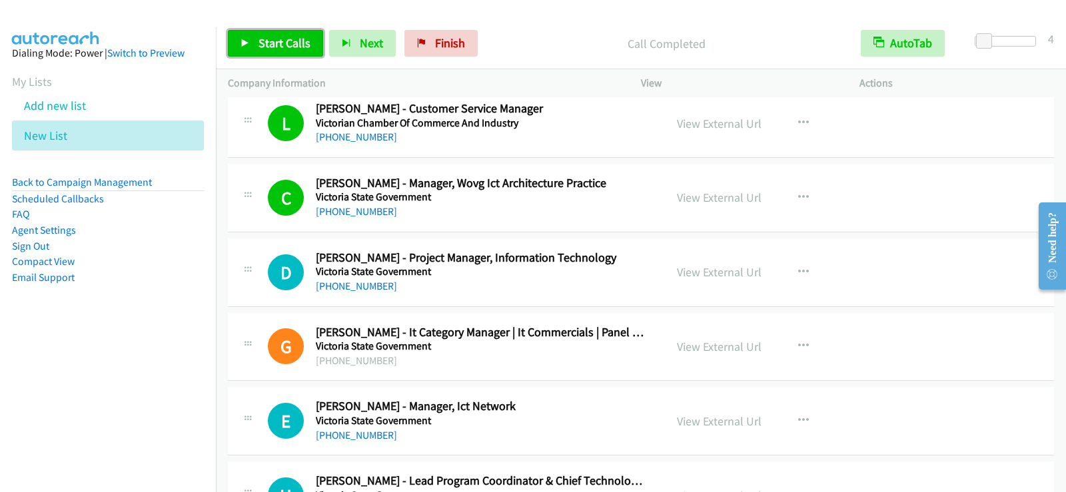
click at [272, 51] on link "Start Calls" at bounding box center [275, 43] width 95 height 27
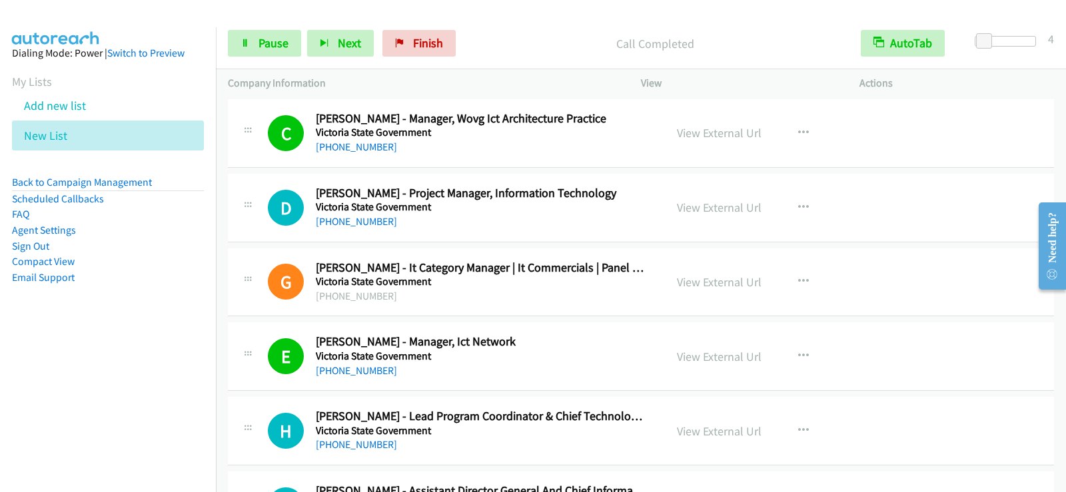
scroll to position [13401, 0]
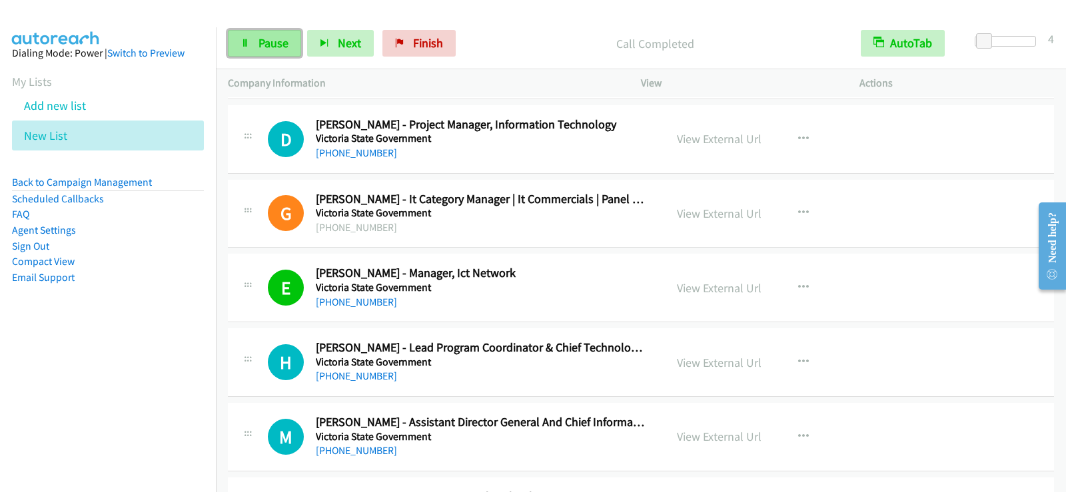
click at [250, 43] on link "Pause" at bounding box center [264, 43] width 73 height 27
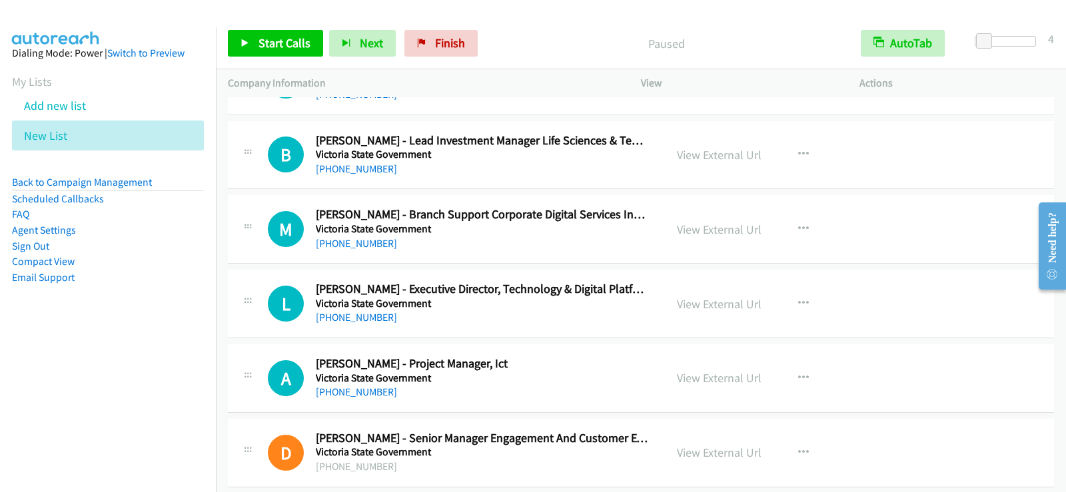
scroll to position [14666, 0]
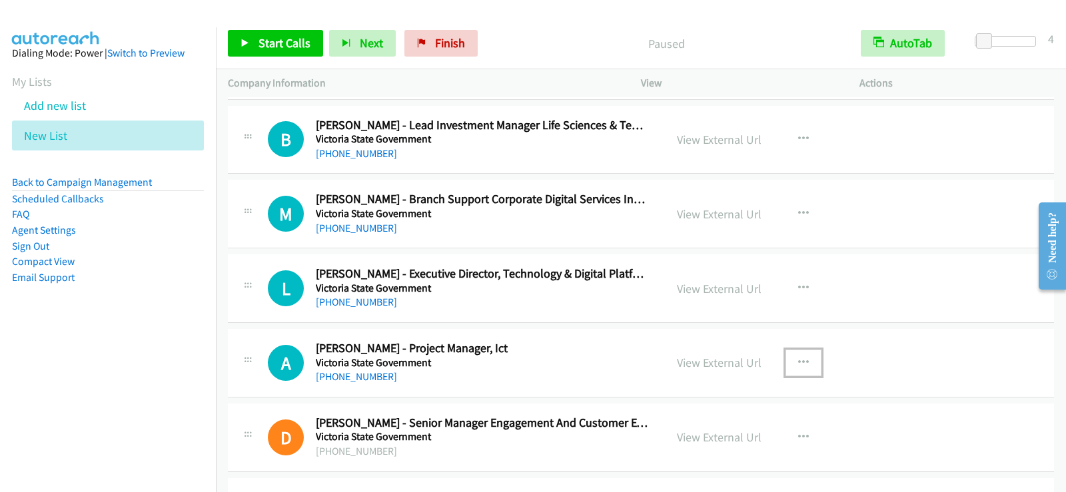
click at [799, 358] on icon "button" at bounding box center [803, 363] width 11 height 11
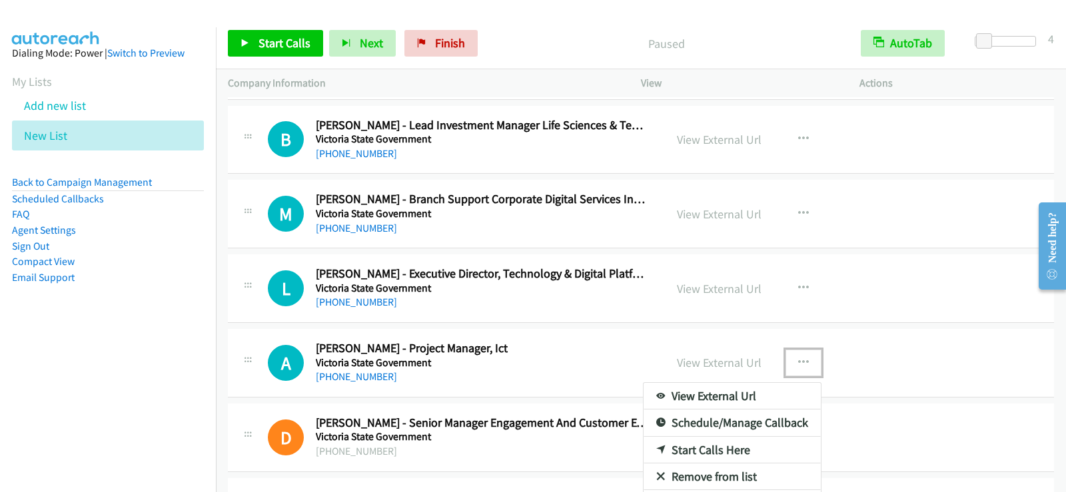
click at [697, 448] on link "Start Calls Here" at bounding box center [731, 450] width 177 height 27
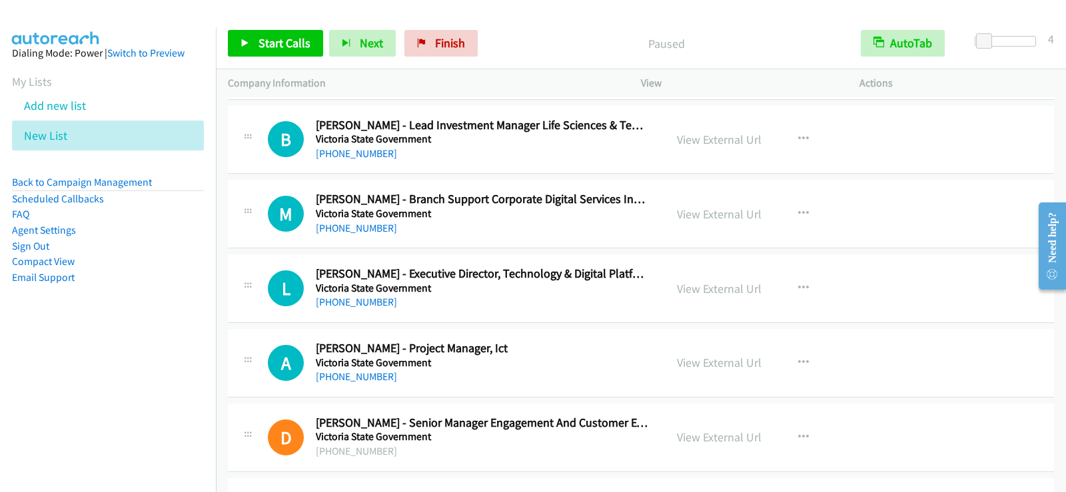
click at [265, 29] on div "Start Calls Pause Next Finish Paused AutoTab AutoTab 4" at bounding box center [641, 43] width 850 height 51
click at [270, 39] on span "Start Calls" at bounding box center [284, 42] width 52 height 15
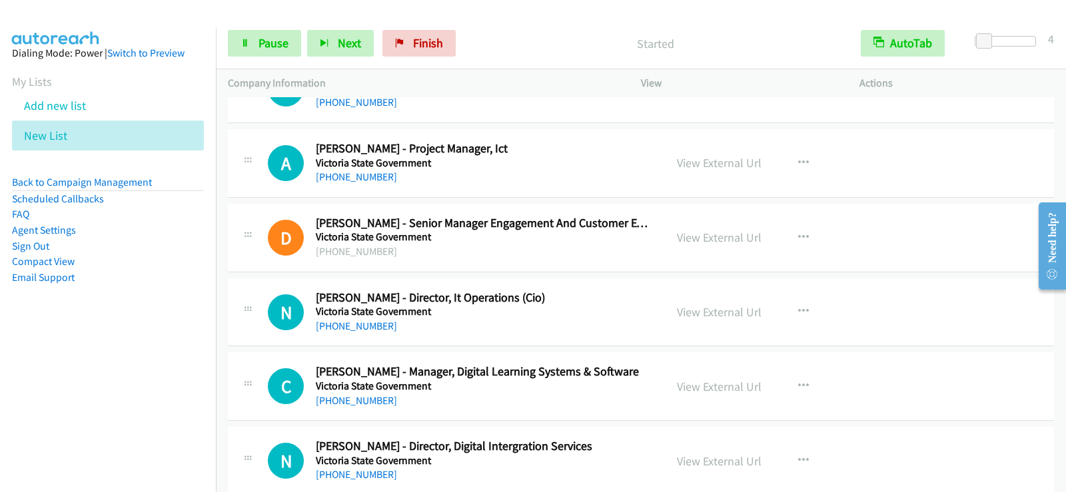
scroll to position [14799, 0]
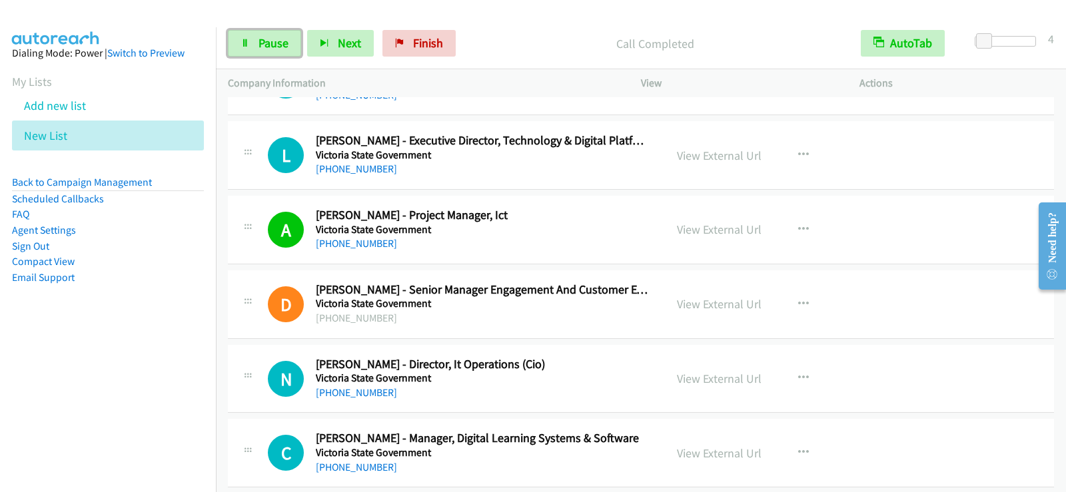
drag, startPoint x: 261, startPoint y: 36, endPoint x: 280, endPoint y: 59, distance: 29.8
click at [261, 36] on span "Pause" at bounding box center [273, 42] width 30 height 15
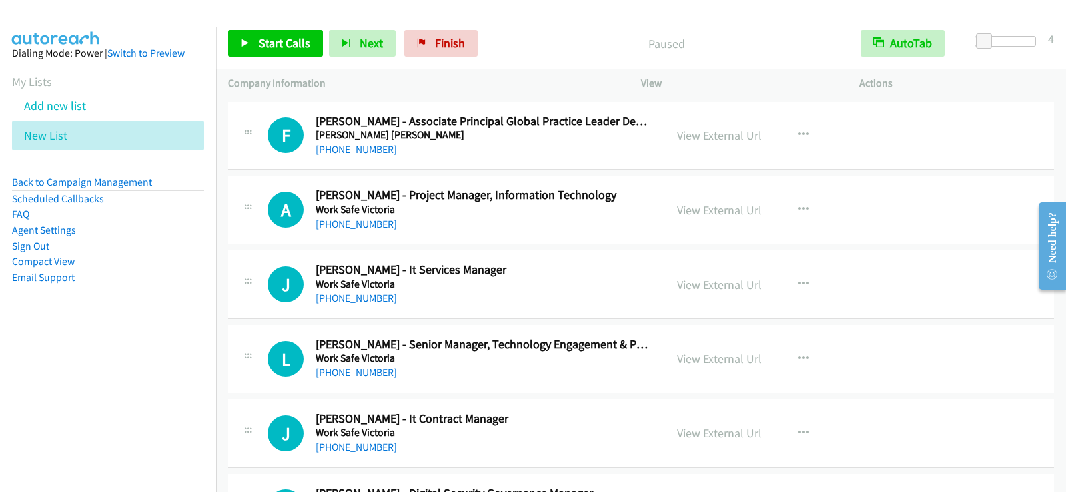
scroll to position [15532, 0]
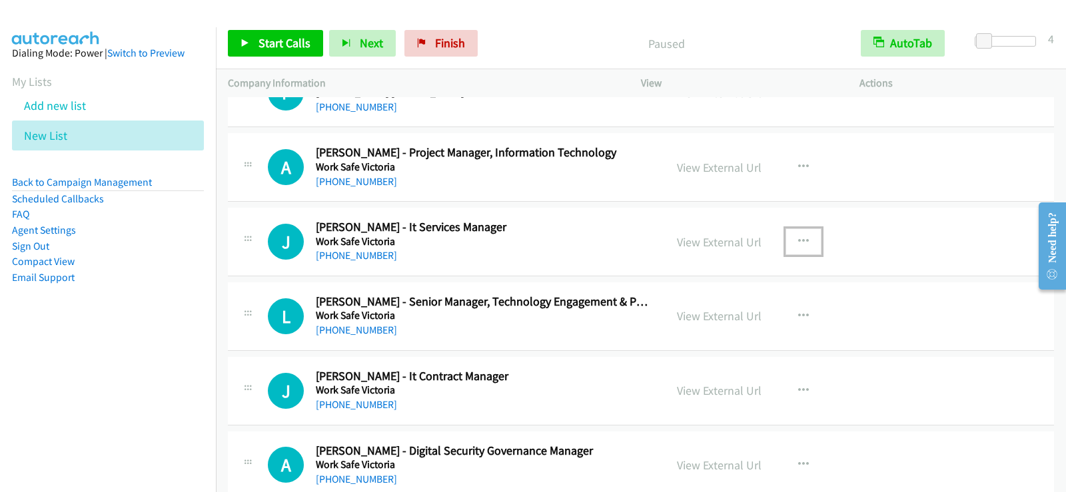
click at [801, 239] on icon "button" at bounding box center [803, 241] width 11 height 11
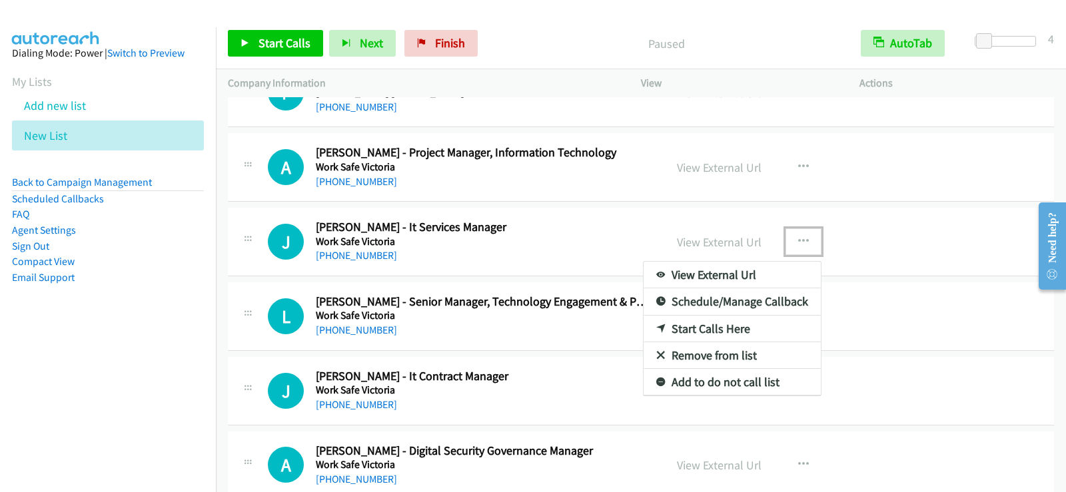
click at [804, 163] on div at bounding box center [533, 246] width 1066 height 492
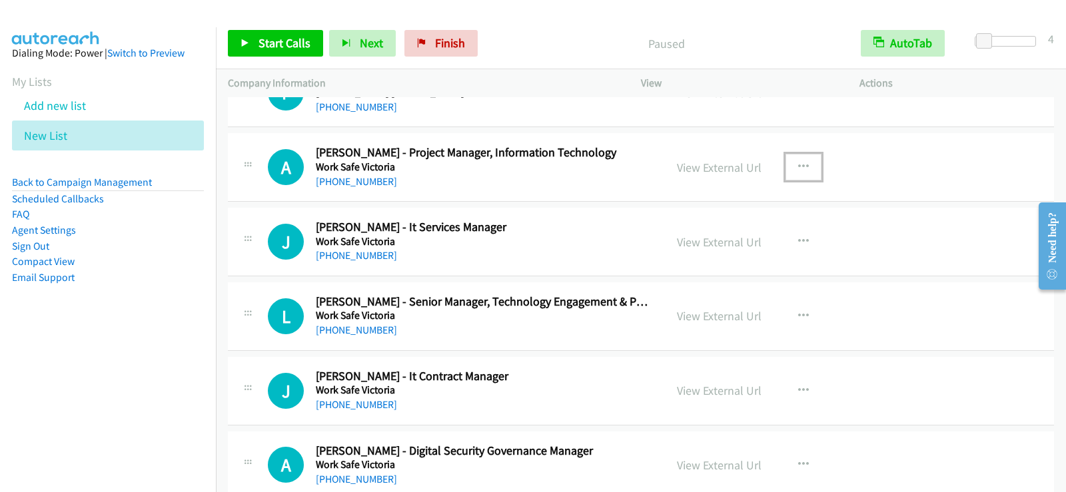
click at [802, 162] on icon "button" at bounding box center [803, 167] width 11 height 11
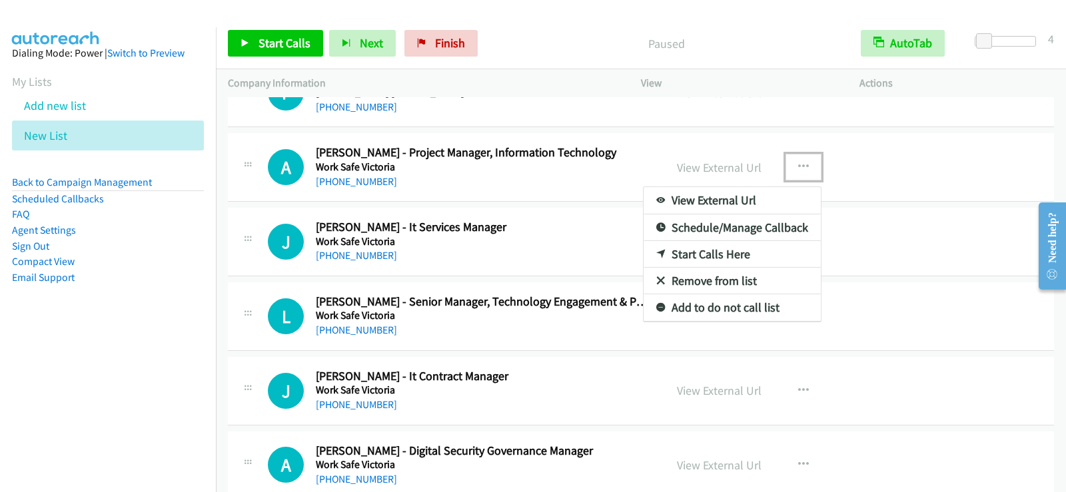
click at [715, 252] on link "Start Calls Here" at bounding box center [731, 254] width 177 height 27
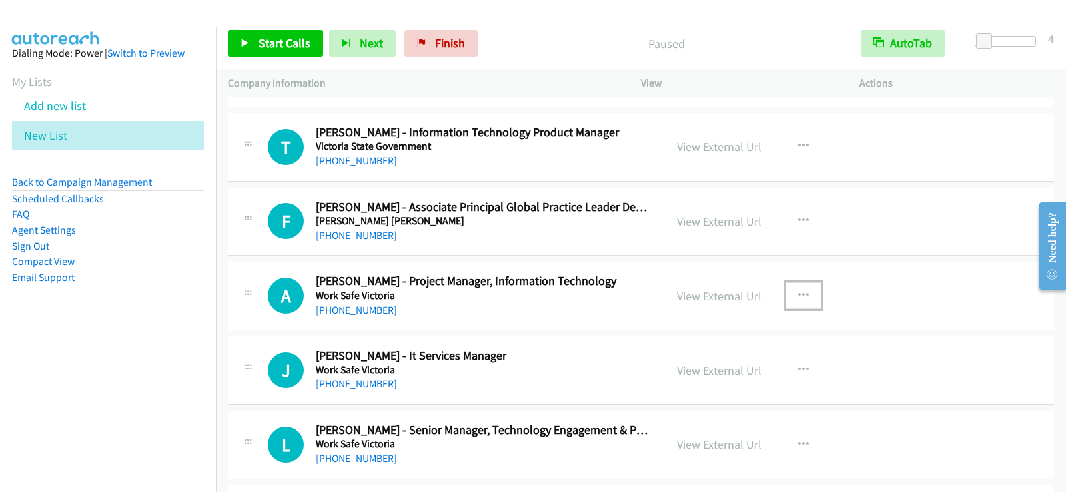
scroll to position [15399, 0]
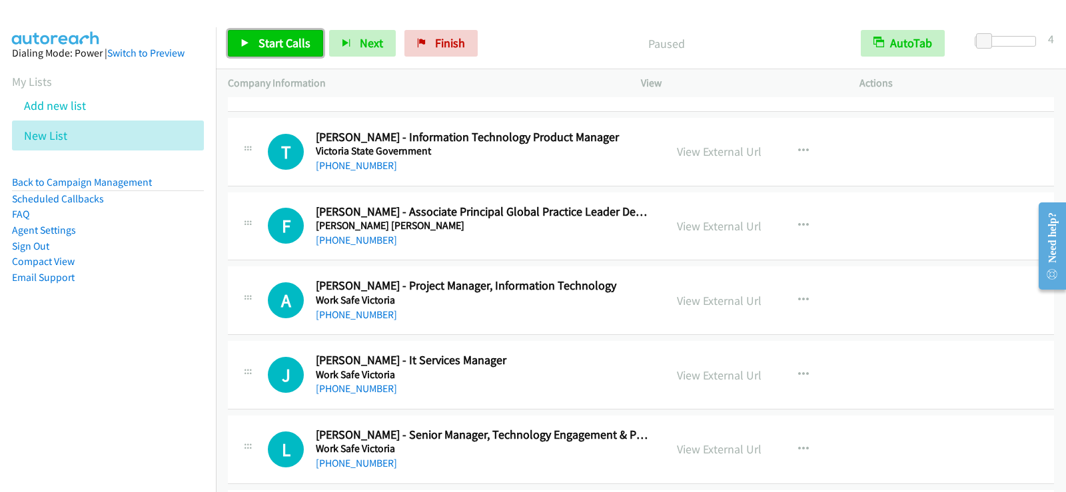
click at [256, 39] on link "Start Calls" at bounding box center [275, 43] width 95 height 27
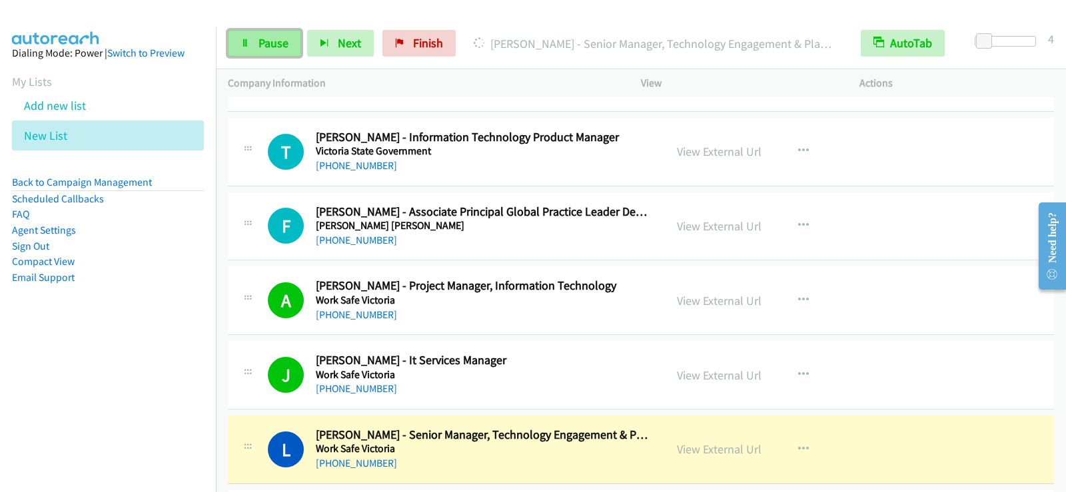
click at [281, 38] on span "Pause" at bounding box center [273, 42] width 30 height 15
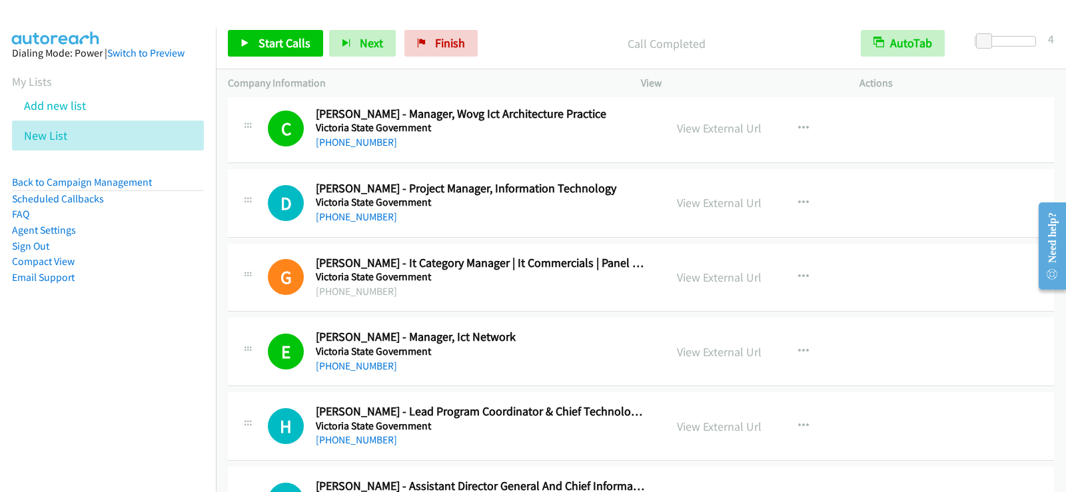
scroll to position [13334, 0]
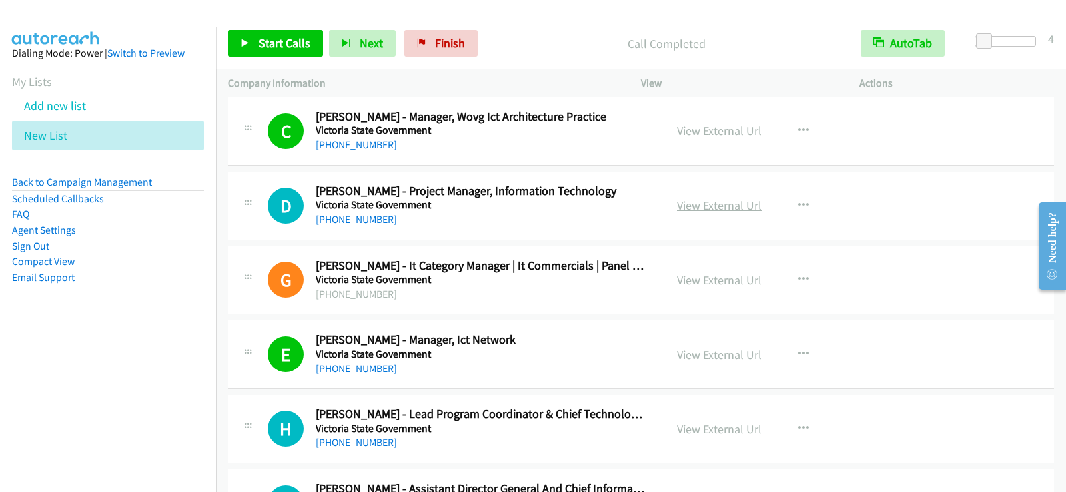
click at [697, 204] on link "View External Url" at bounding box center [719, 205] width 85 height 15
